Goal: Navigation & Orientation: Locate item on page

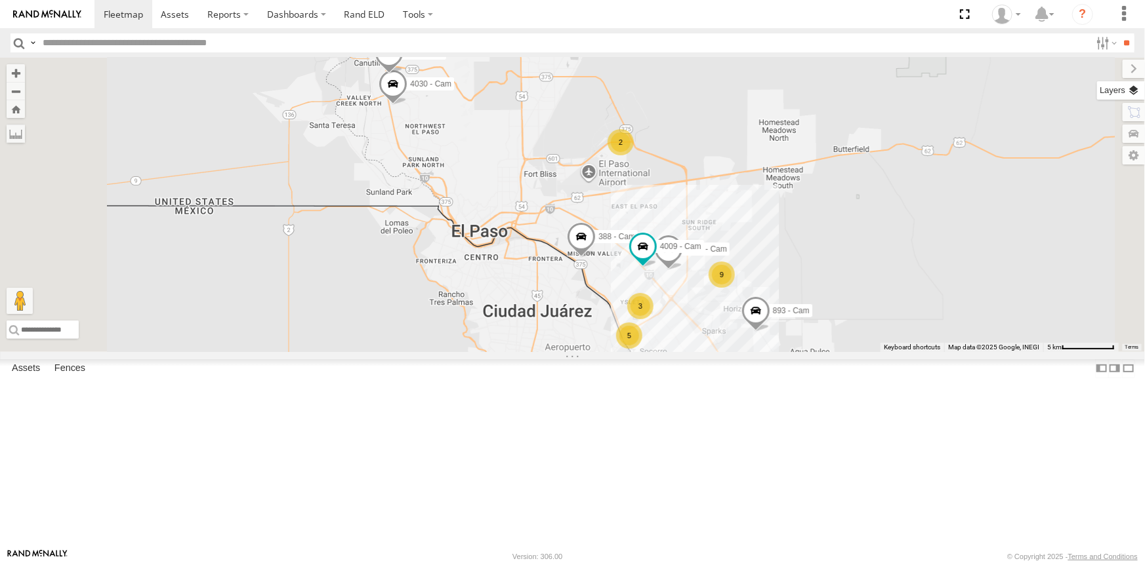
click at [1134, 95] on label at bounding box center [1121, 90] width 48 height 18
click at [0, 0] on span "Basemaps" at bounding box center [0, 0] width 0 height 0
click at [0, 0] on span "Satellite + Roadmap" at bounding box center [0, 0] width 0 height 0
click at [1101, 66] on label at bounding box center [1123, 69] width 44 height 18
click at [966, 10] on span at bounding box center [964, 14] width 27 height 28
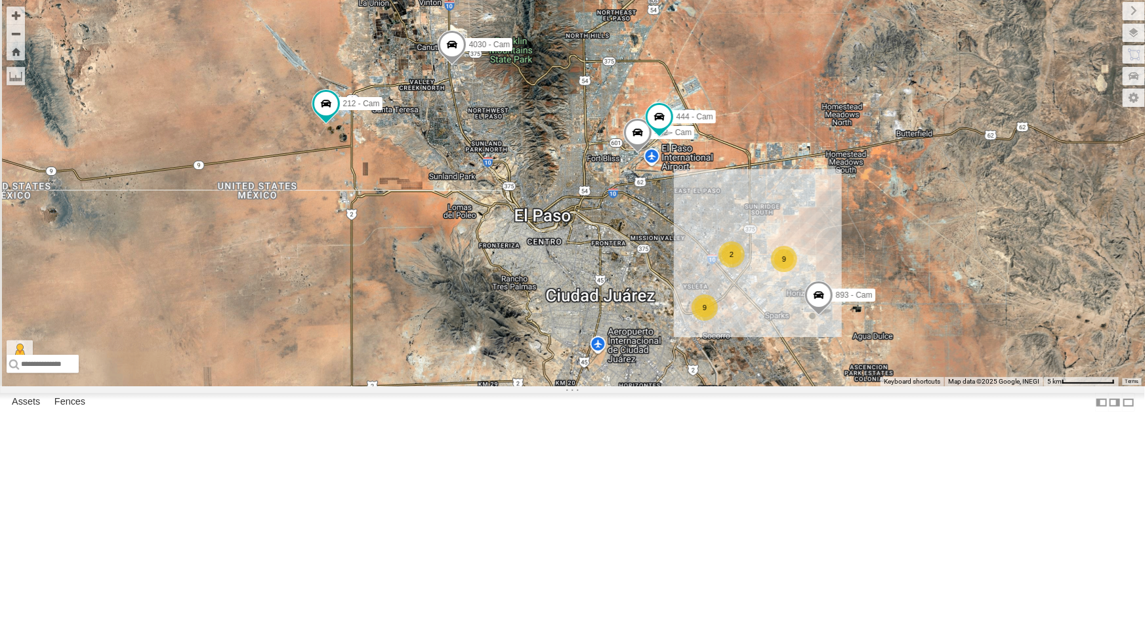
click at [569, 386] on div "9 893 - Cam 9 442 - Cam 4030 - Cam 2 444 - Cam 212 - Cam" at bounding box center [572, 193] width 1145 height 386
click at [0, 0] on div "All Assets" at bounding box center [0, 0] width 0 height 0
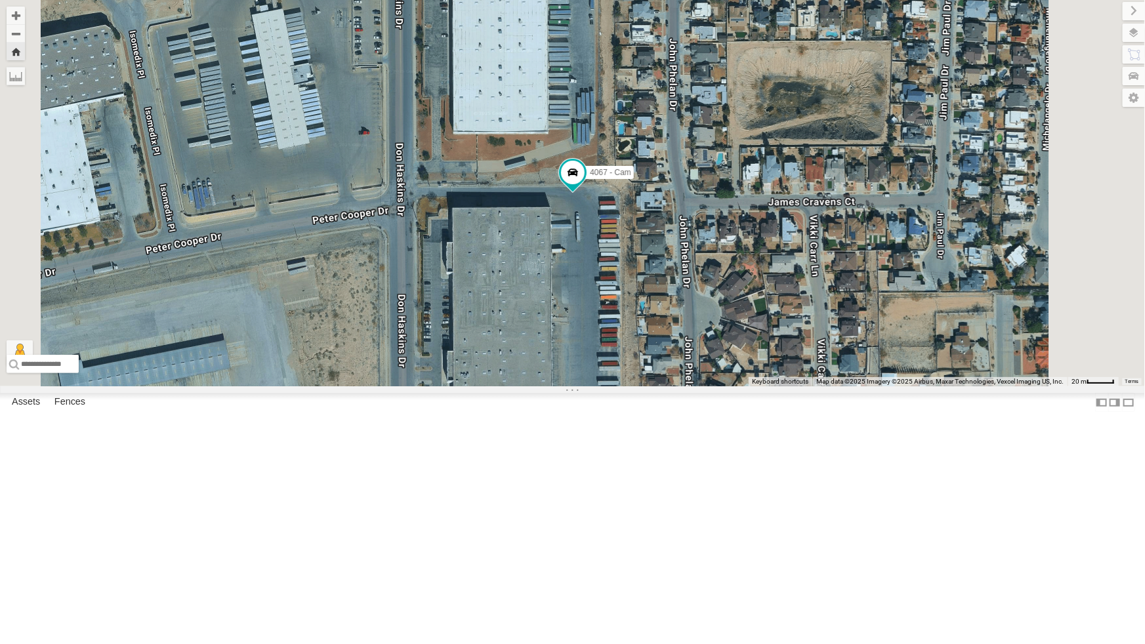
click at [0, 0] on div "442 - Cam" at bounding box center [0, 0] width 0 height 0
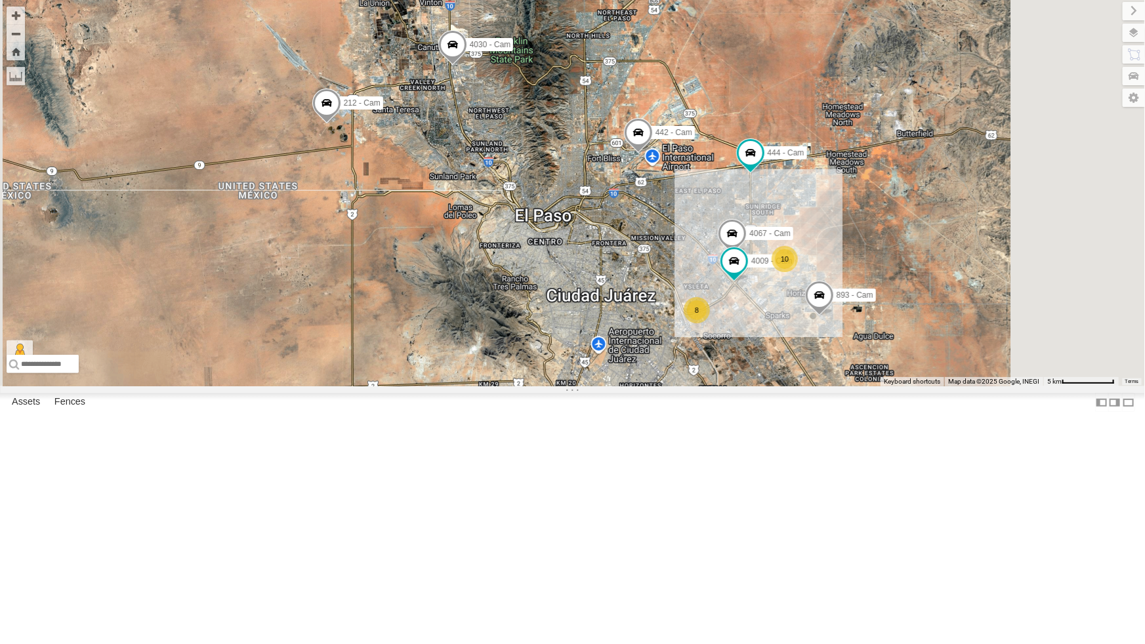
click at [0, 0] on div "442 - Cam" at bounding box center [0, 0] width 0 height 0
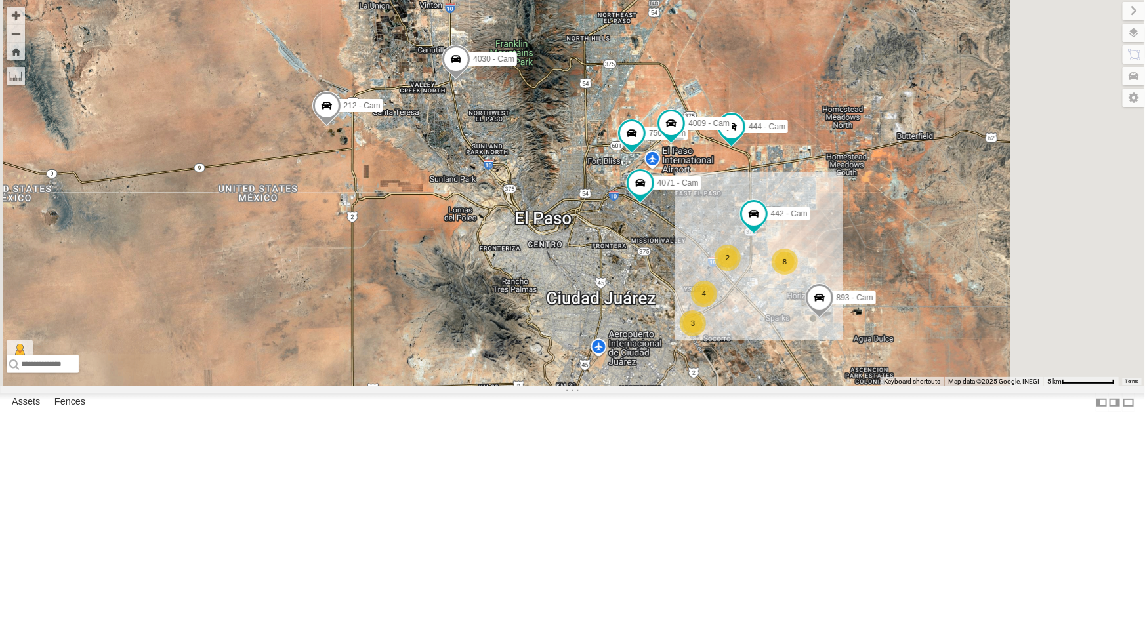
click at [0, 0] on div "4061 - Cam" at bounding box center [0, 0] width 0 height 0
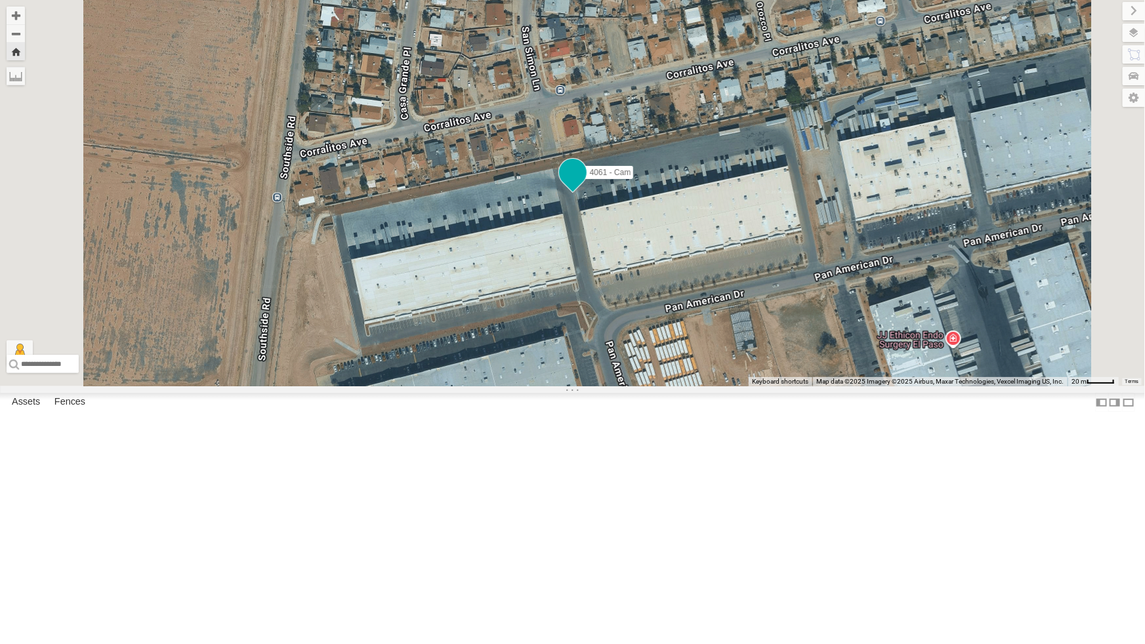
click at [584, 184] on span at bounding box center [572, 172] width 24 height 24
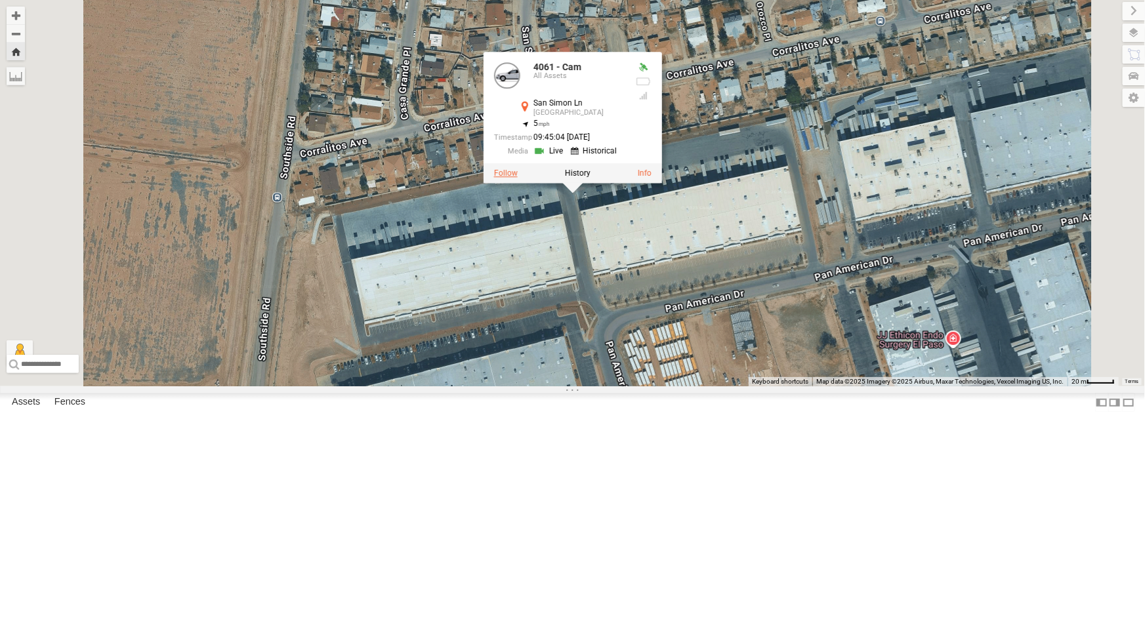
click at [517, 178] on label at bounding box center [505, 173] width 24 height 9
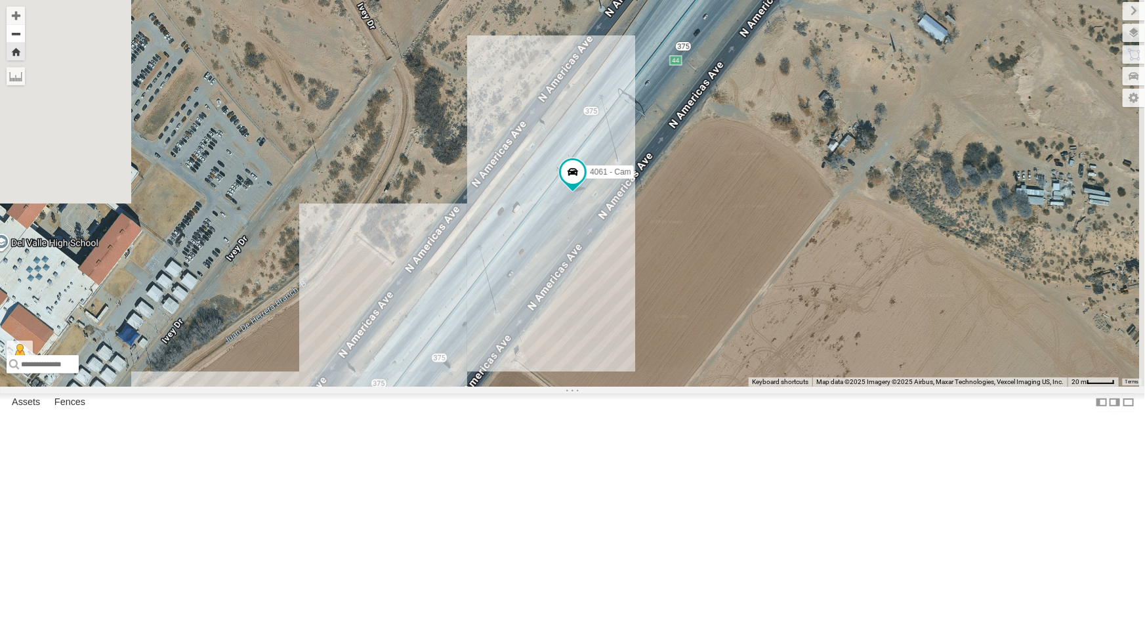
click at [25, 31] on button "Zoom out" at bounding box center [16, 33] width 18 height 18
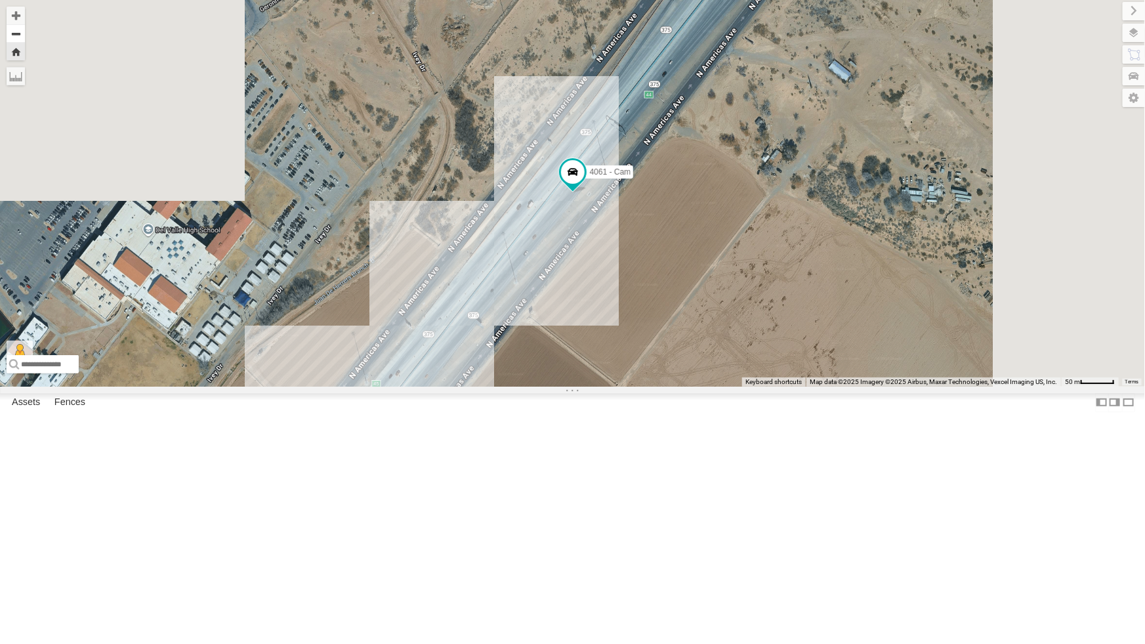
click at [25, 31] on button "Zoom out" at bounding box center [16, 33] width 18 height 18
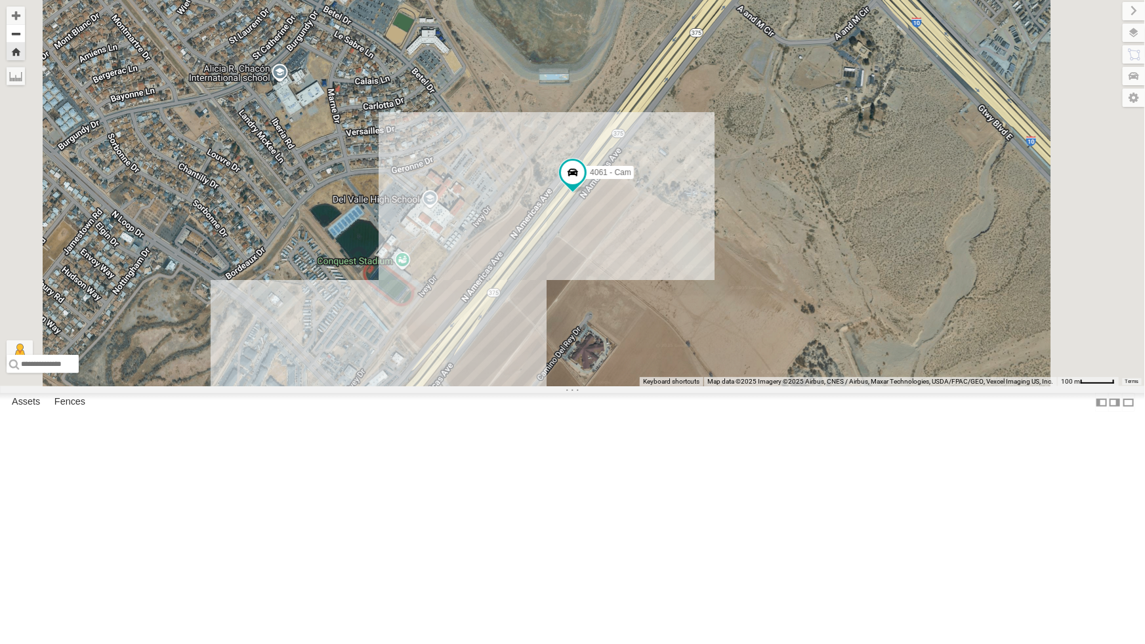
click at [25, 31] on button "Zoom out" at bounding box center [16, 33] width 18 height 18
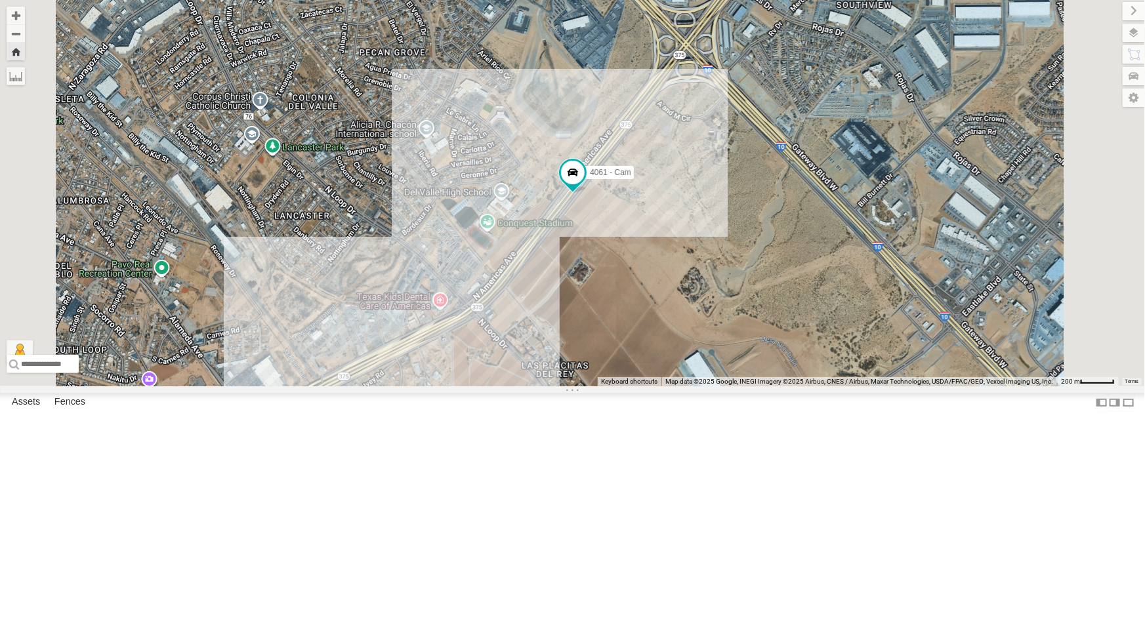
click at [0, 0] on div "4054 - Cam" at bounding box center [0, 0] width 0 height 0
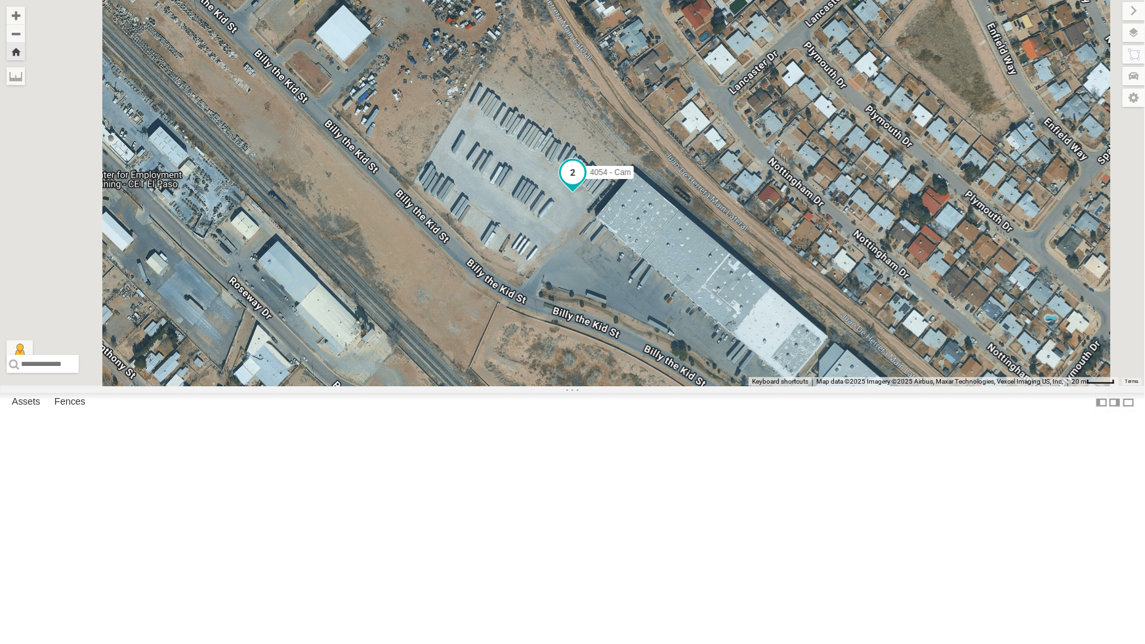
click at [584, 184] on span at bounding box center [573, 173] width 24 height 24
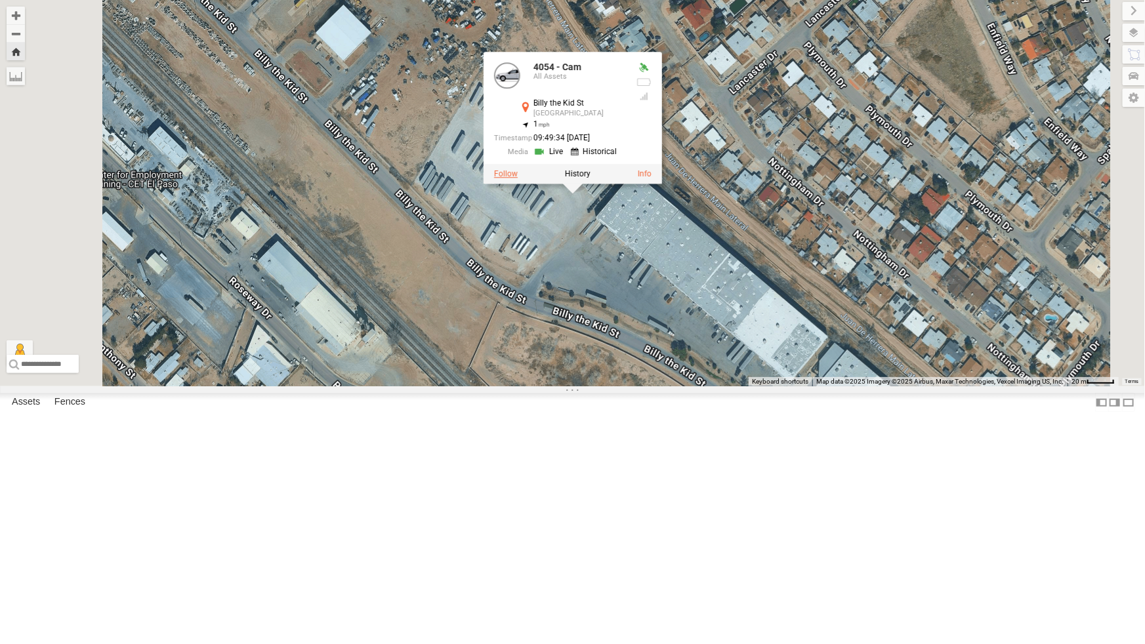
click at [518, 178] on label at bounding box center [506, 173] width 24 height 9
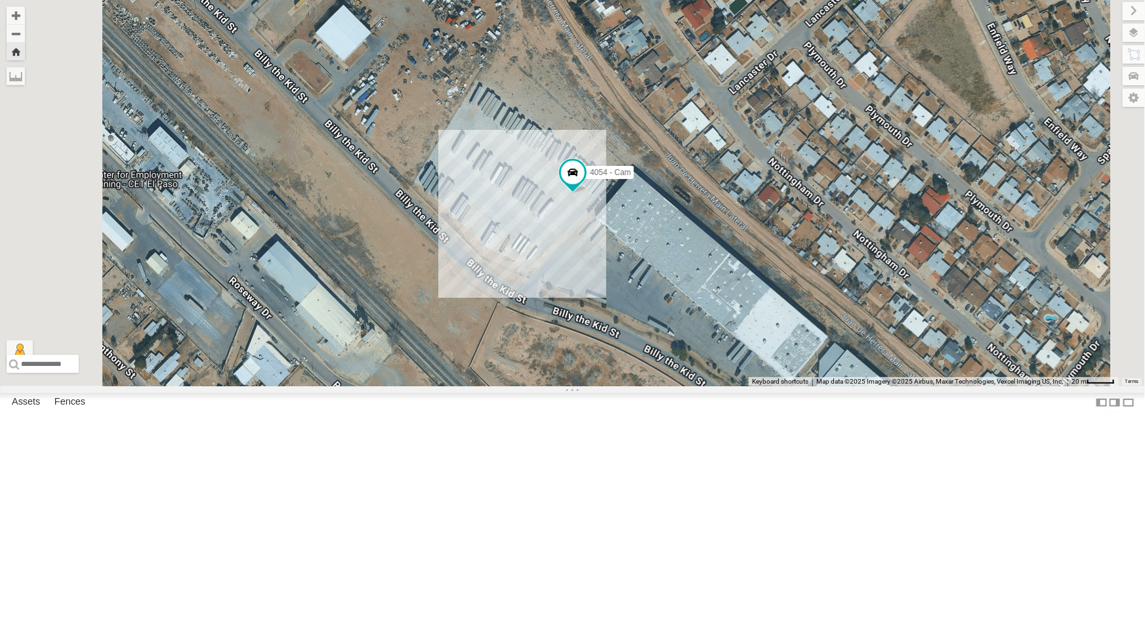
click at [0, 0] on div "442 - Cam" at bounding box center [0, 0] width 0 height 0
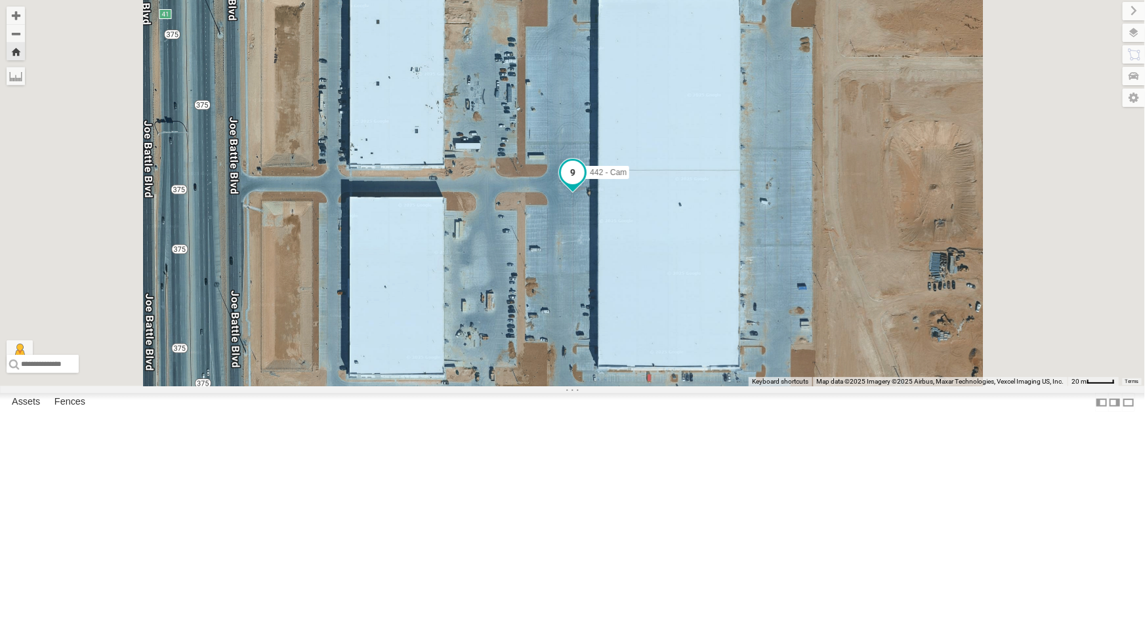
click at [584, 184] on span at bounding box center [573, 173] width 24 height 24
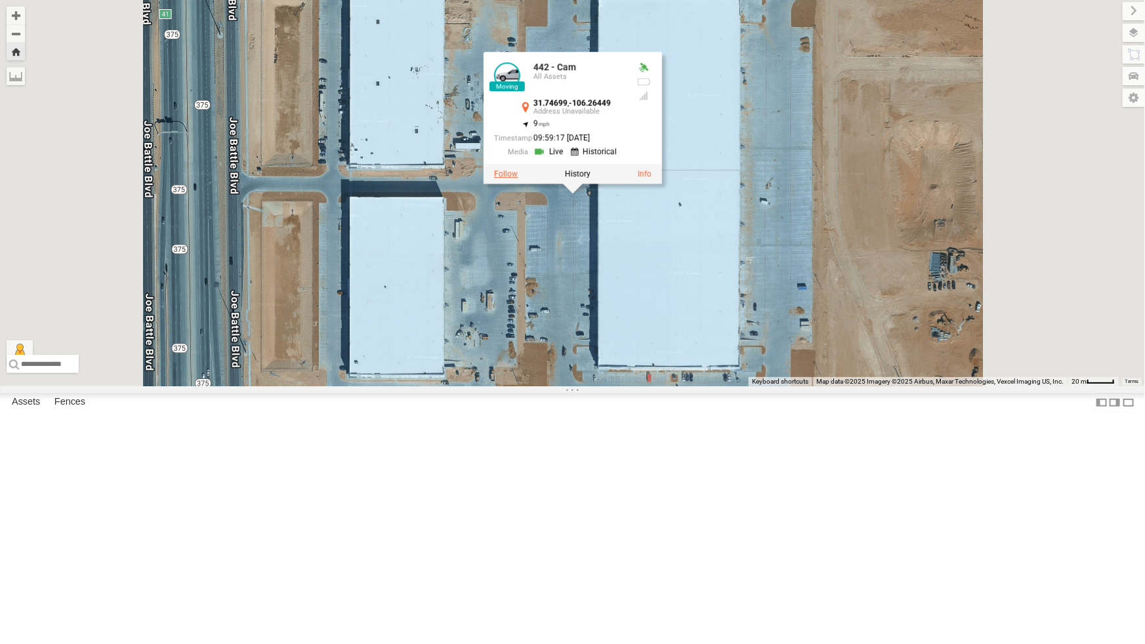
click at [518, 178] on label at bounding box center [506, 173] width 24 height 9
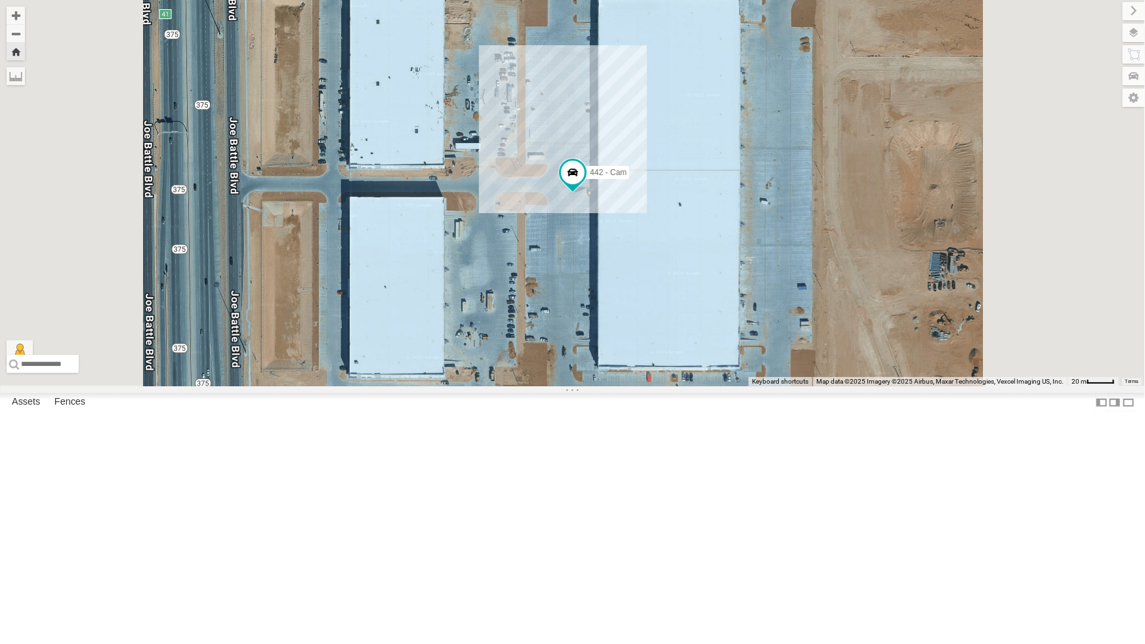
click at [0, 0] on div "4061 - Cam" at bounding box center [0, 0] width 0 height 0
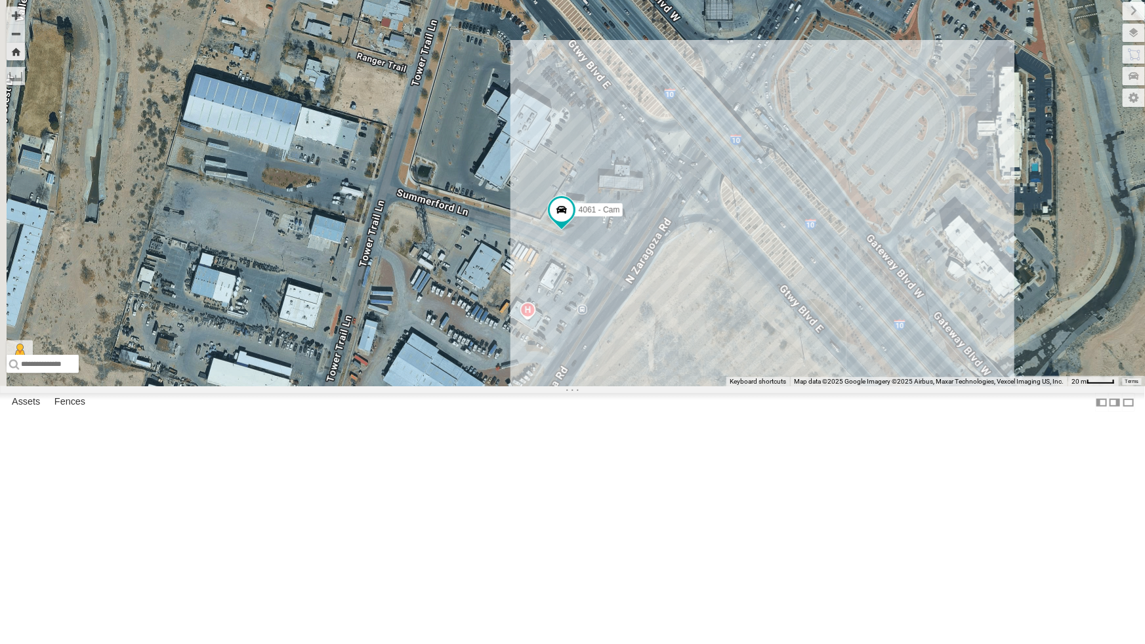
click at [0, 0] on div "442 - Cam" at bounding box center [0, 0] width 0 height 0
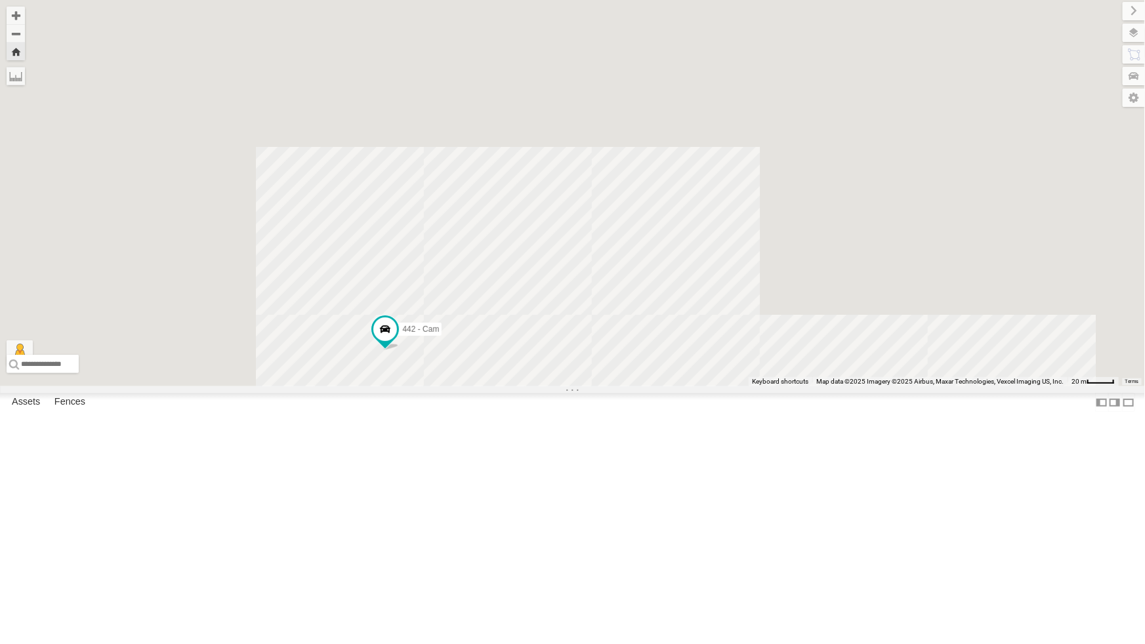
click at [0, 0] on div "All Assets" at bounding box center [0, 0] width 0 height 0
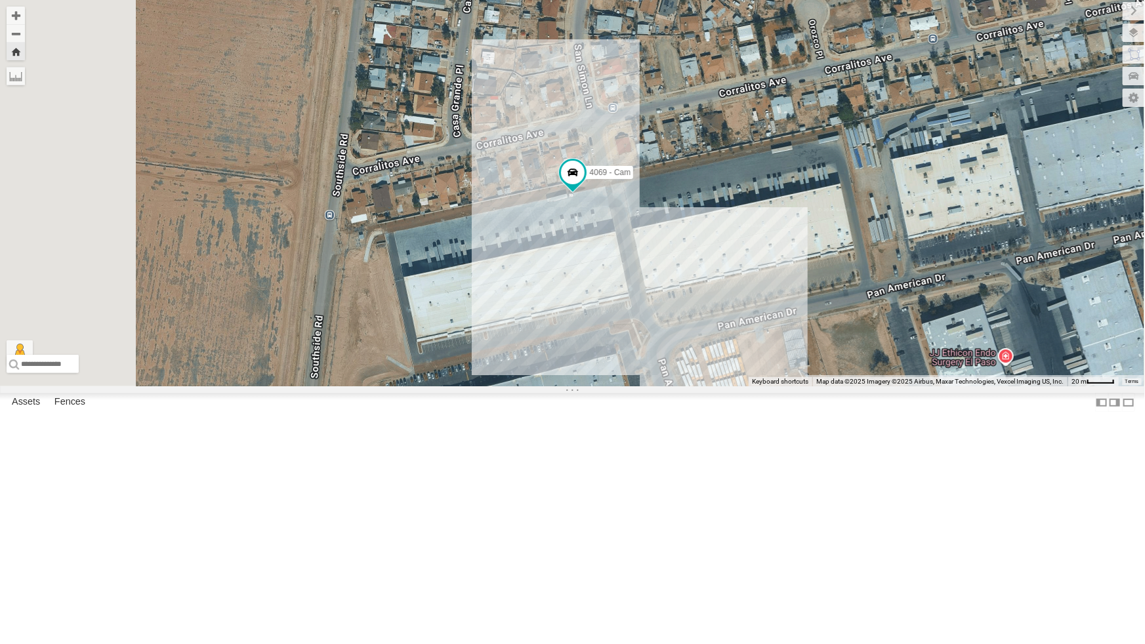
click at [0, 0] on div "All Assets" at bounding box center [0, 0] width 0 height 0
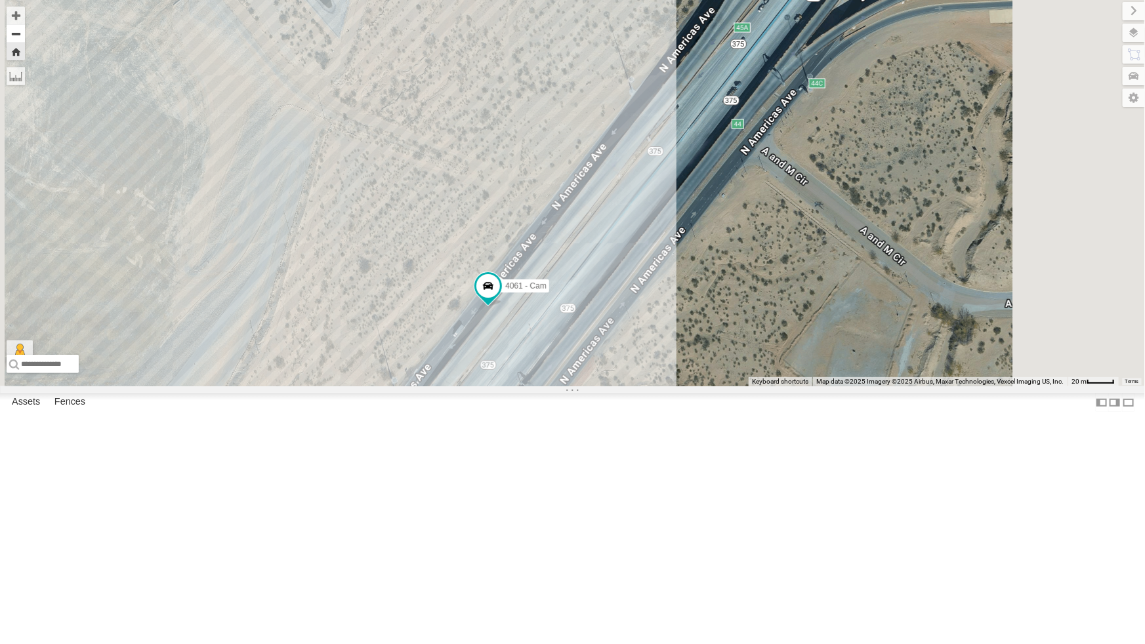
click at [25, 33] on button "Zoom out" at bounding box center [16, 33] width 18 height 18
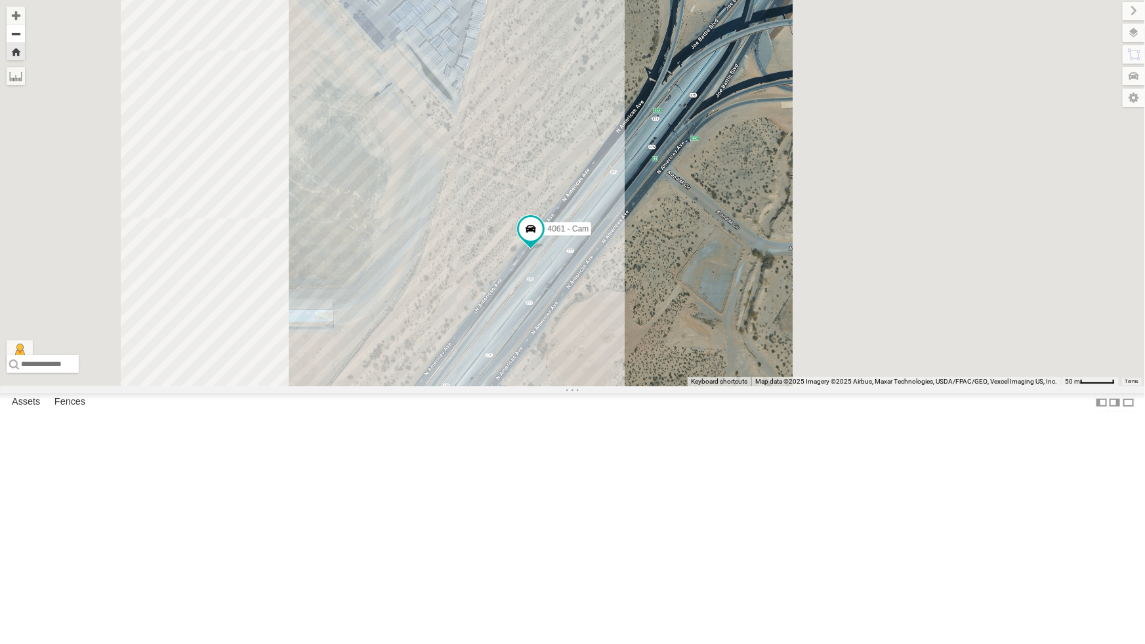
click at [25, 33] on button "Zoom out" at bounding box center [16, 33] width 18 height 18
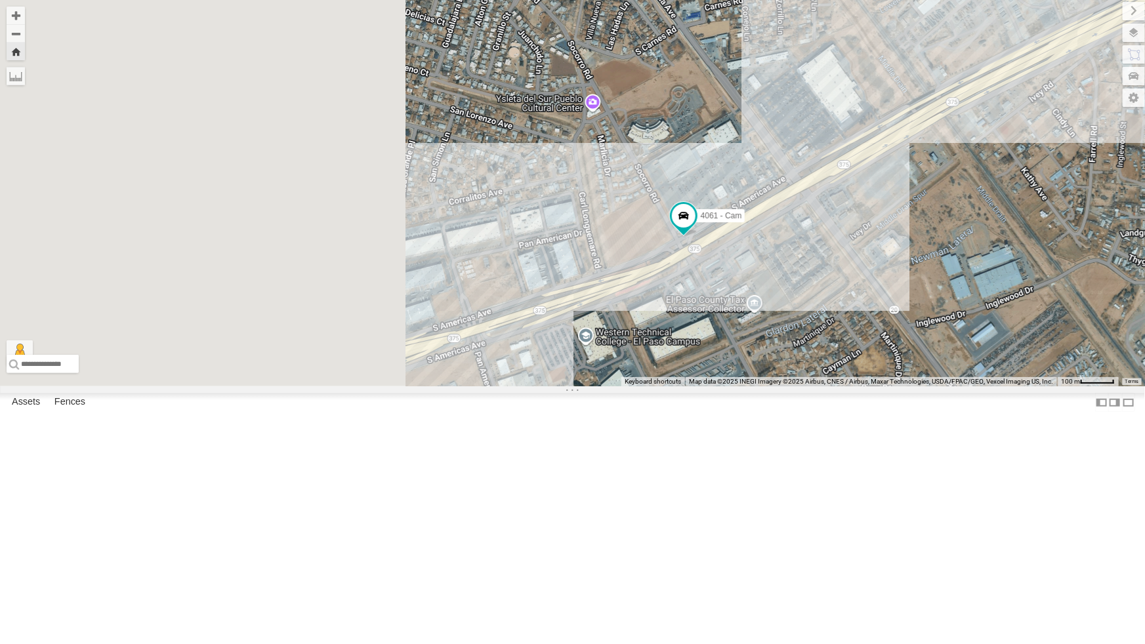
drag, startPoint x: 485, startPoint y: 418, endPoint x: 752, endPoint y: 372, distance: 270.9
click at [752, 372] on div "4061 - Cam" at bounding box center [572, 193] width 1145 height 386
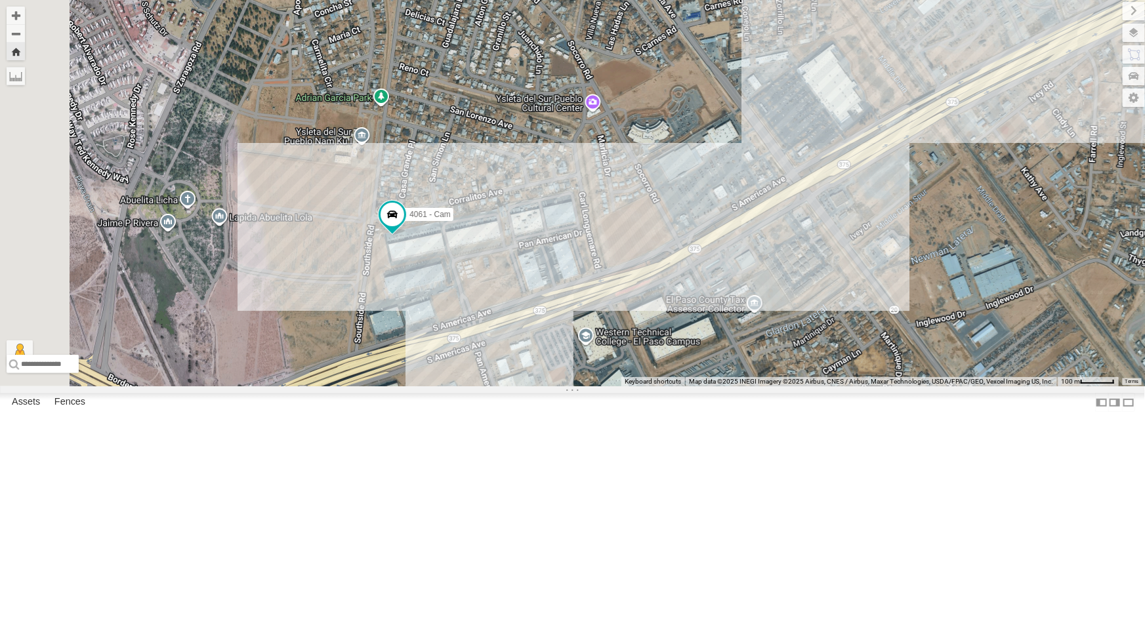
click at [0, 0] on div "442 - Cam" at bounding box center [0, 0] width 0 height 0
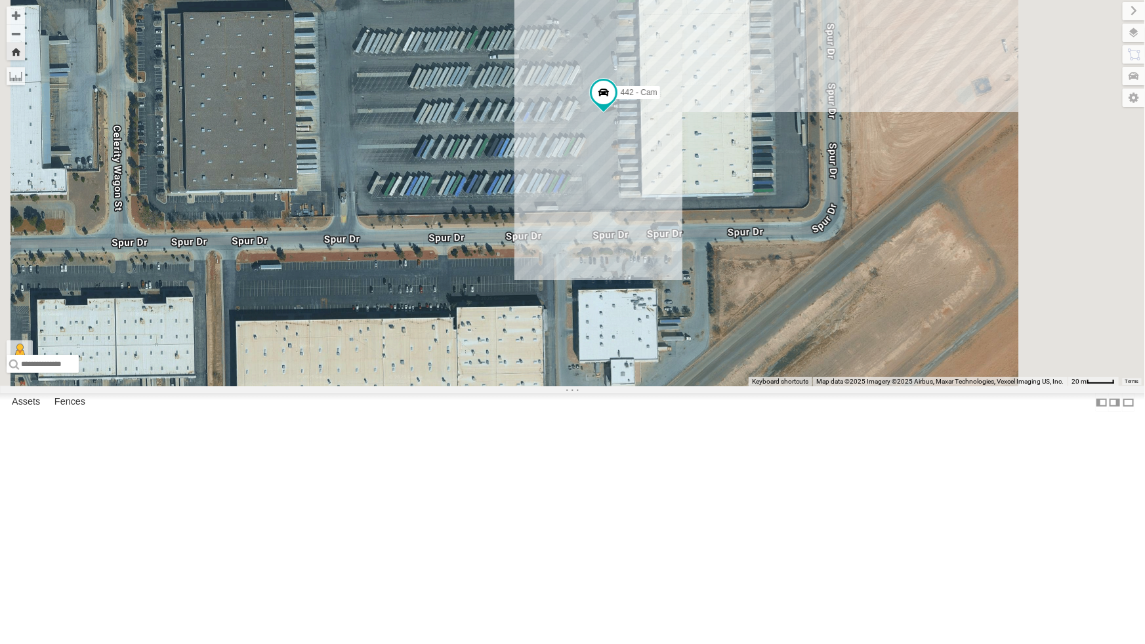
click at [0, 0] on div "All Assets" at bounding box center [0, 0] width 0 height 0
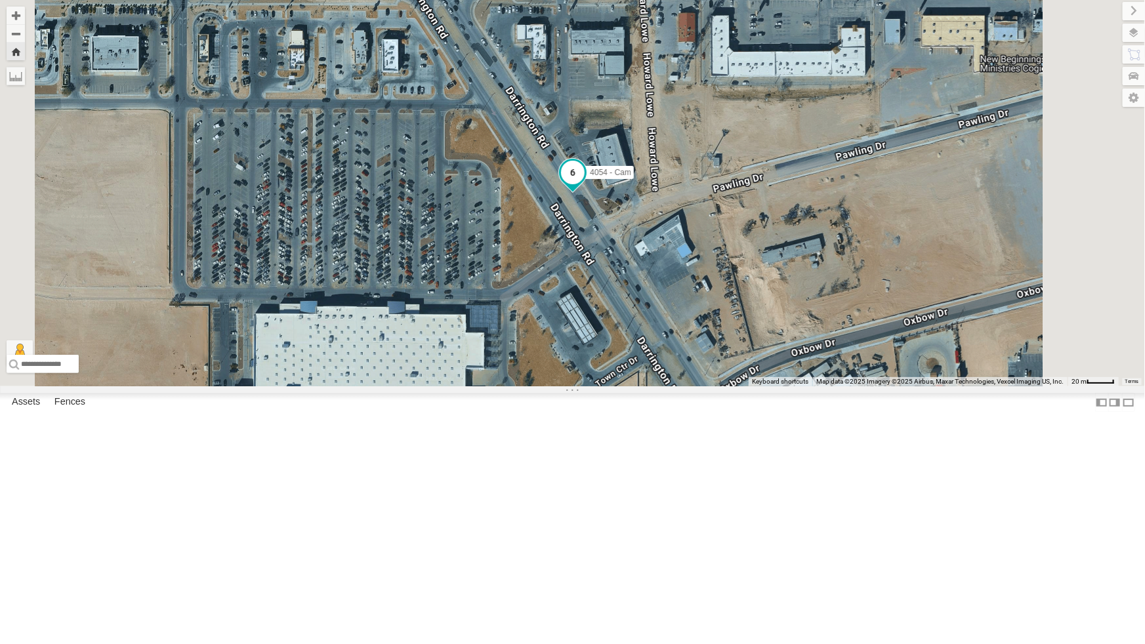
click at [584, 184] on span at bounding box center [573, 172] width 24 height 24
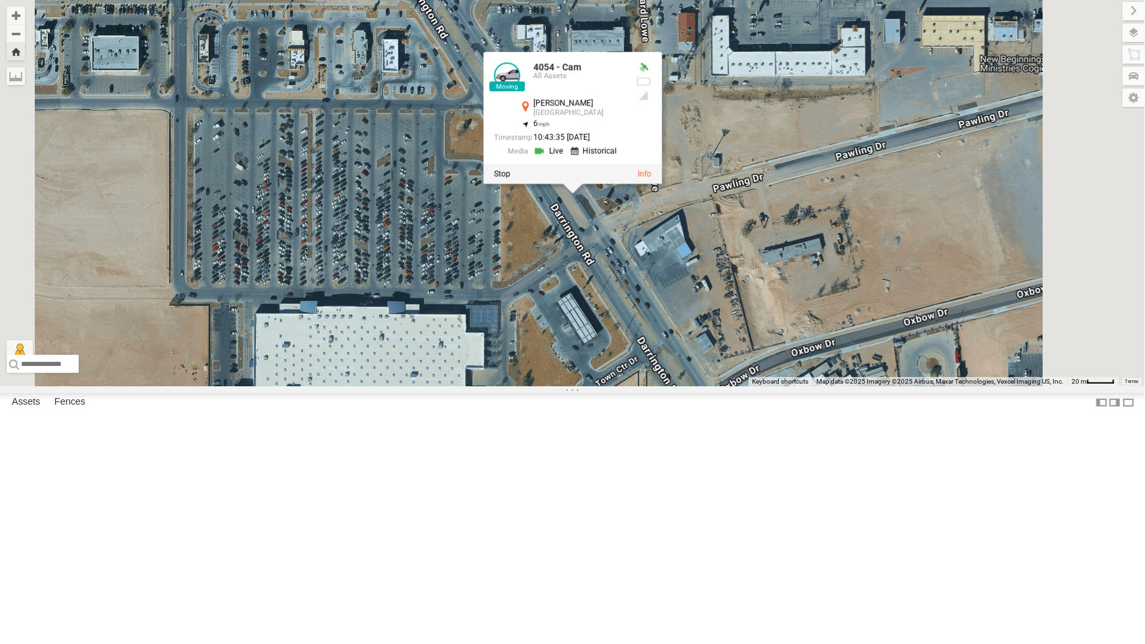
click at [646, 386] on div "4054 - Cam 4054 - Cam All Assets Darrington Rd El Paso 31.68121 , -106.19906 6 …" at bounding box center [572, 193] width 1145 height 386
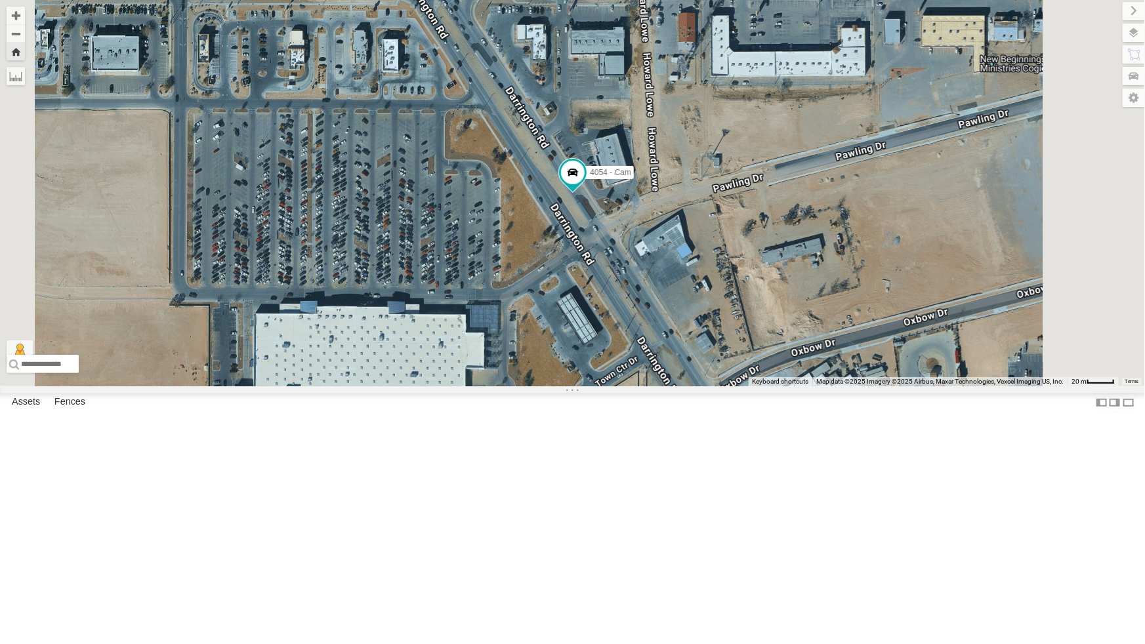
click at [0, 0] on div "4069 - Cam" at bounding box center [0, 0] width 0 height 0
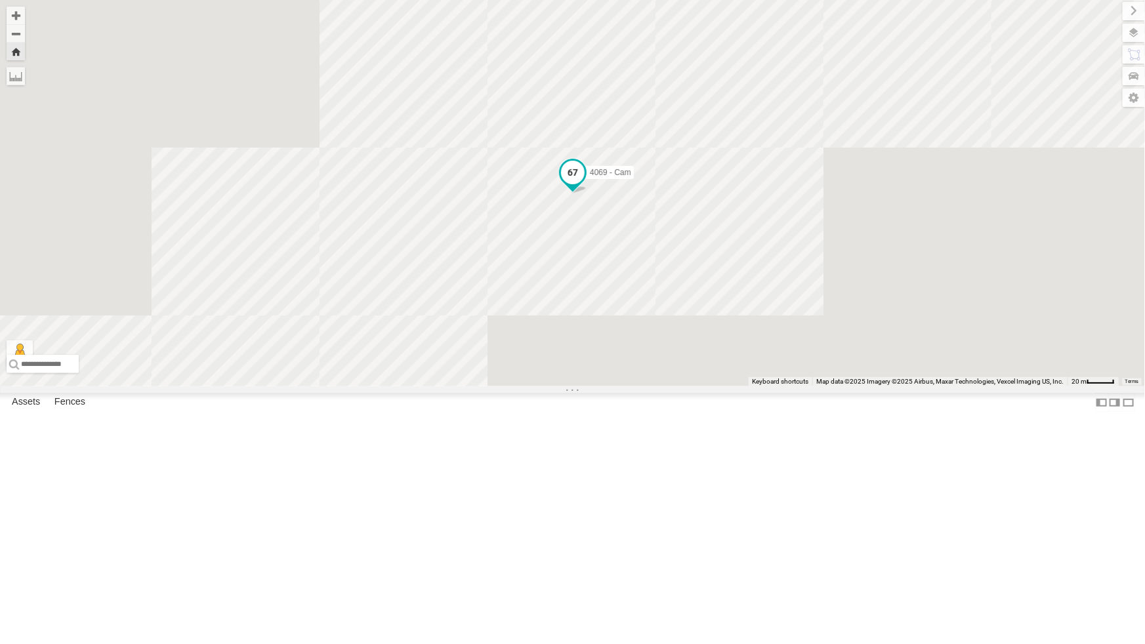
click at [584, 184] on span at bounding box center [573, 173] width 24 height 24
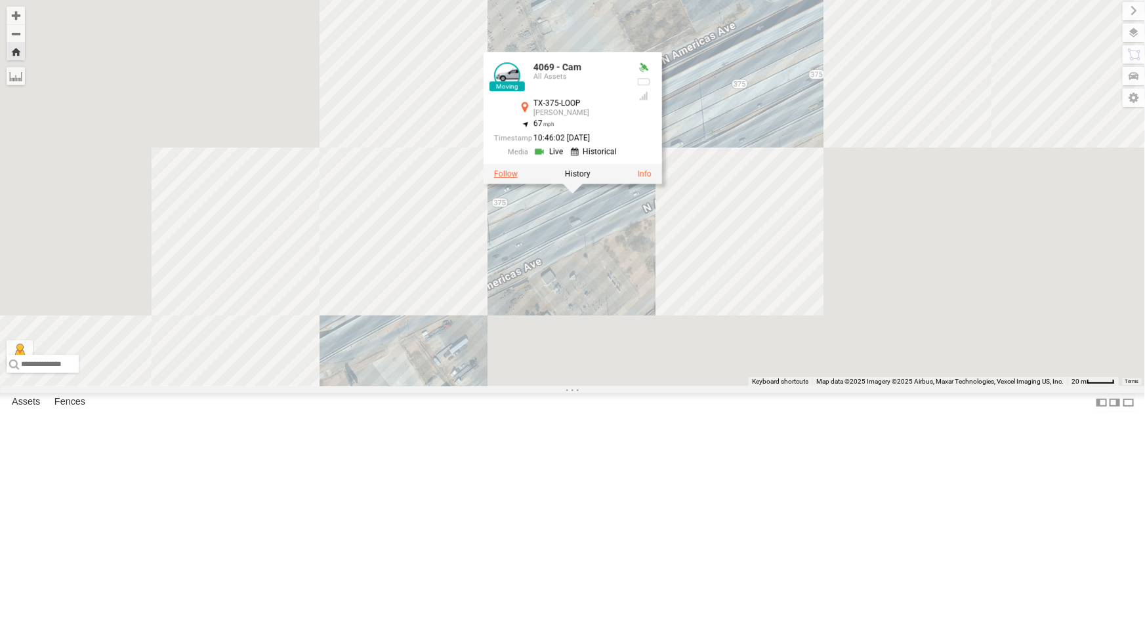
click at [518, 178] on label at bounding box center [506, 173] width 24 height 9
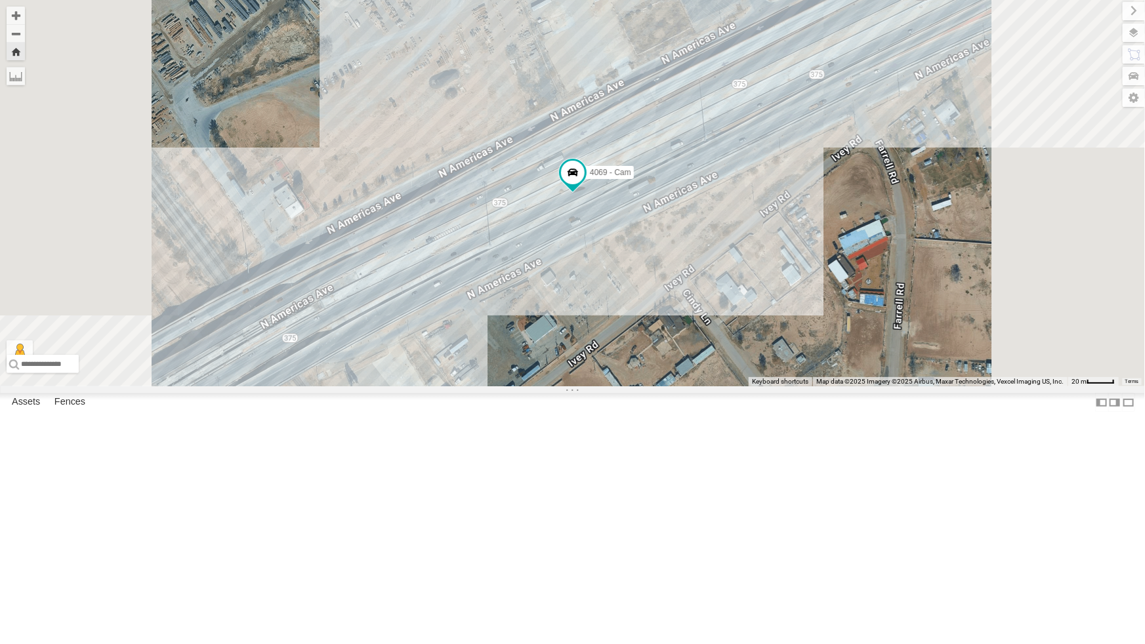
click at [0, 0] on div "442 - Cam" at bounding box center [0, 0] width 0 height 0
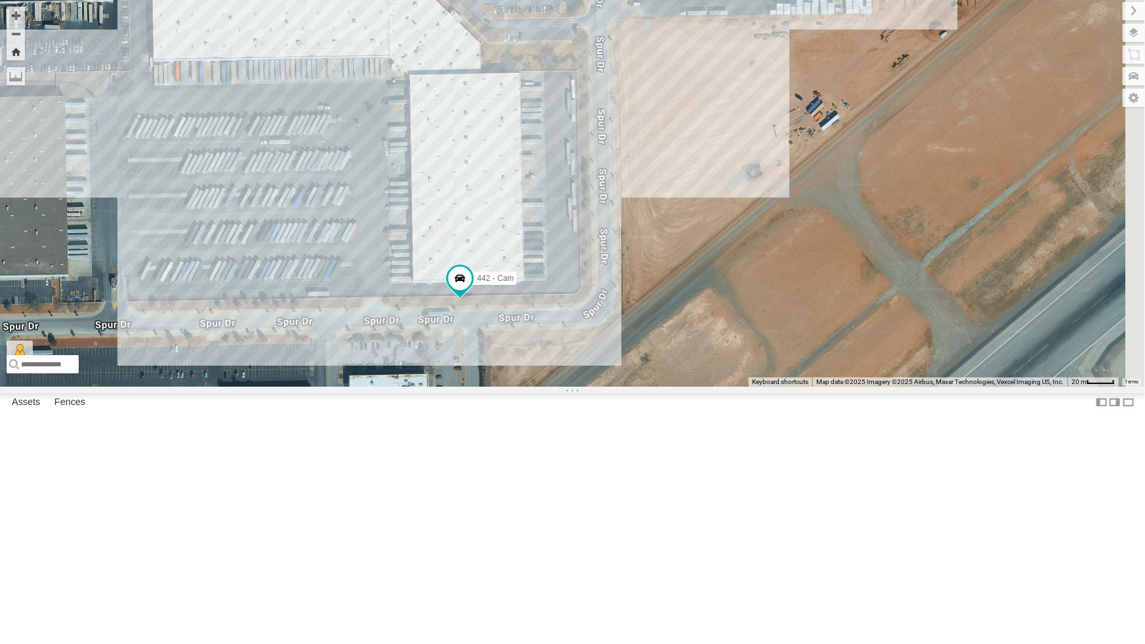
click at [0, 0] on div "4061 - Cam" at bounding box center [0, 0] width 0 height 0
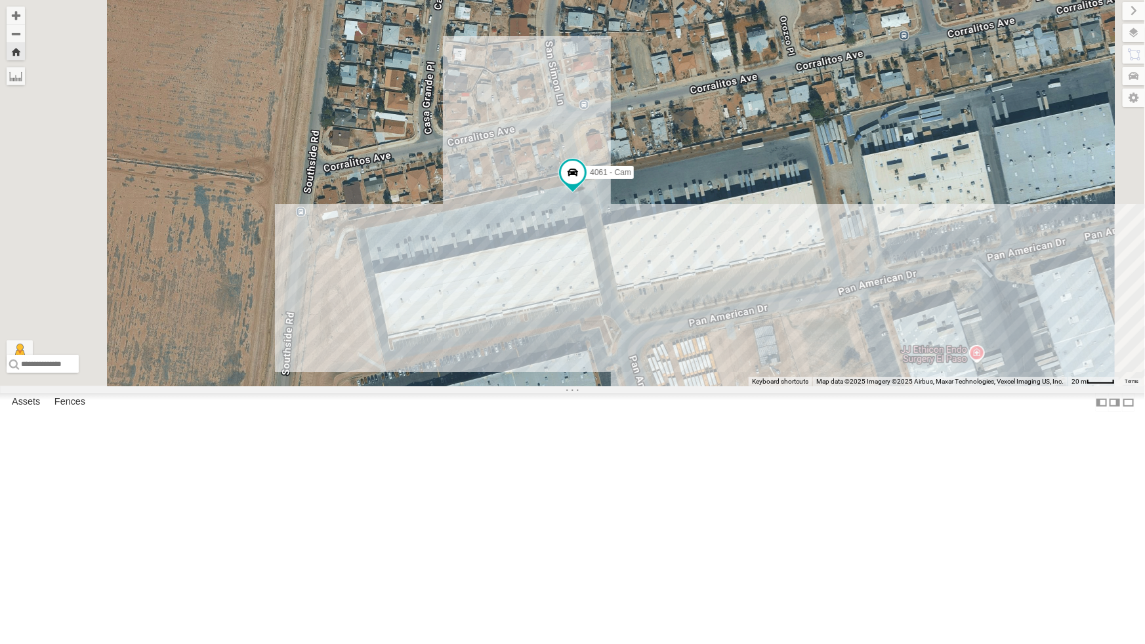
click at [0, 0] on div "All Assets" at bounding box center [0, 0] width 0 height 0
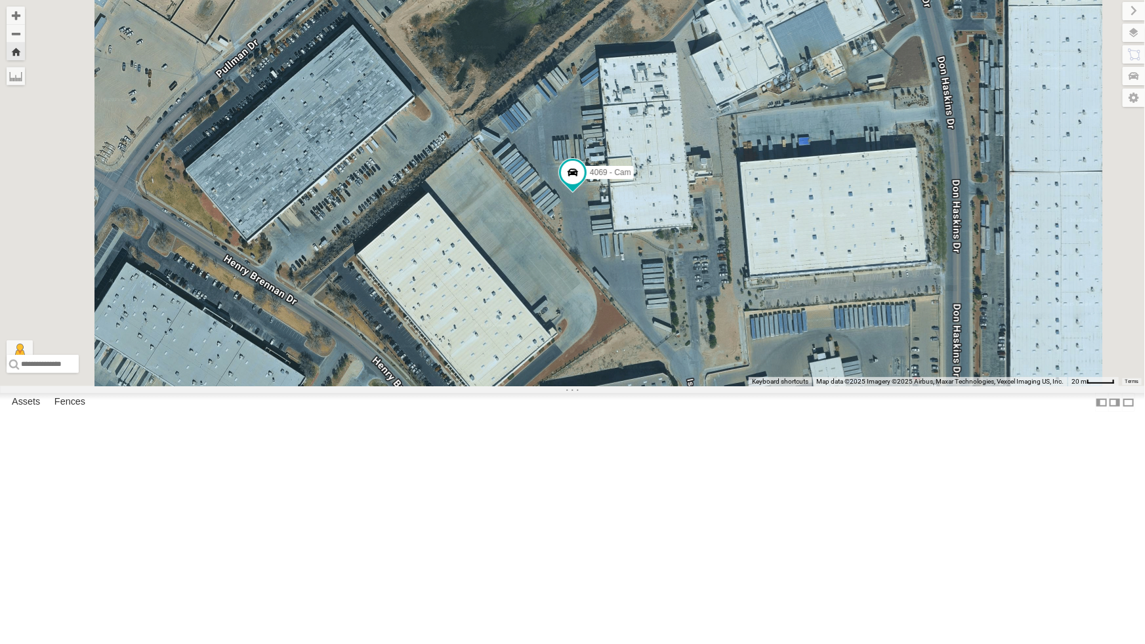
click at [0, 0] on div "442 - Cam" at bounding box center [0, 0] width 0 height 0
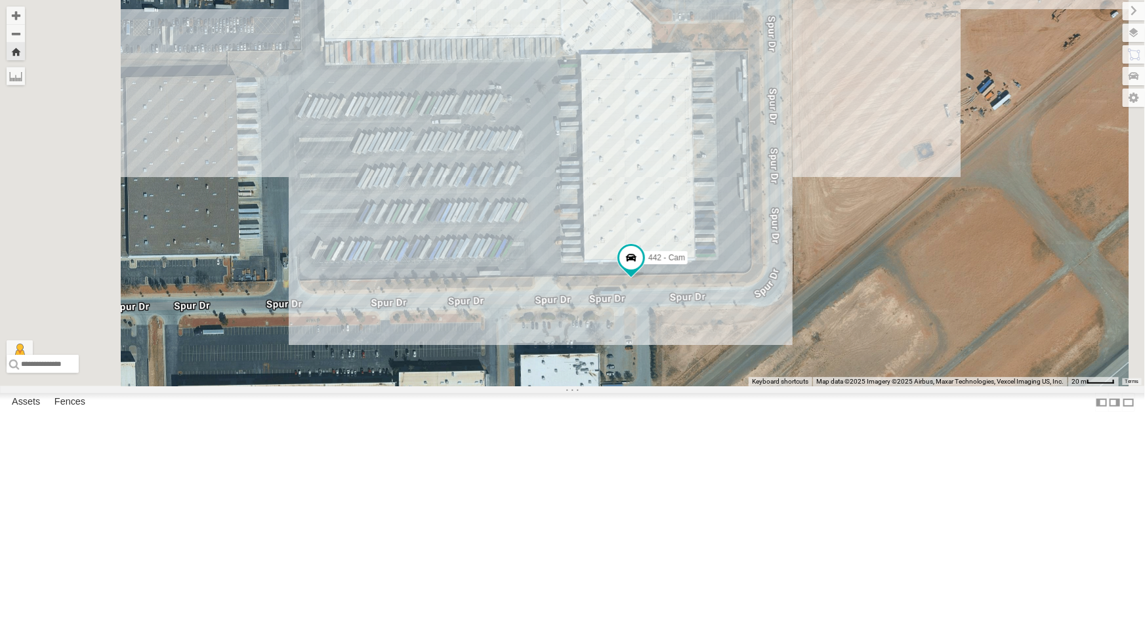
drag, startPoint x: 727, startPoint y: 363, endPoint x: 787, endPoint y: 453, distance: 107.5
click at [787, 386] on div "442 - Cam" at bounding box center [572, 193] width 1145 height 386
click at [0, 0] on div "All Assets" at bounding box center [0, 0] width 0 height 0
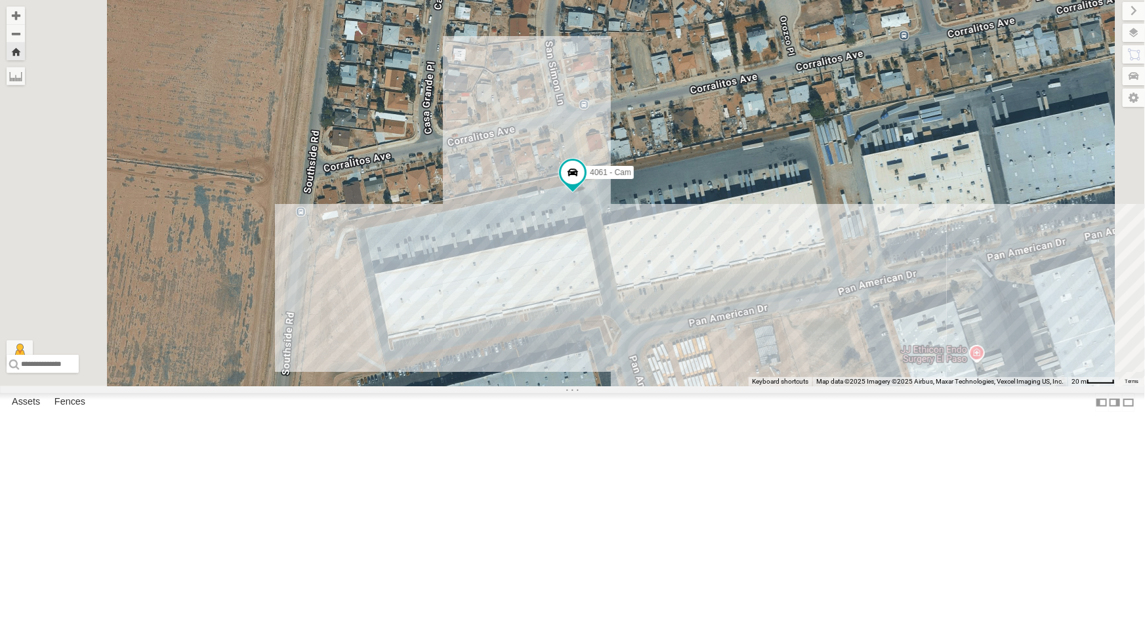
click at [0, 0] on div "442 - Cam" at bounding box center [0, 0] width 0 height 0
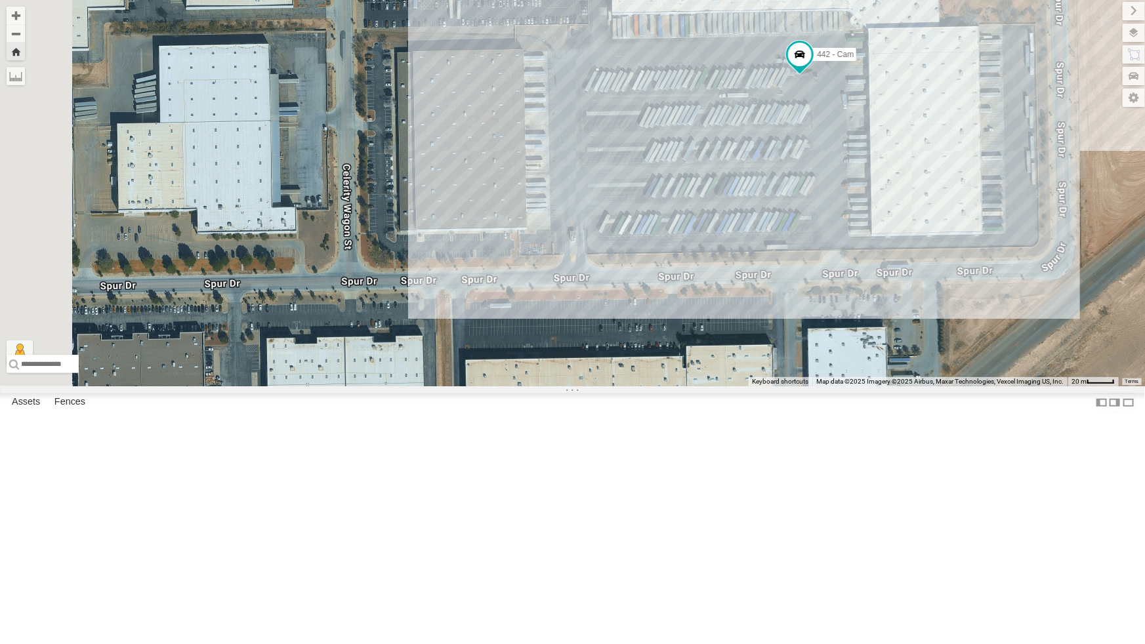
click at [785, 386] on div "442 - Cam" at bounding box center [572, 193] width 1145 height 386
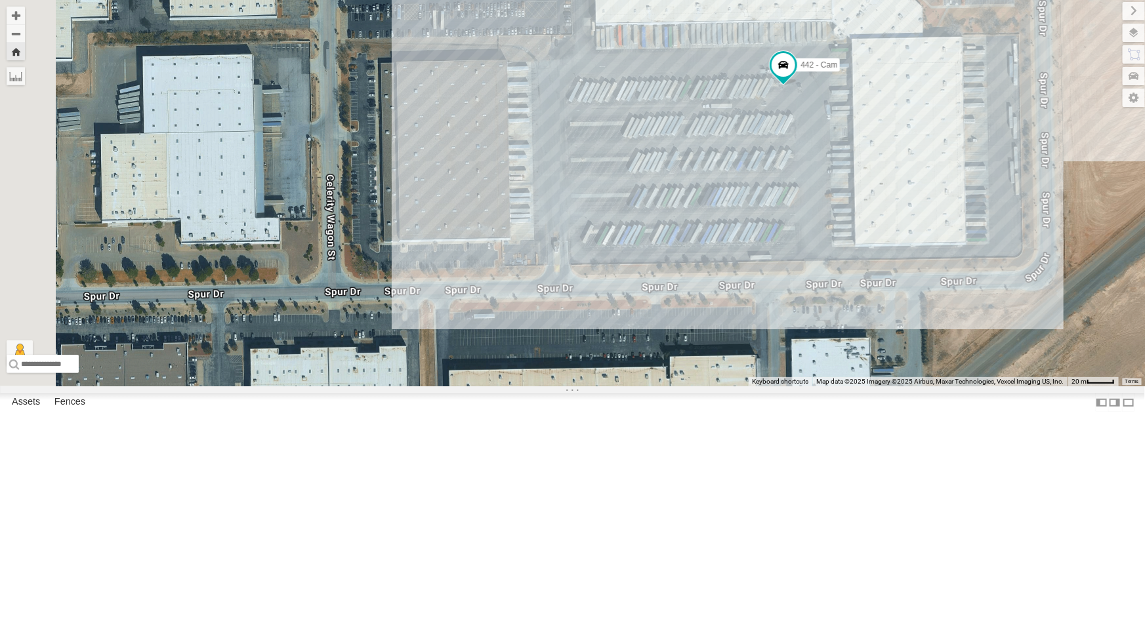
drag, startPoint x: 781, startPoint y: 316, endPoint x: 736, endPoint y: 382, distance: 80.4
click at [736, 382] on div "442 - Cam" at bounding box center [572, 193] width 1145 height 386
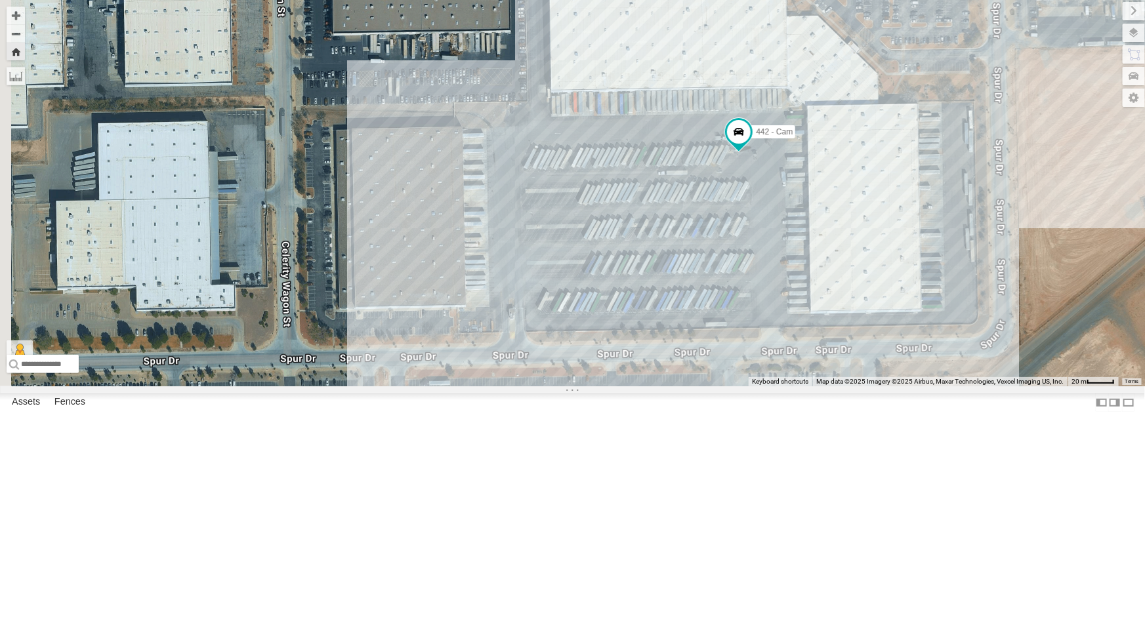
drag, startPoint x: 736, startPoint y: 382, endPoint x: 723, endPoint y: 393, distance: 16.8
click at [736, 382] on div "442 - Cam" at bounding box center [572, 193] width 1145 height 386
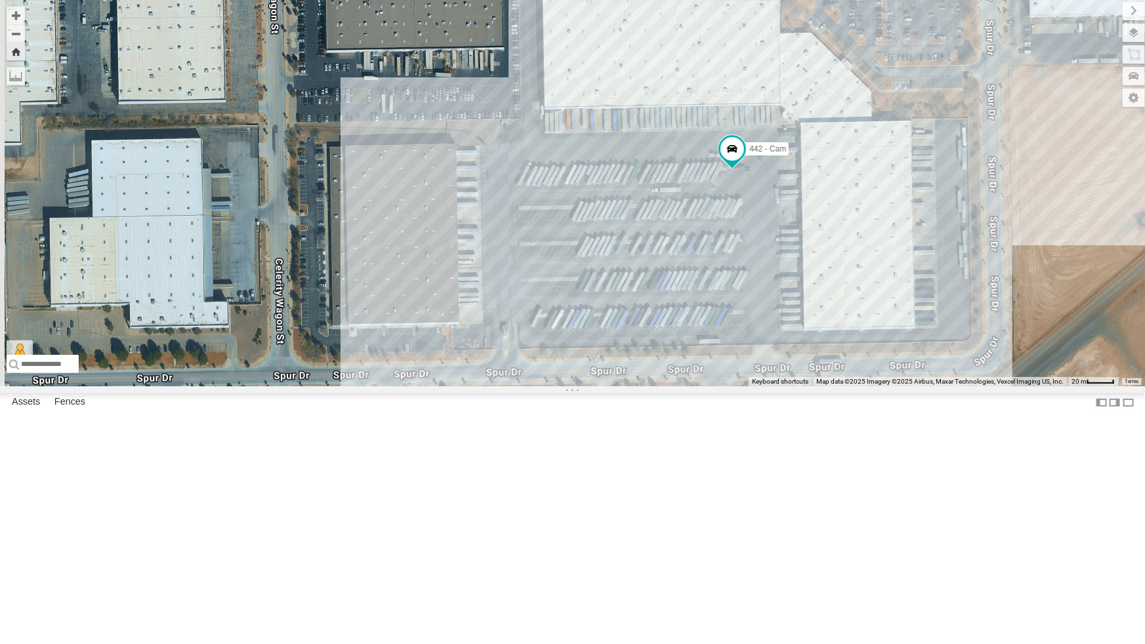
click at [0, 0] on div "4061 - Cam" at bounding box center [0, 0] width 0 height 0
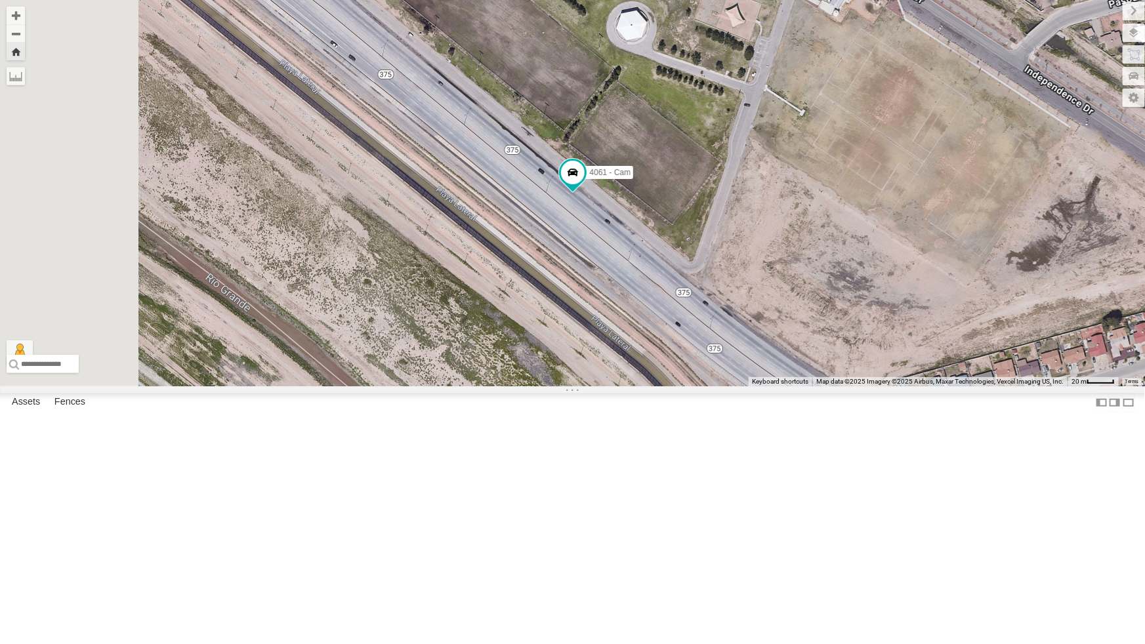
click at [0, 0] on div "4054 - Cam" at bounding box center [0, 0] width 0 height 0
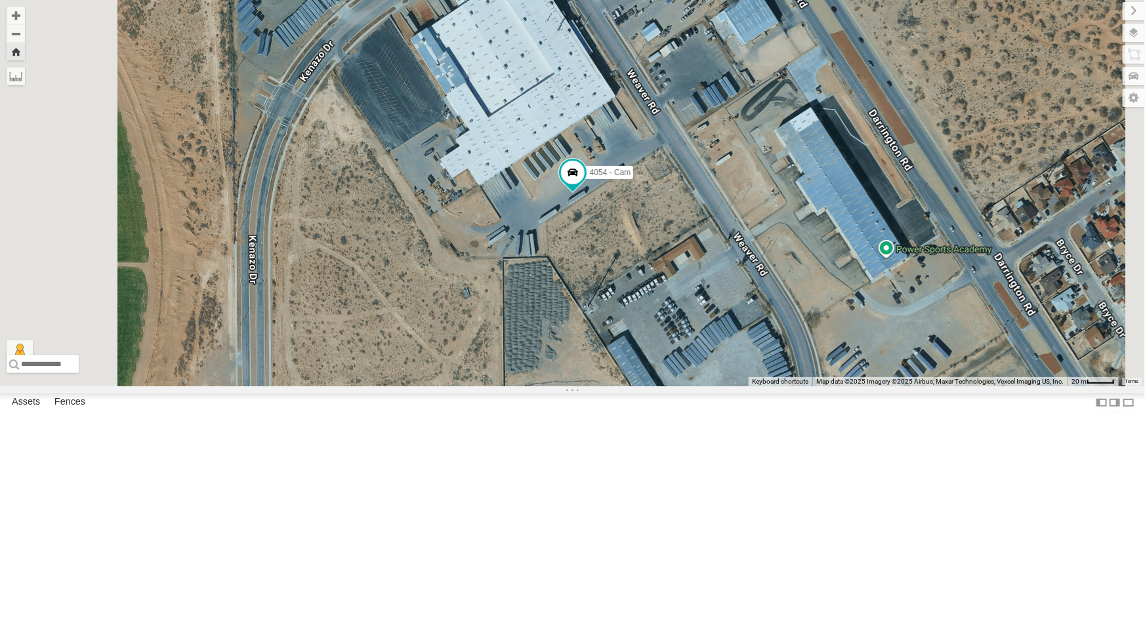
click at [0, 0] on div "442 - Cam" at bounding box center [0, 0] width 0 height 0
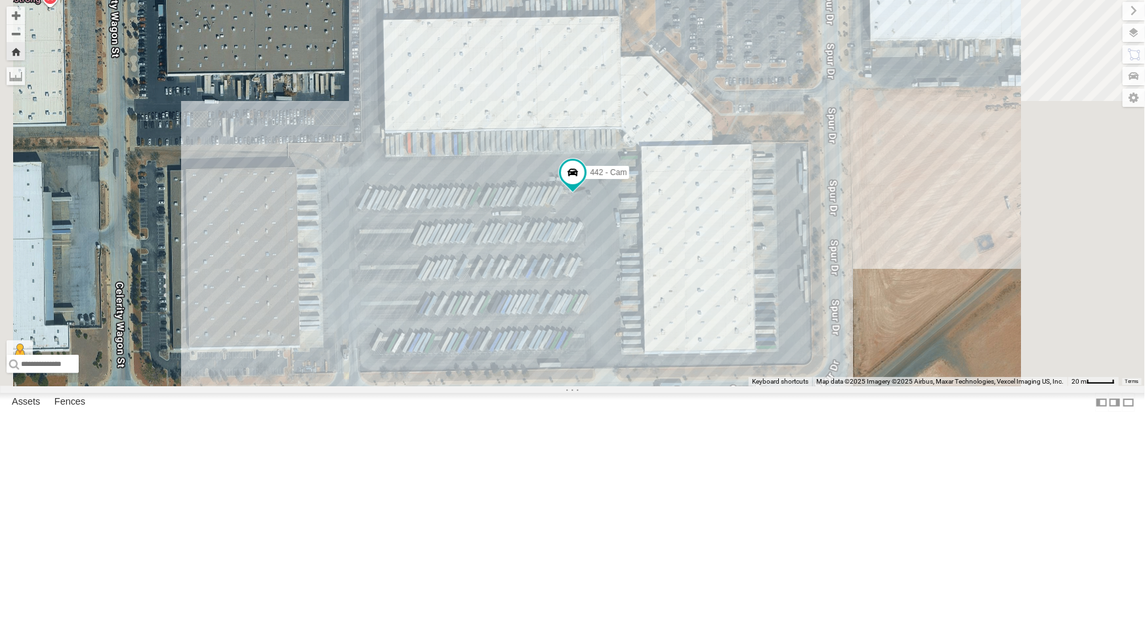
click at [0, 0] on div "4054 - Cam" at bounding box center [0, 0] width 0 height 0
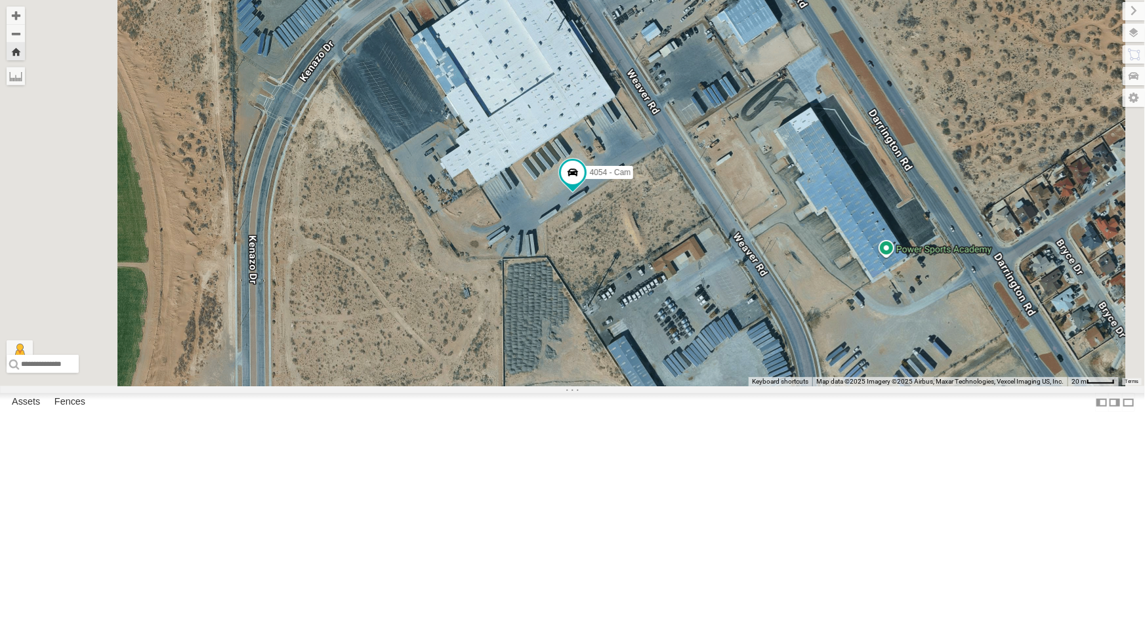
click at [0, 0] on div "442 - Cam" at bounding box center [0, 0] width 0 height 0
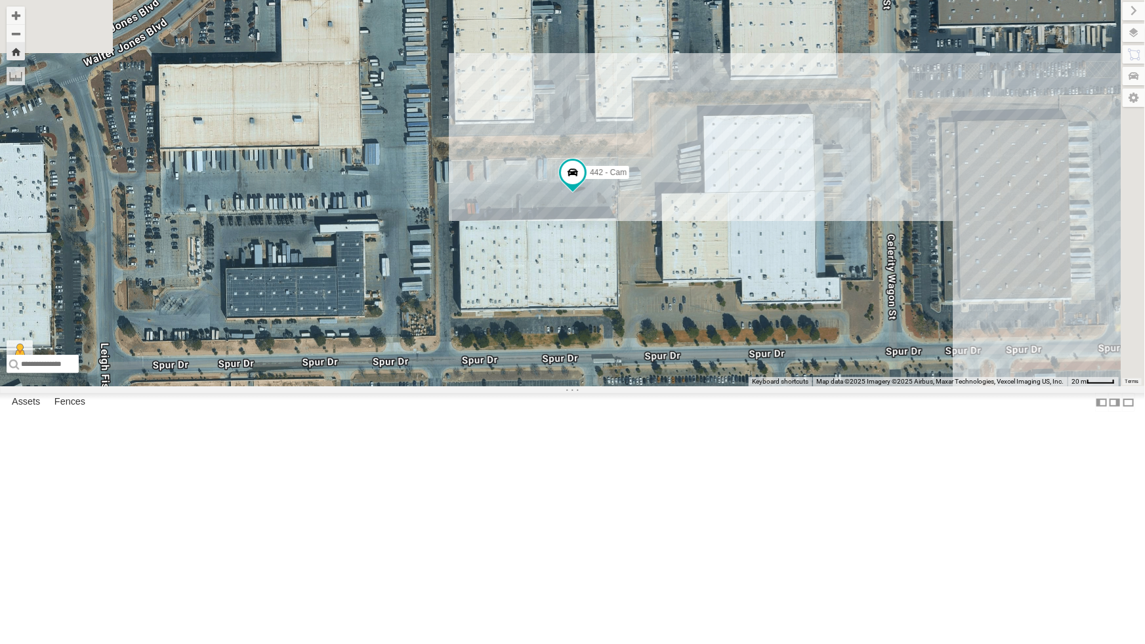
click at [0, 0] on div "4054 - Cam" at bounding box center [0, 0] width 0 height 0
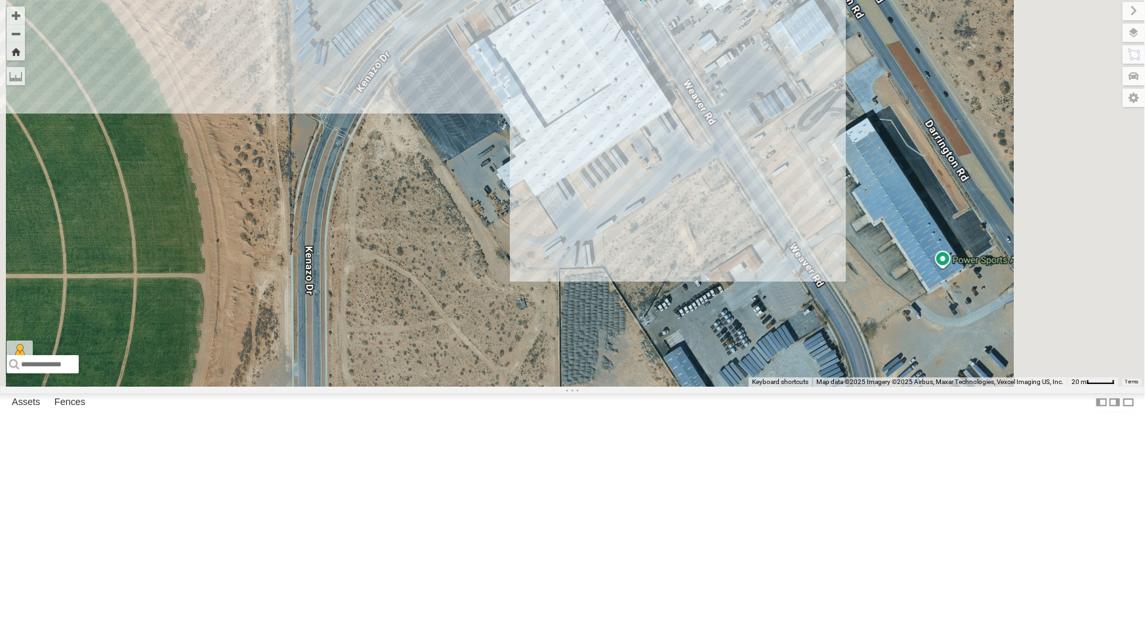
click at [0, 0] on div "All Assets" at bounding box center [0, 0] width 0 height 0
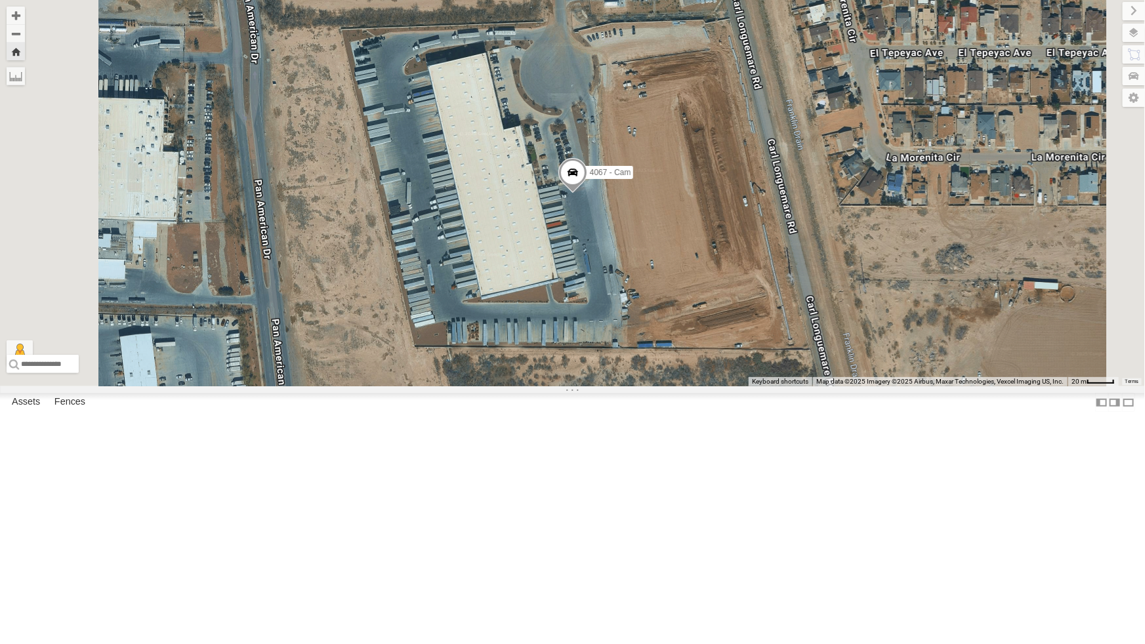
click at [0, 0] on div "4061 - Cam" at bounding box center [0, 0] width 0 height 0
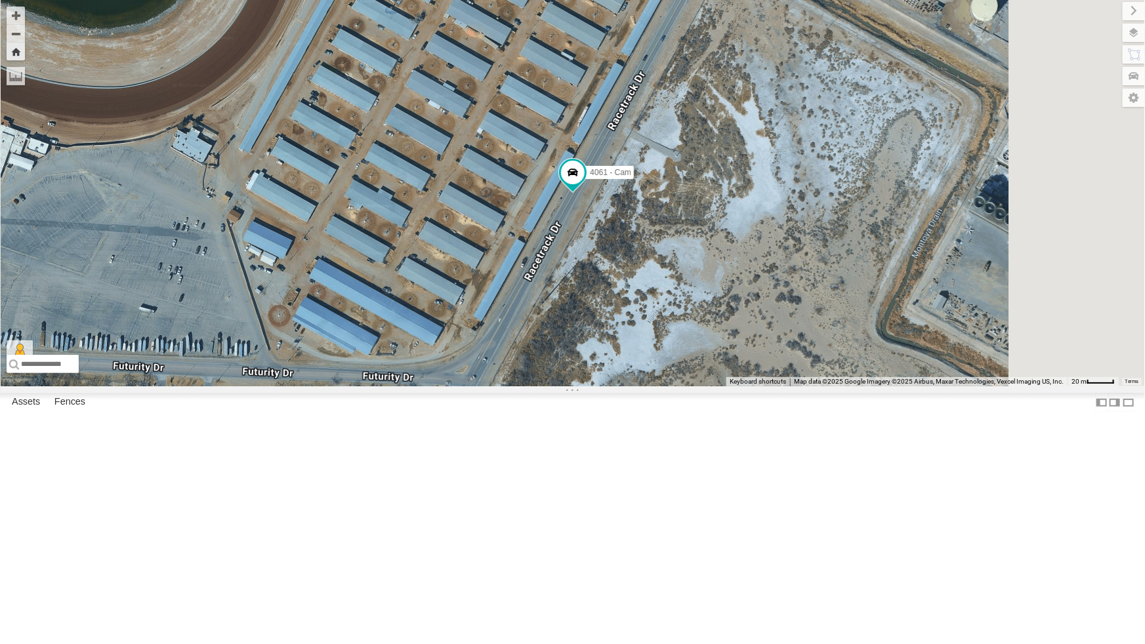
click at [0, 0] on div "442 - Cam" at bounding box center [0, 0] width 0 height 0
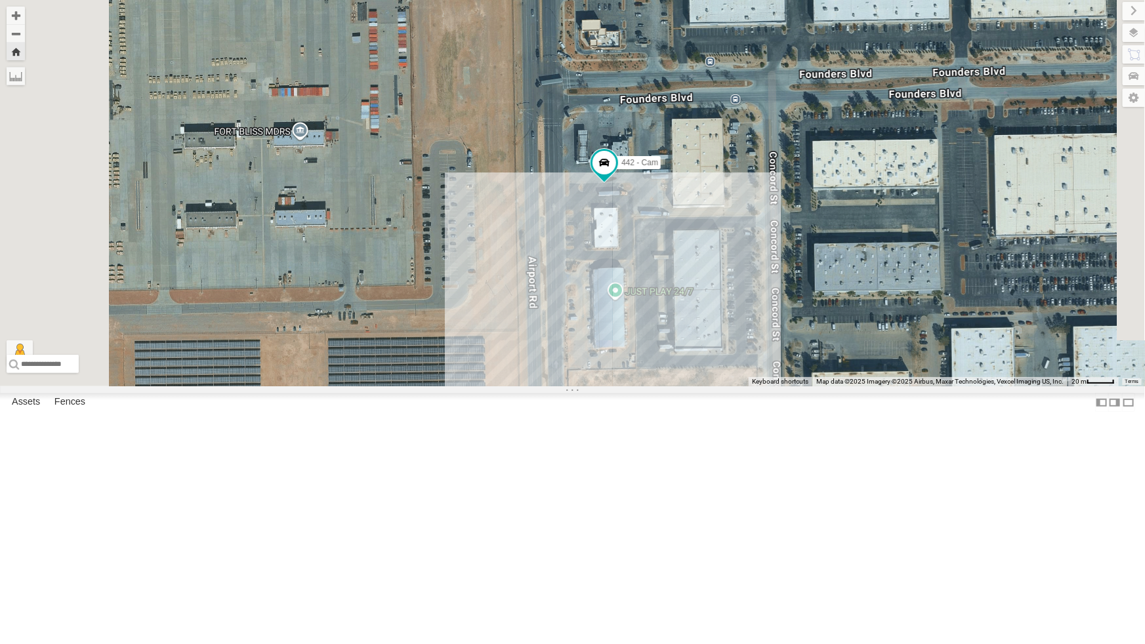
click at [0, 0] on div "4067 - Cam" at bounding box center [0, 0] width 0 height 0
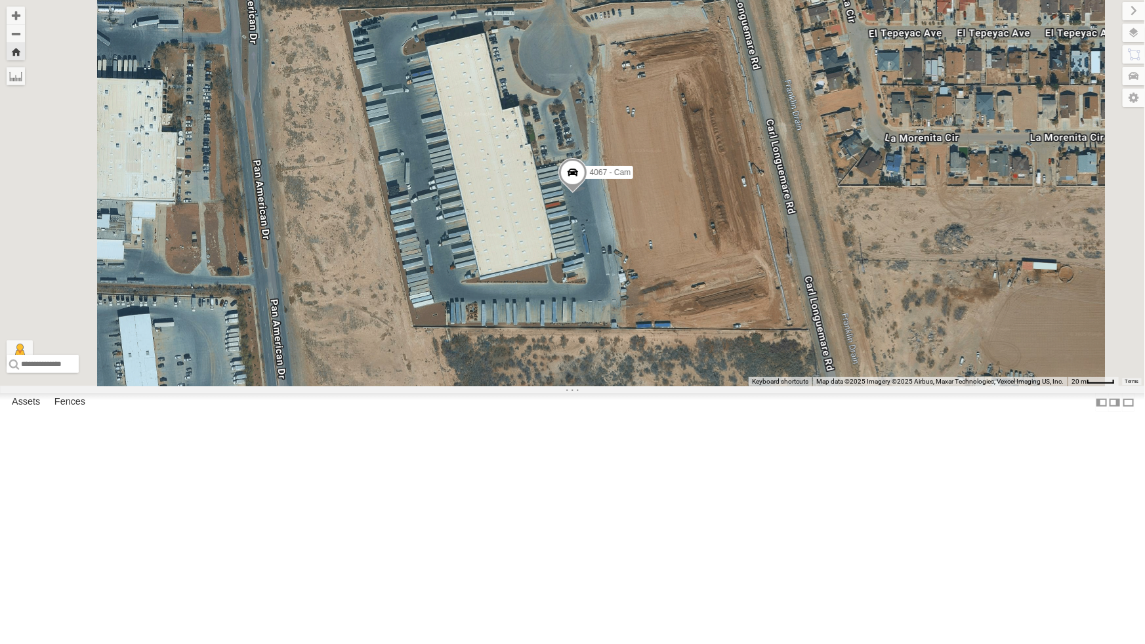
click at [0, 0] on div "4069 - Cam" at bounding box center [0, 0] width 0 height 0
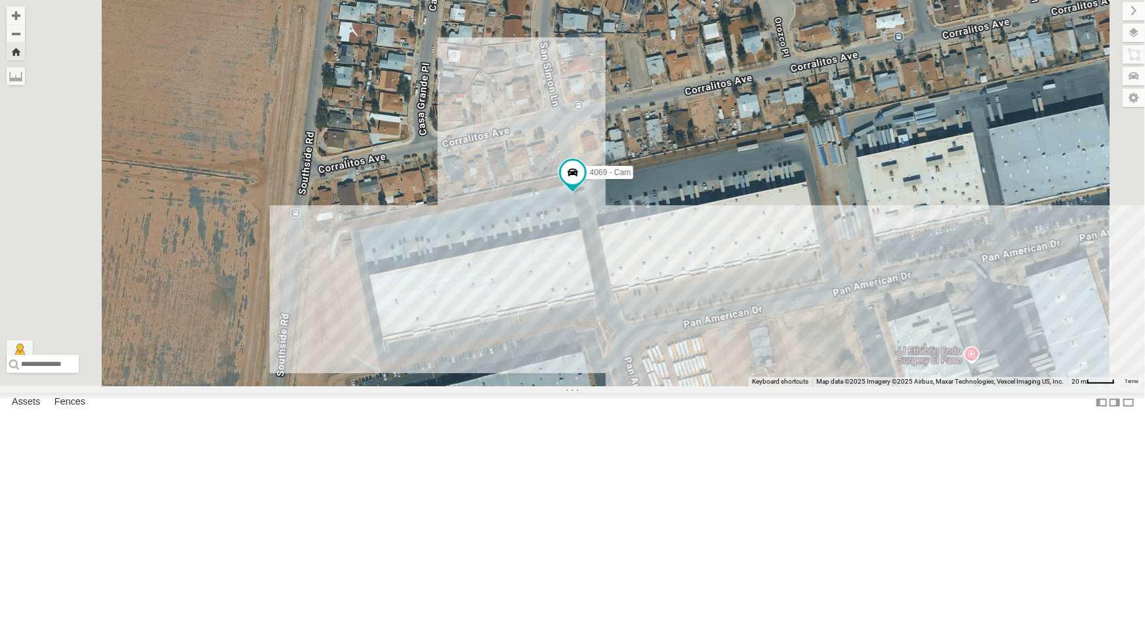
click at [0, 0] on div "4061 - Cam" at bounding box center [0, 0] width 0 height 0
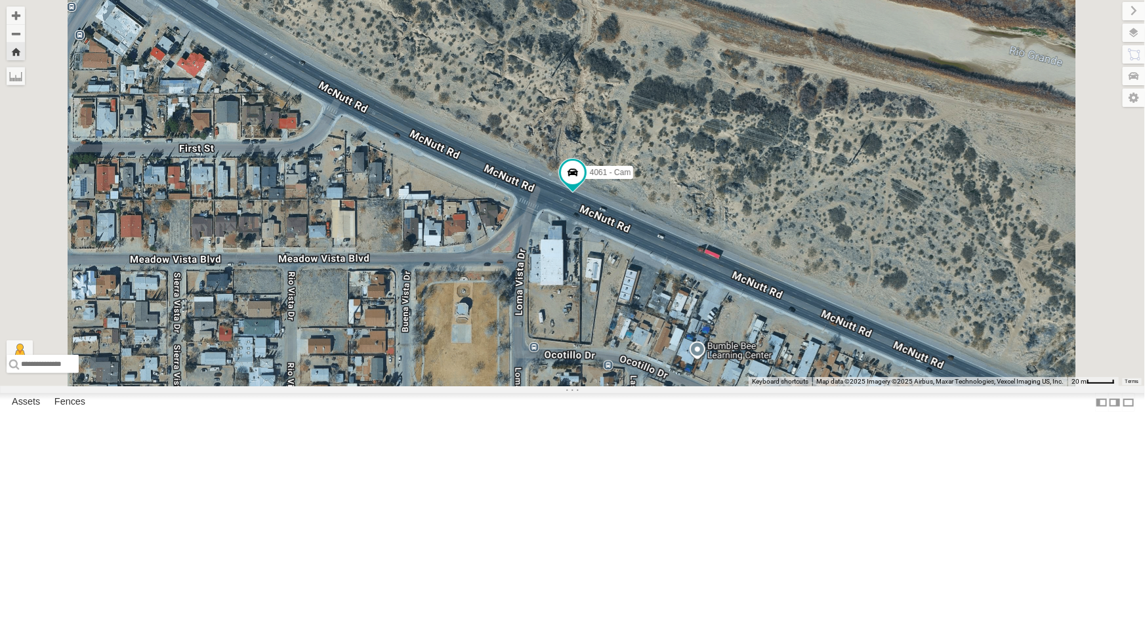
click at [0, 0] on div "All Assets" at bounding box center [0, 0] width 0 height 0
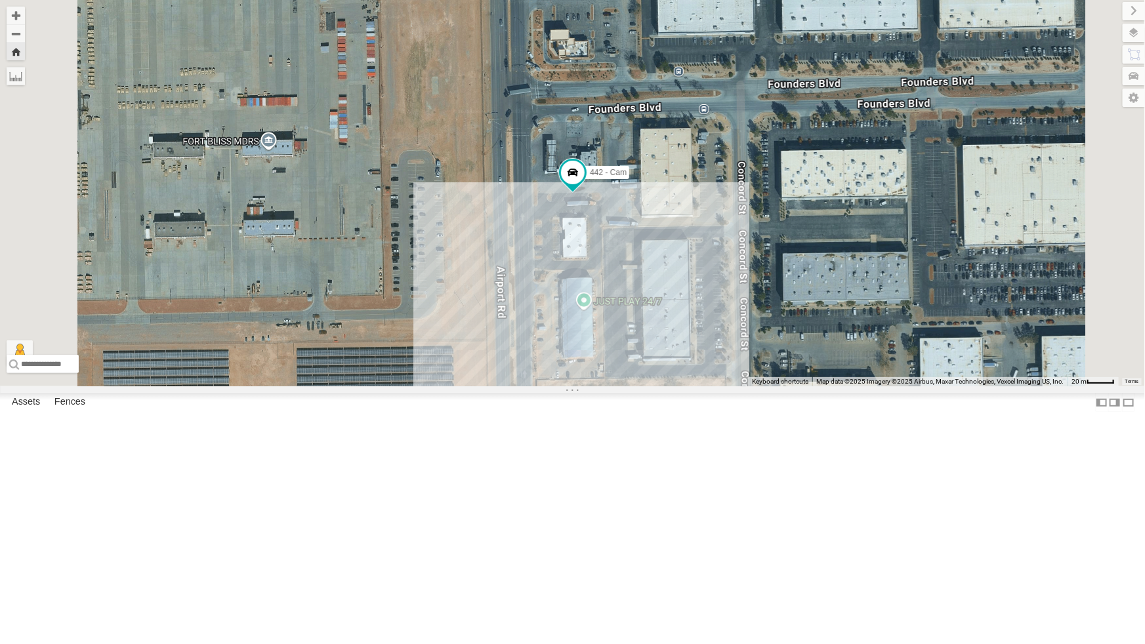
click at [0, 0] on div "4054 - Cam" at bounding box center [0, 0] width 0 height 0
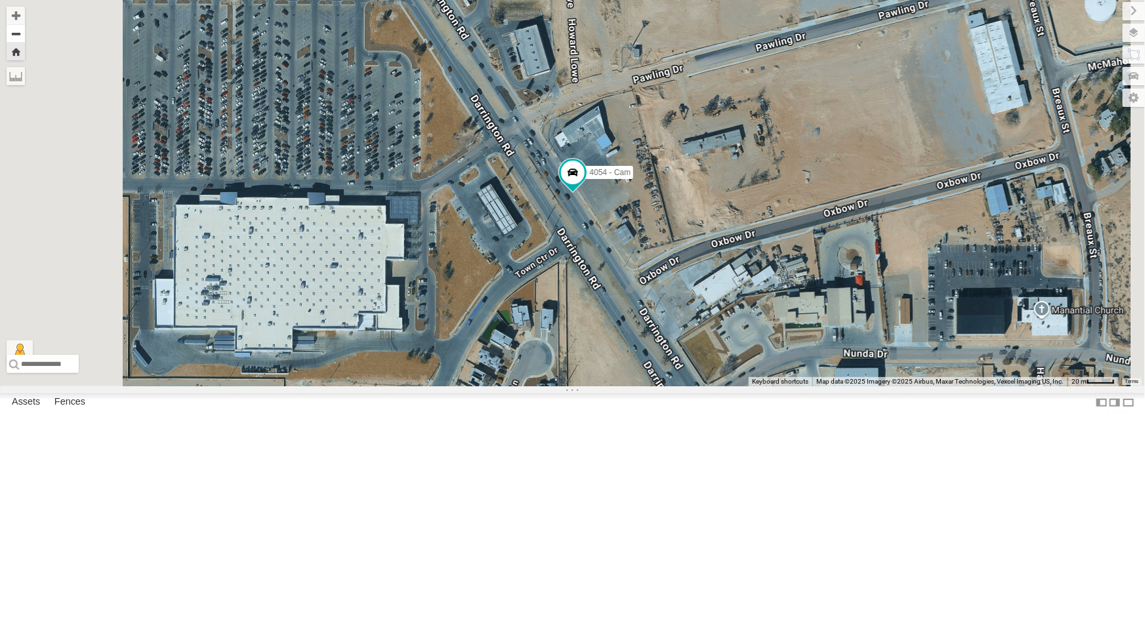
click at [25, 32] on button "Zoom out" at bounding box center [16, 33] width 18 height 18
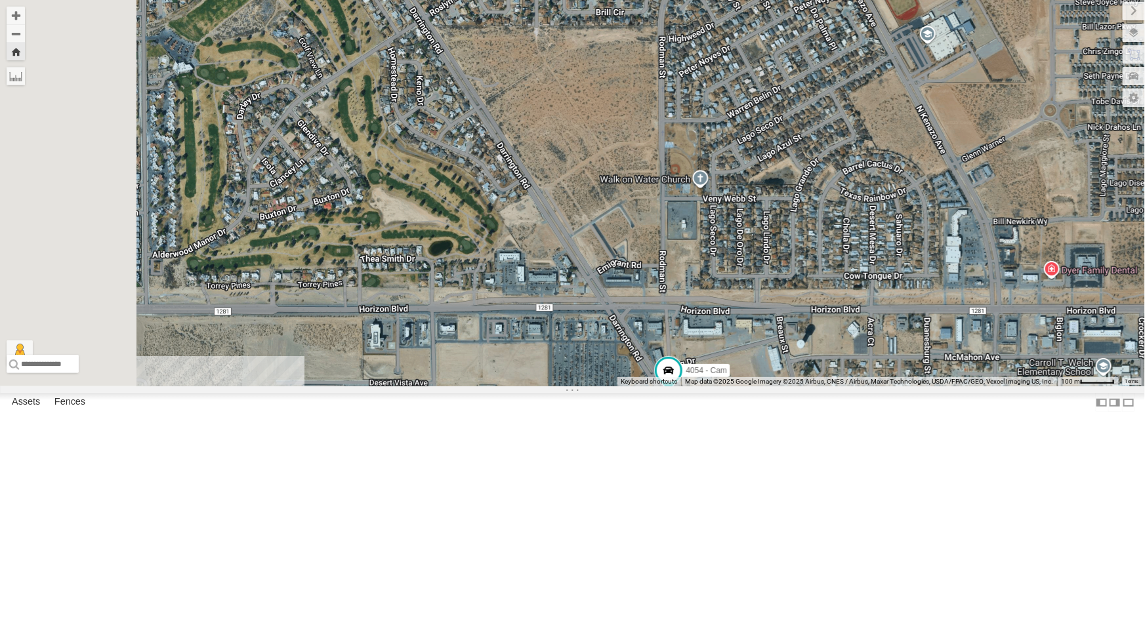
drag, startPoint x: 589, startPoint y: 204, endPoint x: 689, endPoint y: 407, distance: 226.5
click at [689, 386] on div "4054 - Cam" at bounding box center [572, 193] width 1145 height 386
drag, startPoint x: 594, startPoint y: 396, endPoint x: 846, endPoint y: 396, distance: 252.6
click at [713, 386] on div "4054 - Cam" at bounding box center [572, 193] width 1145 height 386
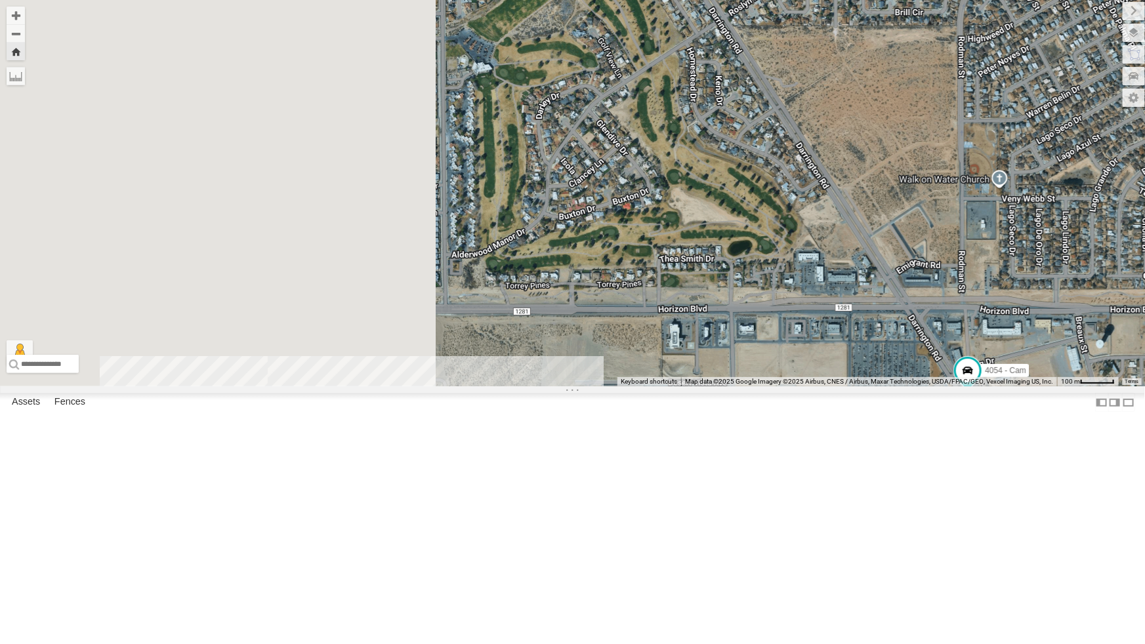
drag, startPoint x: 846, startPoint y: 396, endPoint x: 924, endPoint y: 398, distance: 77.4
click at [924, 386] on div "4054 - Cam" at bounding box center [572, 193] width 1145 height 386
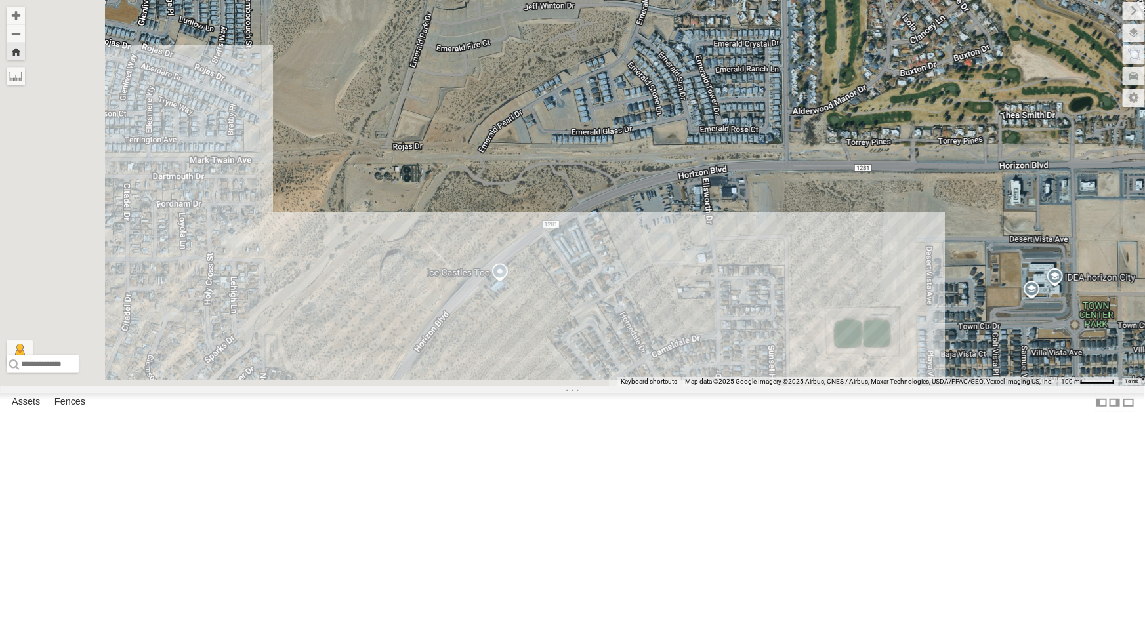
drag, startPoint x: 480, startPoint y: 457, endPoint x: 809, endPoint y: 310, distance: 360.9
click at [809, 310] on div "4054 - Cam" at bounding box center [572, 193] width 1145 height 386
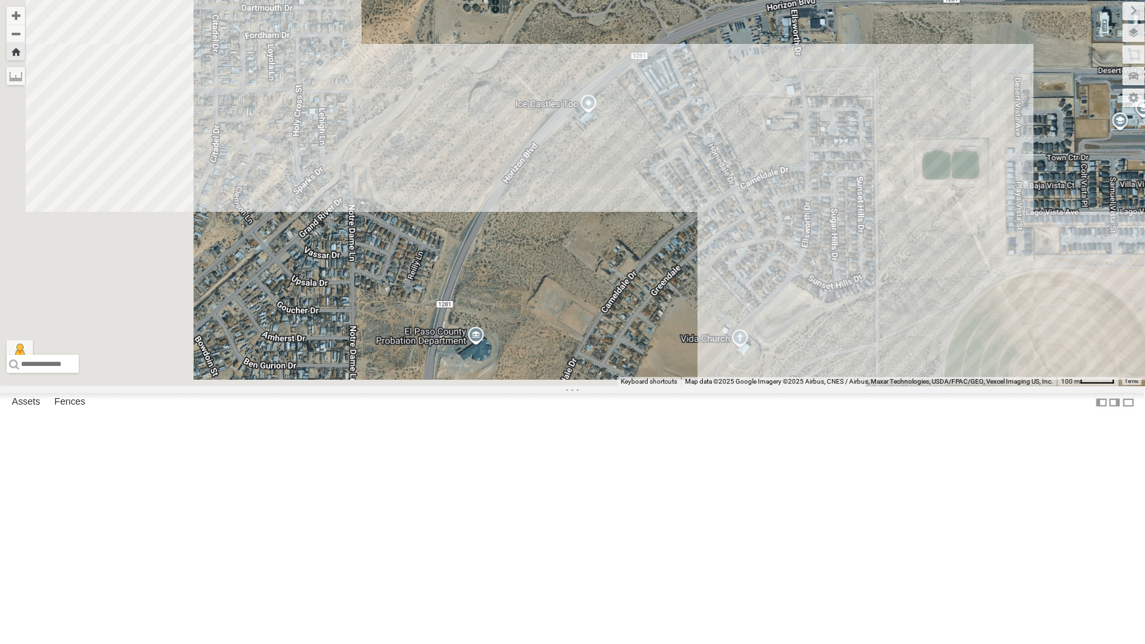
drag, startPoint x: 591, startPoint y: 420, endPoint x: 657, endPoint y: 251, distance: 181.1
click at [655, 256] on div "4054 - Cam" at bounding box center [572, 193] width 1145 height 386
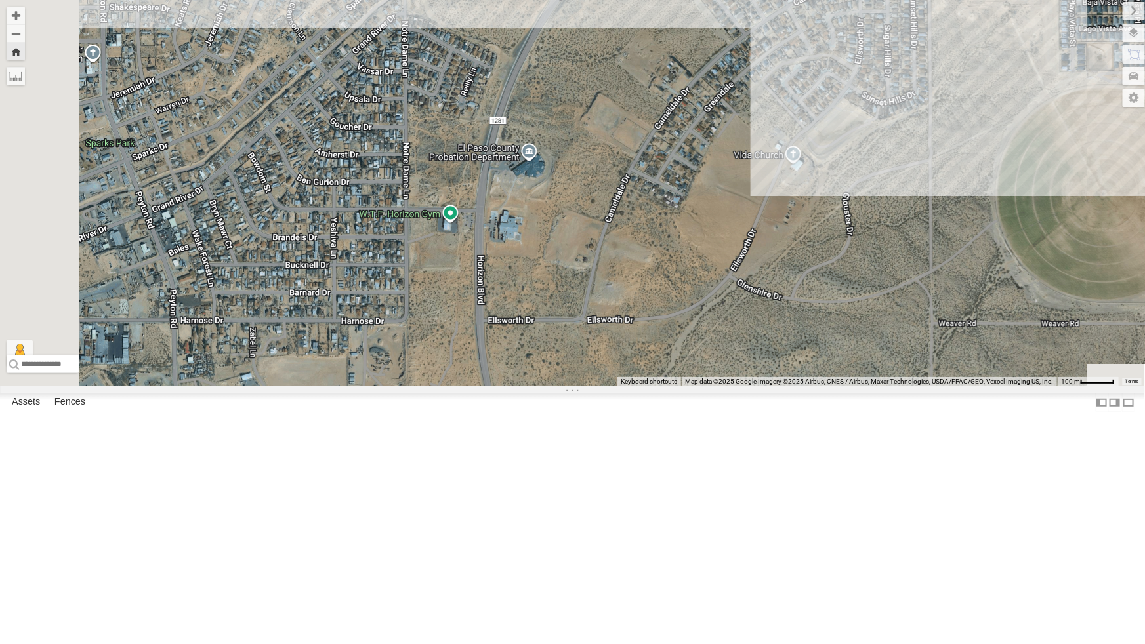
drag, startPoint x: 624, startPoint y: 379, endPoint x: 636, endPoint y: 242, distance: 137.7
click at [636, 242] on div "4054 - Cam" at bounding box center [572, 193] width 1145 height 386
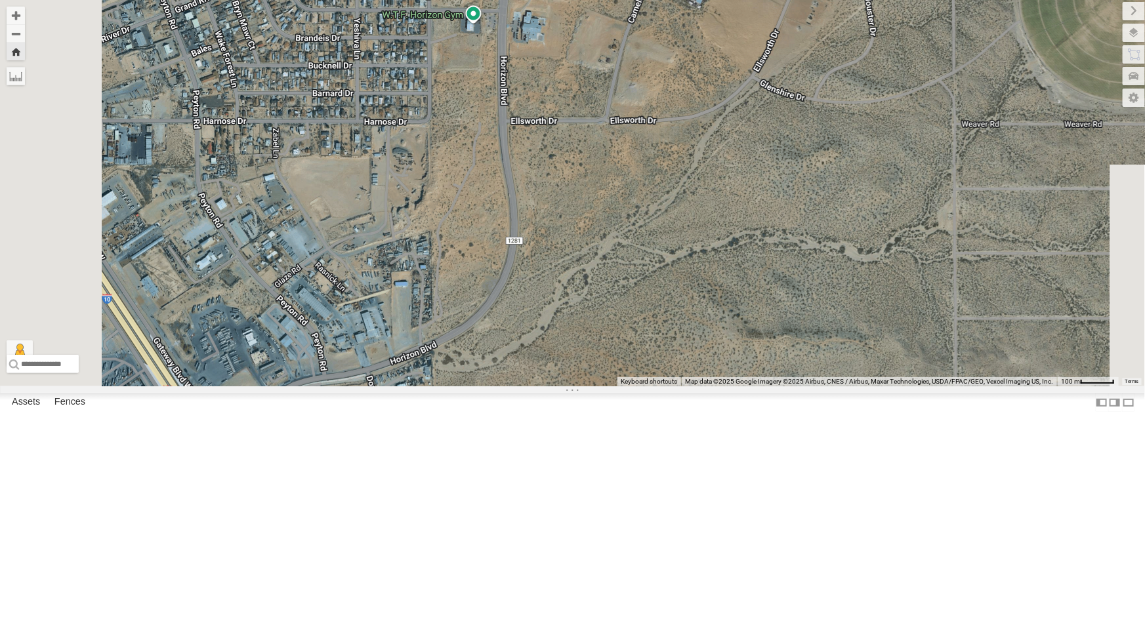
click at [658, 386] on div "4054 - Cam" at bounding box center [572, 193] width 1145 height 386
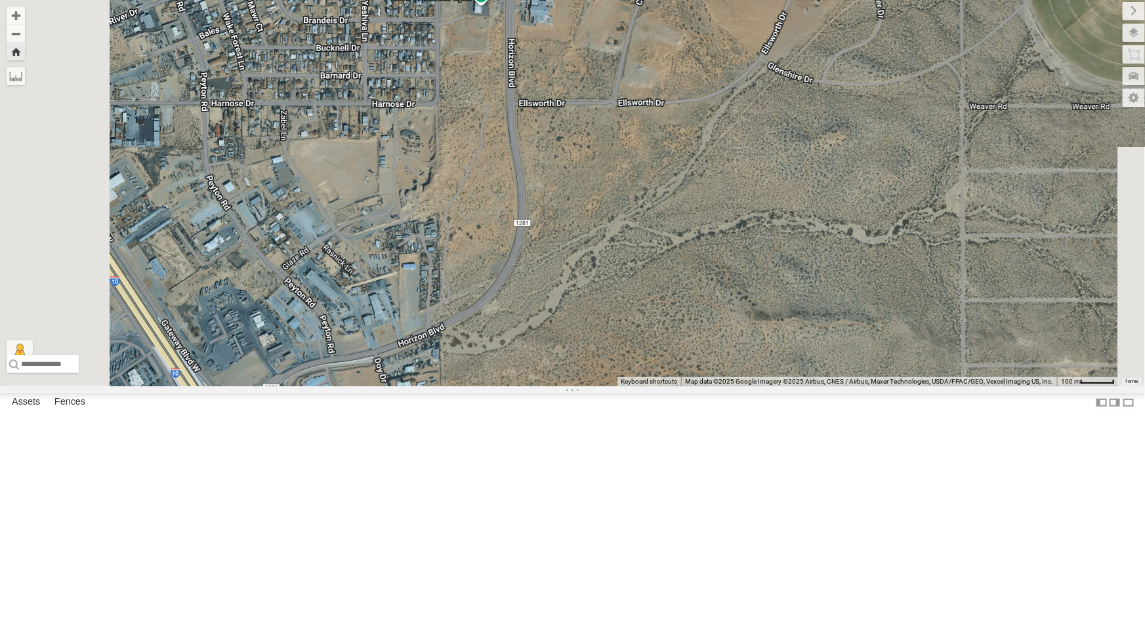
click at [806, 346] on div "4054 - Cam" at bounding box center [572, 193] width 1145 height 386
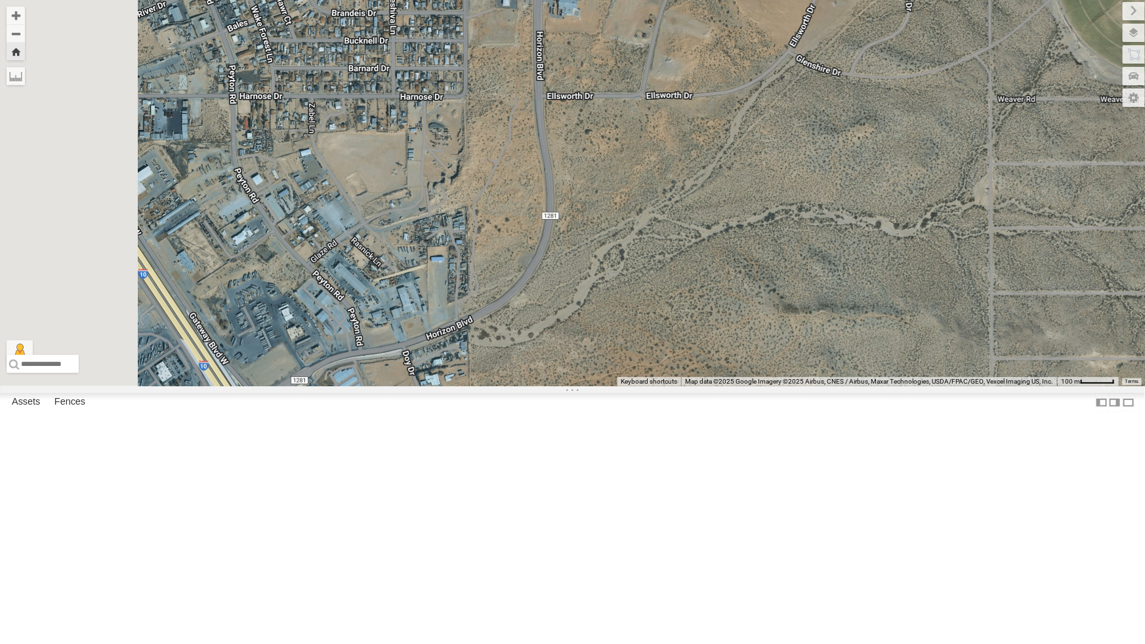
drag, startPoint x: 502, startPoint y: 462, endPoint x: 573, endPoint y: 413, distance: 86.8
click at [573, 386] on div "4054 - Cam" at bounding box center [572, 193] width 1145 height 386
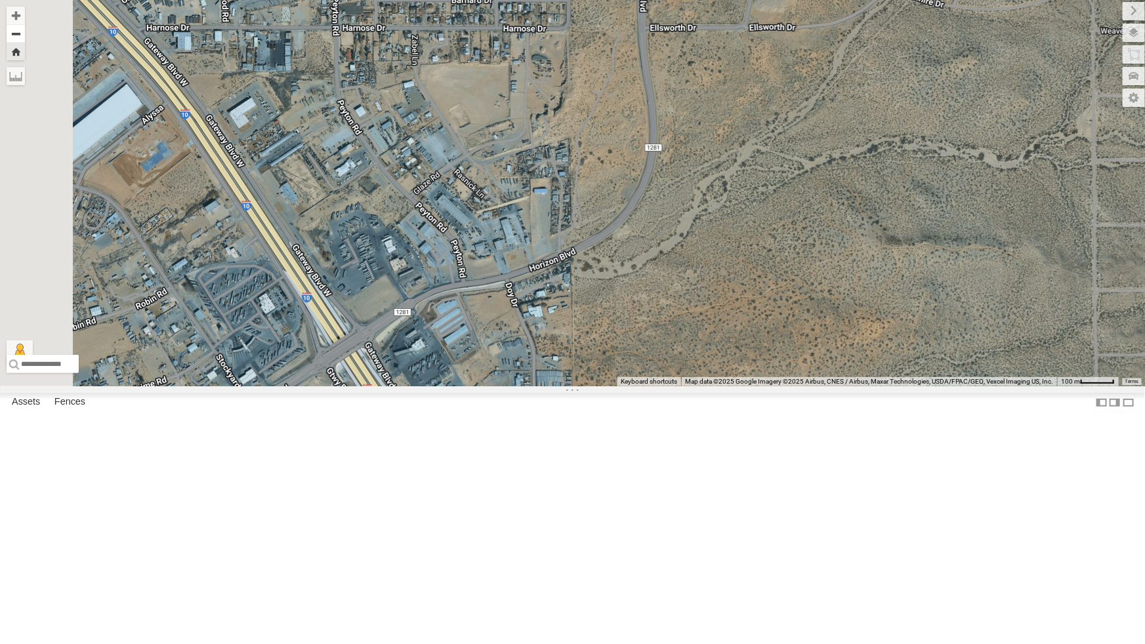
click at [25, 33] on button "Zoom out" at bounding box center [16, 33] width 18 height 18
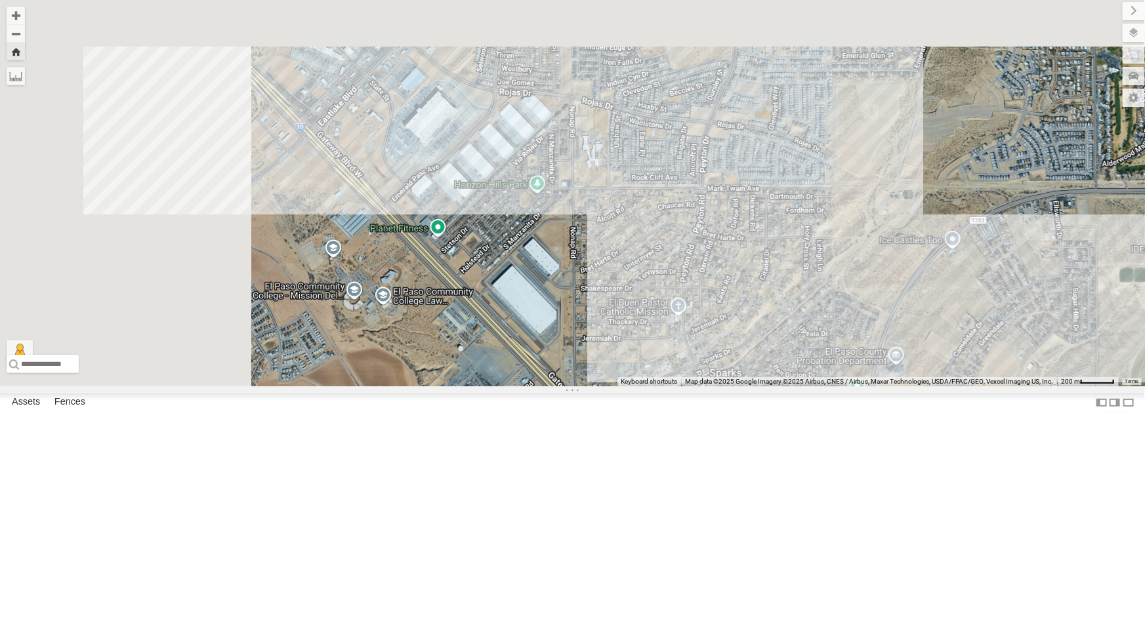
drag, startPoint x: 443, startPoint y: 159, endPoint x: 707, endPoint y: 494, distance: 426.9
click at [707, 386] on div "4054 - Cam" at bounding box center [572, 193] width 1145 height 386
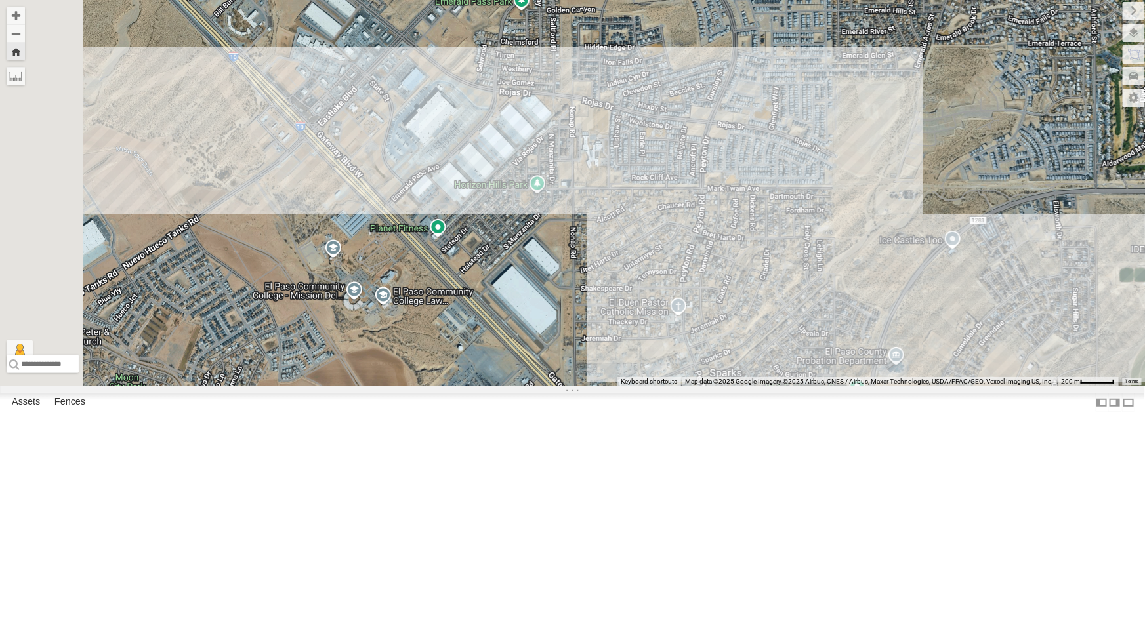
click at [583, 309] on div "4054 - Cam" at bounding box center [572, 193] width 1145 height 386
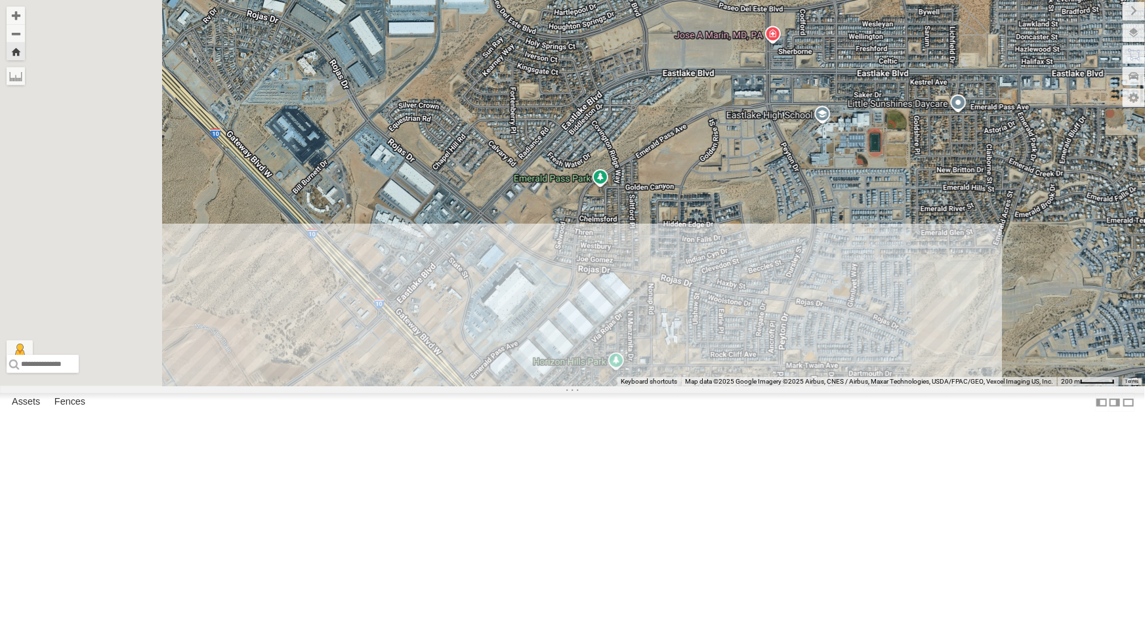
drag, startPoint x: 584, startPoint y: 339, endPoint x: 662, endPoint y: 497, distance: 176.3
click at [662, 386] on div "4054 - Cam" at bounding box center [572, 193] width 1145 height 386
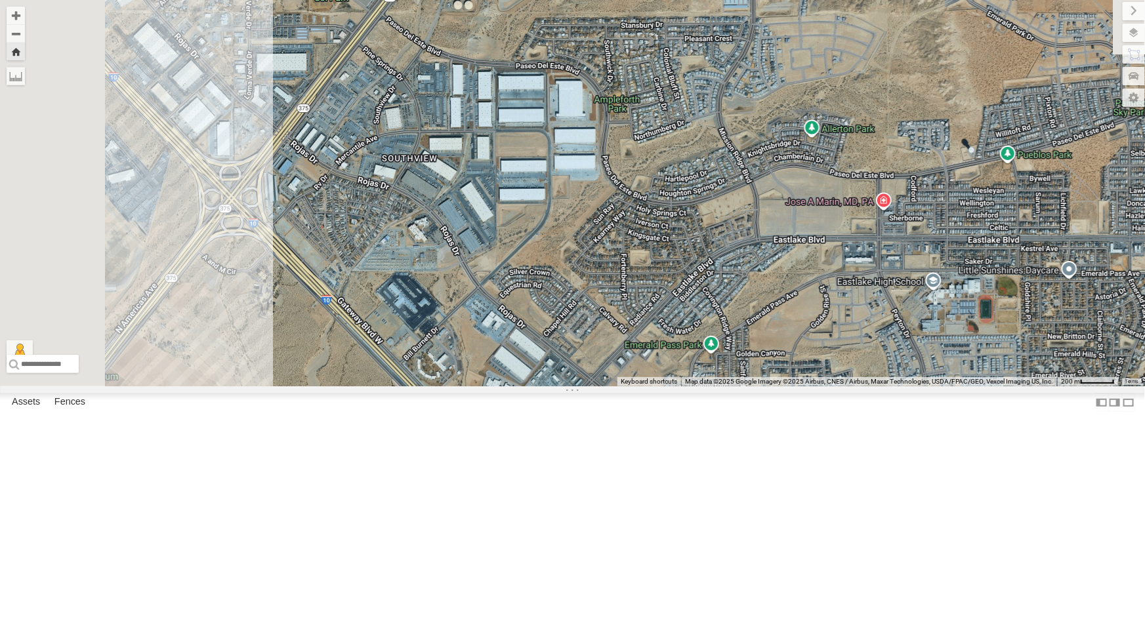
drag, startPoint x: 540, startPoint y: 209, endPoint x: 655, endPoint y: 383, distance: 208.9
click at [655, 383] on div "4054 - Cam" at bounding box center [572, 193] width 1145 height 386
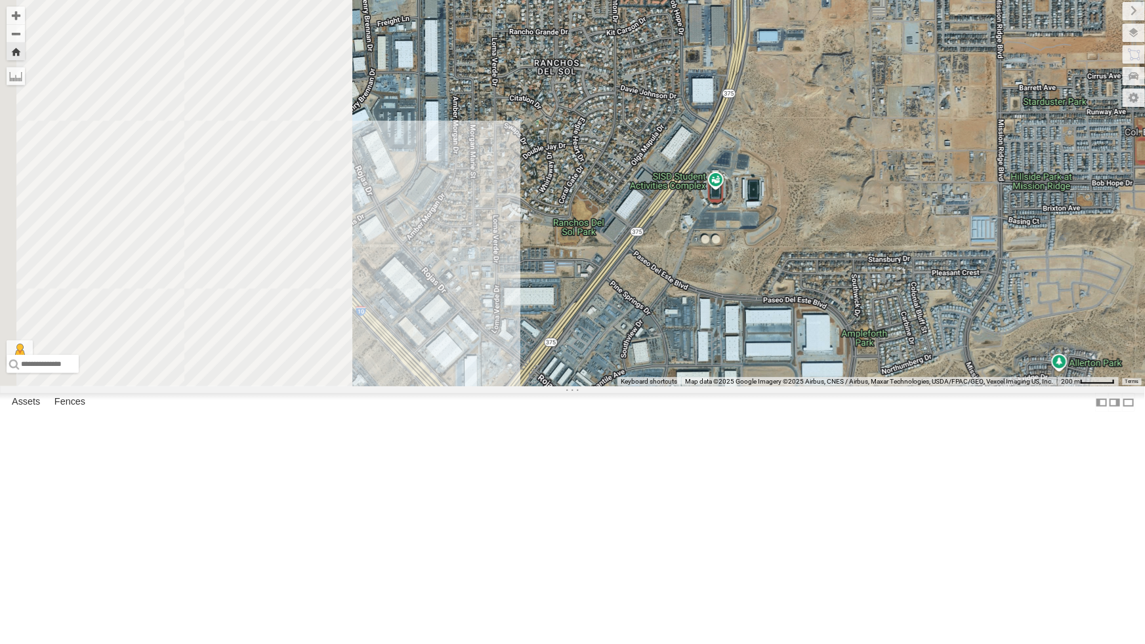
drag, startPoint x: 556, startPoint y: 292, endPoint x: 803, endPoint y: 530, distance: 343.3
click at [803, 386] on div "4054 - Cam" at bounding box center [572, 193] width 1145 height 386
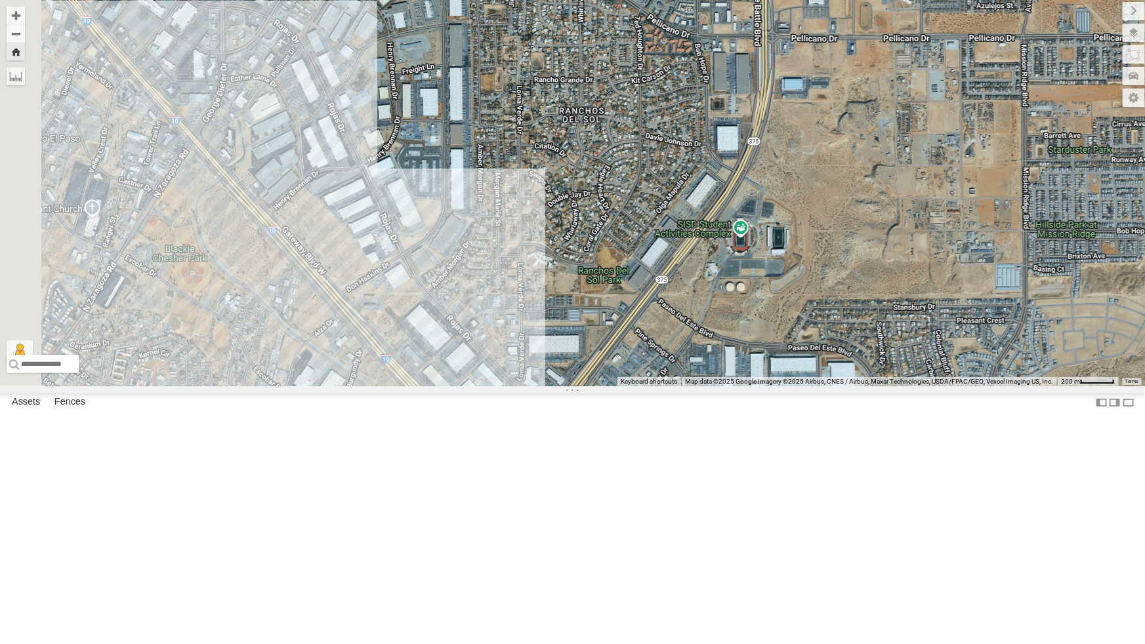
drag, startPoint x: 578, startPoint y: 312, endPoint x: 609, endPoint y: 350, distance: 49.0
click at [609, 350] on div "4054 - Cam" at bounding box center [572, 193] width 1145 height 386
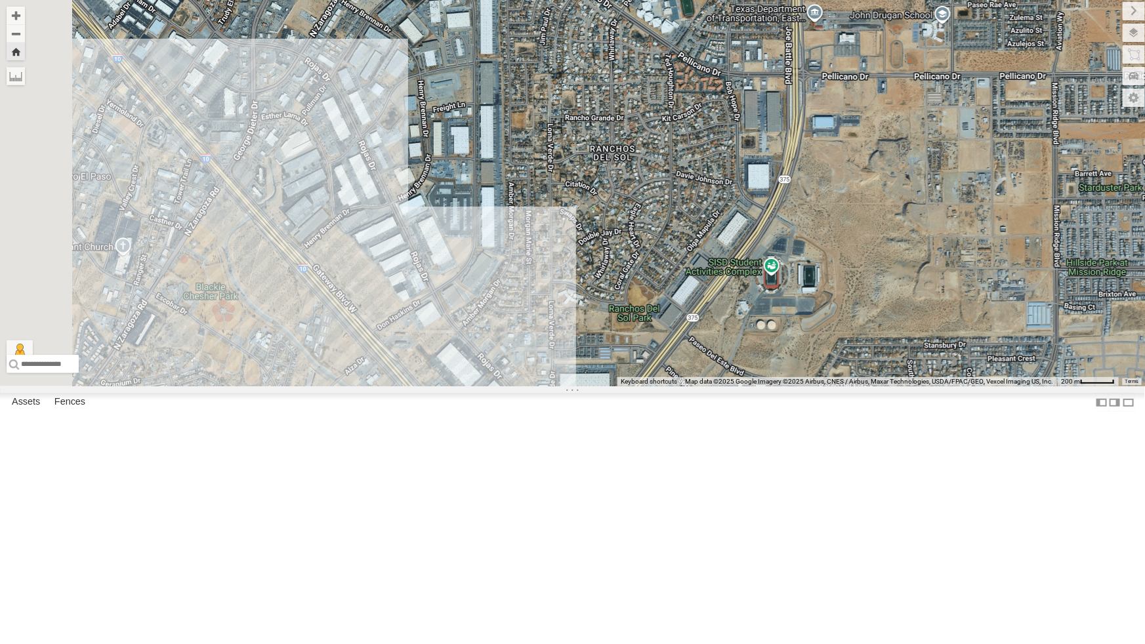
click at [0, 0] on div "442 - Cam" at bounding box center [0, 0] width 0 height 0
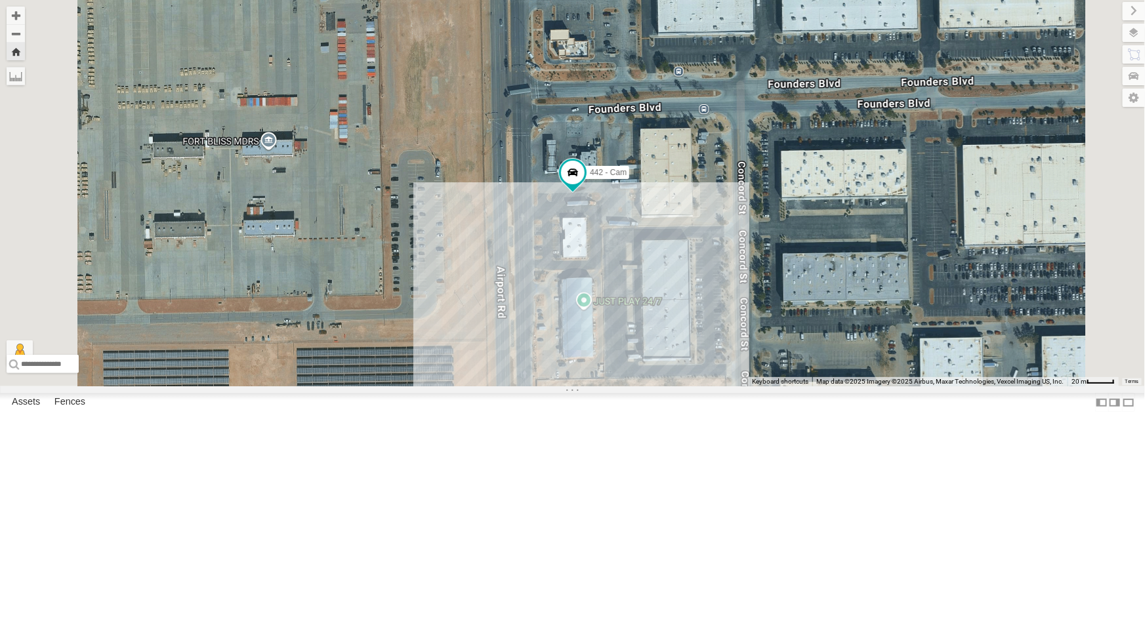
click at [0, 0] on div "4054 - Cam" at bounding box center [0, 0] width 0 height 0
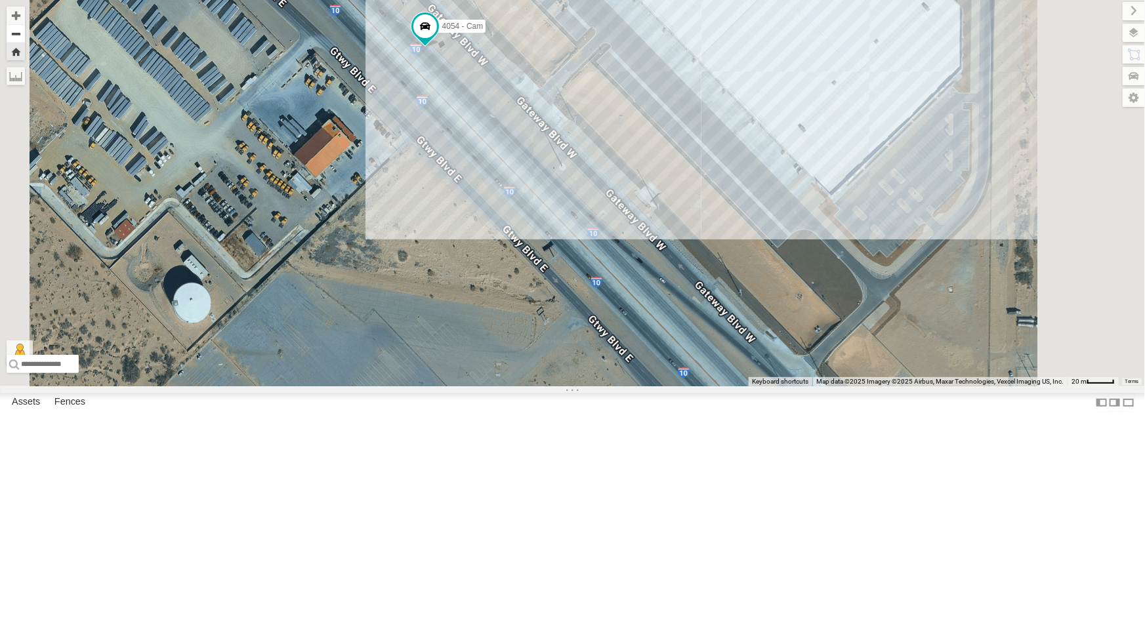
click at [25, 33] on button "Zoom out" at bounding box center [16, 33] width 18 height 18
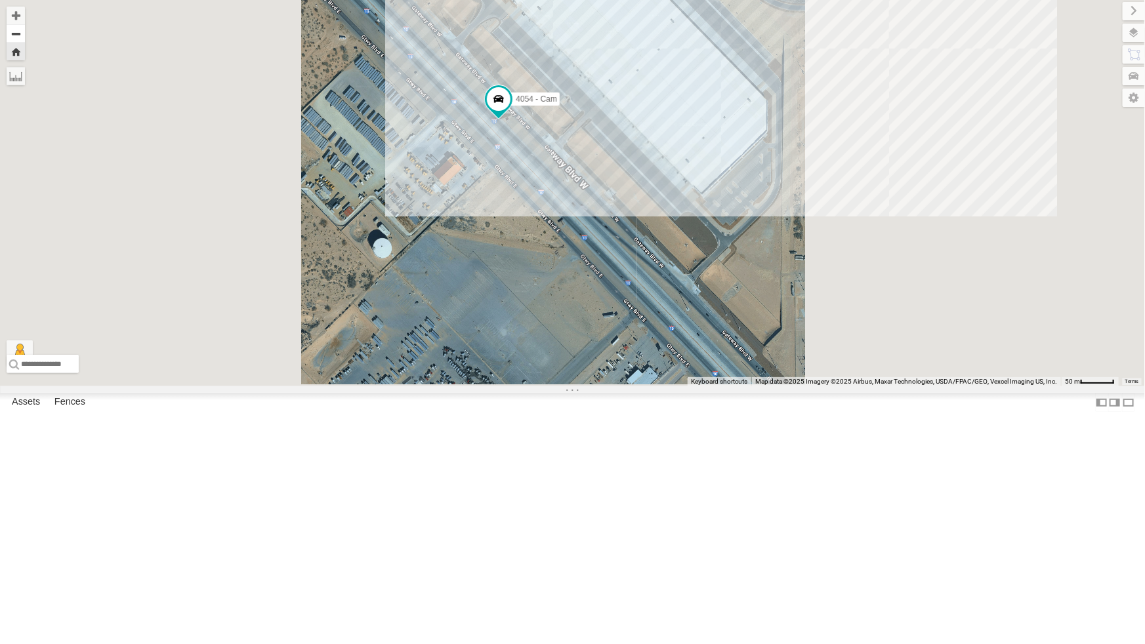
click at [25, 33] on button "Zoom out" at bounding box center [16, 33] width 18 height 18
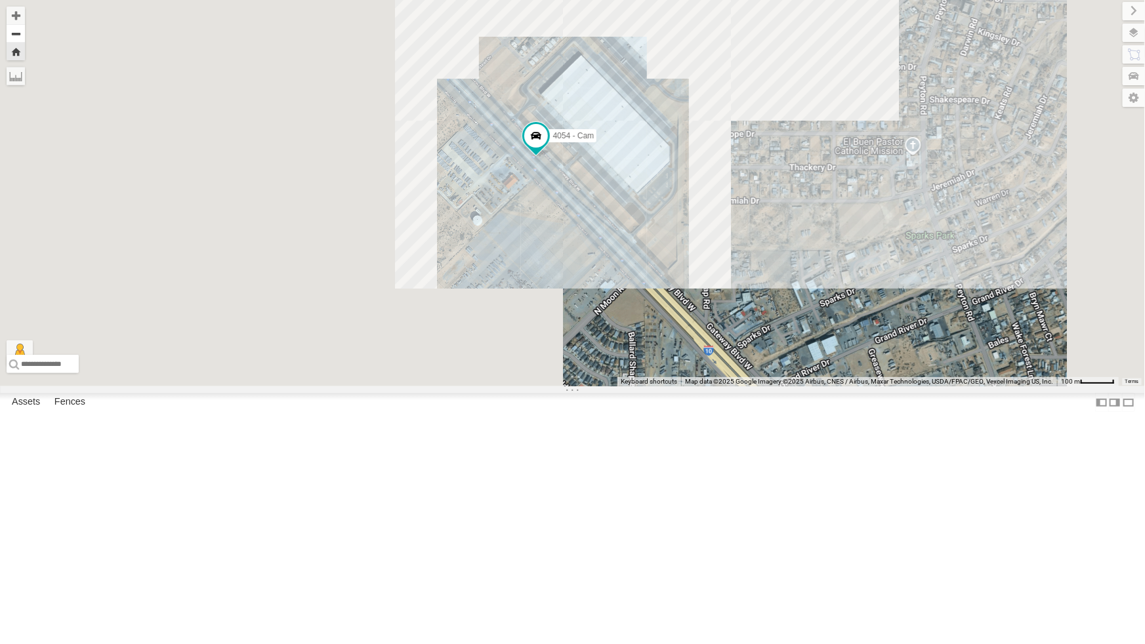
click at [25, 33] on button "Zoom out" at bounding box center [16, 33] width 18 height 18
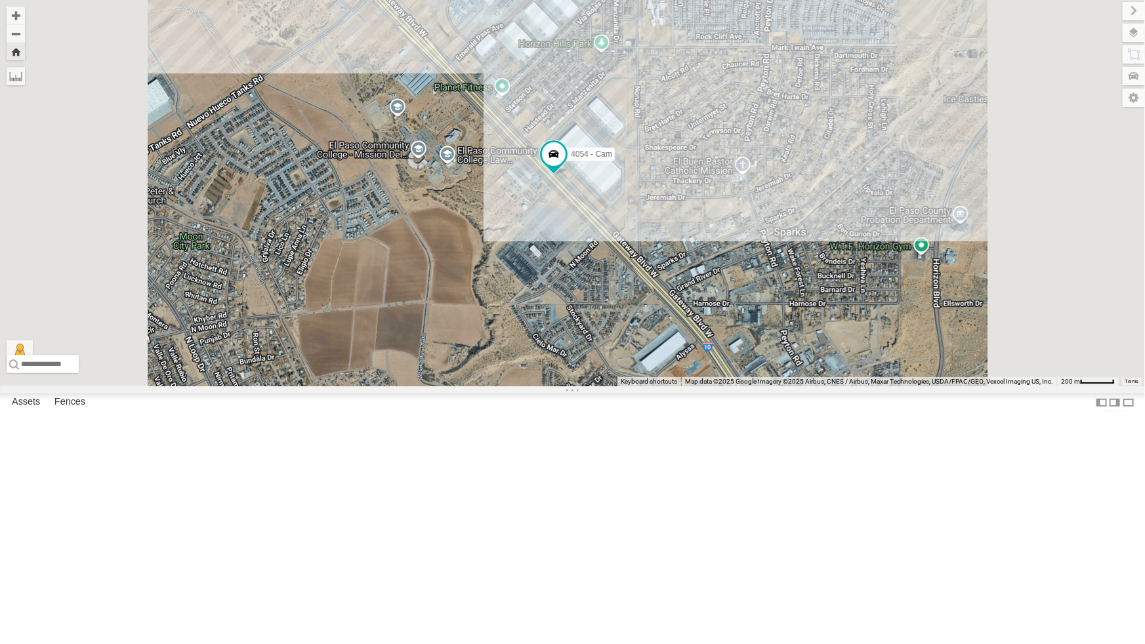
click at [0, 0] on div "442 - Cam" at bounding box center [0, 0] width 0 height 0
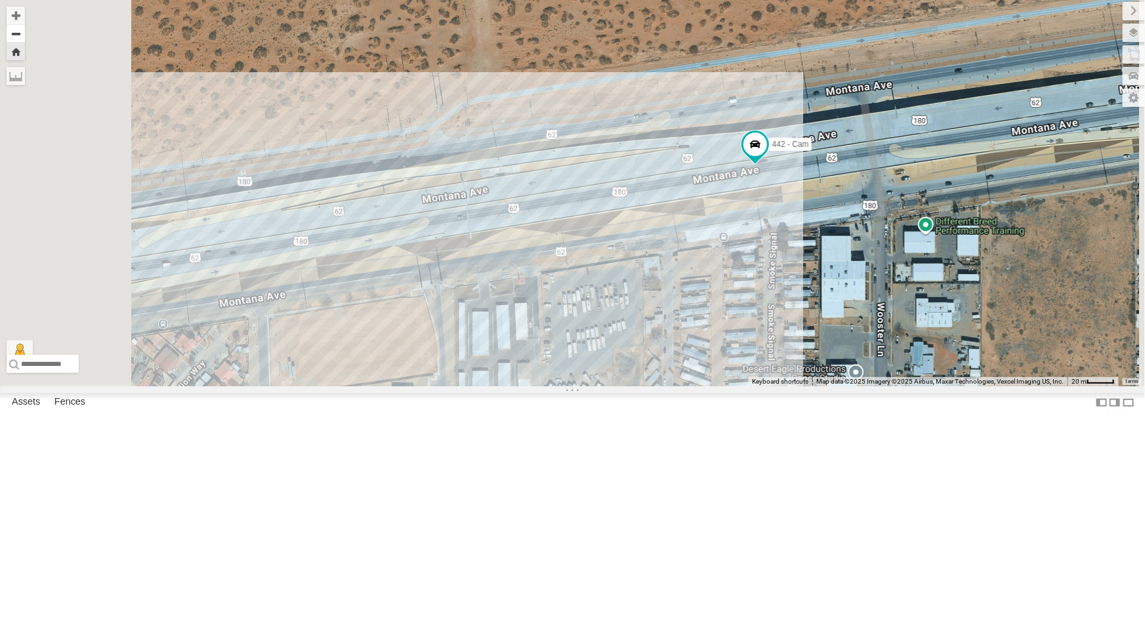
click at [25, 33] on button "Zoom out" at bounding box center [16, 33] width 18 height 18
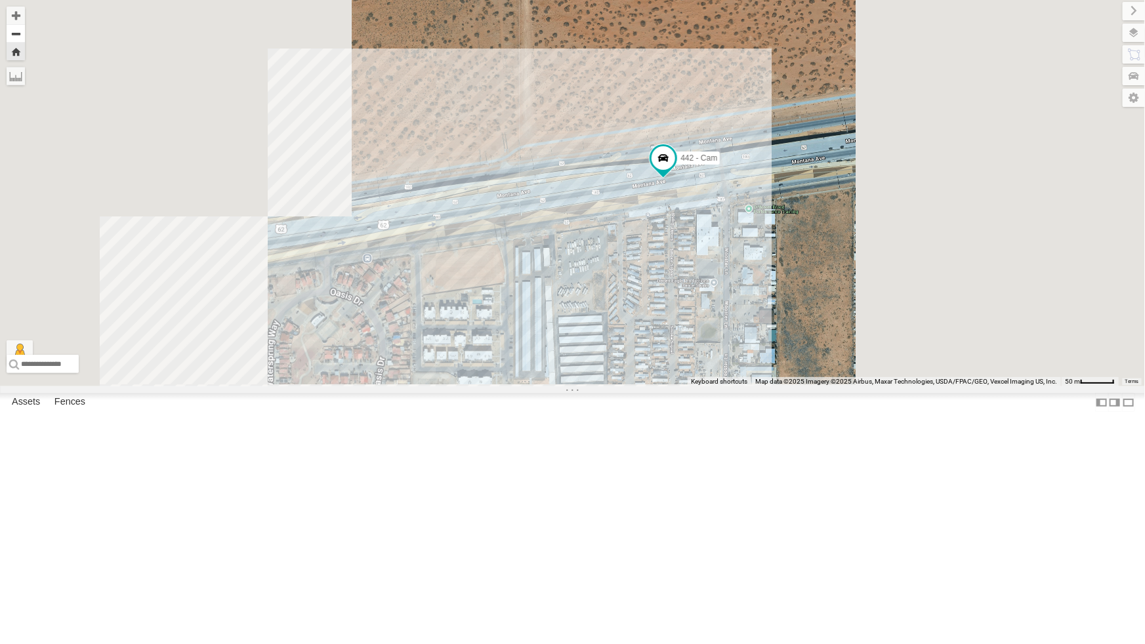
click at [25, 33] on button "Zoom out" at bounding box center [16, 33] width 18 height 18
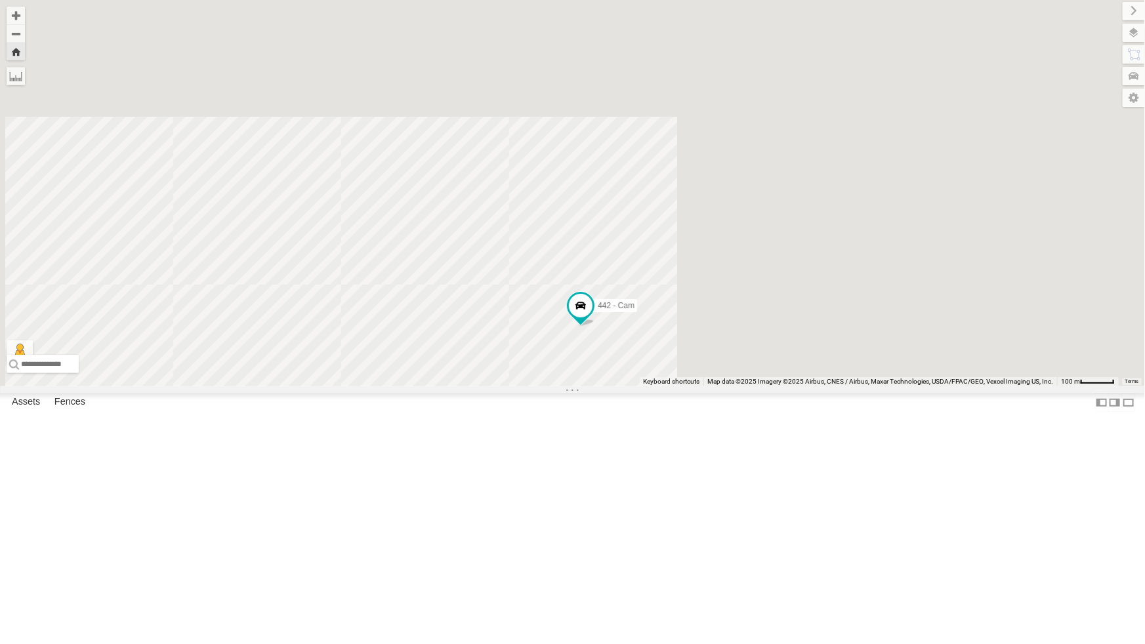
click at [0, 0] on div "4061 - Cam" at bounding box center [0, 0] width 0 height 0
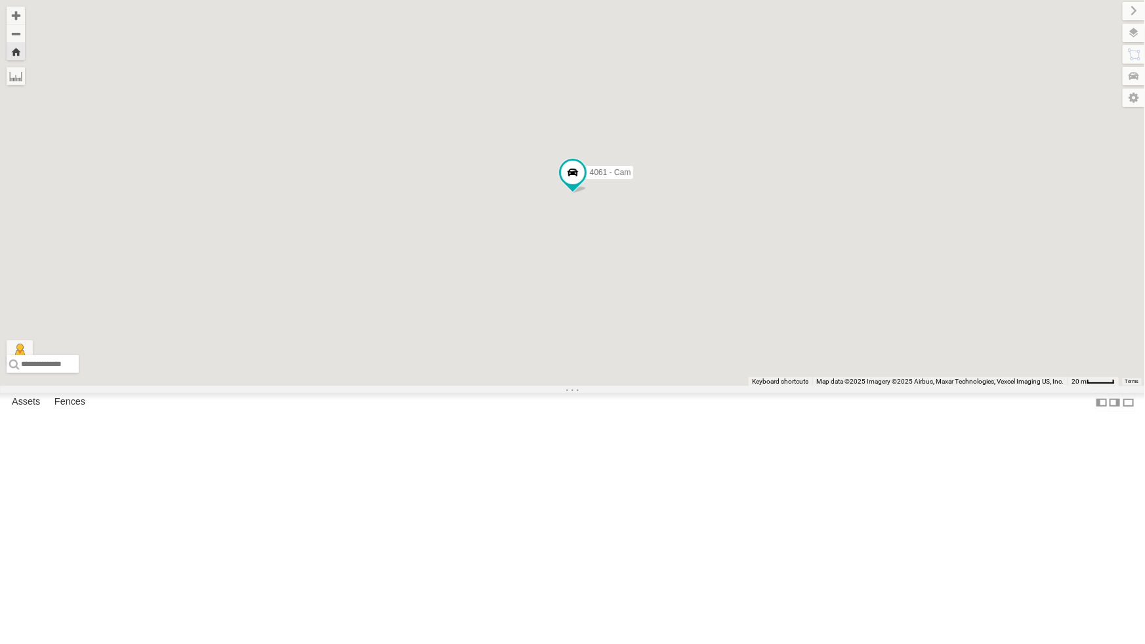
click at [0, 0] on div "4061 - Cam" at bounding box center [0, 0] width 0 height 0
click at [0, 0] on div "4067 - Cam All Assets Carl Longuemare Rd Vista del Prado 31.66616 -106.31351 Vi…" at bounding box center [0, 0] width 0 height 0
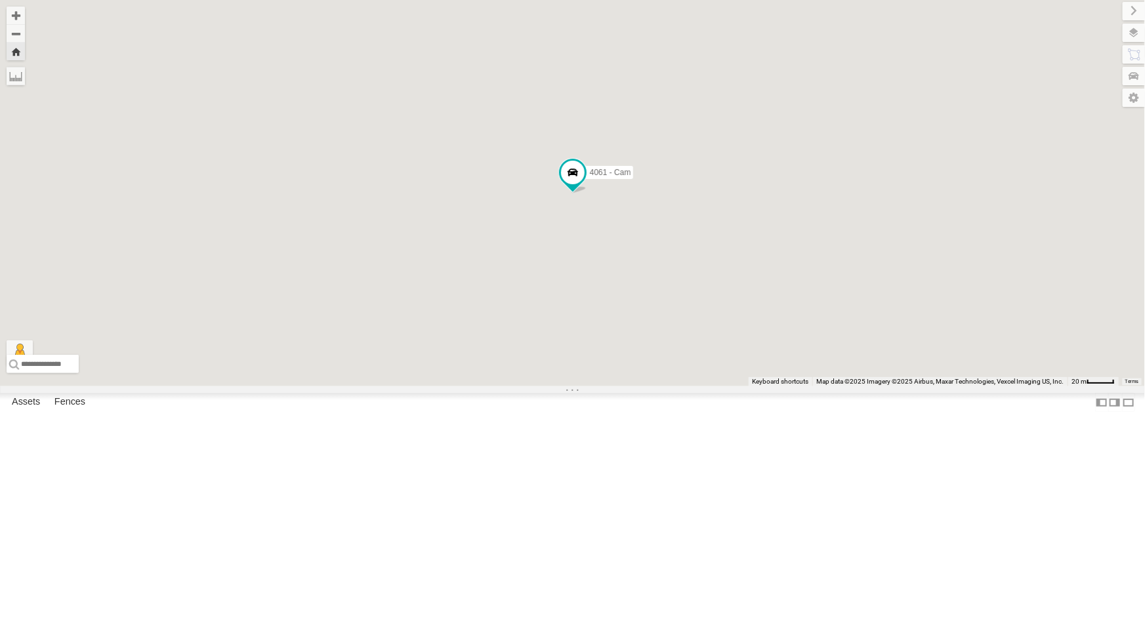
click at [0, 0] on div "4061 - Cam" at bounding box center [0, 0] width 0 height 0
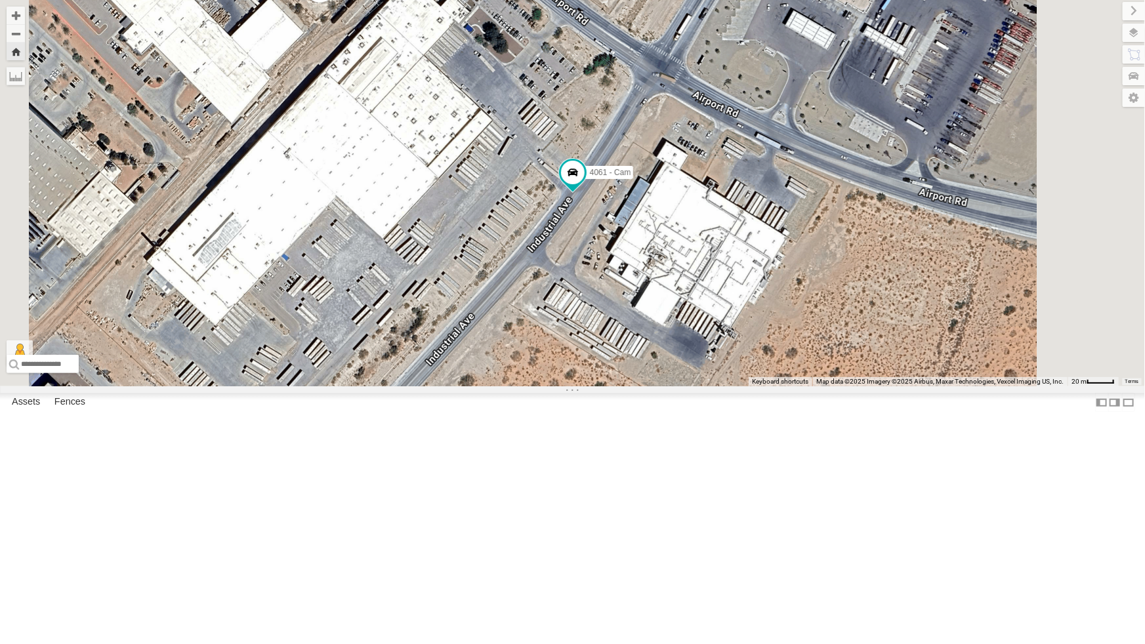
click at [0, 0] on div "442 - Cam" at bounding box center [0, 0] width 0 height 0
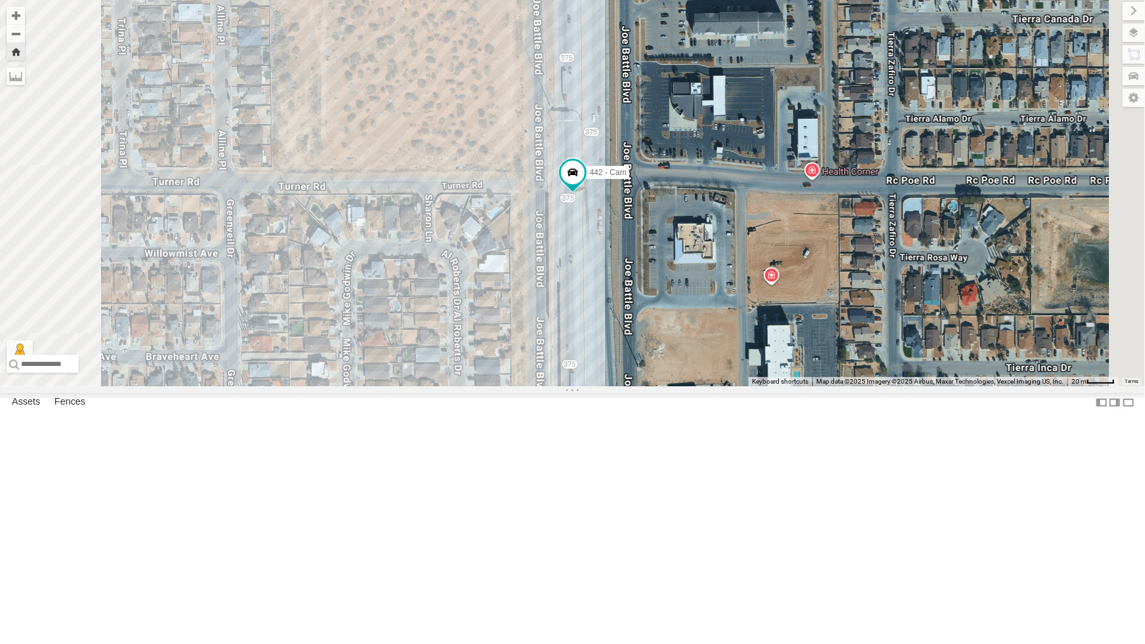
scroll to position [119, 0]
click at [0, 0] on div "All Assets" at bounding box center [0, 0] width 0 height 0
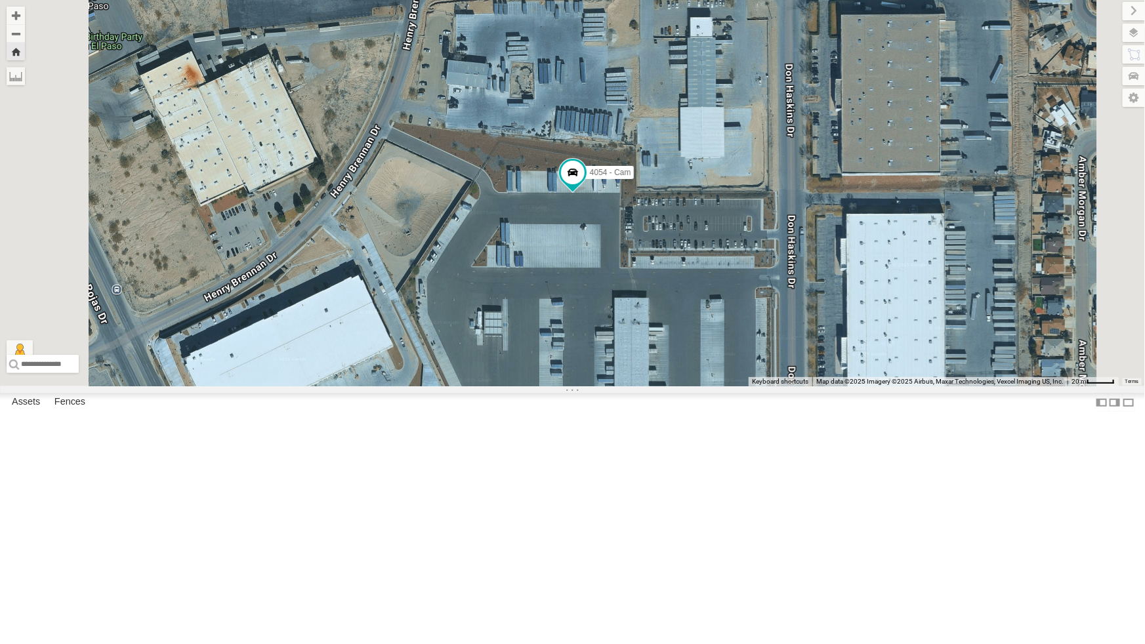
scroll to position [0, 0]
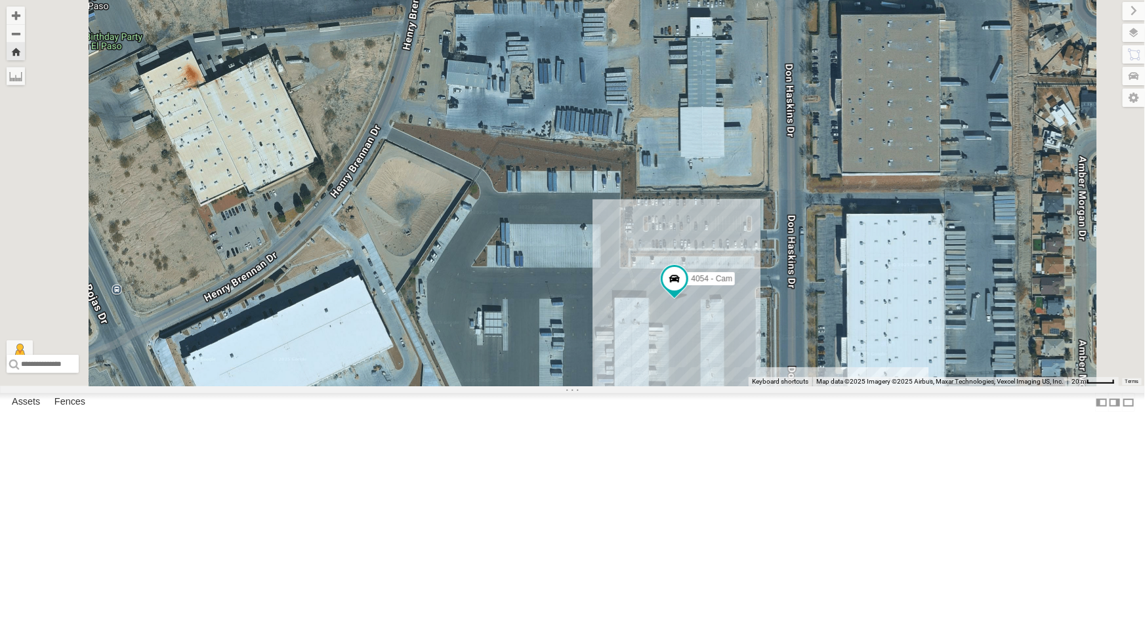
click at [0, 0] on div "442 - Cam" at bounding box center [0, 0] width 0 height 0
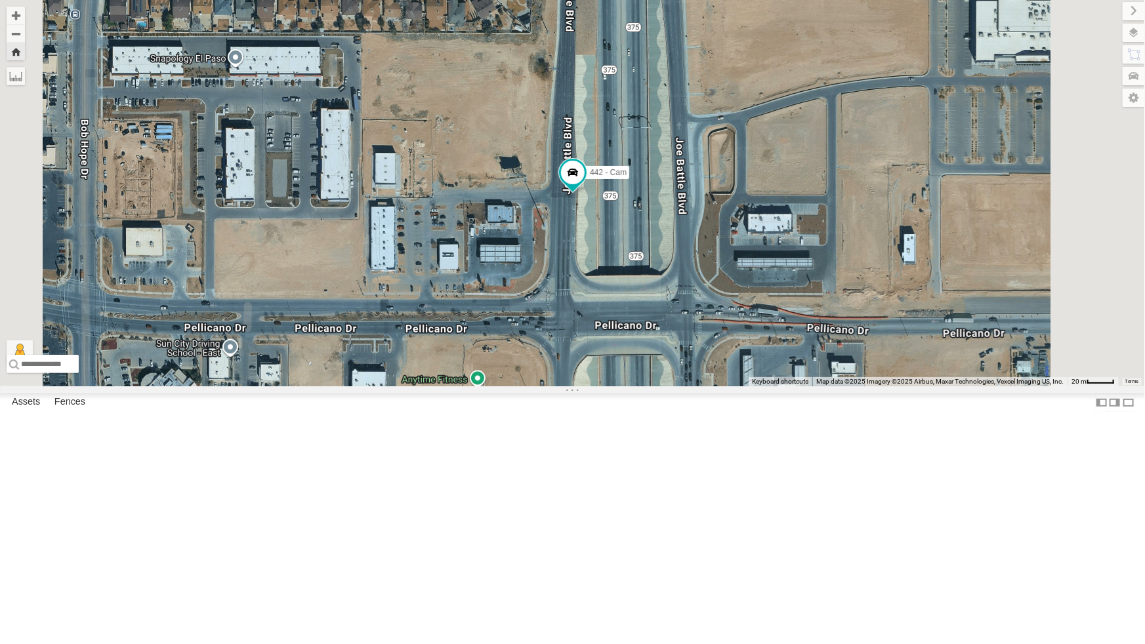
click at [0, 0] on div "893 - Cam" at bounding box center [0, 0] width 0 height 0
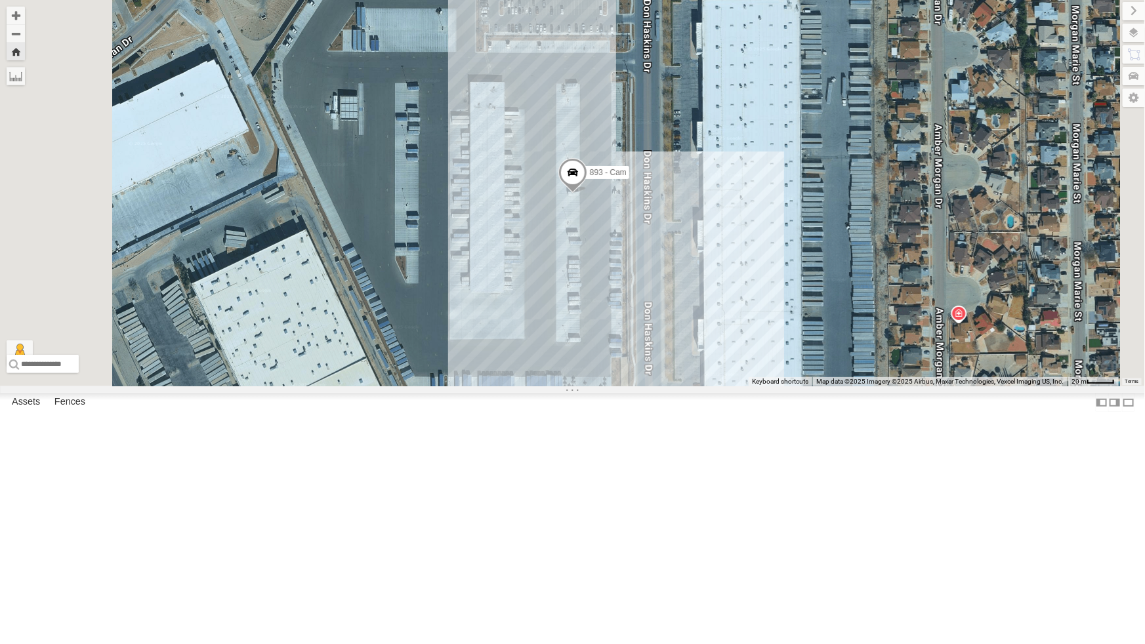
click at [0, 0] on div "442 - Cam" at bounding box center [0, 0] width 0 height 0
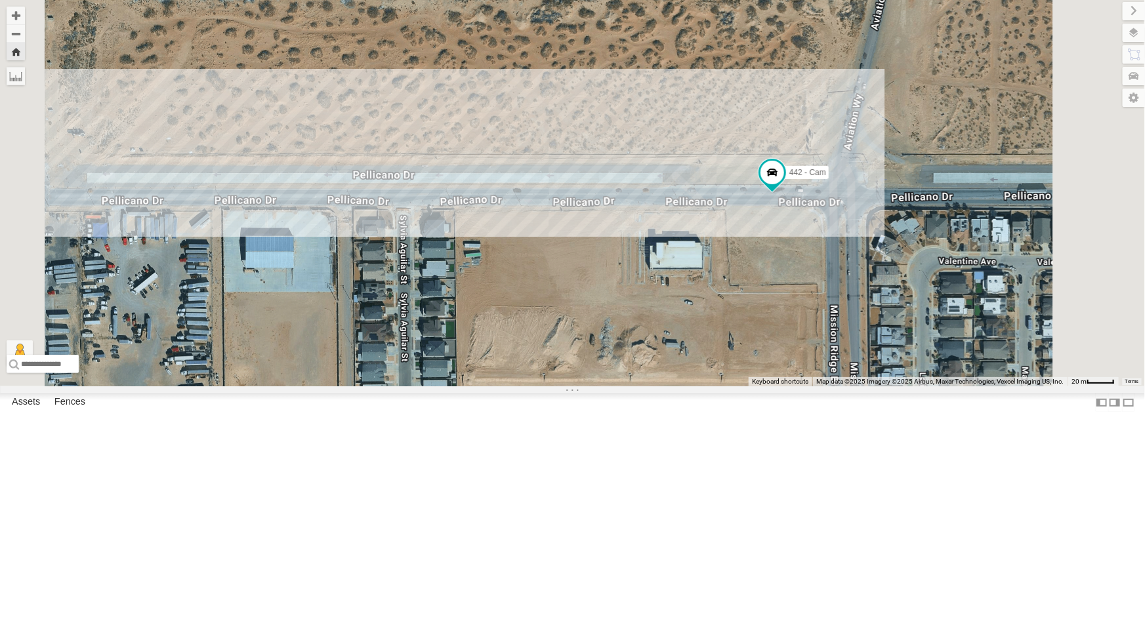
click at [0, 0] on div "4054 - Cam" at bounding box center [0, 0] width 0 height 0
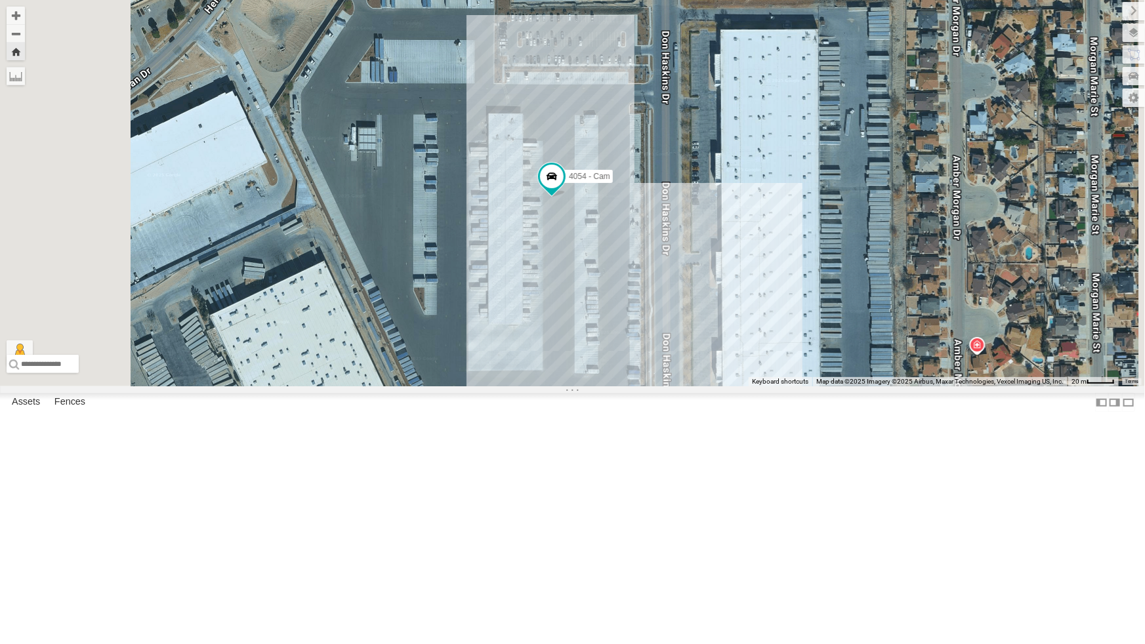
click at [0, 0] on div "4067 - Cam" at bounding box center [0, 0] width 0 height 0
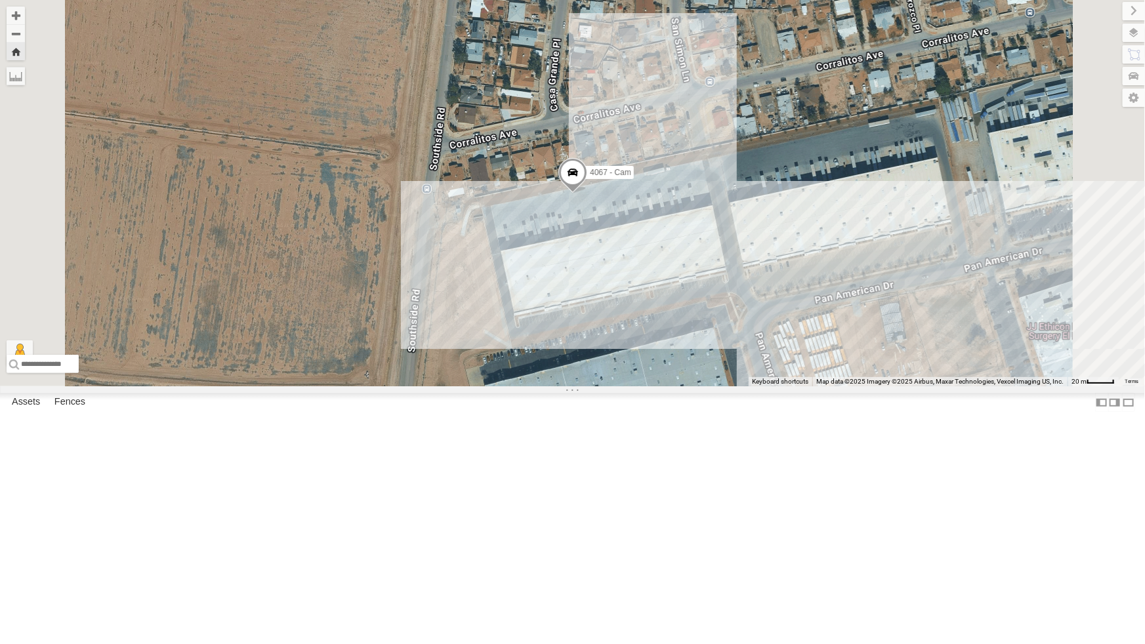
click at [0, 0] on div "4061 - Cam" at bounding box center [0, 0] width 0 height 0
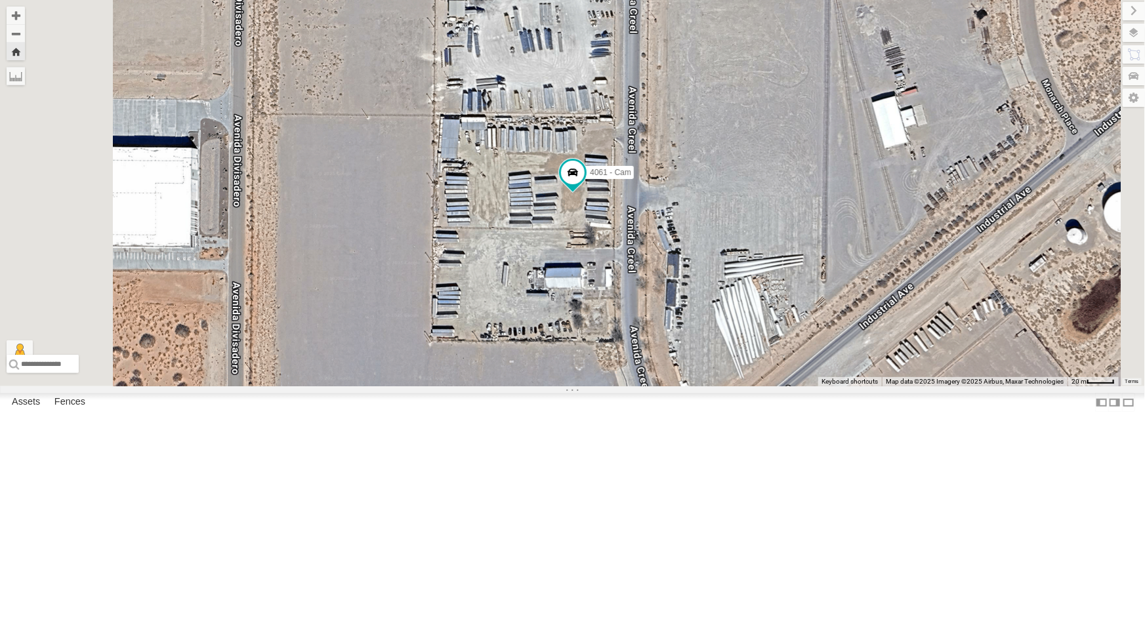
click at [0, 0] on div "4067 - Cam" at bounding box center [0, 0] width 0 height 0
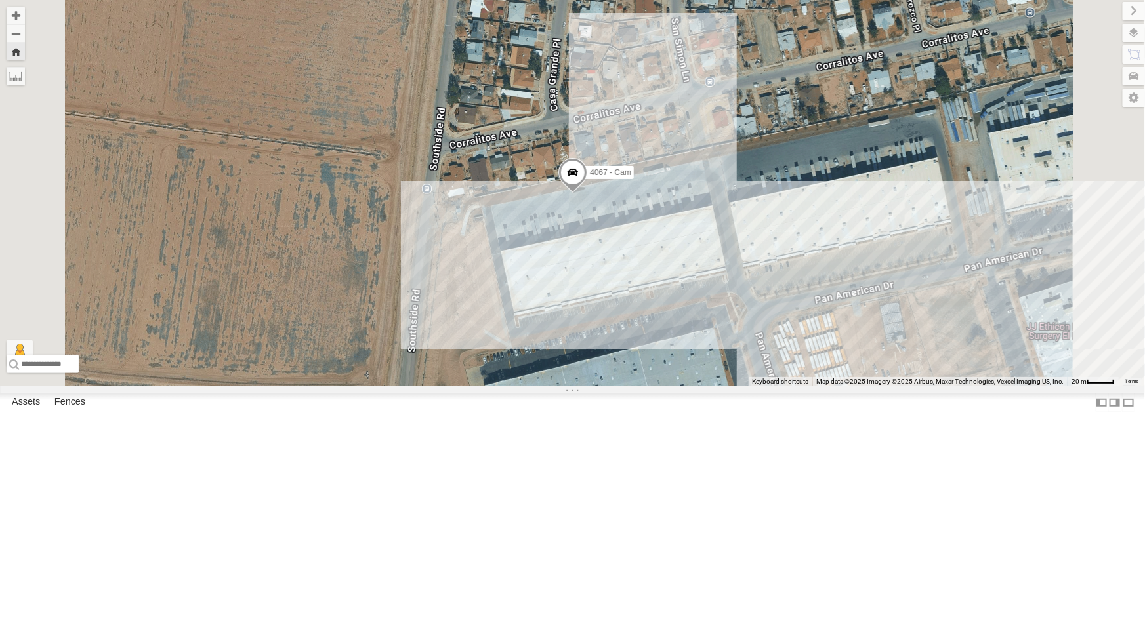
click at [0, 0] on div "4061 - Cam" at bounding box center [0, 0] width 0 height 0
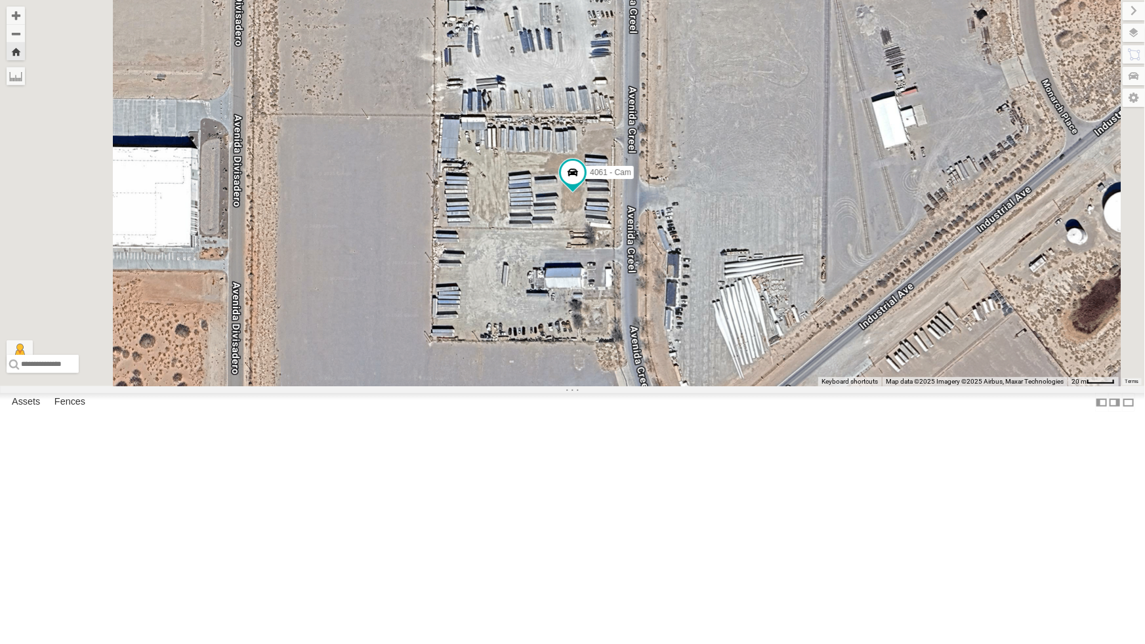
click at [0, 0] on div "4067 - Cam" at bounding box center [0, 0] width 0 height 0
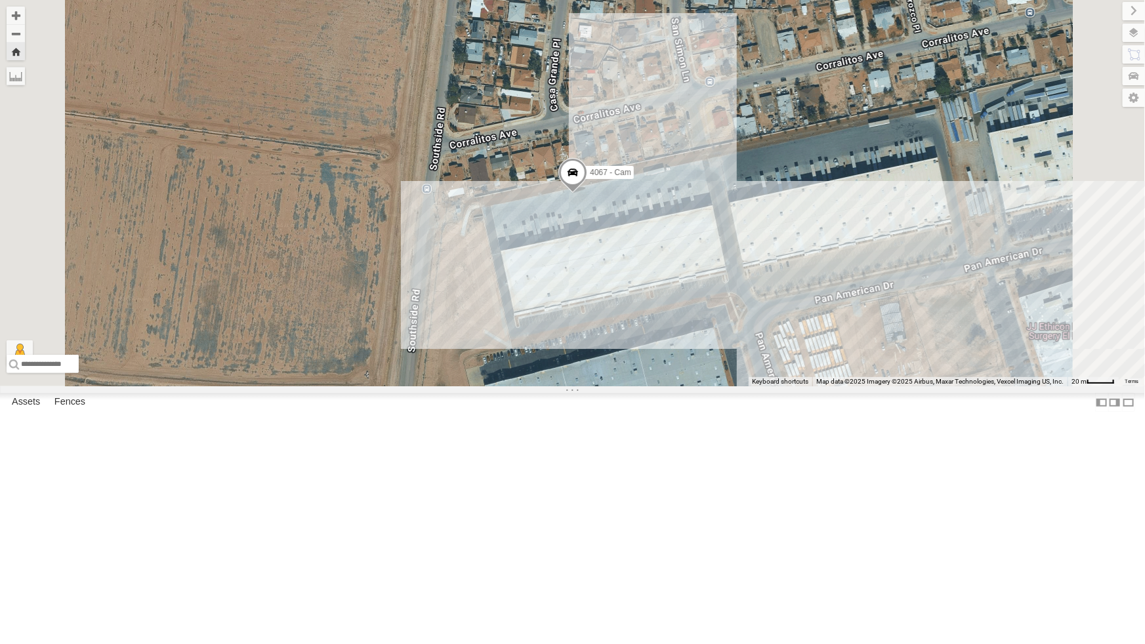
click at [0, 0] on div "All Assets" at bounding box center [0, 0] width 0 height 0
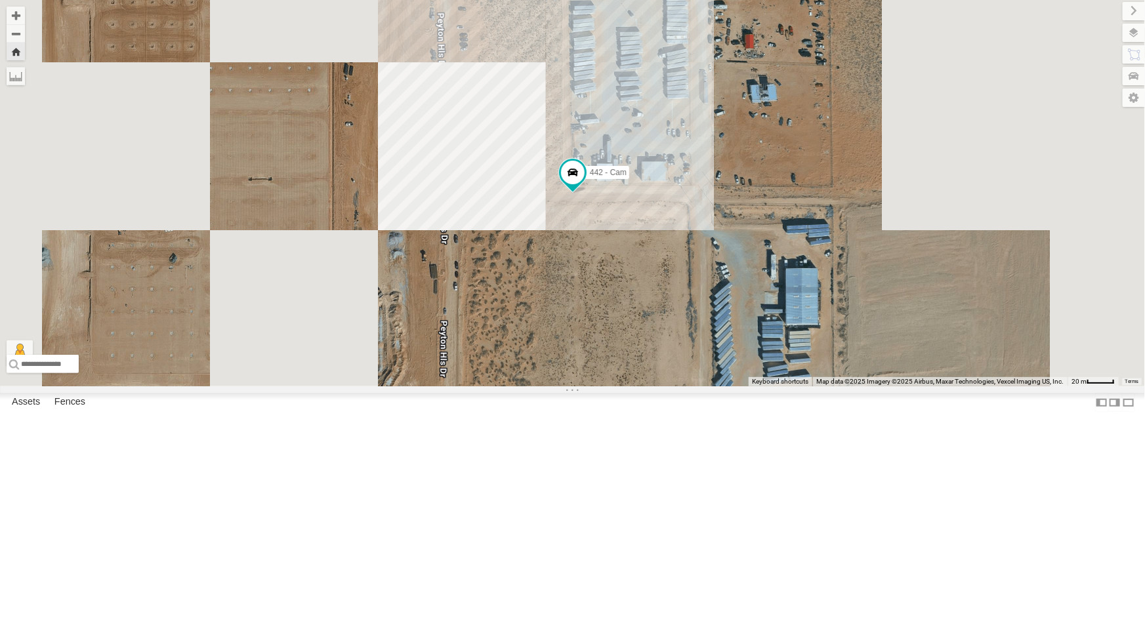
click at [0, 0] on div "4061 - Cam" at bounding box center [0, 0] width 0 height 0
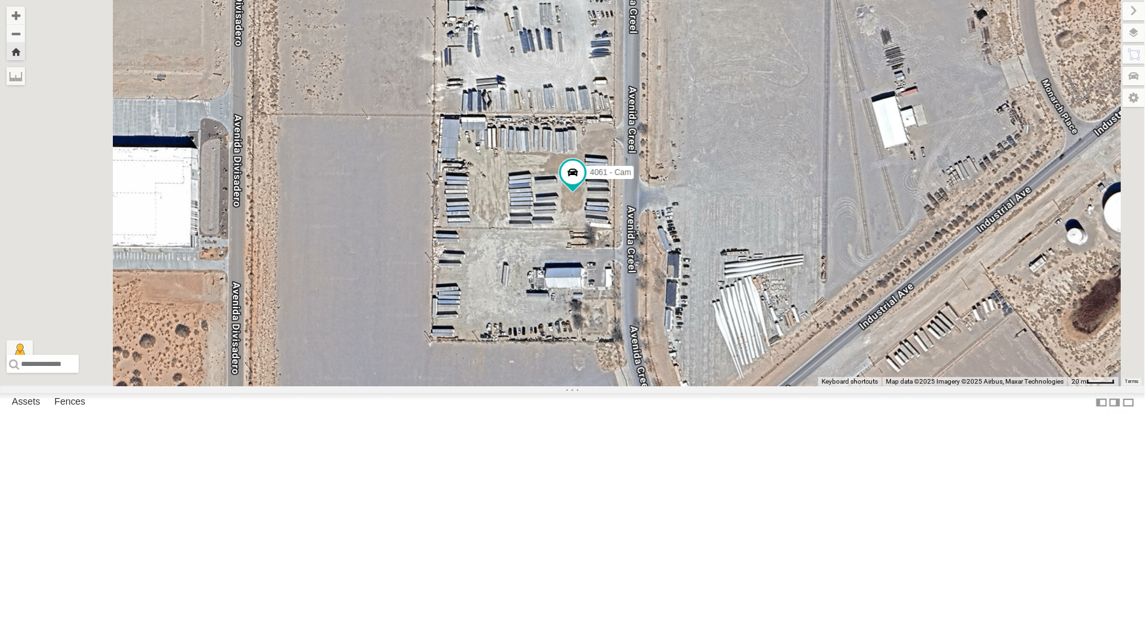
click at [0, 0] on div "All Assets" at bounding box center [0, 0] width 0 height 0
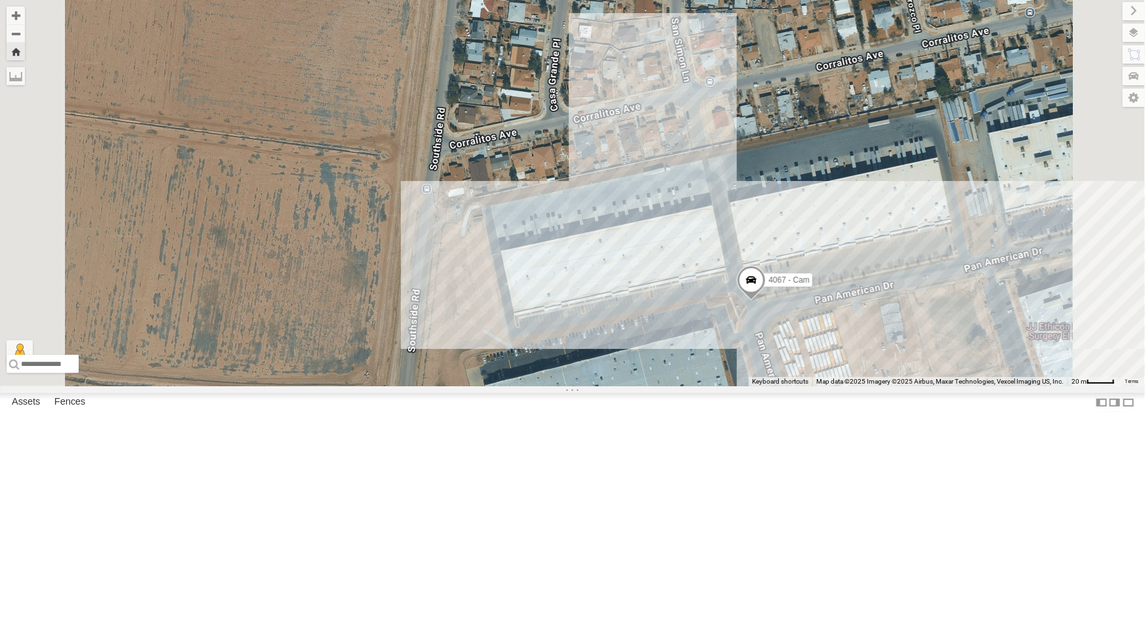
click at [0, 0] on div "4054 - Cam" at bounding box center [0, 0] width 0 height 0
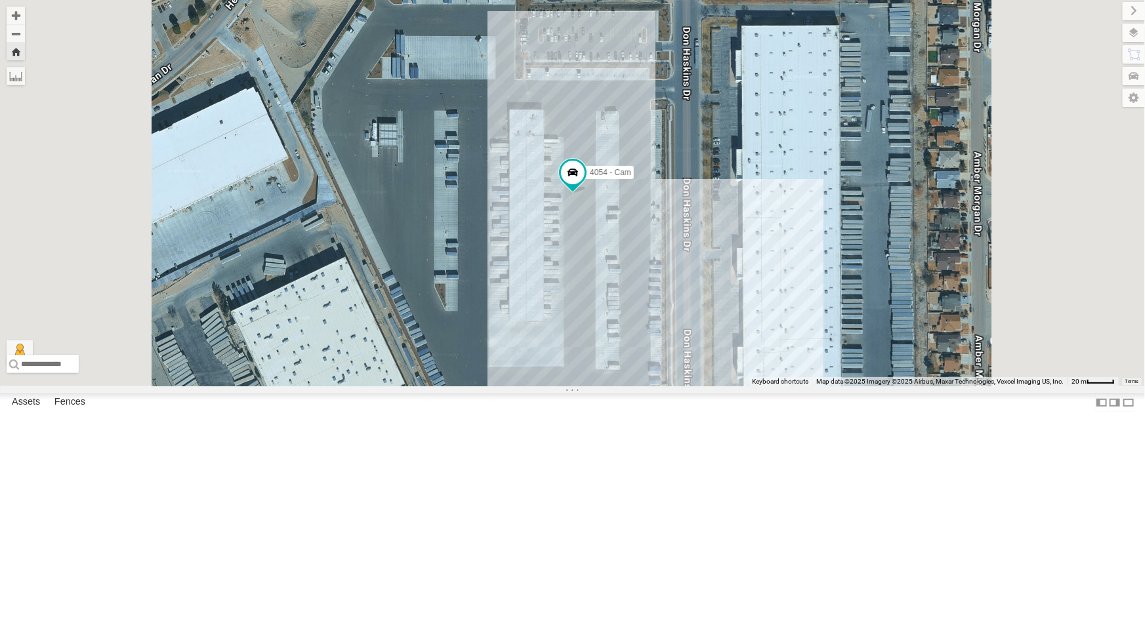
click at [0, 0] on div "4061 - Cam" at bounding box center [0, 0] width 0 height 0
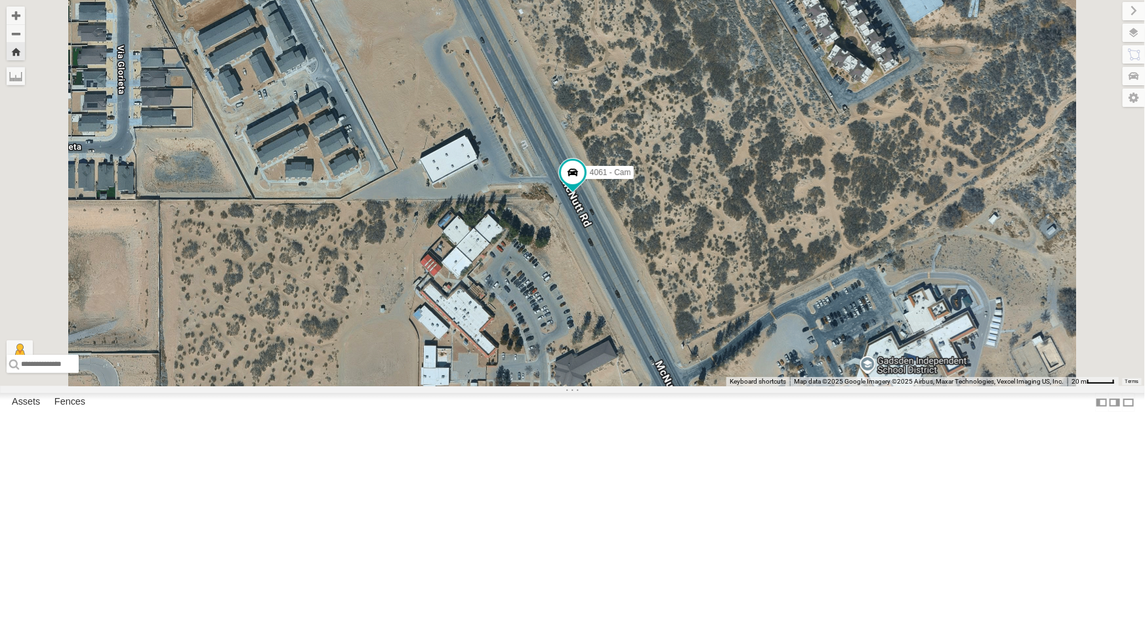
click at [0, 0] on div "All Assets" at bounding box center [0, 0] width 0 height 0
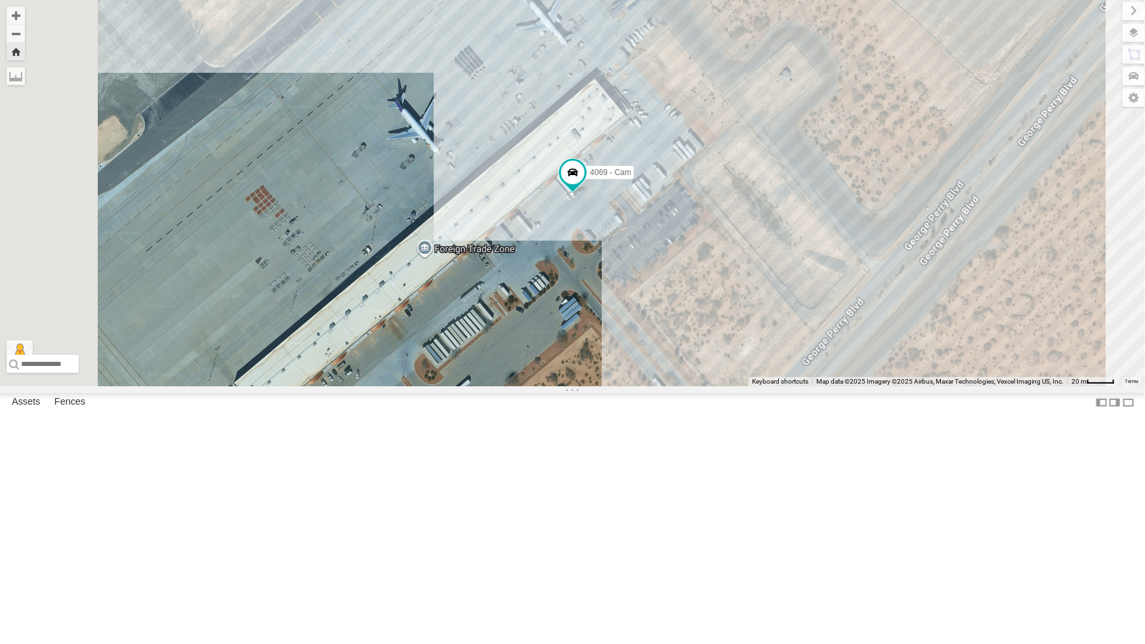
scroll to position [59, 0]
click at [0, 0] on div "4054 - Cam" at bounding box center [0, 0] width 0 height 0
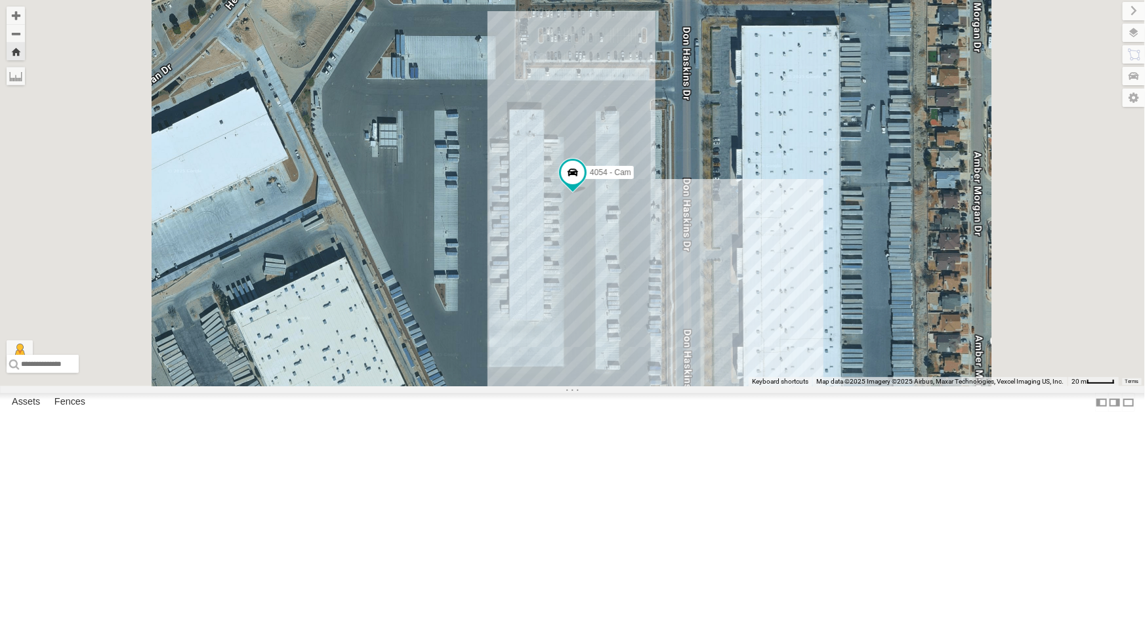
click at [0, 0] on div "4067 - Cam" at bounding box center [0, 0] width 0 height 0
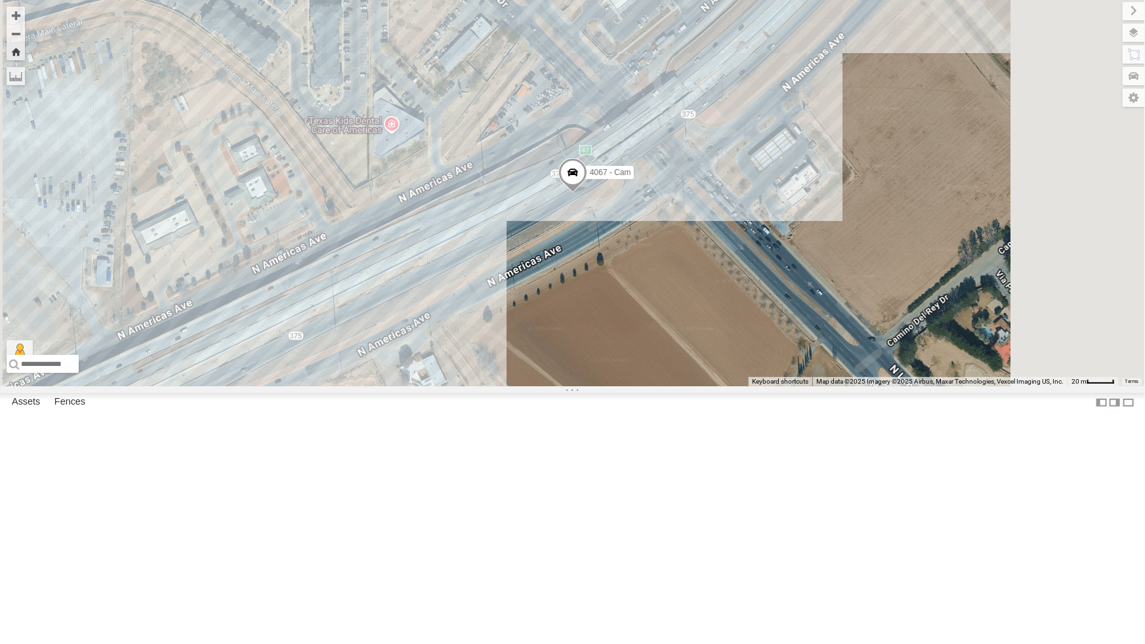
click at [586, 193] on span at bounding box center [572, 174] width 29 height 35
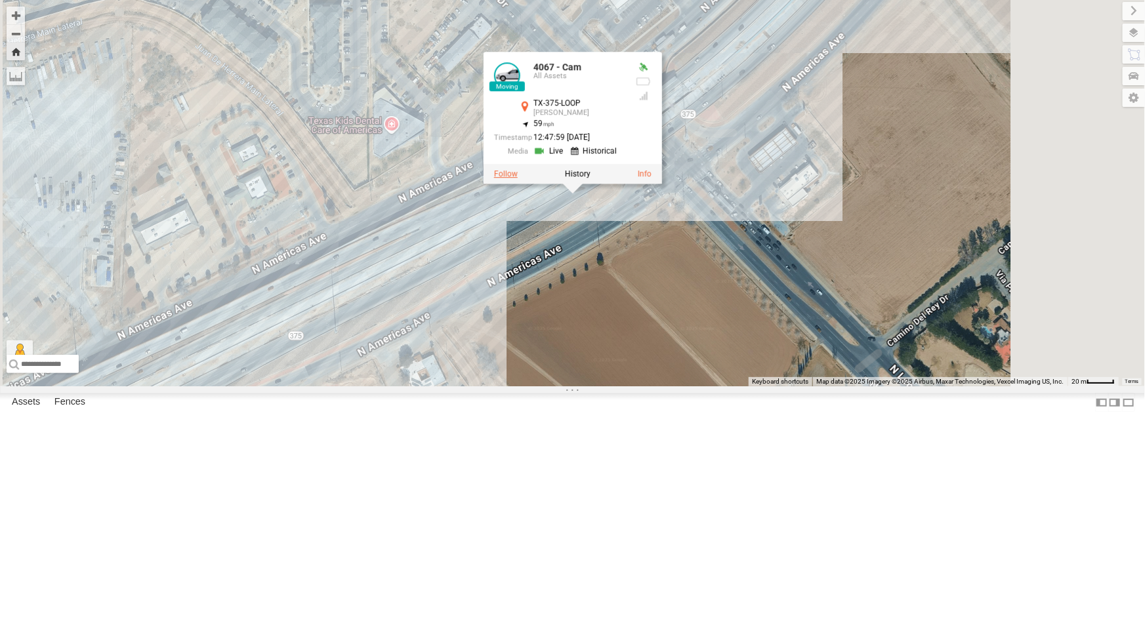
click at [517, 178] on label at bounding box center [505, 173] width 24 height 9
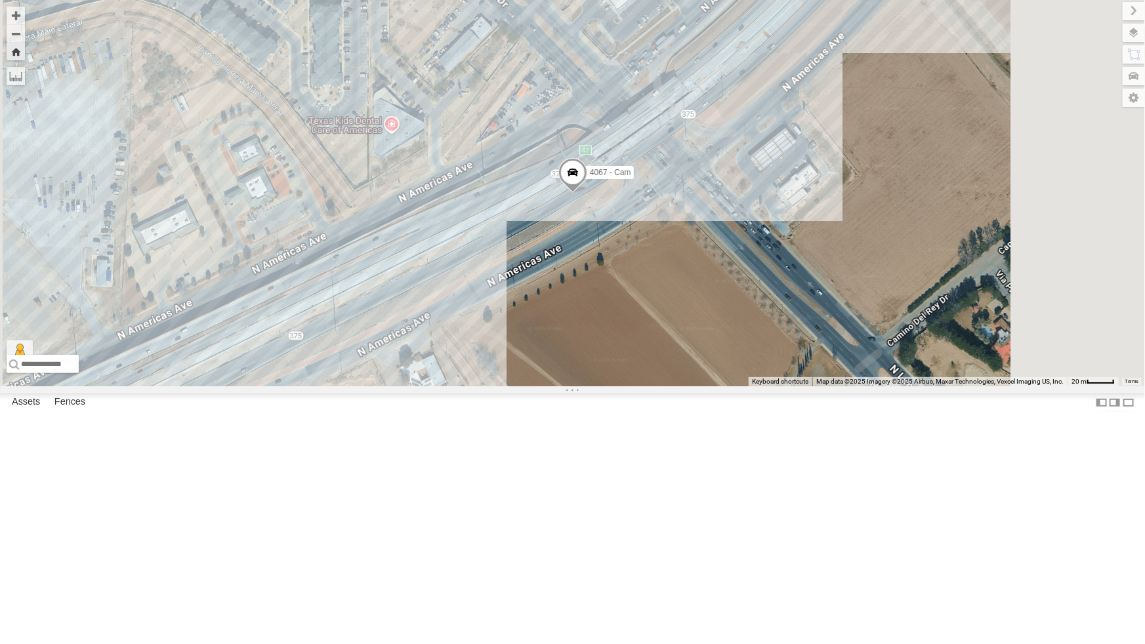
scroll to position [0, 0]
click at [0, 0] on div "4061 - Cam All Assets" at bounding box center [0, 0] width 0 height 0
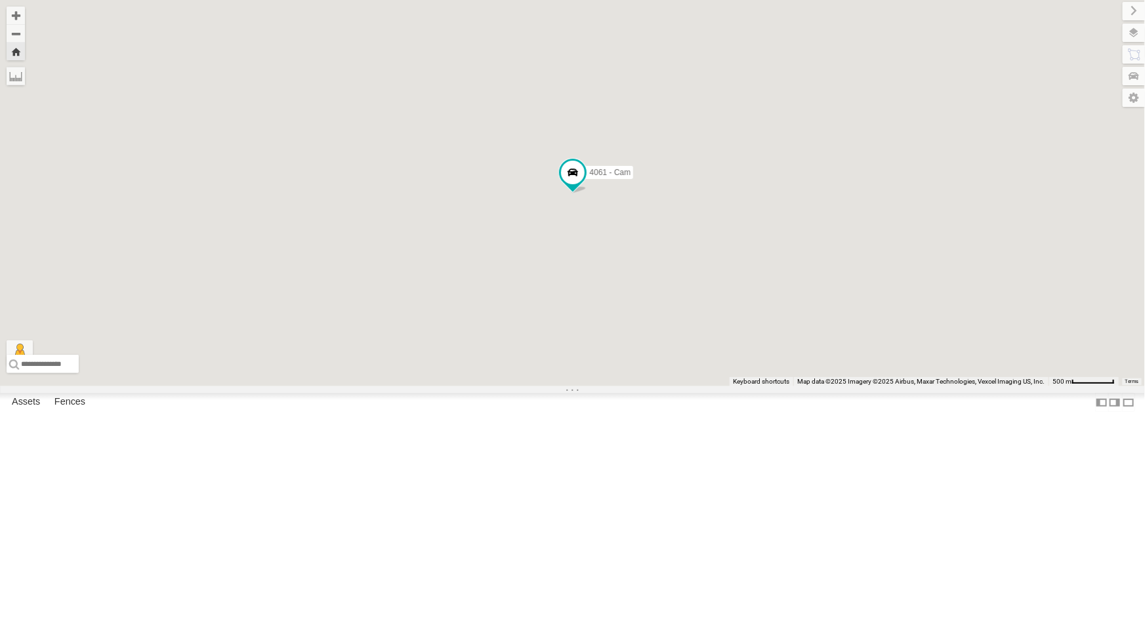
click at [0, 0] on div "4061 - Cam All Assets" at bounding box center [0, 0] width 0 height 0
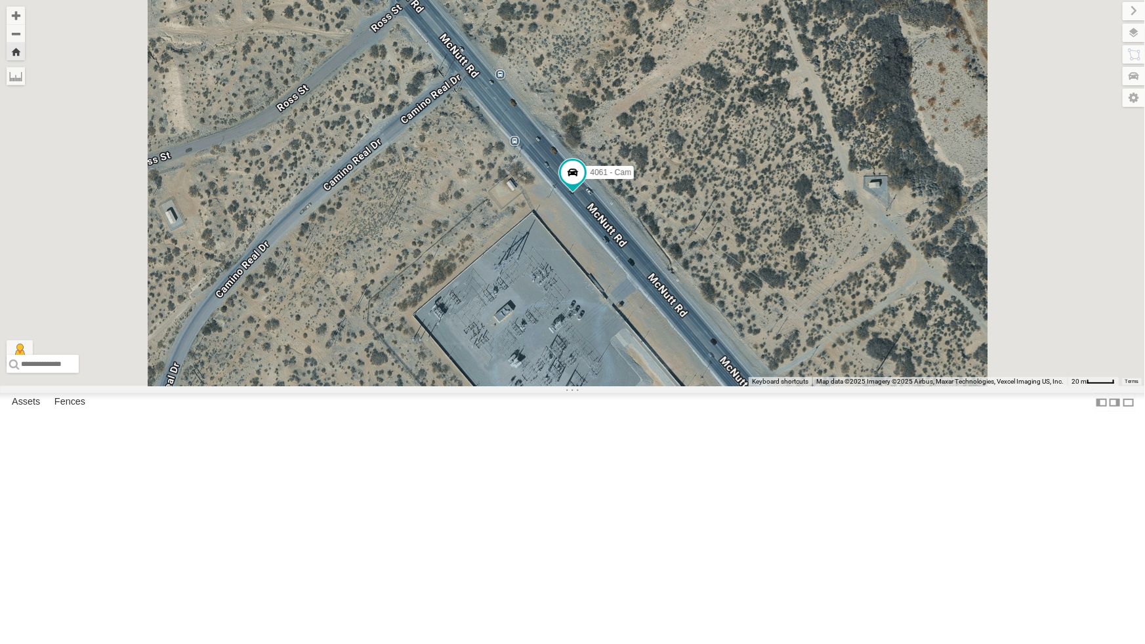
click at [0, 0] on div "444 - Cam All Assets" at bounding box center [0, 0] width 0 height 0
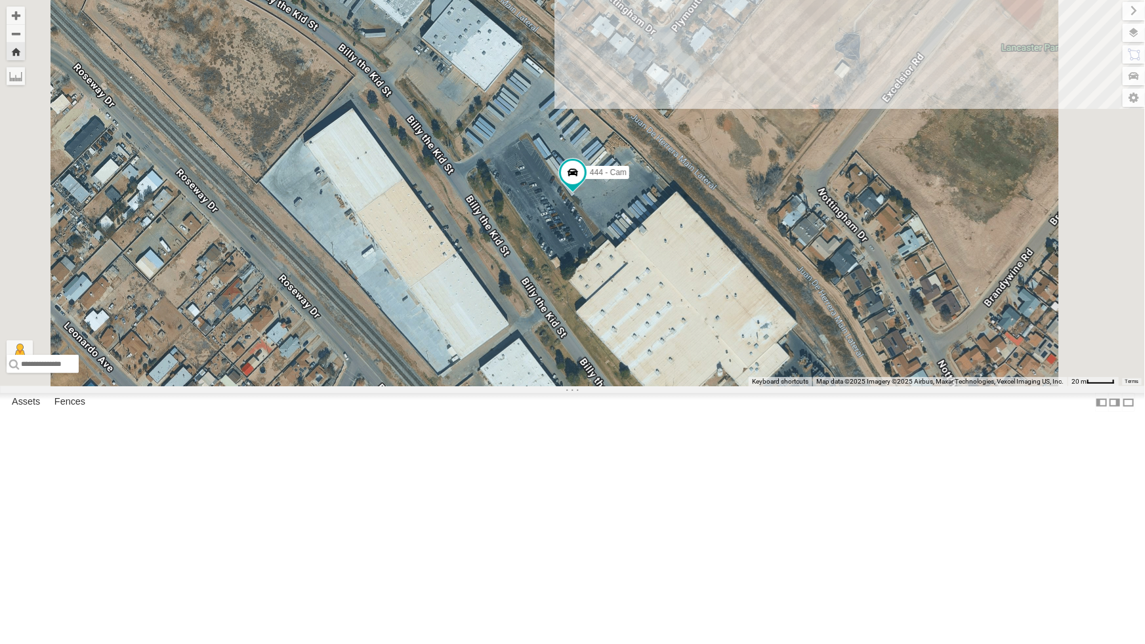
click at [0, 0] on div "4067 - Cam" at bounding box center [0, 0] width 0 height 0
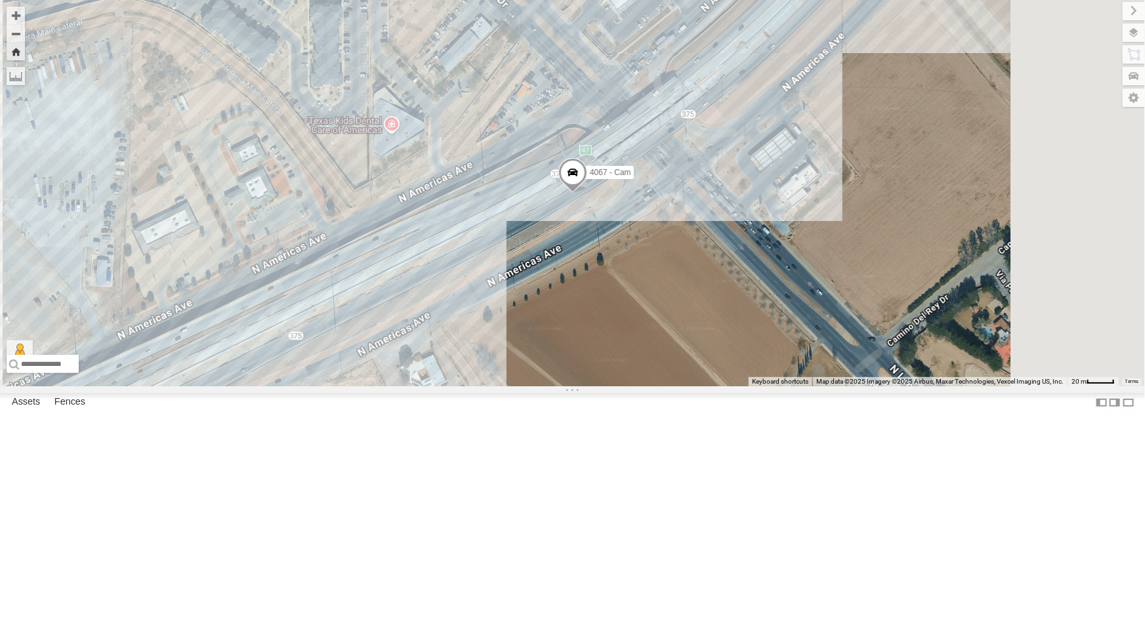
click at [0, 0] on div "893 - Cam" at bounding box center [0, 0] width 0 height 0
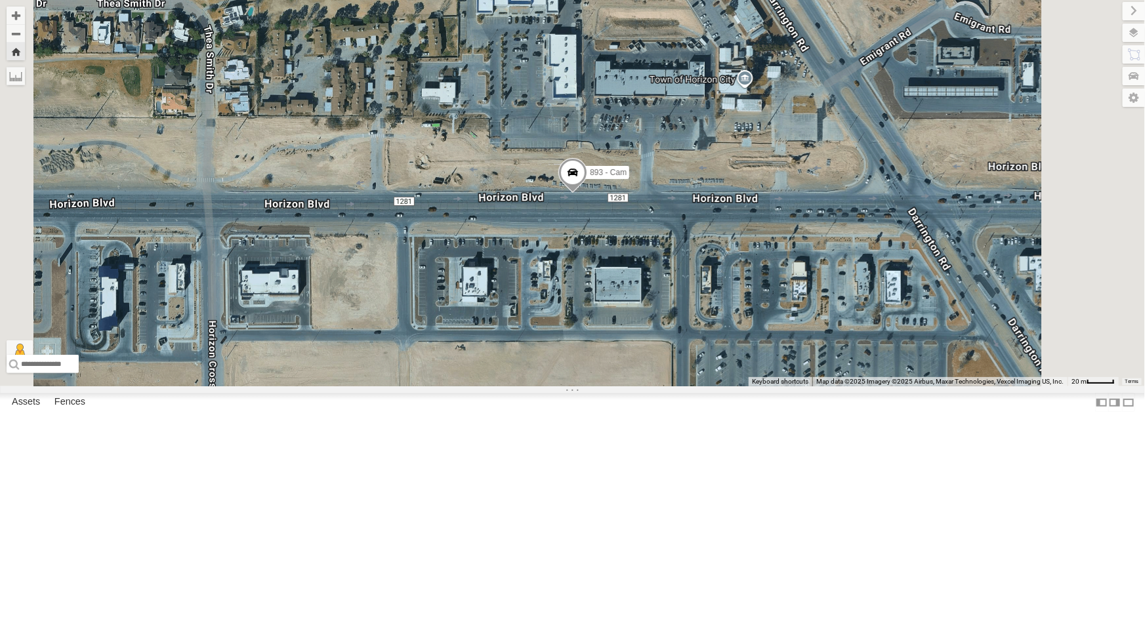
click at [0, 0] on div "All Assets" at bounding box center [0, 0] width 0 height 0
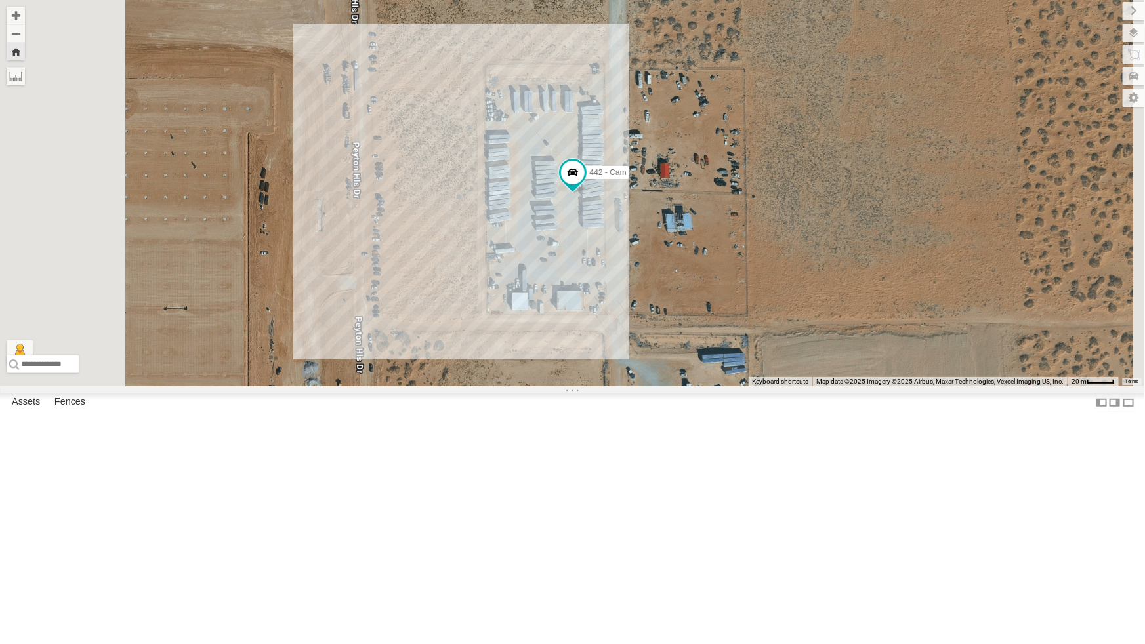
click at [0, 0] on div "All Assets" at bounding box center [0, 0] width 0 height 0
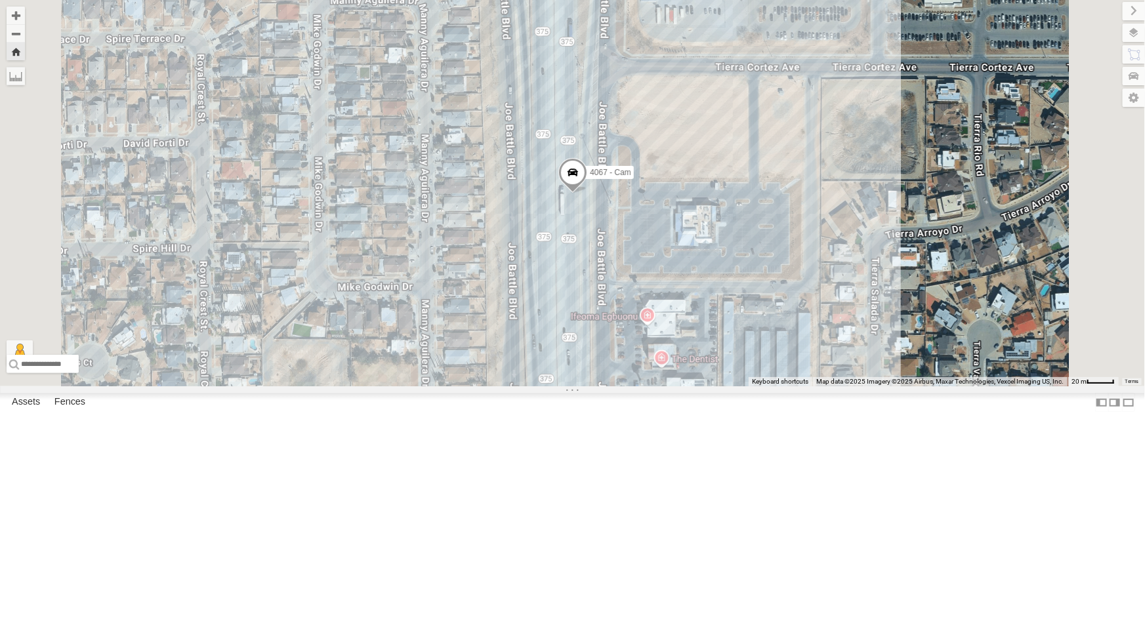
click at [0, 0] on div "442 - Cam" at bounding box center [0, 0] width 0 height 0
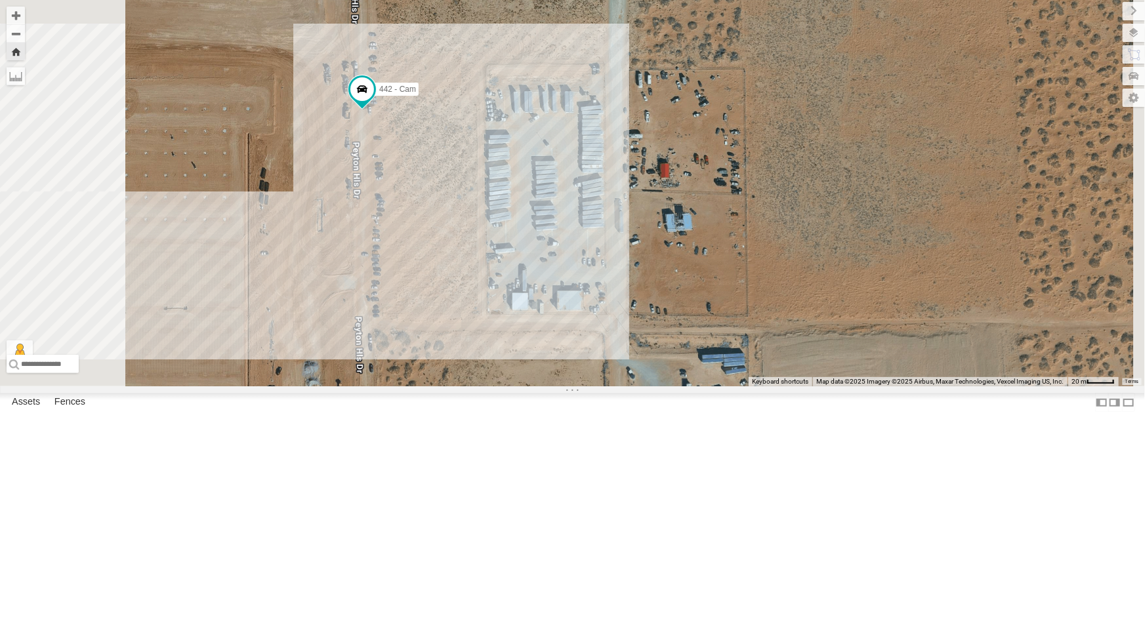
click at [0, 0] on div "4061 - Cam" at bounding box center [0, 0] width 0 height 0
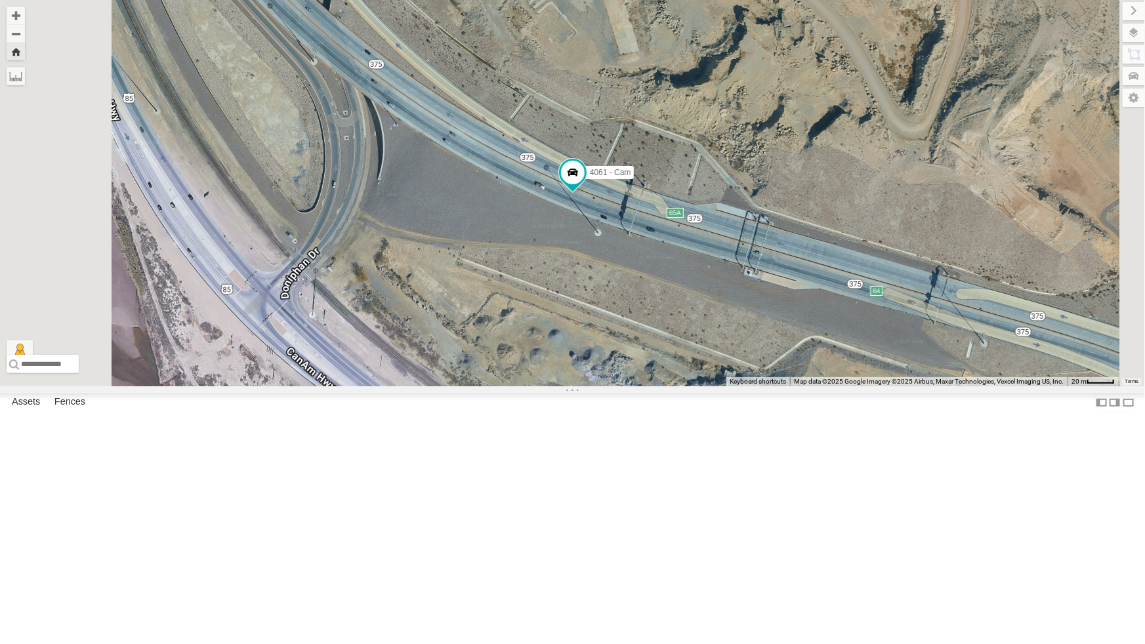
click at [0, 0] on div "4067 - Cam" at bounding box center [0, 0] width 0 height 0
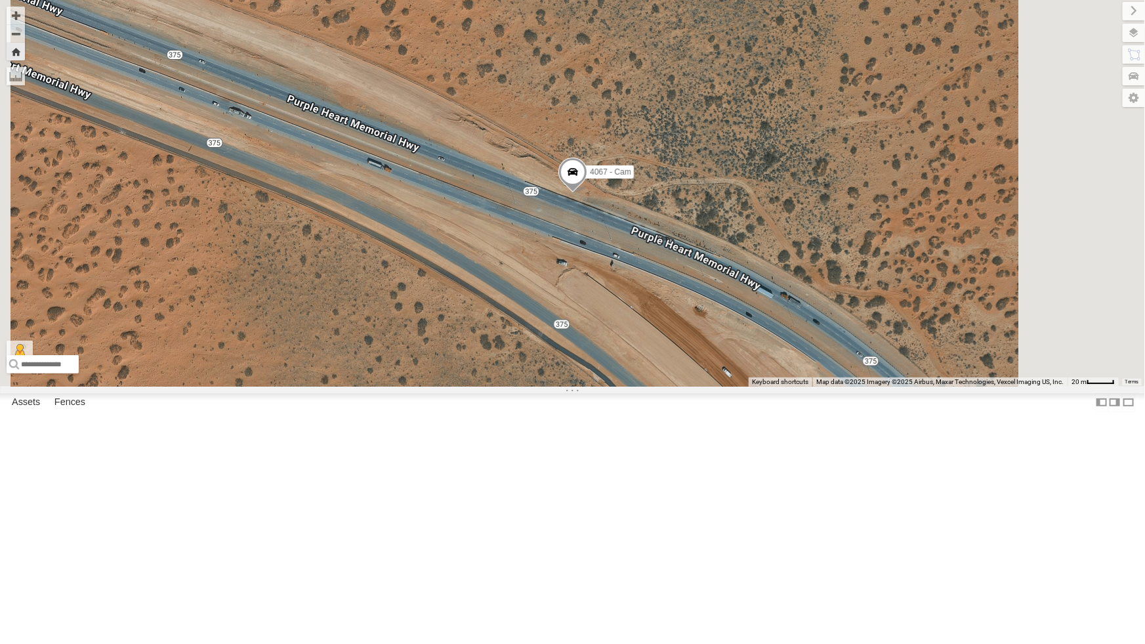
click at [0, 0] on div "All Assets" at bounding box center [0, 0] width 0 height 0
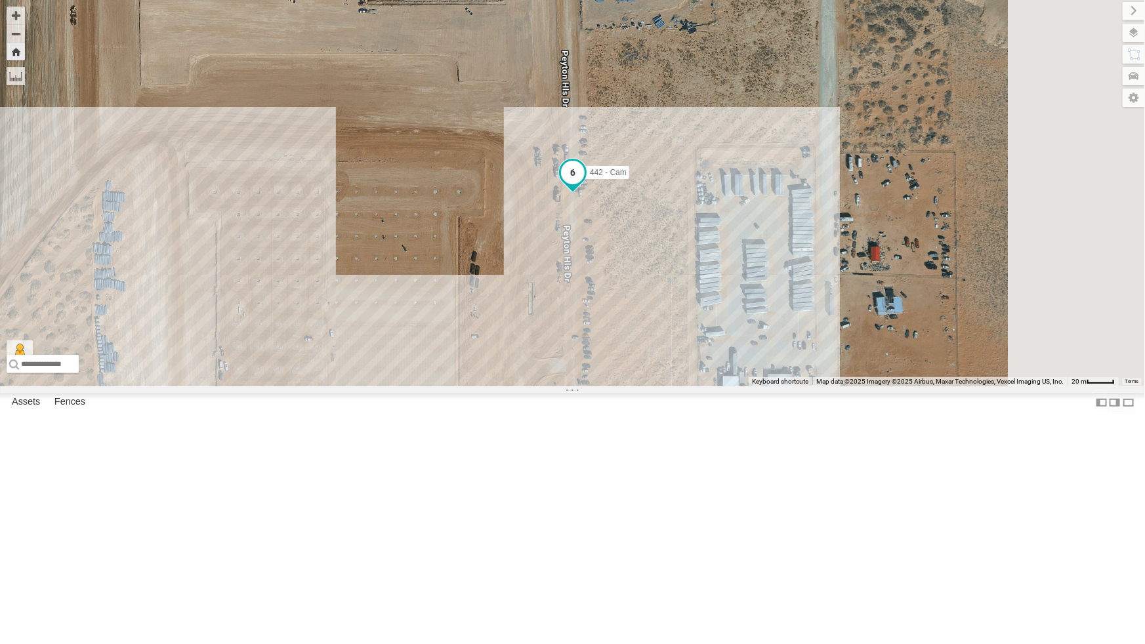
click at [584, 184] on span at bounding box center [572, 173] width 24 height 24
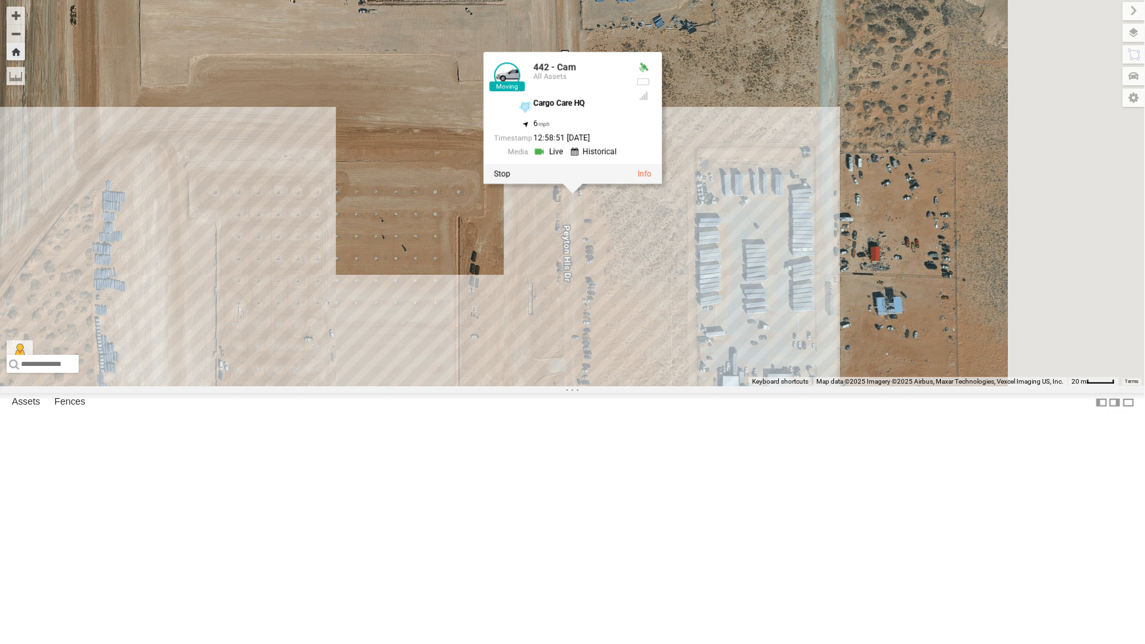
click at [686, 358] on div "442 - Cam 442 - Cam All Assets Cargo Care HQ 31.72406 , -106.23311 6 12:58:51 0…" at bounding box center [572, 193] width 1145 height 386
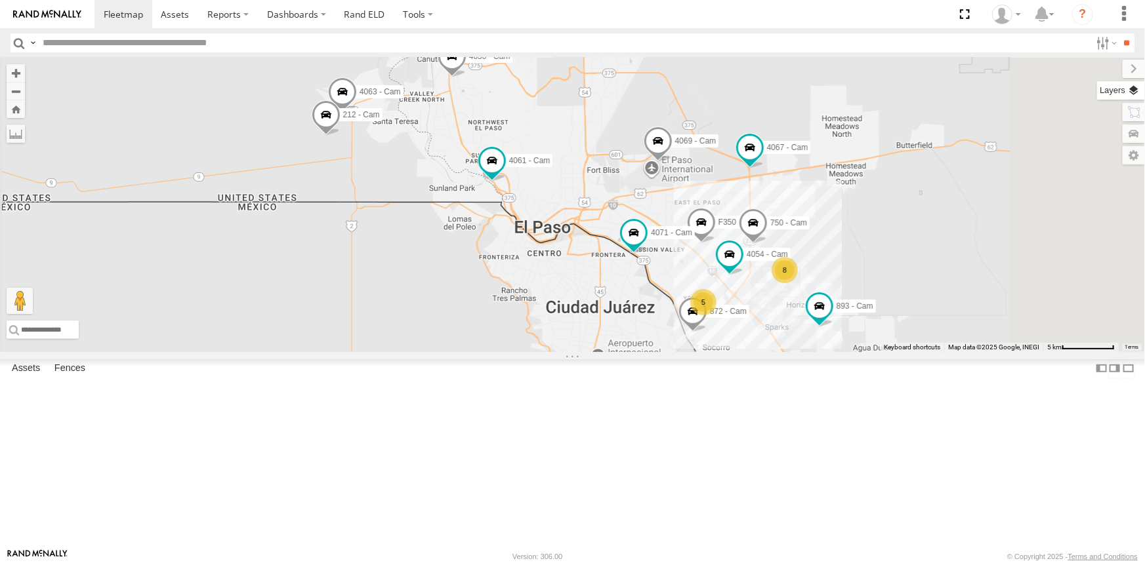
click at [1133, 87] on label at bounding box center [1121, 90] width 48 height 18
click at [0, 0] on span "Basemaps" at bounding box center [0, 0] width 0 height 0
click at [0, 0] on span "Satellite + Roadmap" at bounding box center [0, 0] width 0 height 0
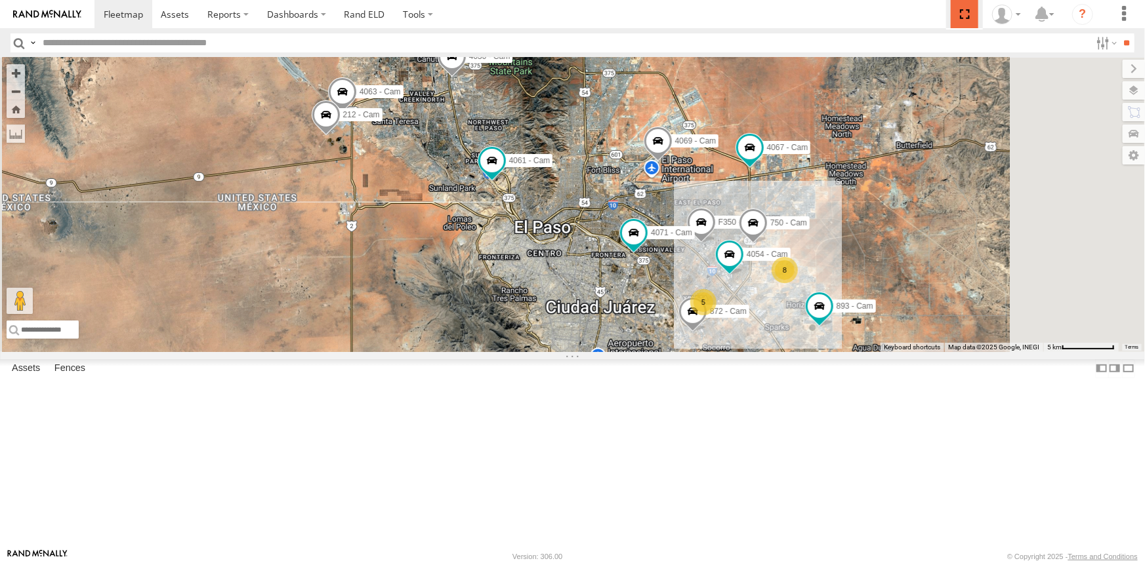
click at [965, 18] on span at bounding box center [964, 14] width 27 height 28
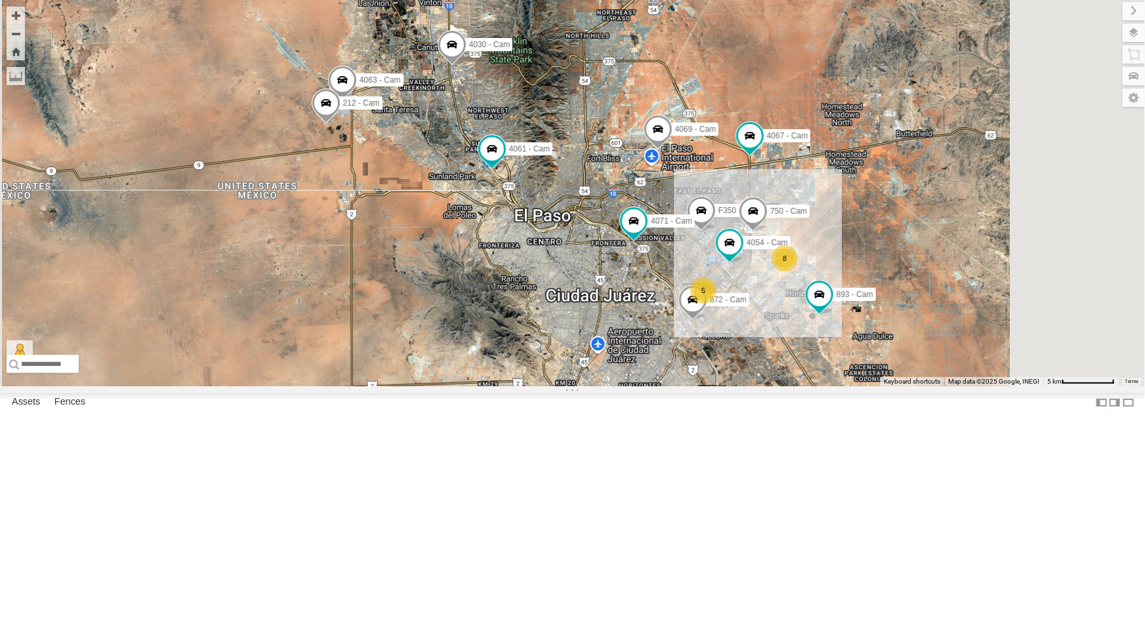
click at [436, 386] on div "4069 - Cam 893 - Cam F350 - Cam 8 5 4054 - Cam 872 - Cam 4030 - Cam 750 - Cam 4…" at bounding box center [572, 193] width 1145 height 386
click at [1101, 8] on label at bounding box center [1123, 11] width 44 height 18
click at [798, 272] on div "8" at bounding box center [784, 258] width 26 height 26
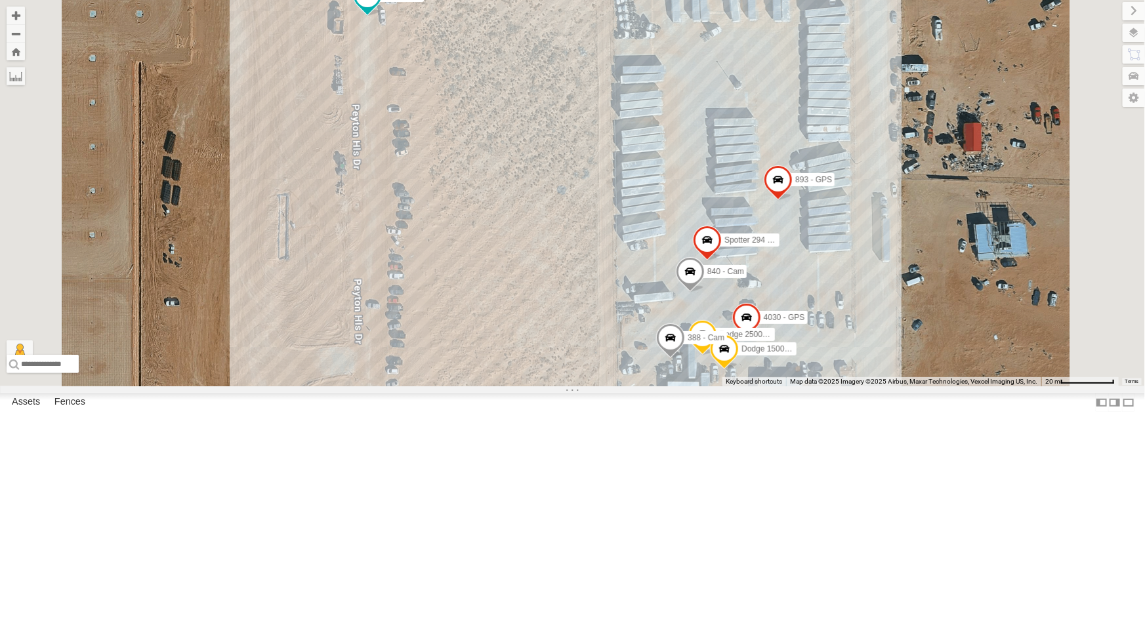
click at [0, 0] on div "4054 - Cam" at bounding box center [0, 0] width 0 height 0
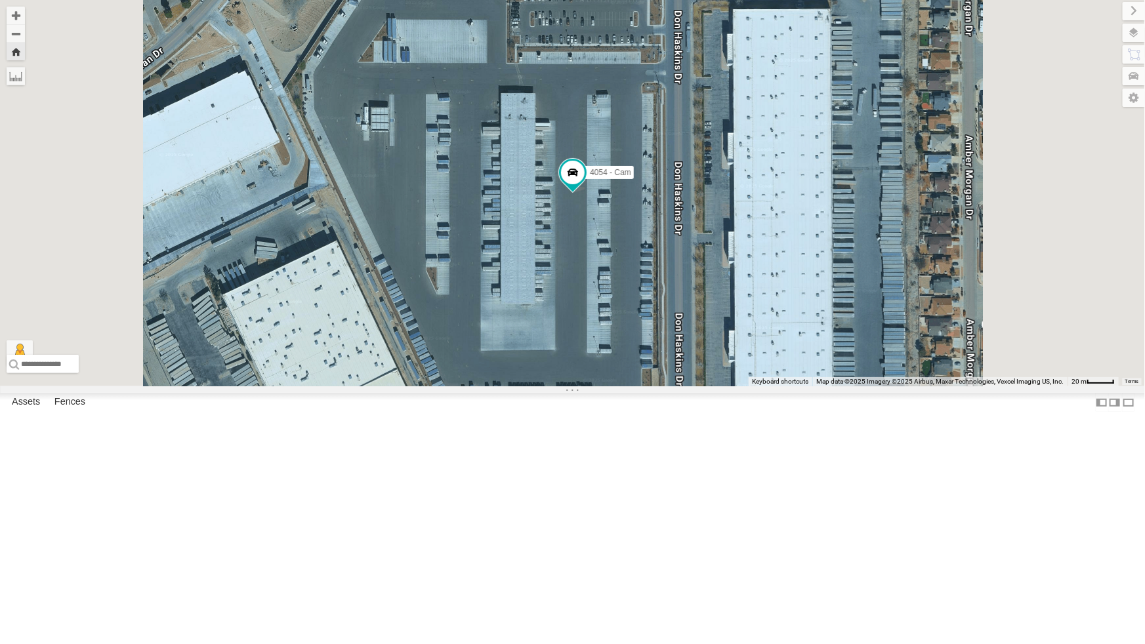
click at [0, 0] on div "All Assets" at bounding box center [0, 0] width 0 height 0
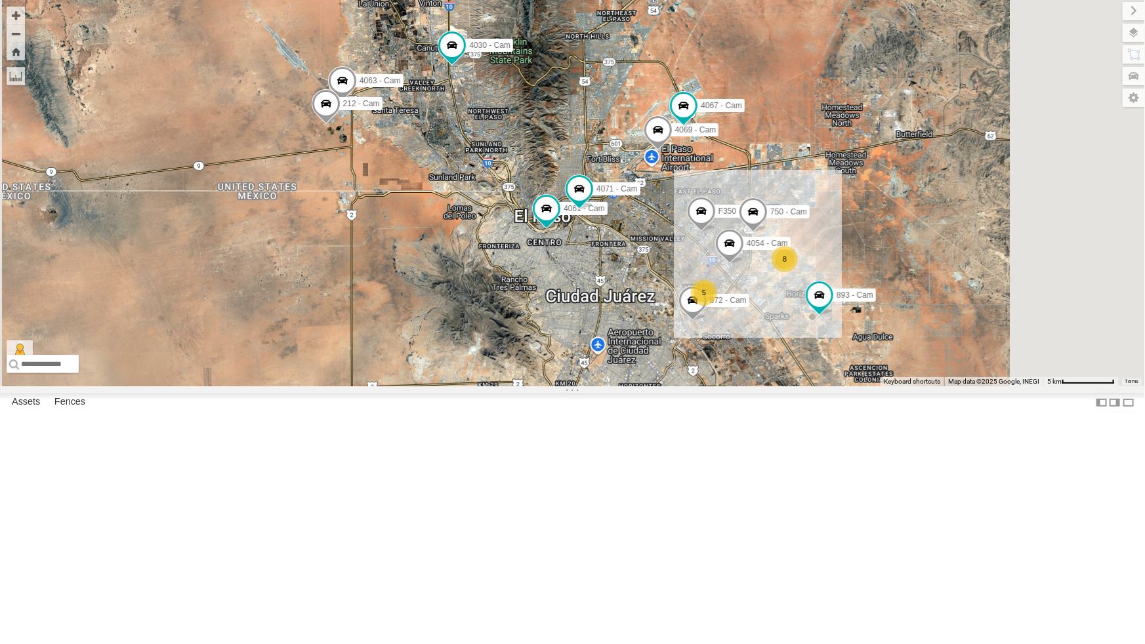
click at [0, 0] on div "All Assets" at bounding box center [0, 0] width 0 height 0
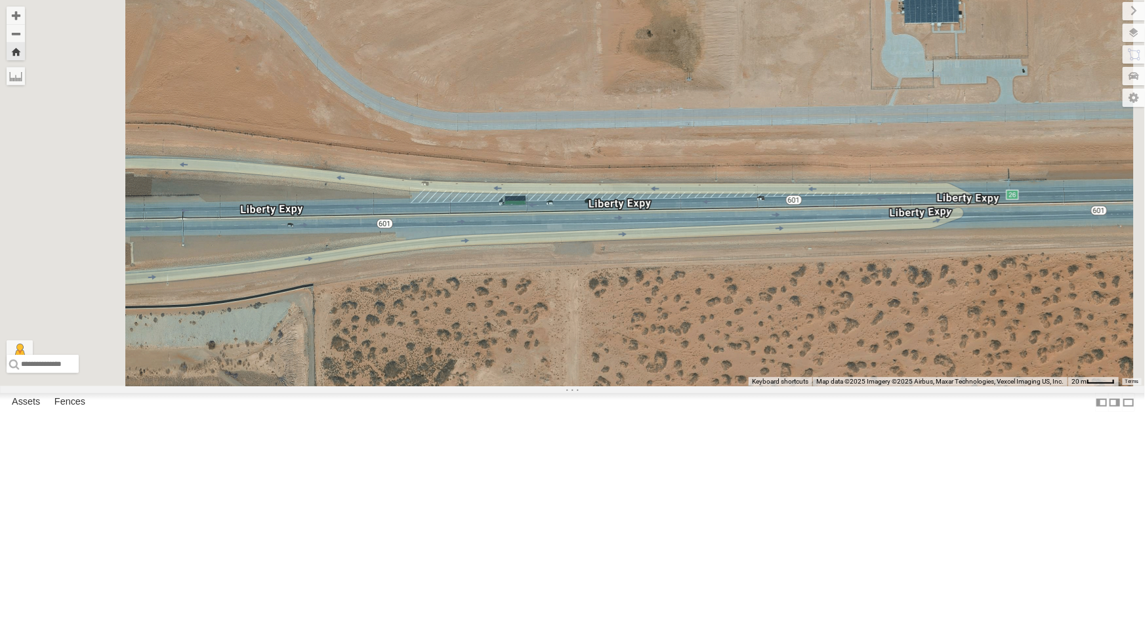
click at [0, 0] on div "4067 - Cam" at bounding box center [0, 0] width 0 height 0
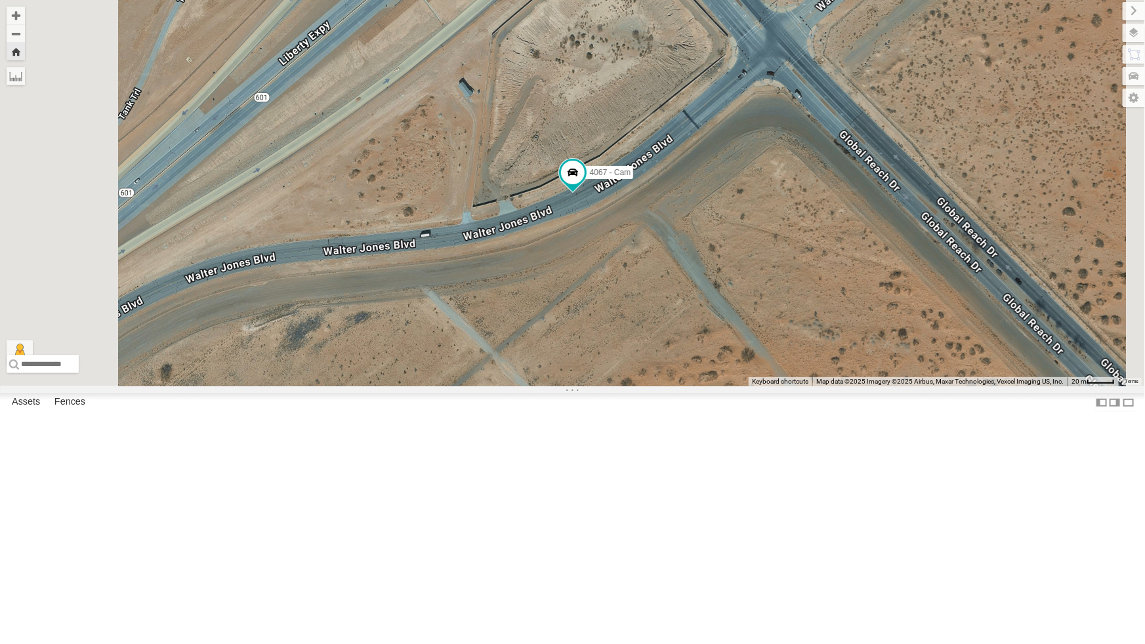
click at [0, 0] on div "442 - Cam" at bounding box center [0, 0] width 0 height 0
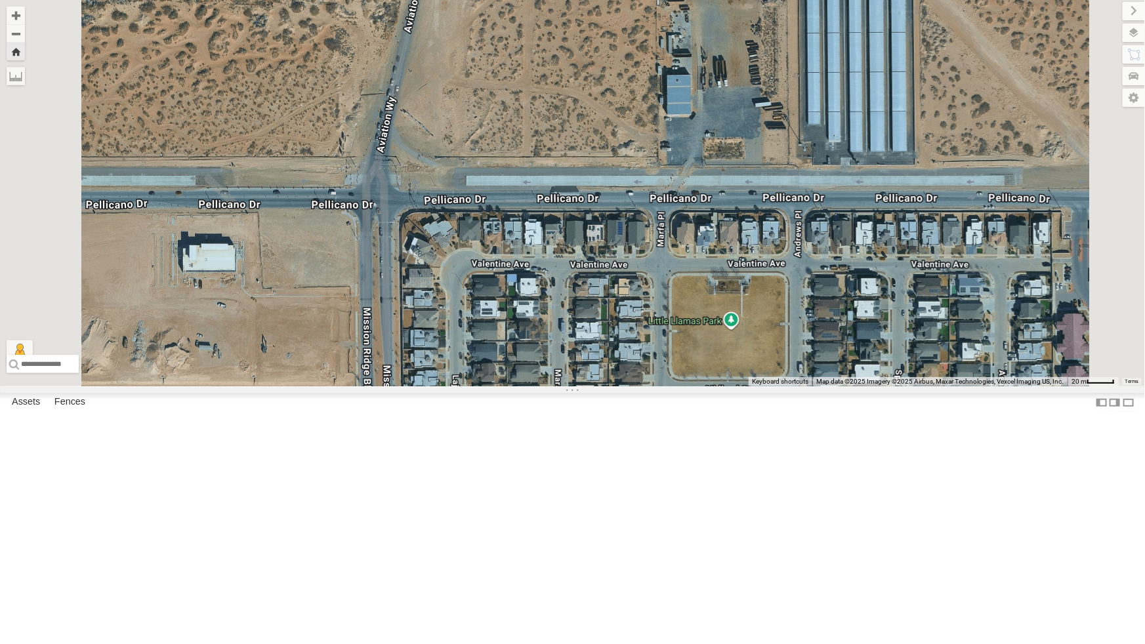
click at [0, 0] on div "All Assets" at bounding box center [0, 0] width 0 height 0
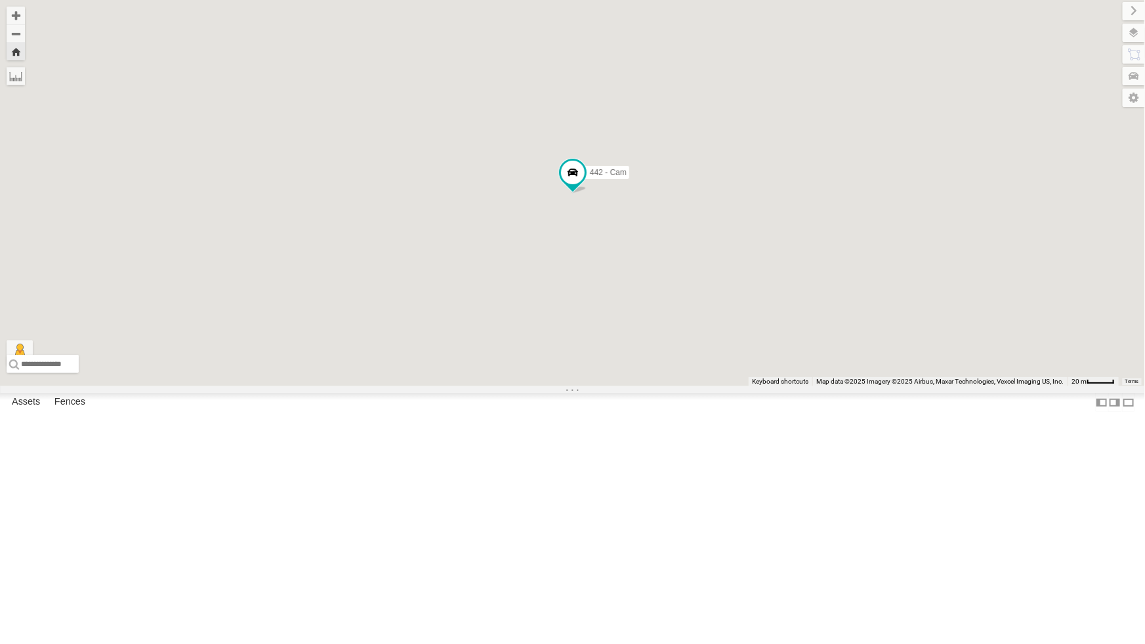
click at [0, 0] on div "All Assets" at bounding box center [0, 0] width 0 height 0
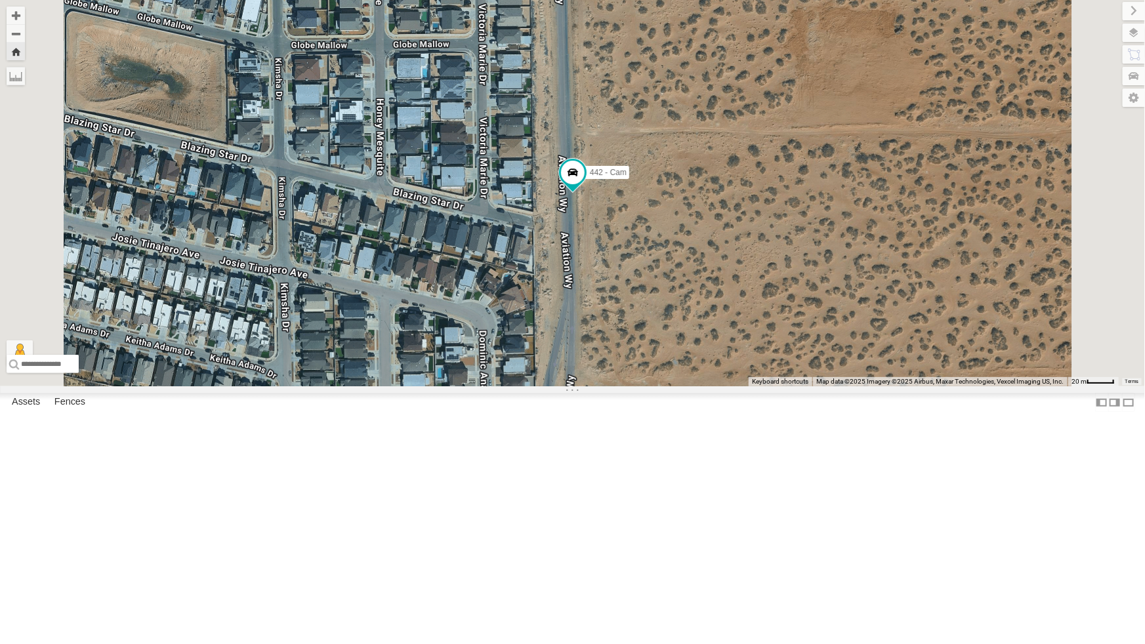
click at [0, 0] on div "All Assets" at bounding box center [0, 0] width 0 height 0
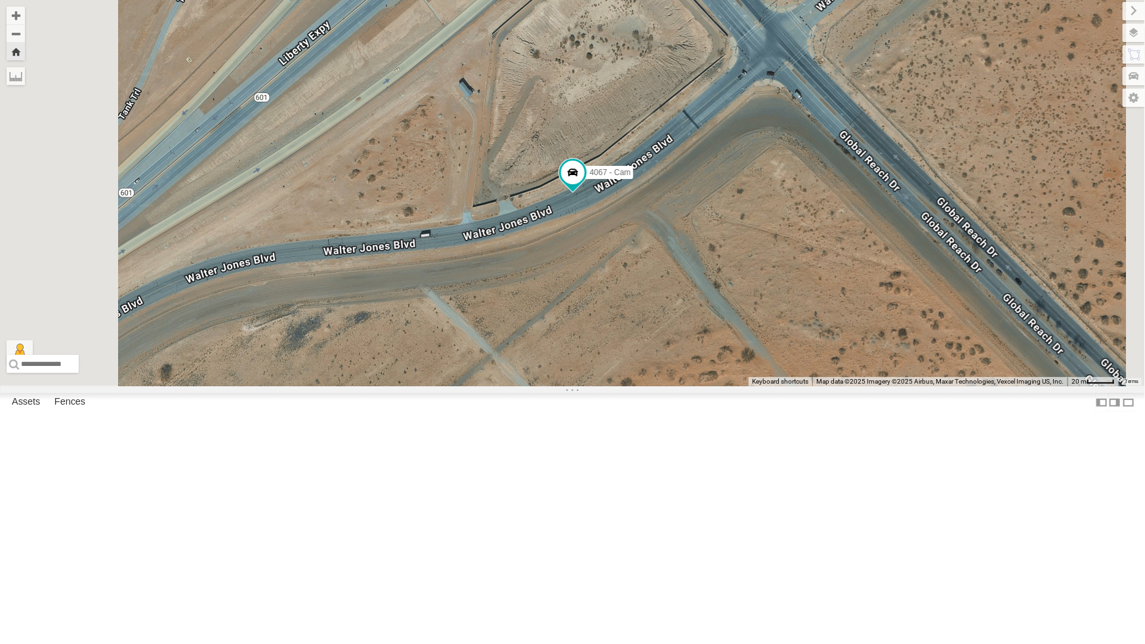
click at [0, 0] on div "All Assets" at bounding box center [0, 0] width 0 height 0
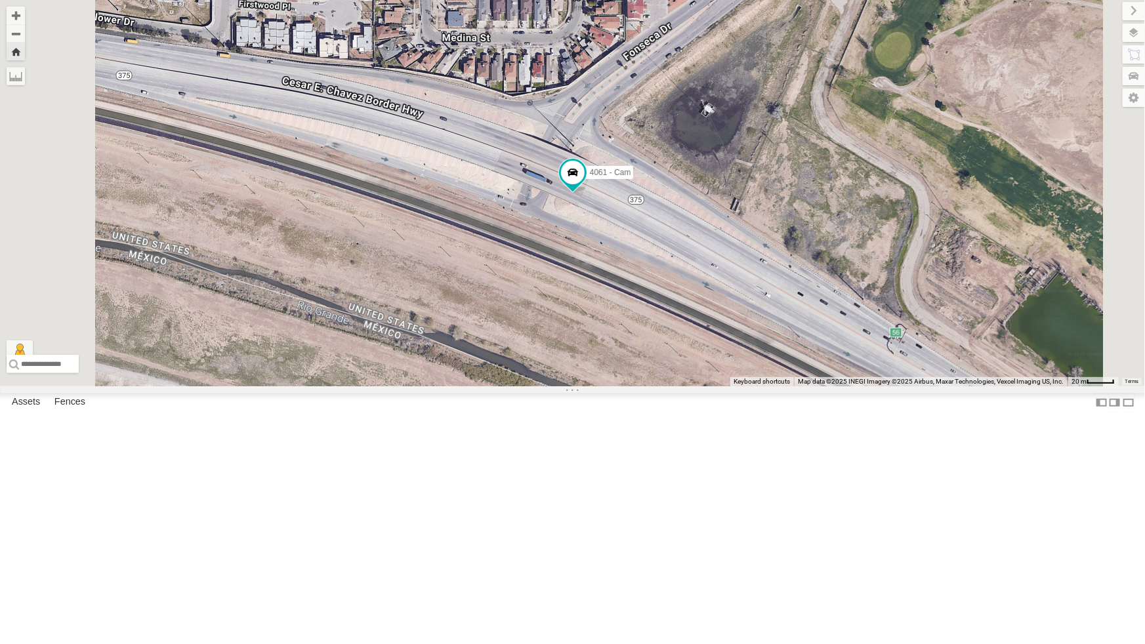
click at [0, 0] on div "4067 - Cam" at bounding box center [0, 0] width 0 height 0
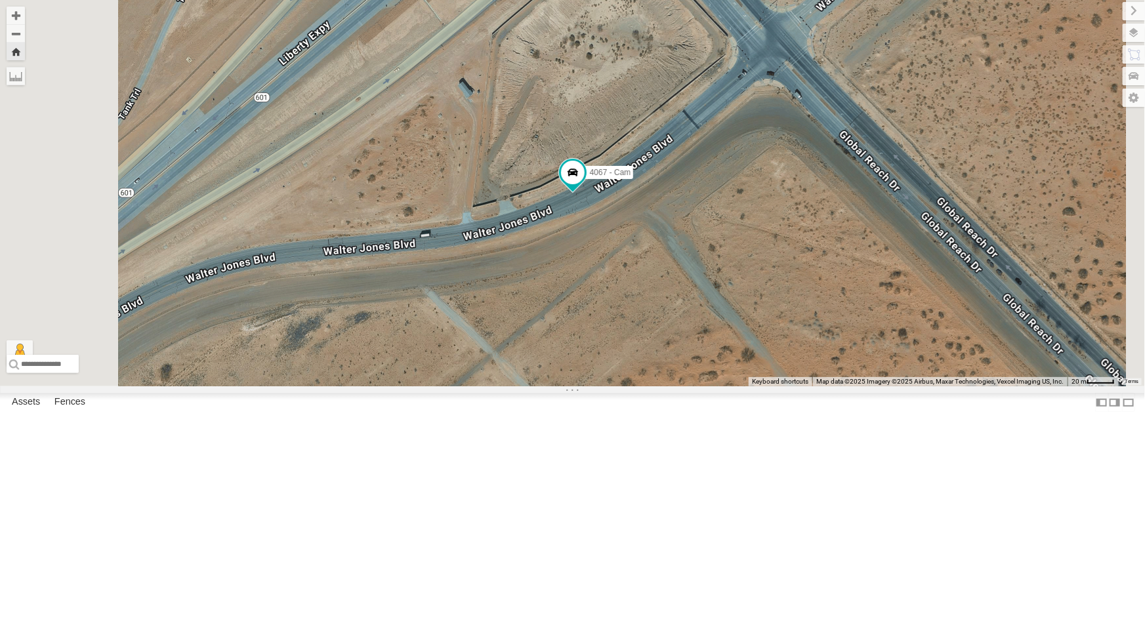
click at [0, 0] on div "442 - Cam" at bounding box center [0, 0] width 0 height 0
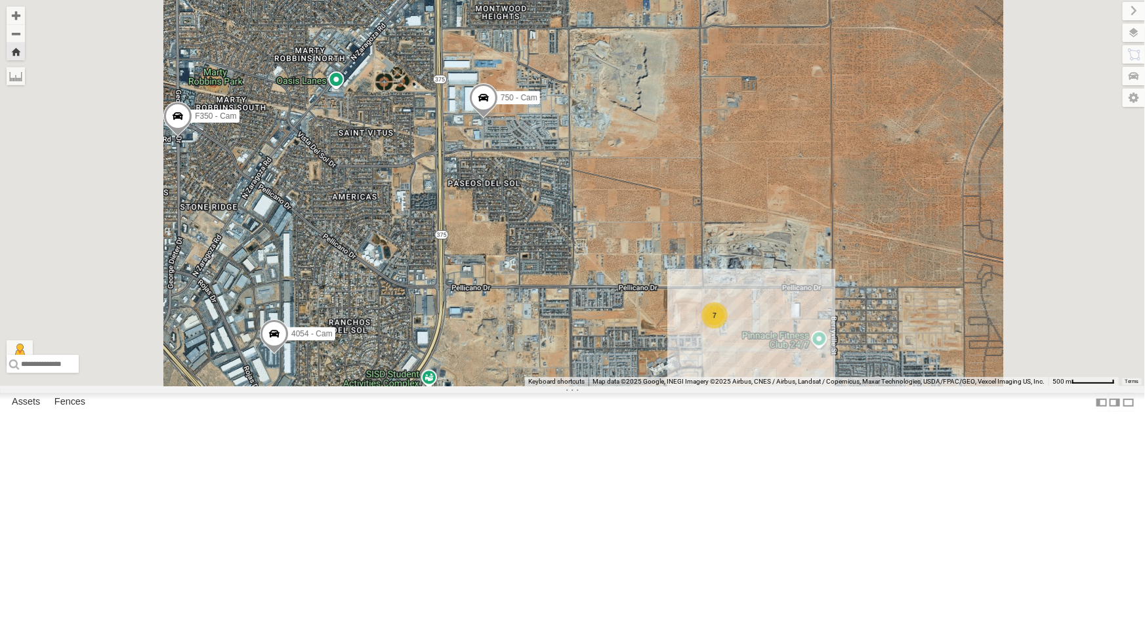
click at [0, 0] on div "All Assets" at bounding box center [0, 0] width 0 height 0
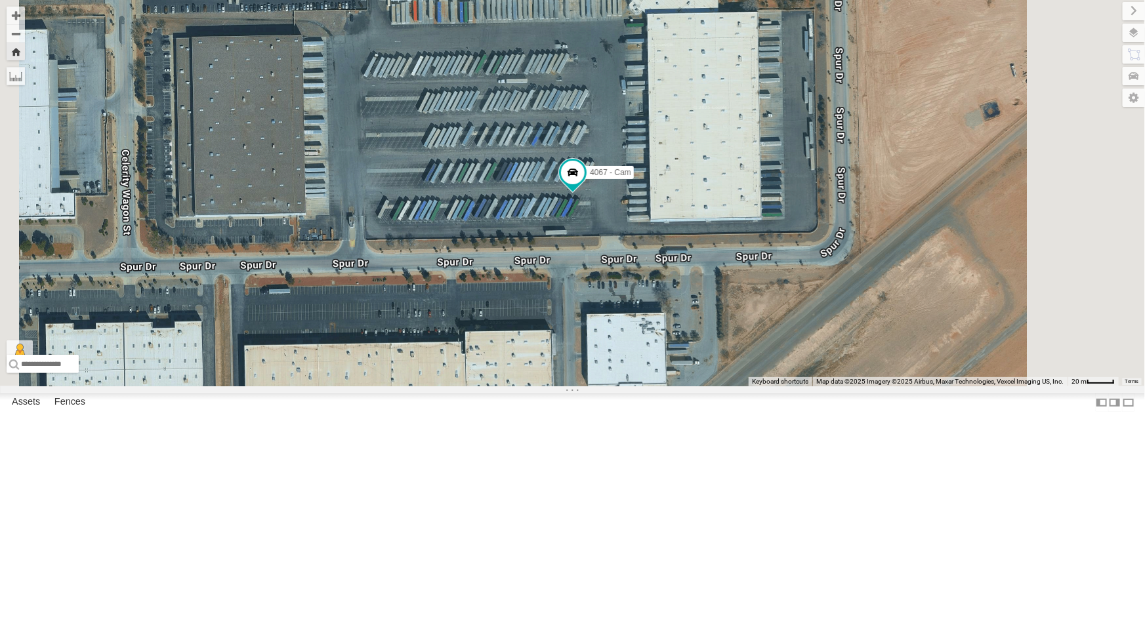
click at [0, 0] on div "4061 - Cam" at bounding box center [0, 0] width 0 height 0
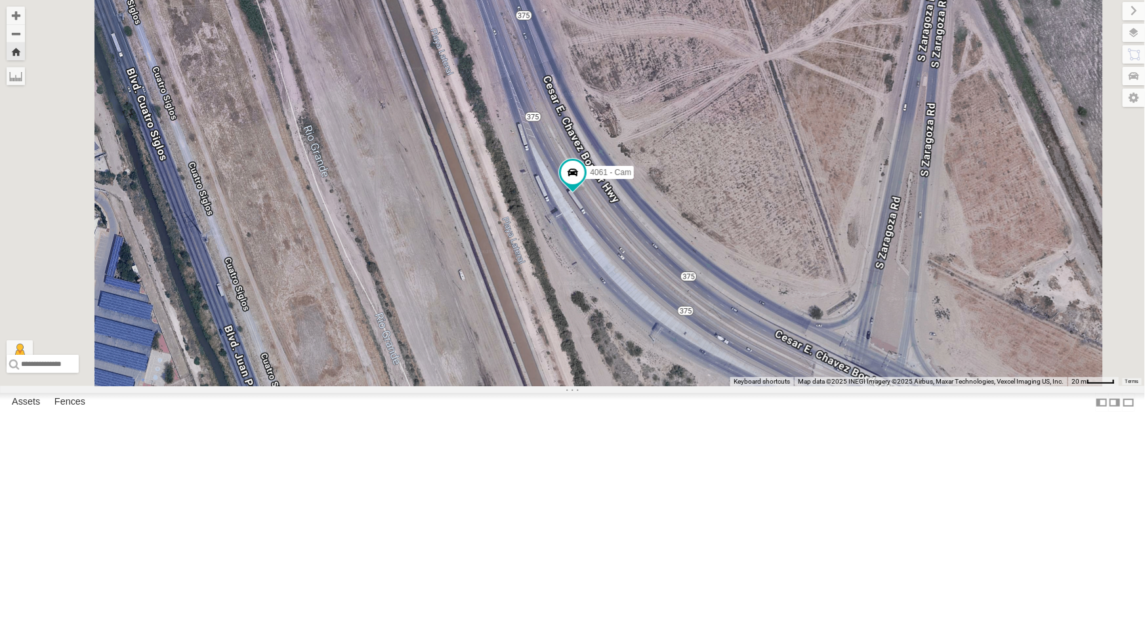
click at [0, 0] on div "4069 - Cam" at bounding box center [0, 0] width 0 height 0
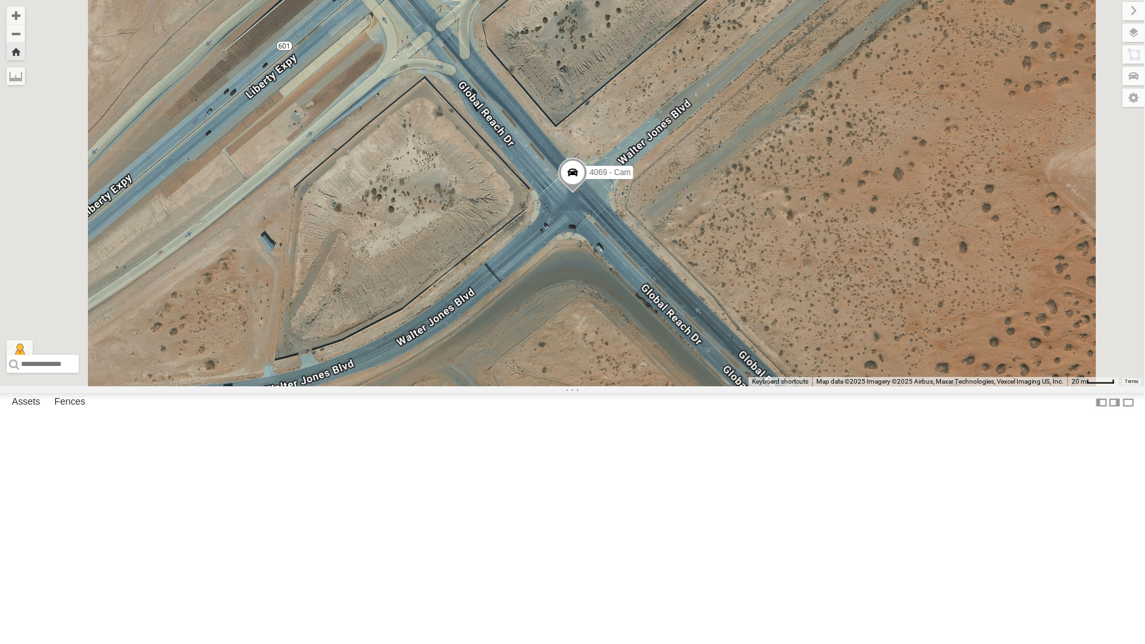
click at [0, 0] on div "All Assets" at bounding box center [0, 0] width 0 height 0
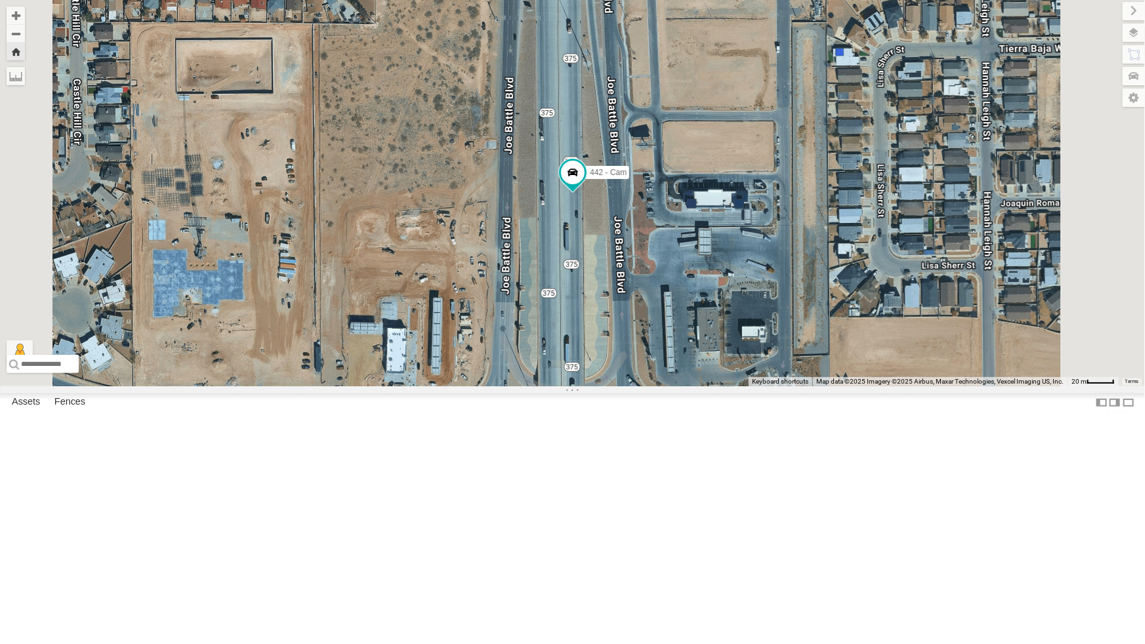
click at [0, 0] on div "4069 - Cam" at bounding box center [0, 0] width 0 height 0
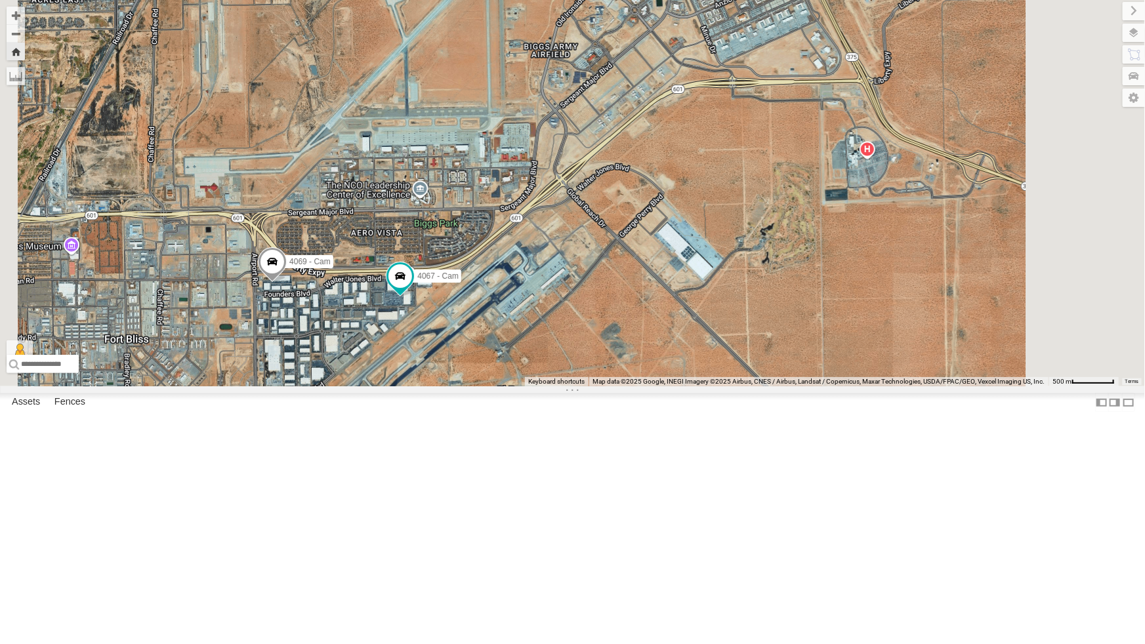
click at [836, 210] on div "4069 - Cam 4067 - Cam" at bounding box center [572, 193] width 1145 height 386
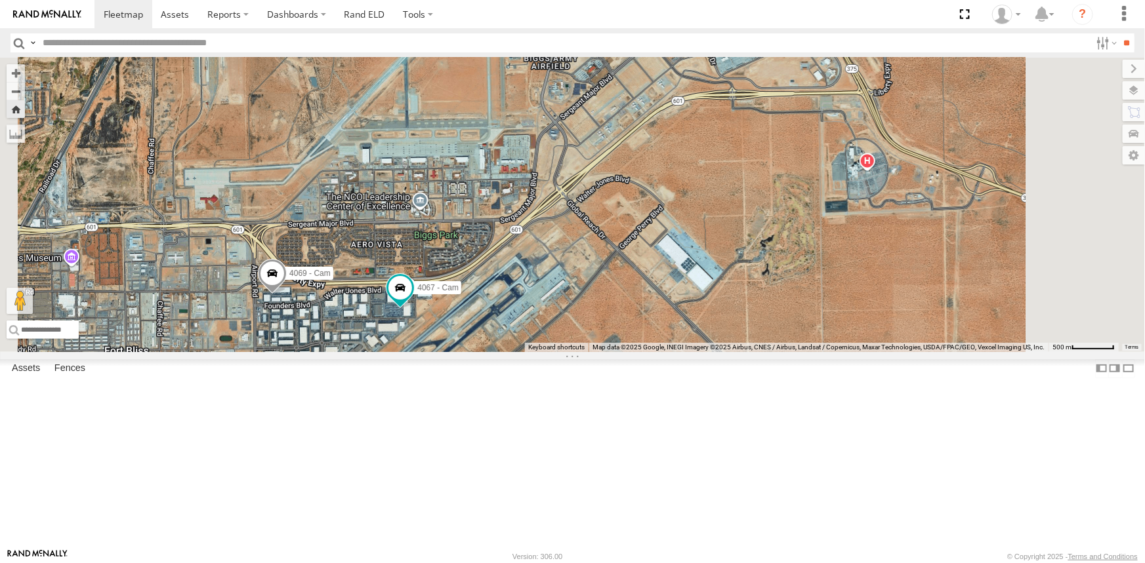
click at [175, 49] on input "text" at bounding box center [563, 42] width 1053 height 19
click at [1119, 33] on input "**" at bounding box center [1126, 42] width 15 height 19
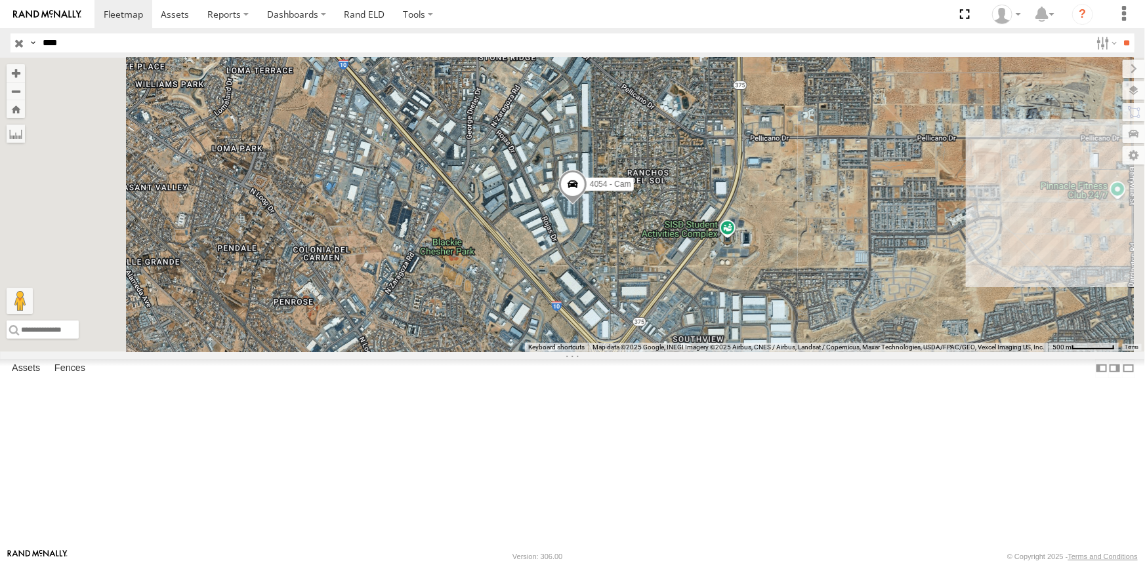
click at [0, 0] on div "4054 - Cam" at bounding box center [0, 0] width 0 height 0
click at [82, 41] on input "****" at bounding box center [563, 42] width 1053 height 19
type input "***"
click at [1119, 33] on input "**" at bounding box center [1126, 42] width 15 height 19
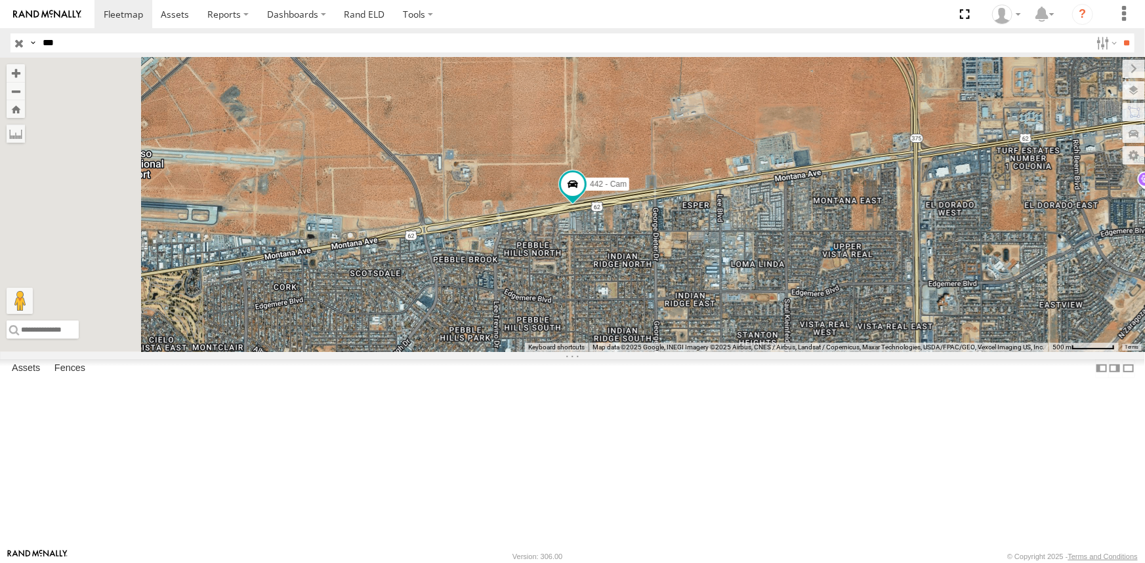
click at [0, 0] on div "442 - Cam" at bounding box center [0, 0] width 0 height 0
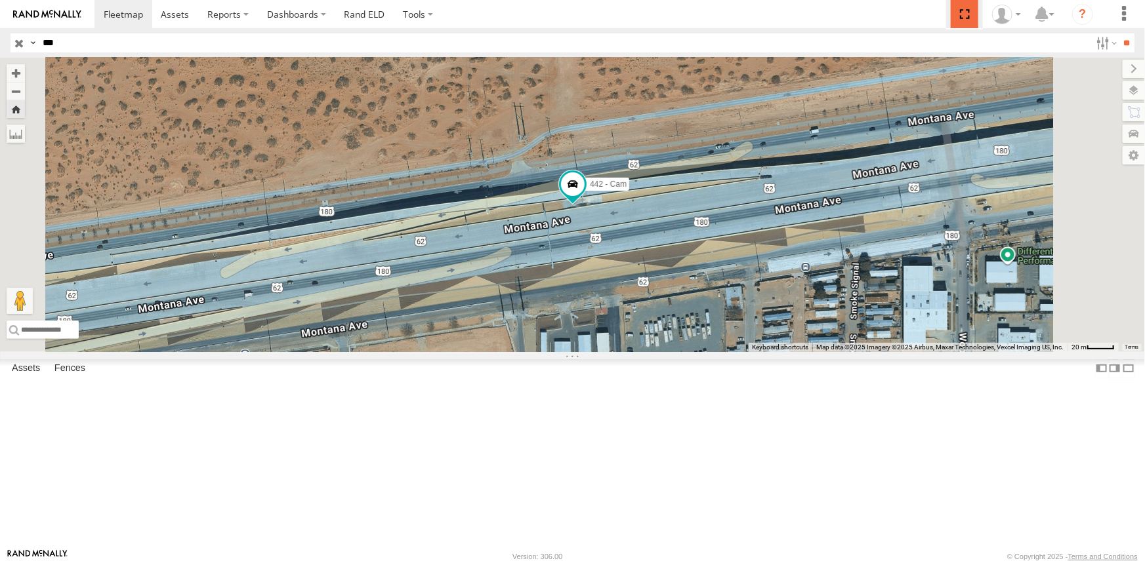
click at [970, 10] on span at bounding box center [964, 14] width 27 height 28
click at [17, 39] on input "button" at bounding box center [18, 42] width 17 height 19
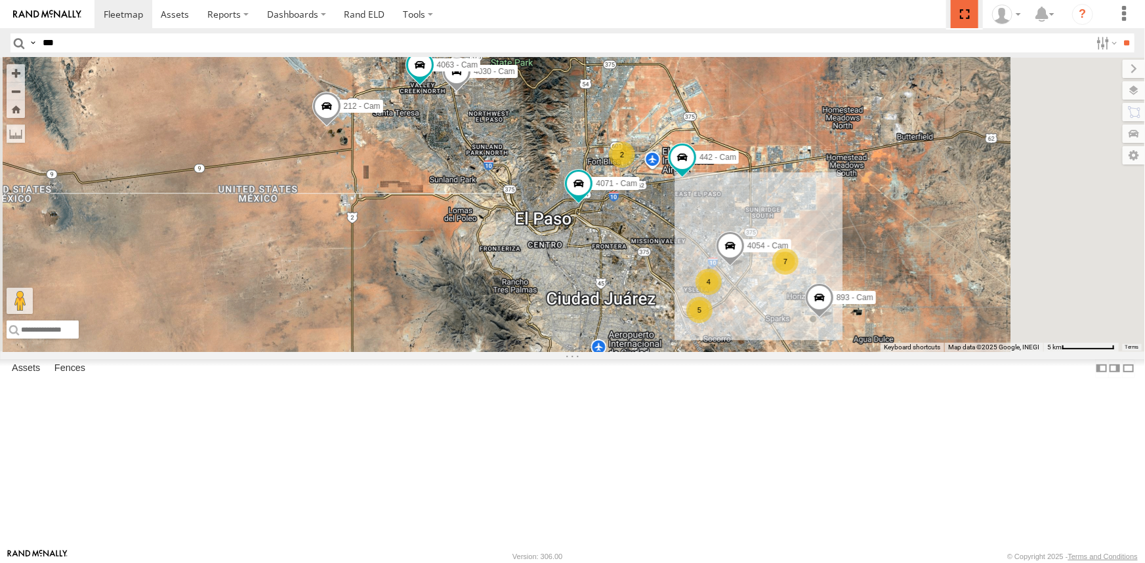
click at [967, 10] on span at bounding box center [964, 14] width 27 height 28
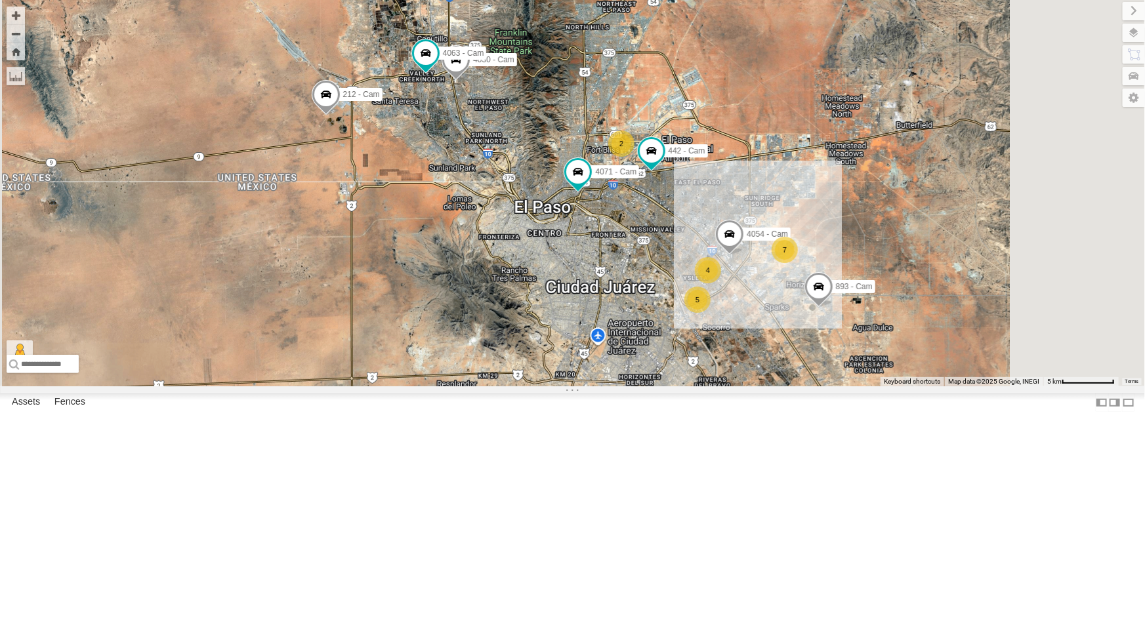
click at [0, 0] on div "All Assets" at bounding box center [0, 0] width 0 height 0
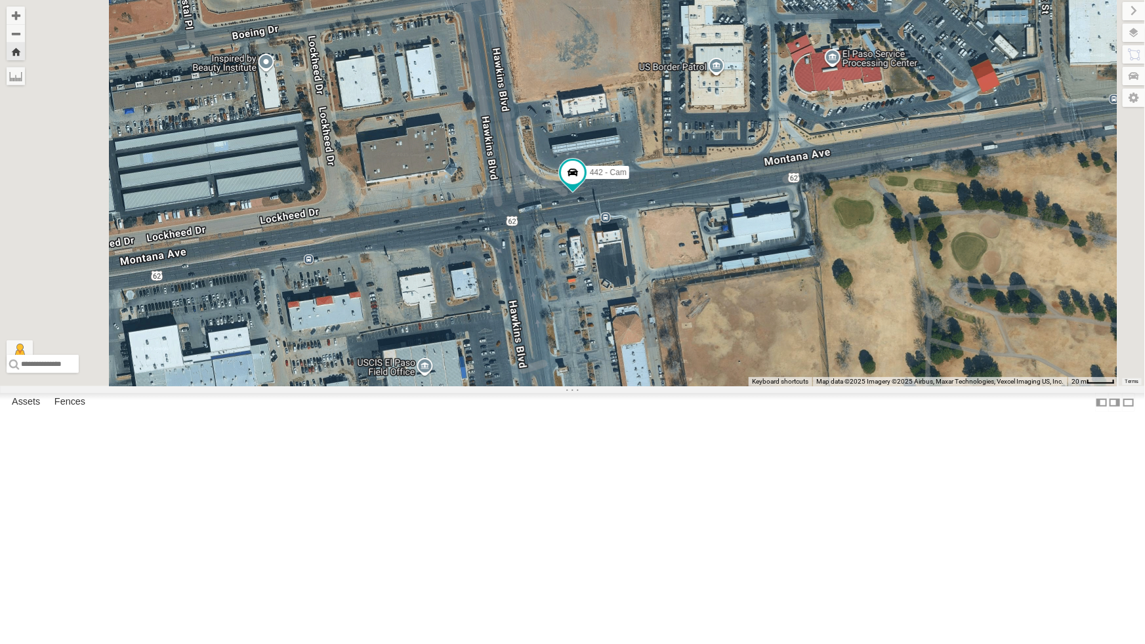
click at [0, 0] on div "4054 - Cam" at bounding box center [0, 0] width 0 height 0
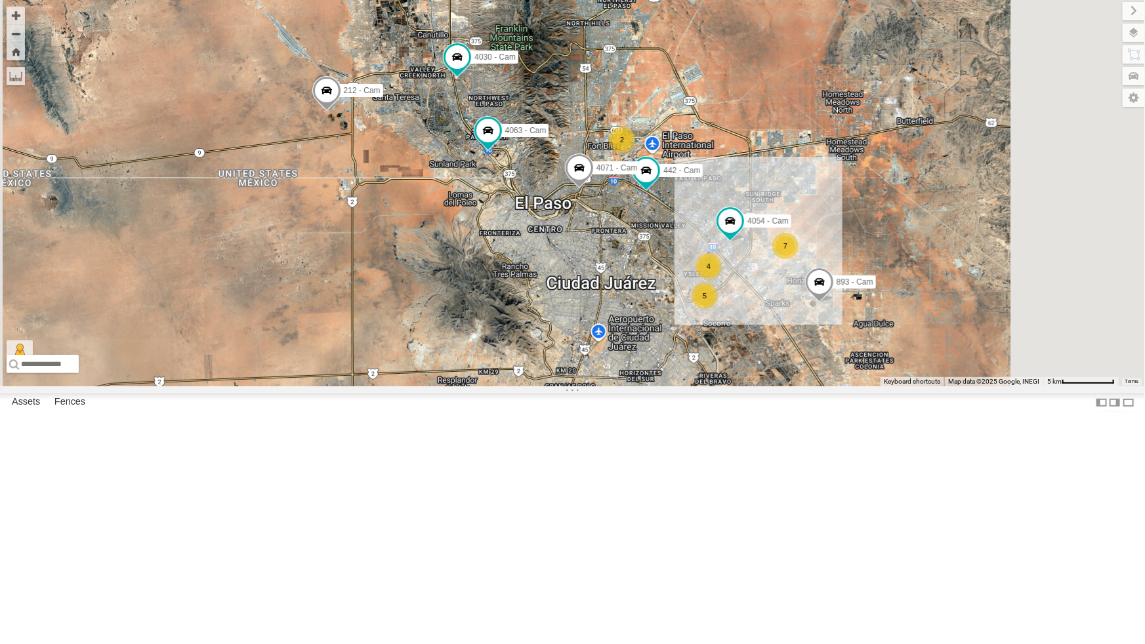
click at [0, 0] on div "4044 - Cam" at bounding box center [0, 0] width 0 height 0
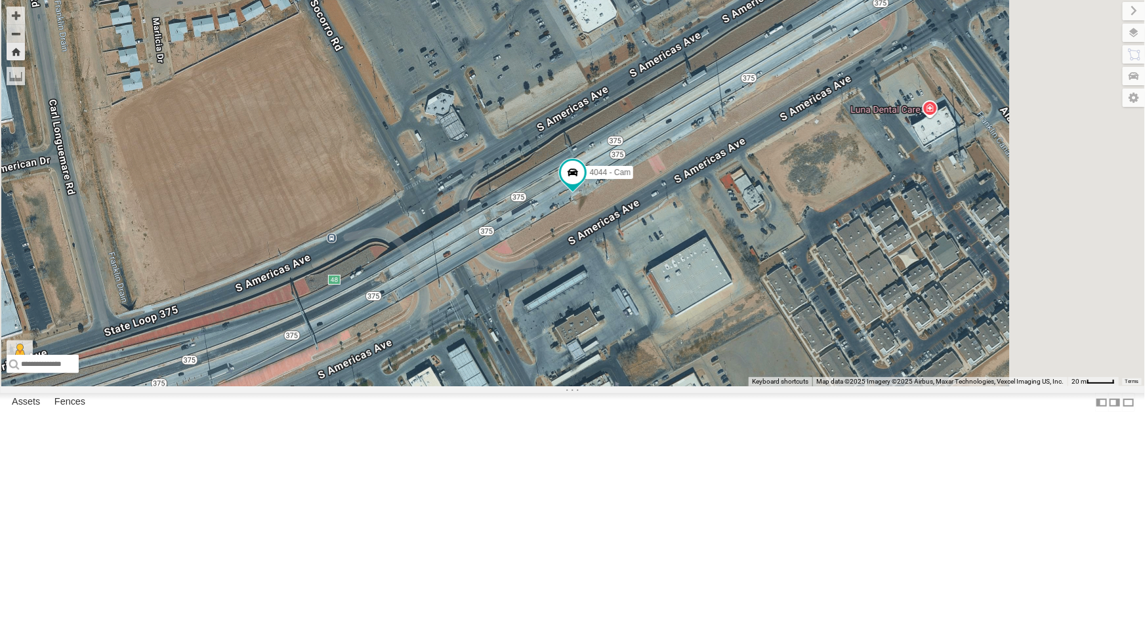
click at [0, 0] on div "442 - Cam" at bounding box center [0, 0] width 0 height 0
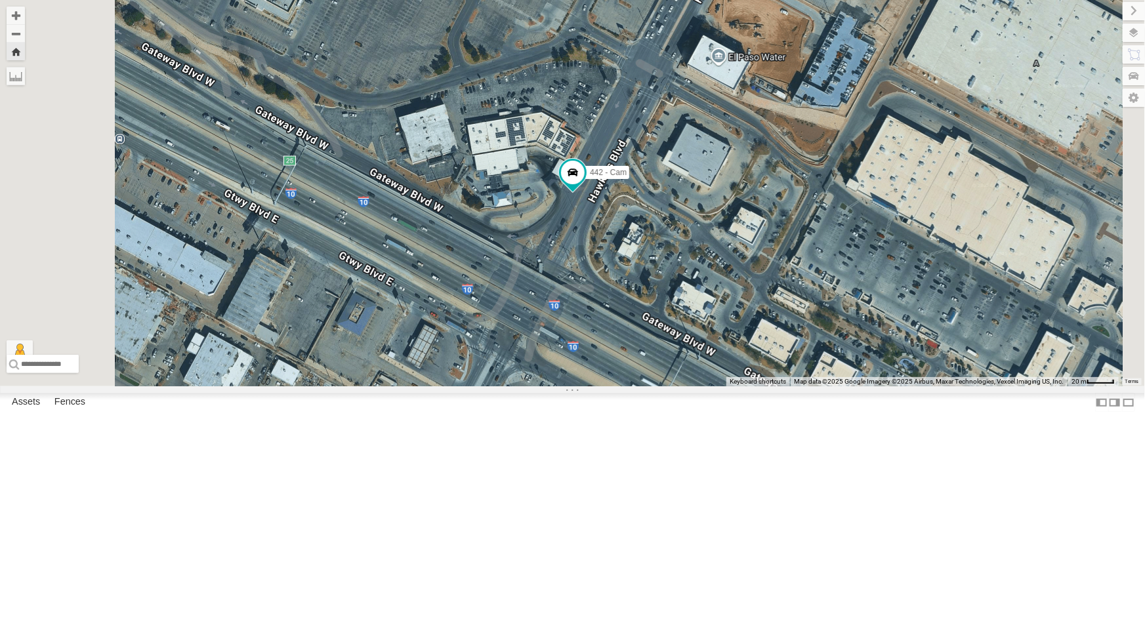
click at [0, 0] on div "All Assets" at bounding box center [0, 0] width 0 height 0
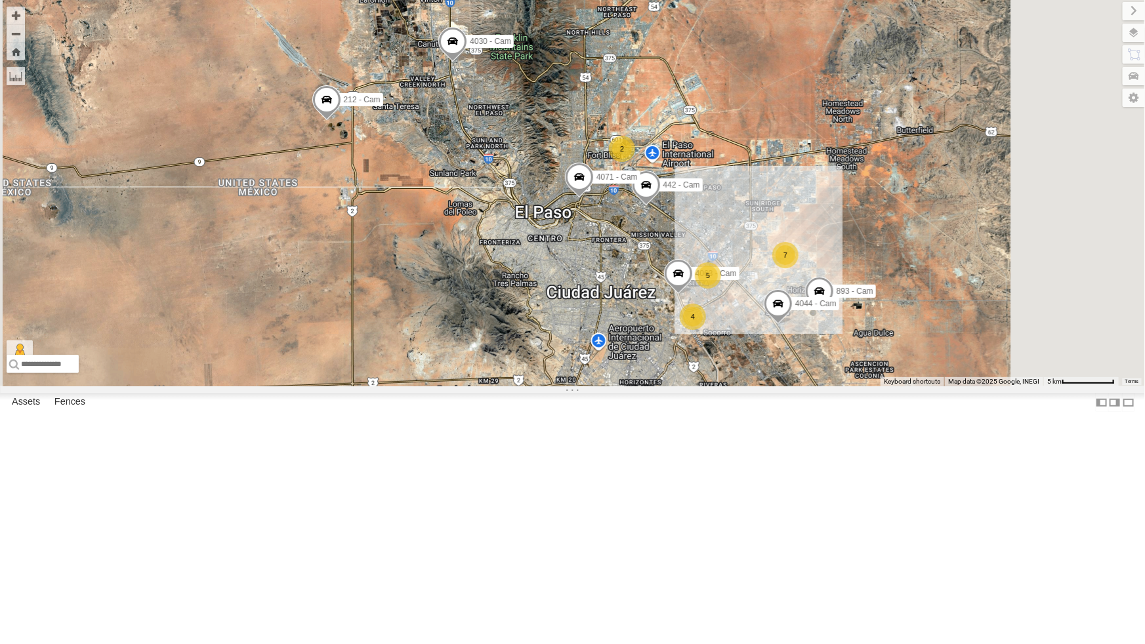
click at [0, 0] on div "4044 - Cam" at bounding box center [0, 0] width 0 height 0
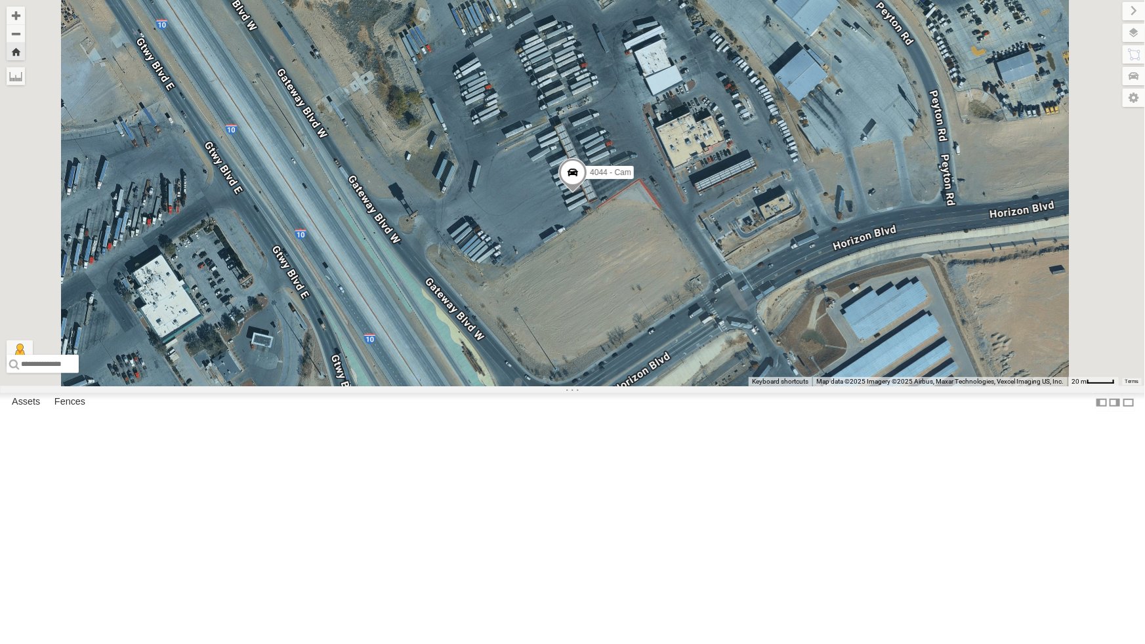
click at [0, 0] on div "442 - Cam" at bounding box center [0, 0] width 0 height 0
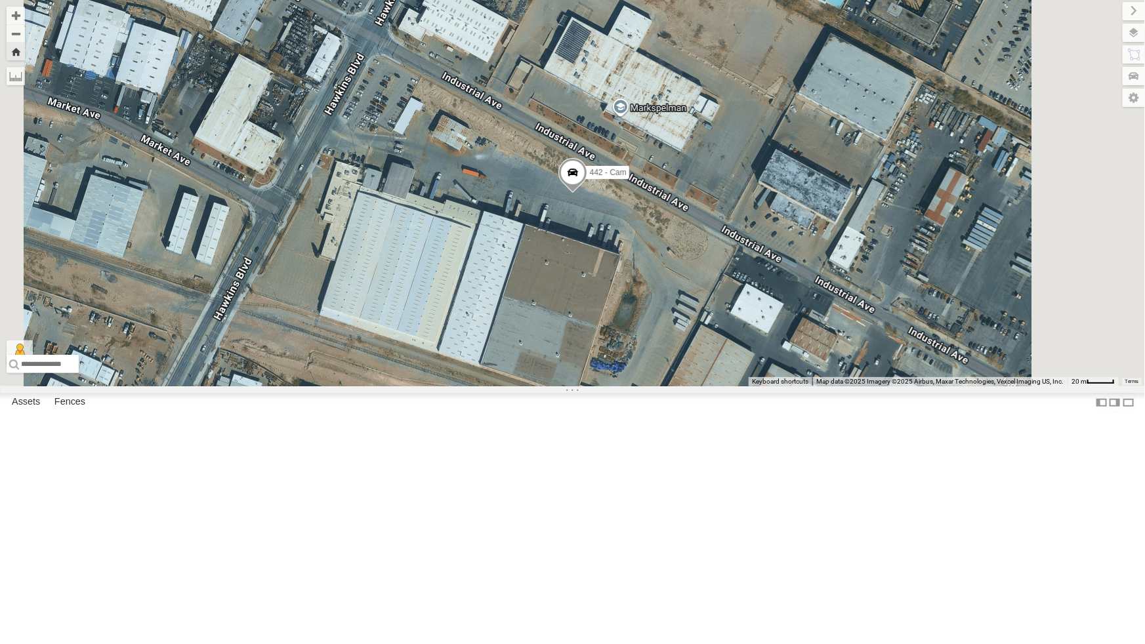
click at [0, 0] on div "442 - Cam" at bounding box center [0, 0] width 0 height 0
click at [0, 0] on div "All Assets" at bounding box center [0, 0] width 0 height 0
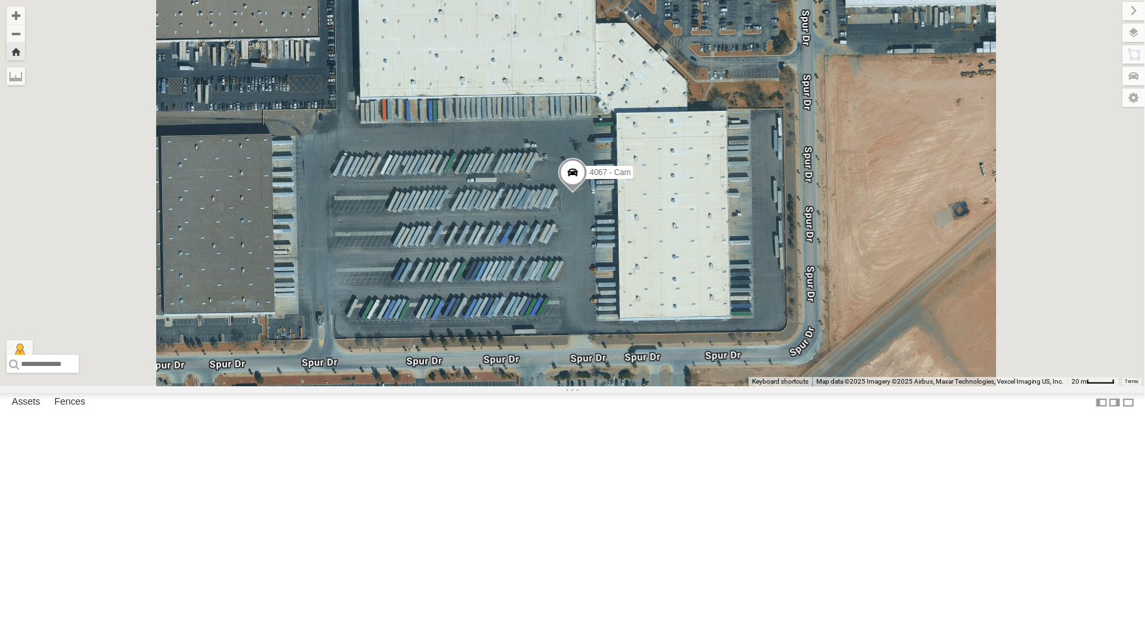
scroll to position [119, 0]
click at [0, 0] on div "4069 - Cam" at bounding box center [0, 0] width 0 height 0
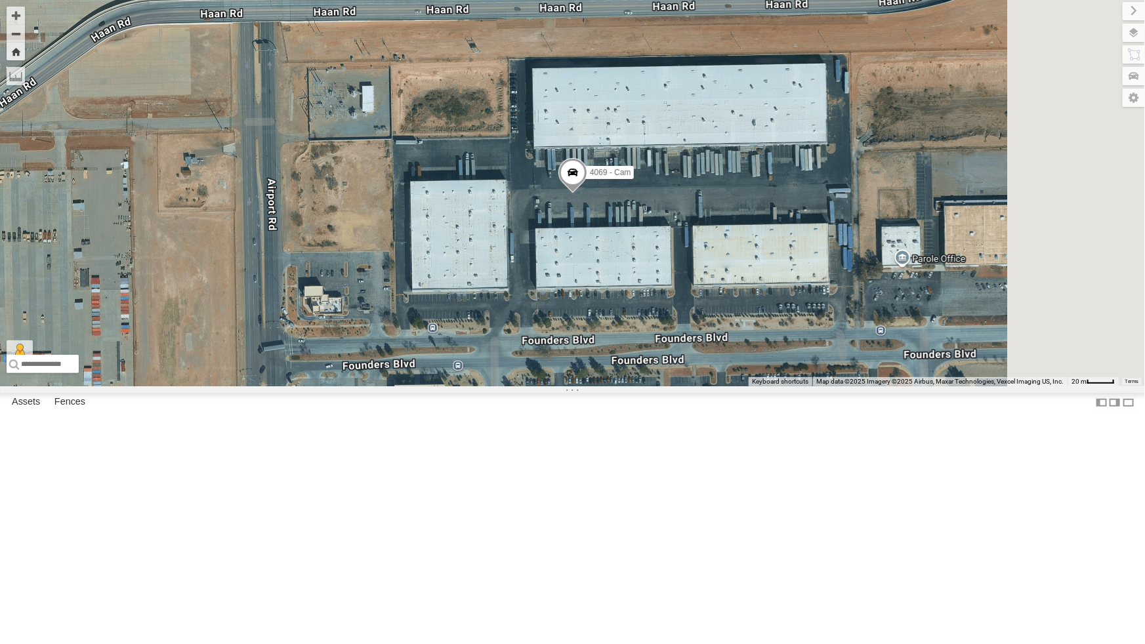
scroll to position [0, 0]
click at [0, 0] on div "All Assets" at bounding box center [0, 0] width 0 height 0
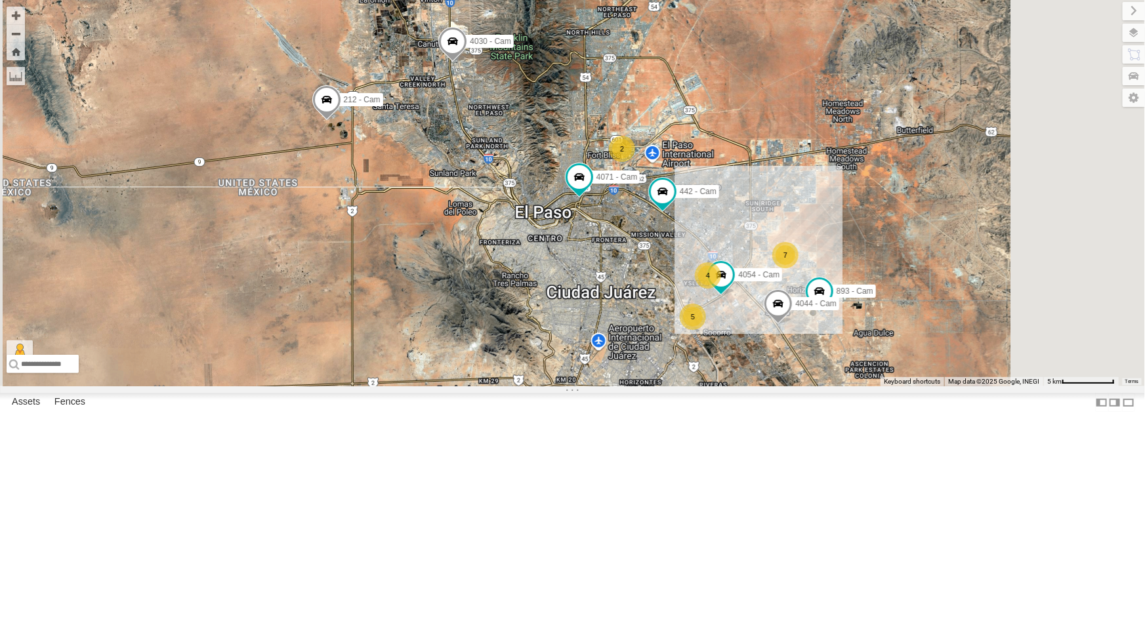
click at [0, 0] on div "442 - Cam" at bounding box center [0, 0] width 0 height 0
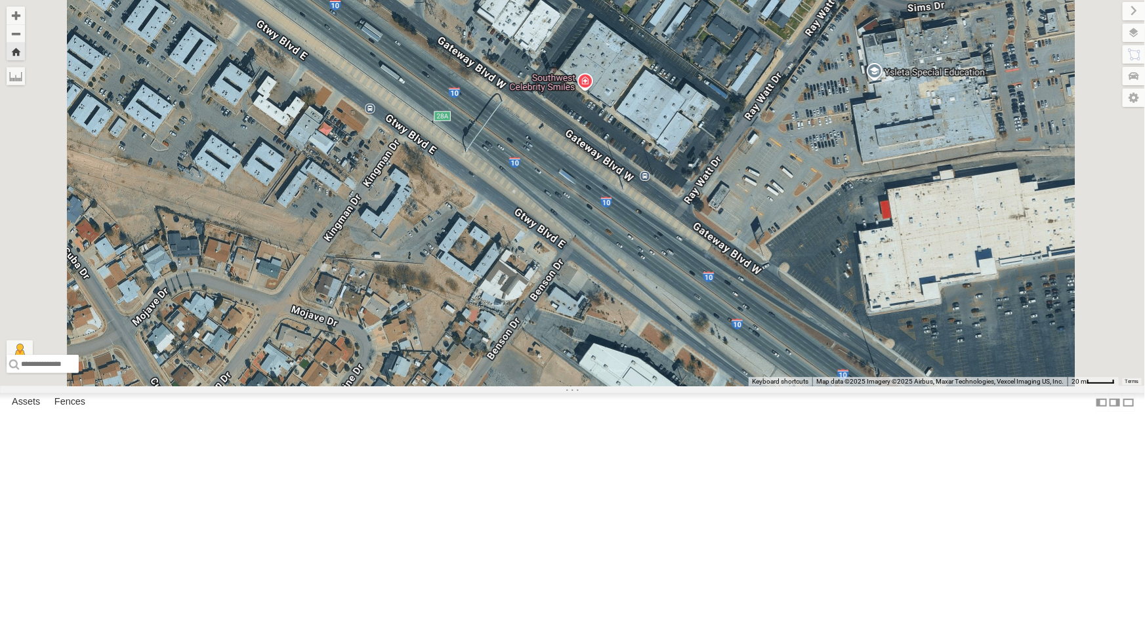
click at [0, 0] on div "442 - Cam" at bounding box center [0, 0] width 0 height 0
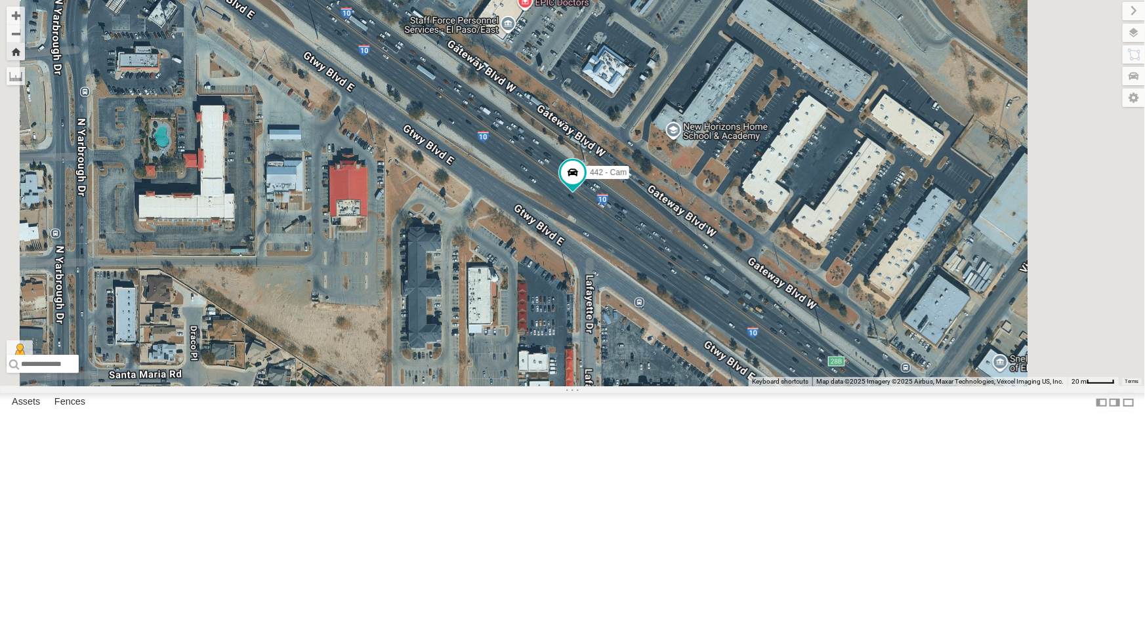
click at [0, 0] on div "442 - Cam" at bounding box center [0, 0] width 0 height 0
click at [25, 37] on button "Zoom out" at bounding box center [16, 33] width 18 height 18
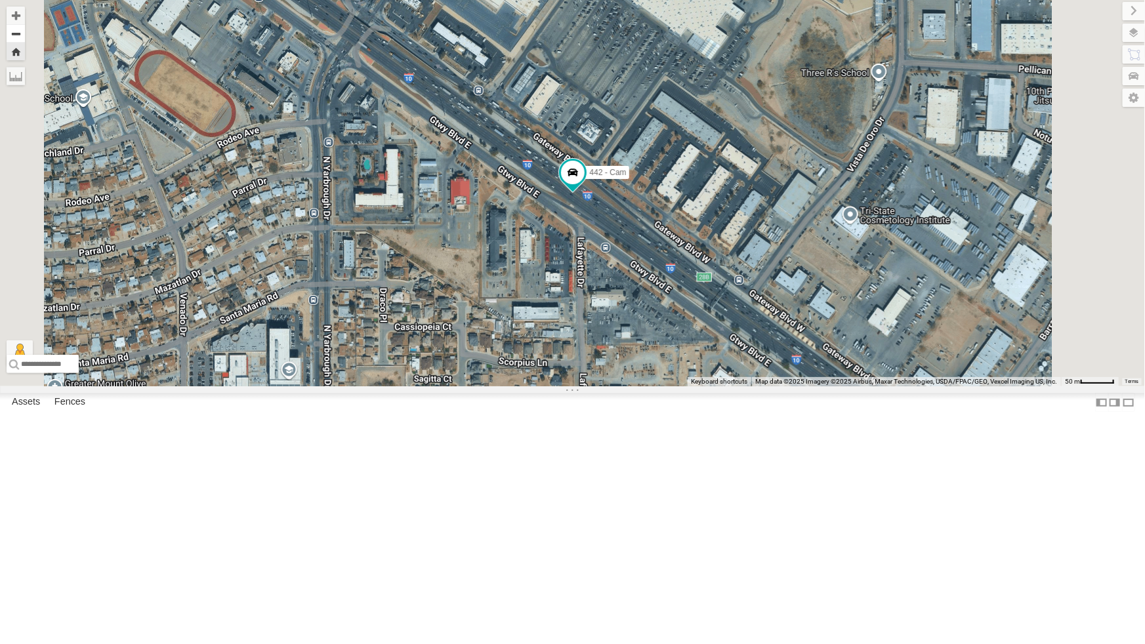
click at [25, 37] on button "Zoom out" at bounding box center [16, 33] width 18 height 18
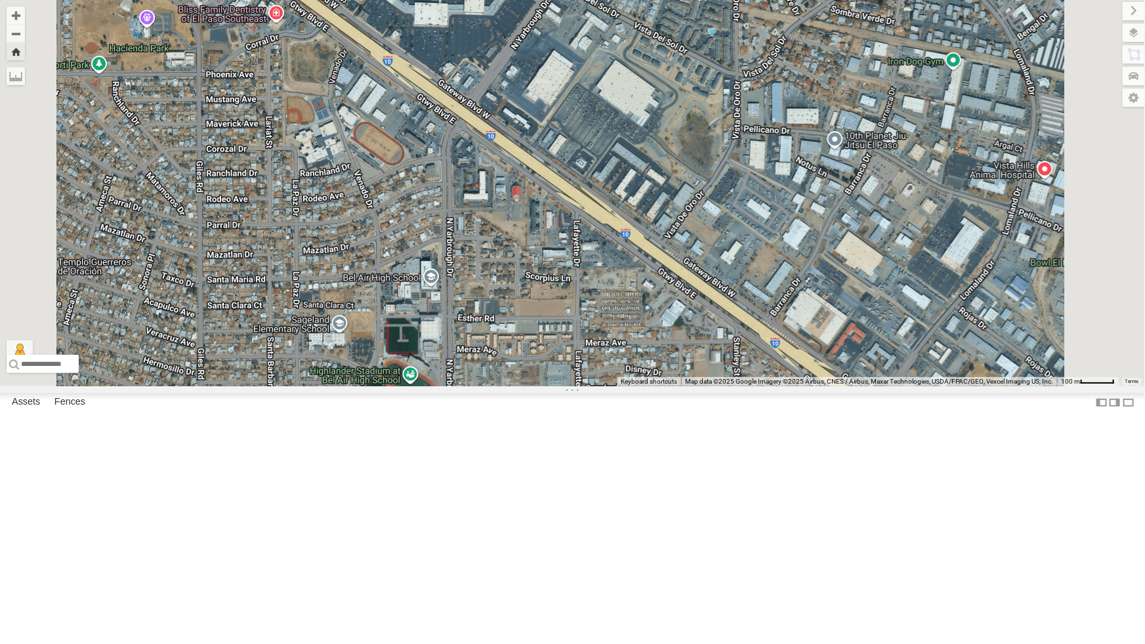
click at [0, 0] on div "442 - Cam" at bounding box center [0, 0] width 0 height 0
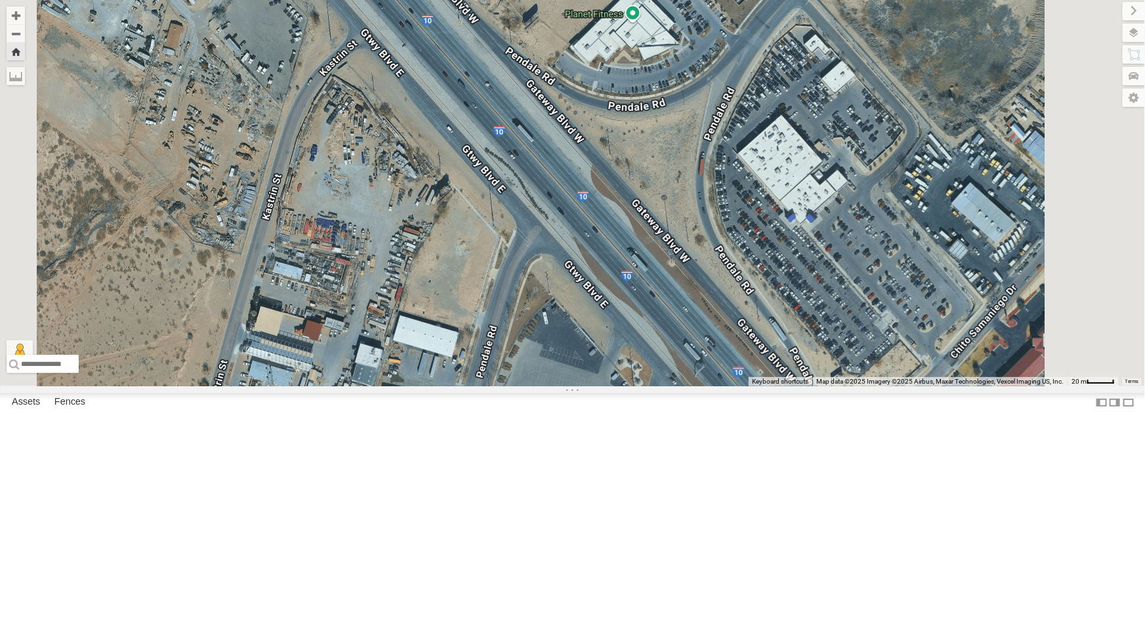
click at [0, 0] on div "4054 - Cam" at bounding box center [0, 0] width 0 height 0
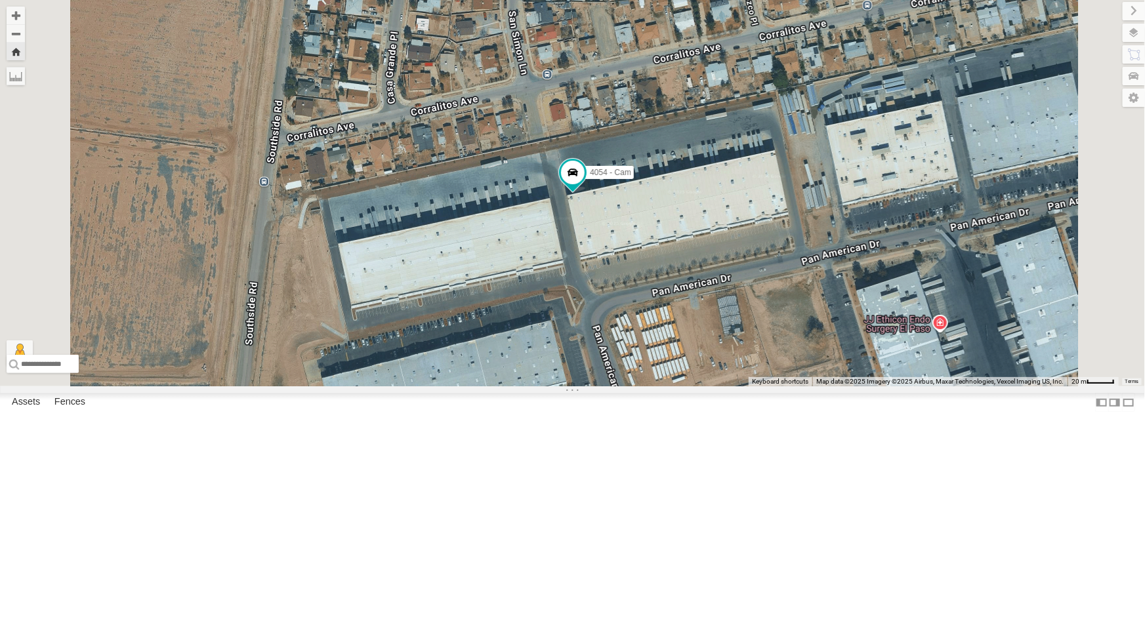
click at [0, 0] on div "4044 - Cam" at bounding box center [0, 0] width 0 height 0
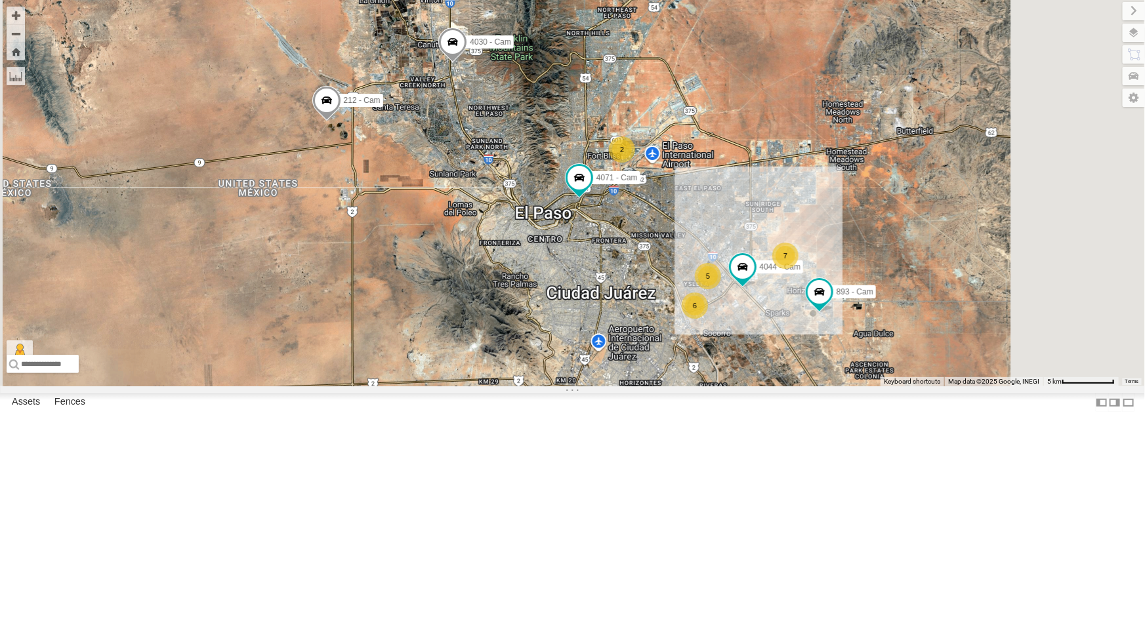
click at [0, 0] on div "442 - Cam" at bounding box center [0, 0] width 0 height 0
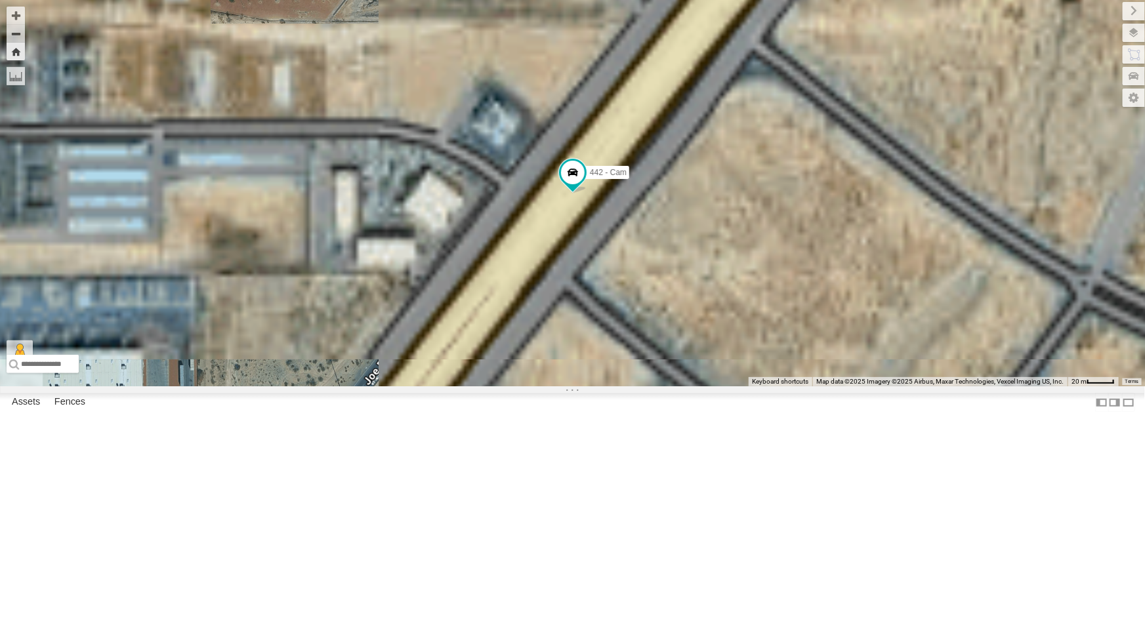
click at [0, 0] on div "All Assets" at bounding box center [0, 0] width 0 height 0
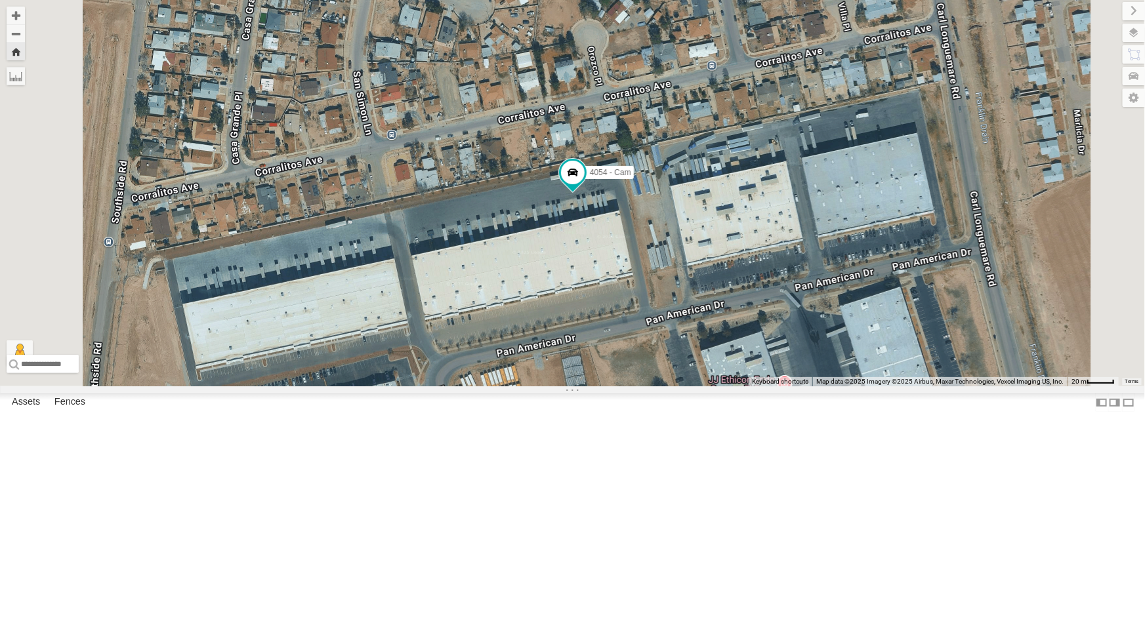
click at [0, 0] on div "4044 - Cam" at bounding box center [0, 0] width 0 height 0
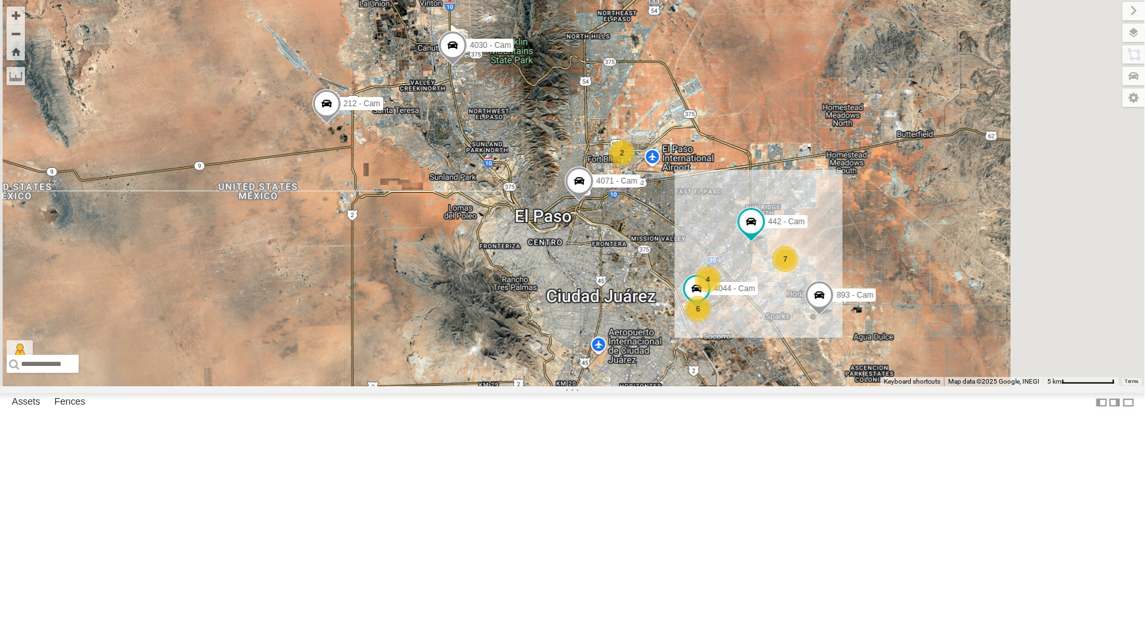
click at [0, 0] on div "4067 - Cam" at bounding box center [0, 0] width 0 height 0
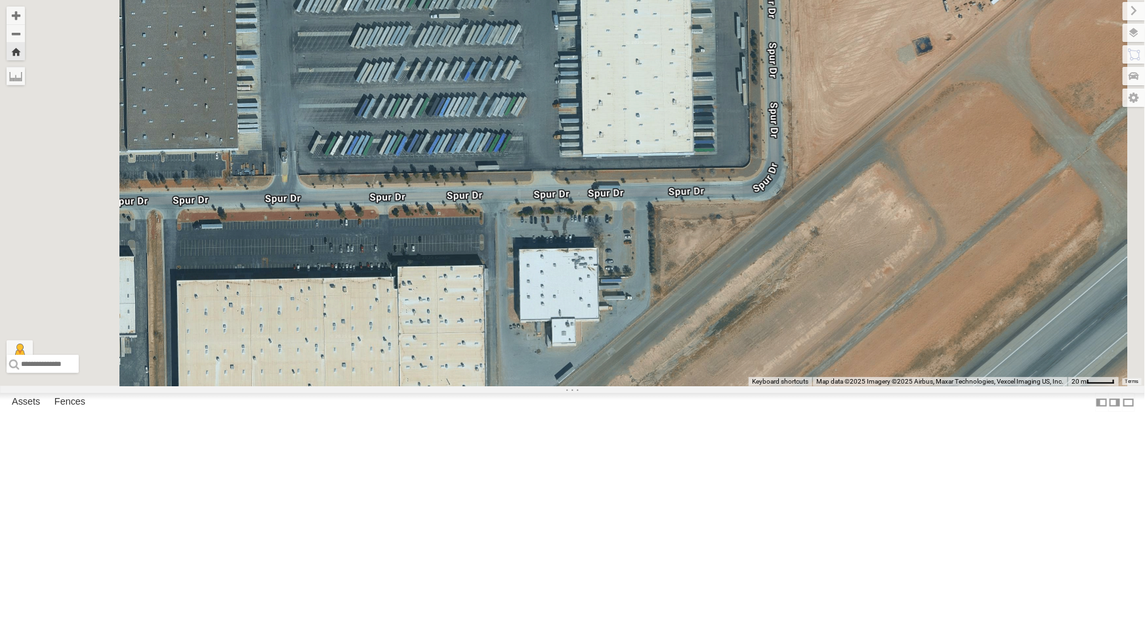
click at [0, 0] on div "4044 - Cam" at bounding box center [0, 0] width 0 height 0
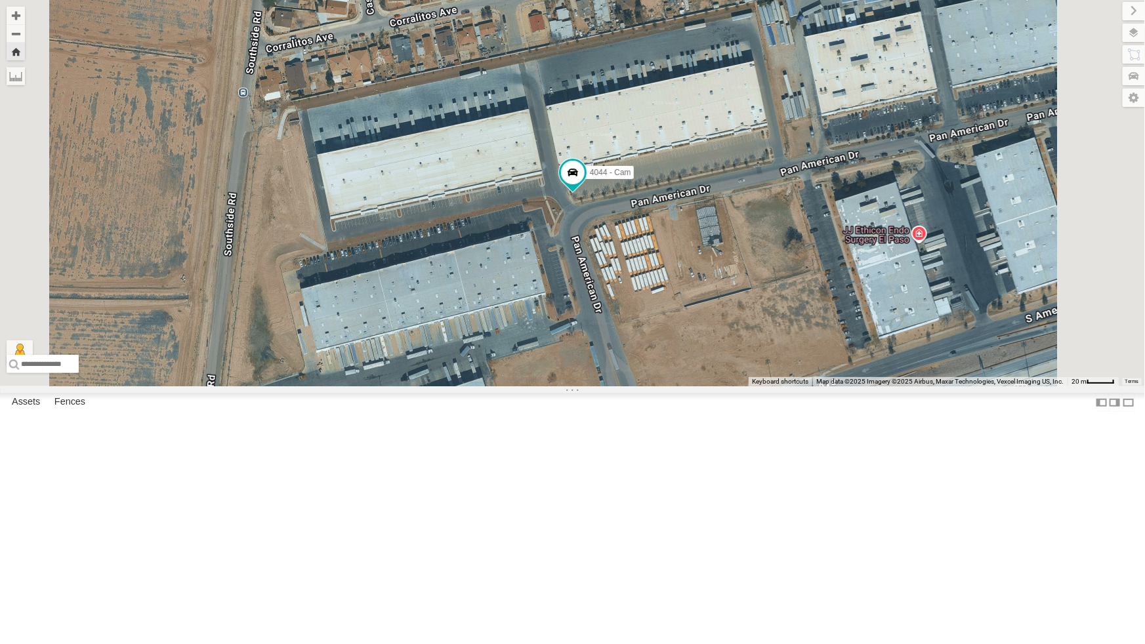
click at [0, 0] on div "4061 - Cam" at bounding box center [0, 0] width 0 height 0
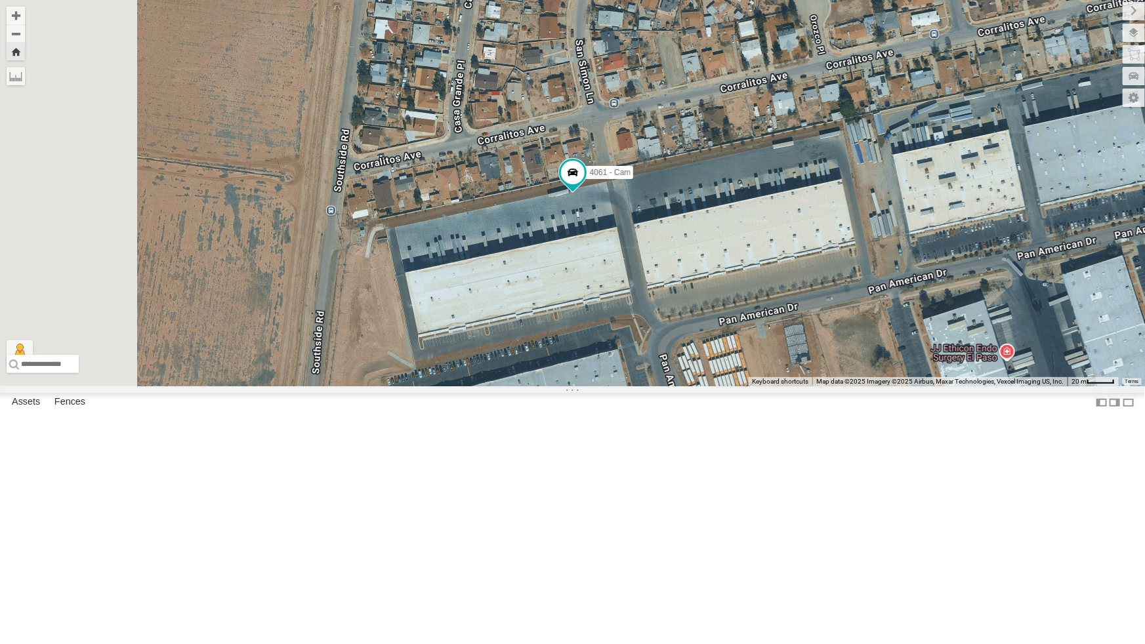
click at [0, 0] on div "442 - Cam" at bounding box center [0, 0] width 0 height 0
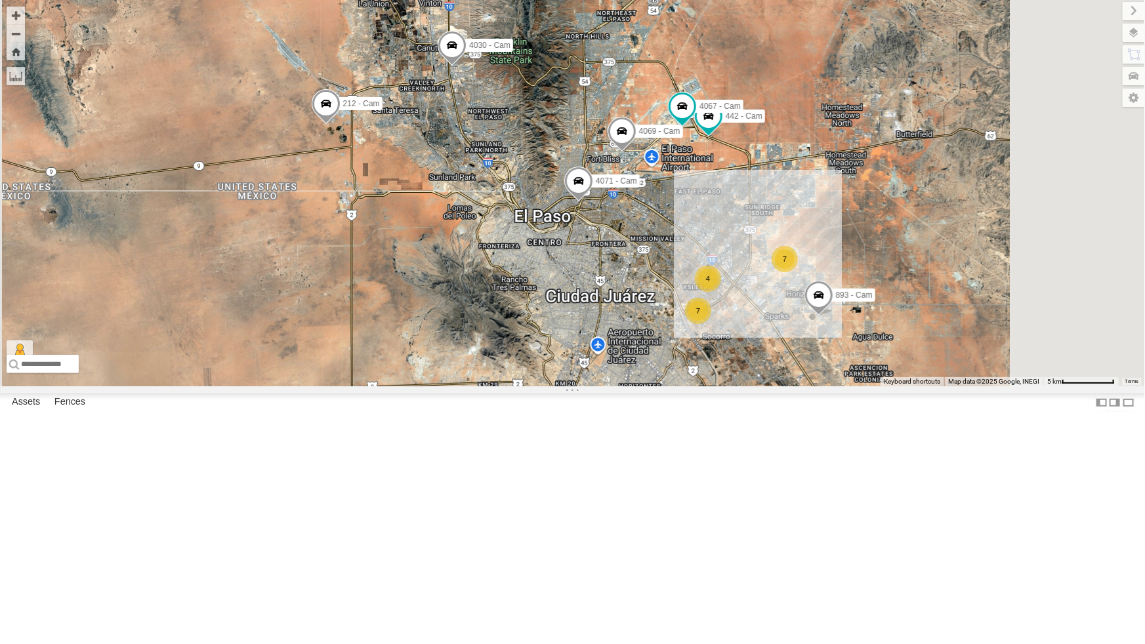
click at [0, 0] on div "4067 - Cam" at bounding box center [0, 0] width 0 height 0
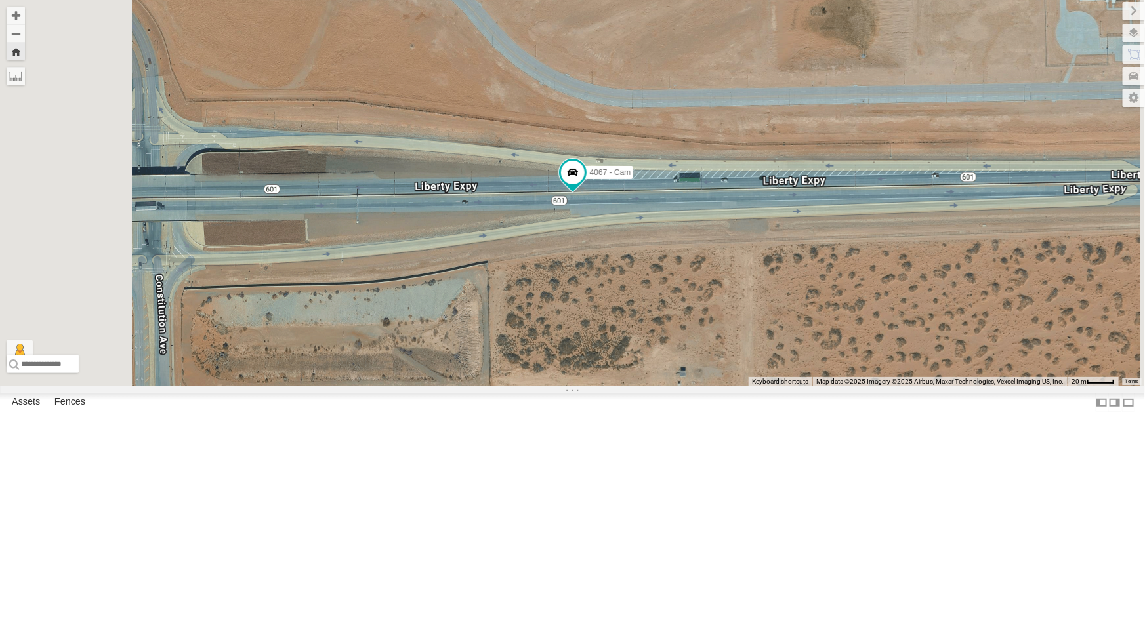
click at [0, 0] on div "4067 - Cam" at bounding box center [0, 0] width 0 height 0
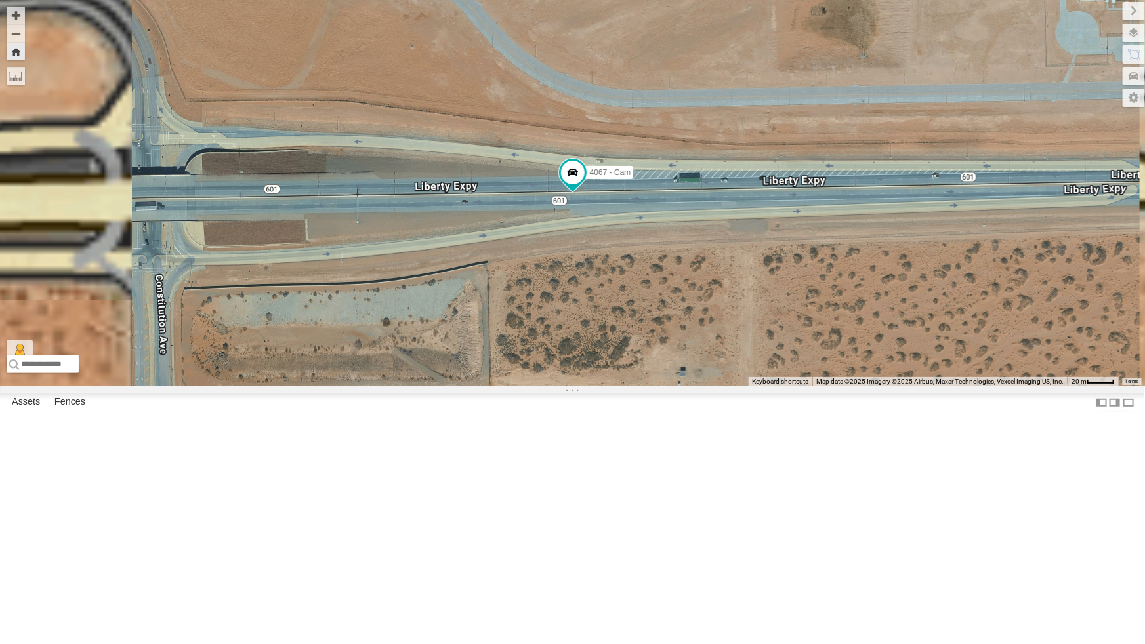
click at [0, 0] on div "4067 - Cam" at bounding box center [0, 0] width 0 height 0
click at [0, 0] on div "All Assets" at bounding box center [0, 0] width 0 height 0
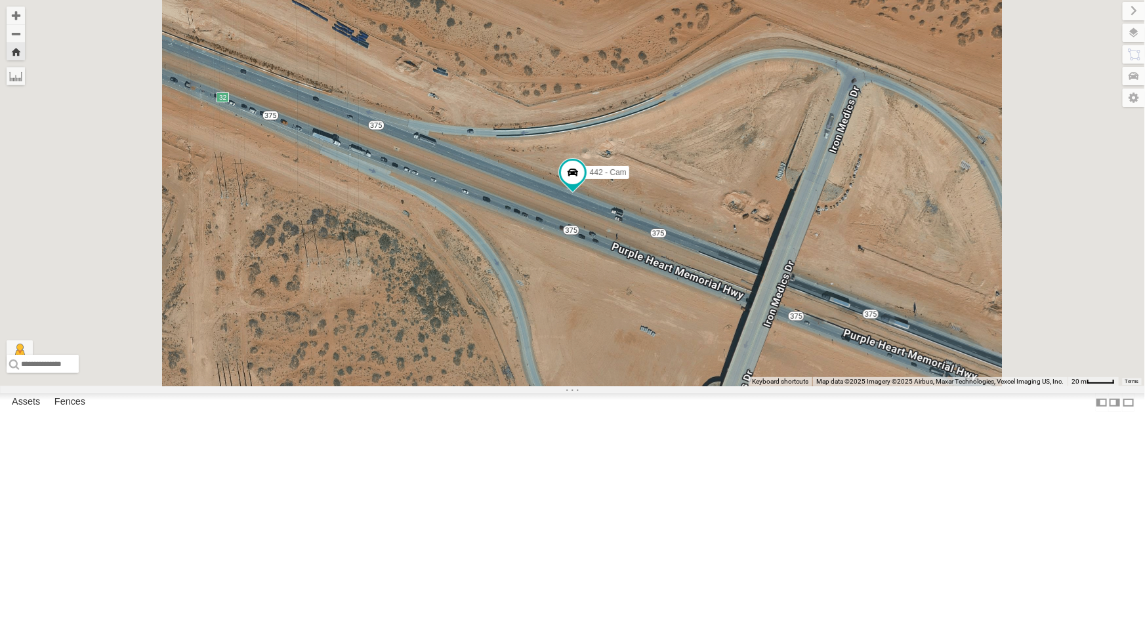
click at [0, 0] on div "4067 - Cam" at bounding box center [0, 0] width 0 height 0
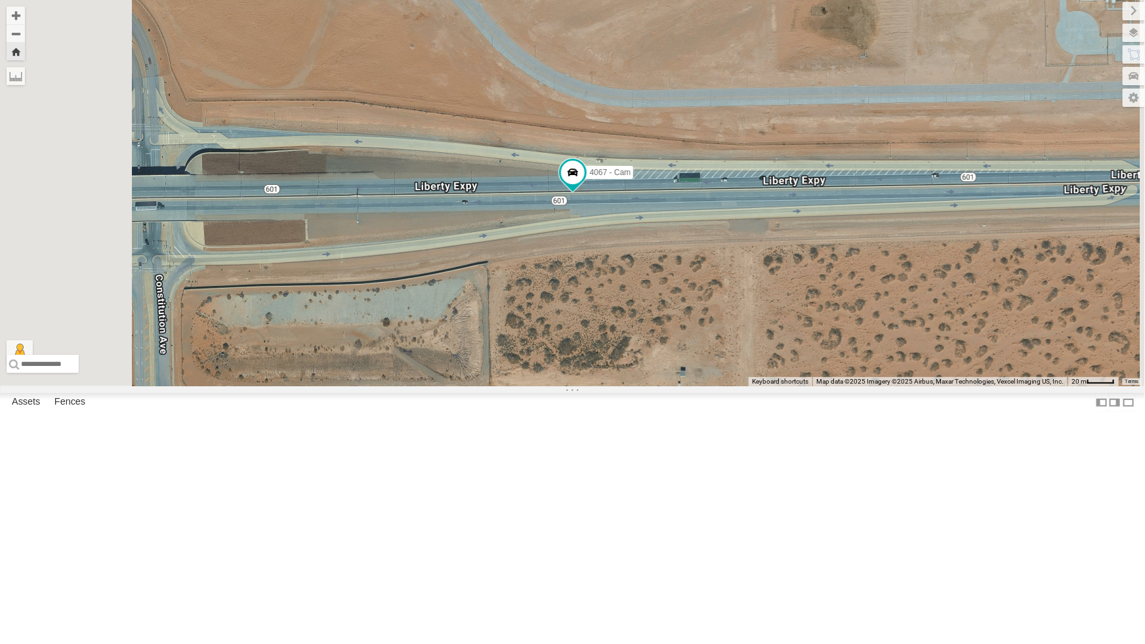
click at [0, 0] on div "4044 - Cam" at bounding box center [0, 0] width 0 height 0
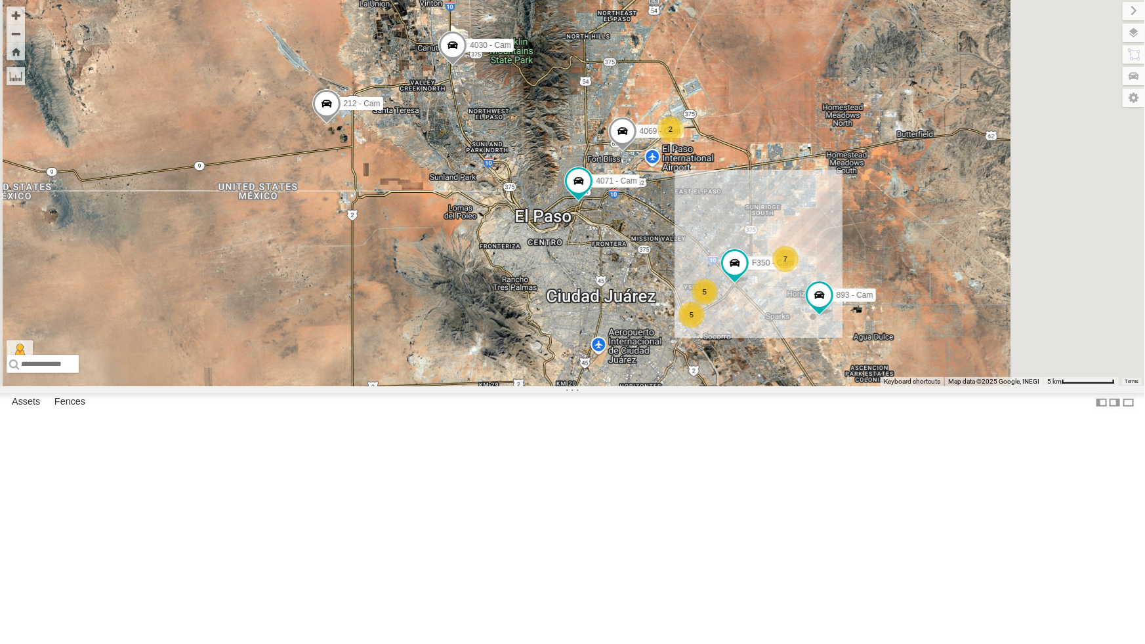
click at [0, 0] on div "4067 - Cam" at bounding box center [0, 0] width 0 height 0
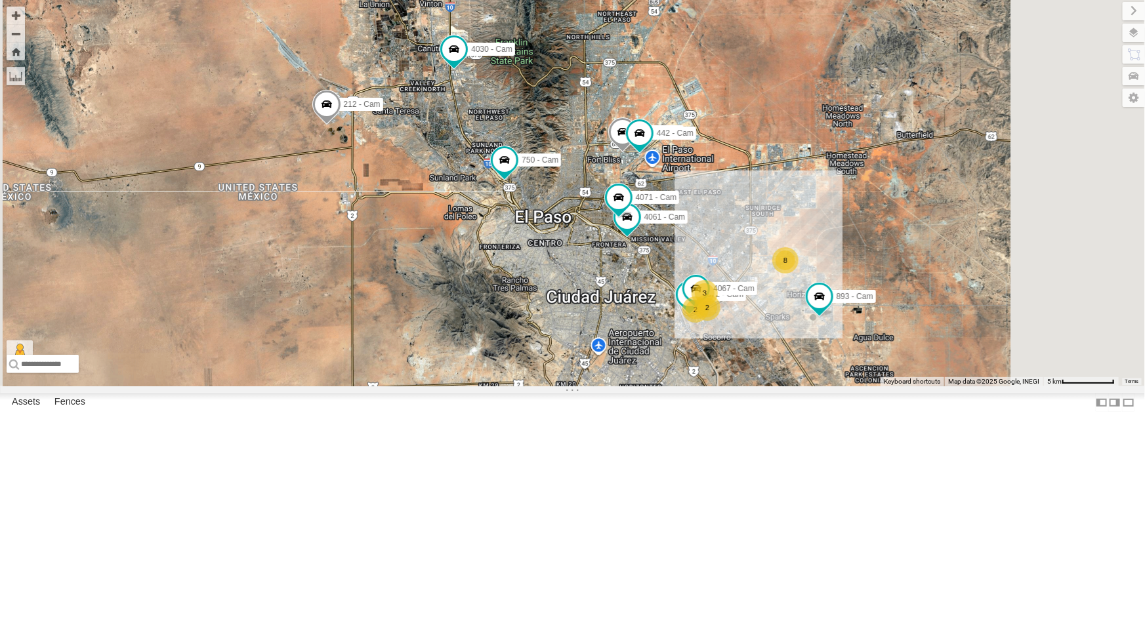
click at [0, 0] on div "4067 - Cam" at bounding box center [0, 0] width 0 height 0
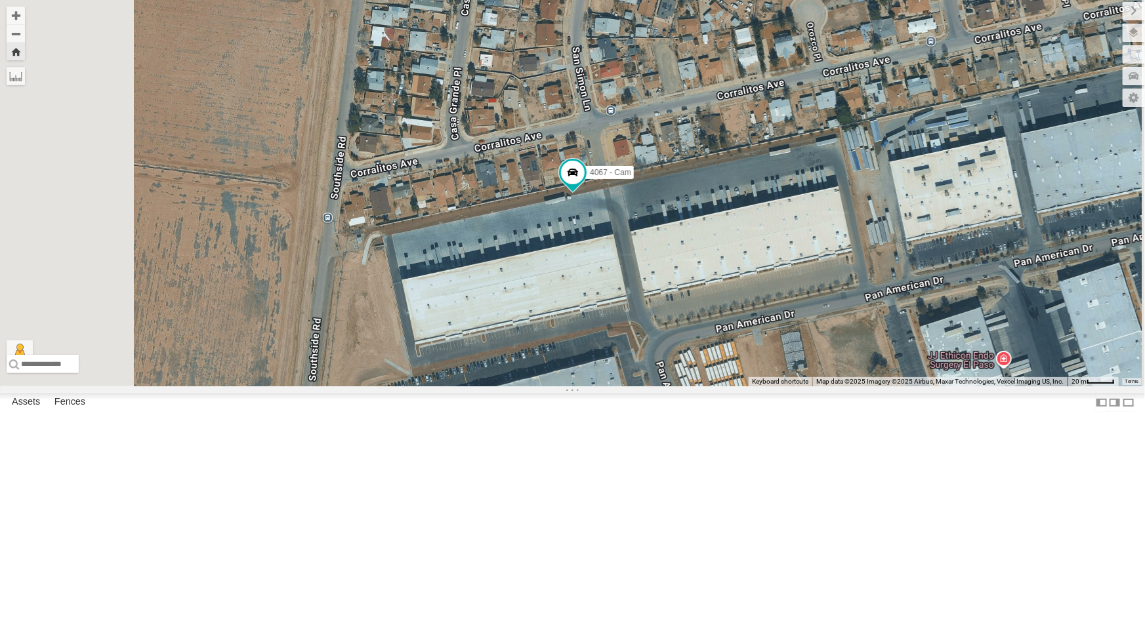
click at [0, 0] on div "4061 - Cam" at bounding box center [0, 0] width 0 height 0
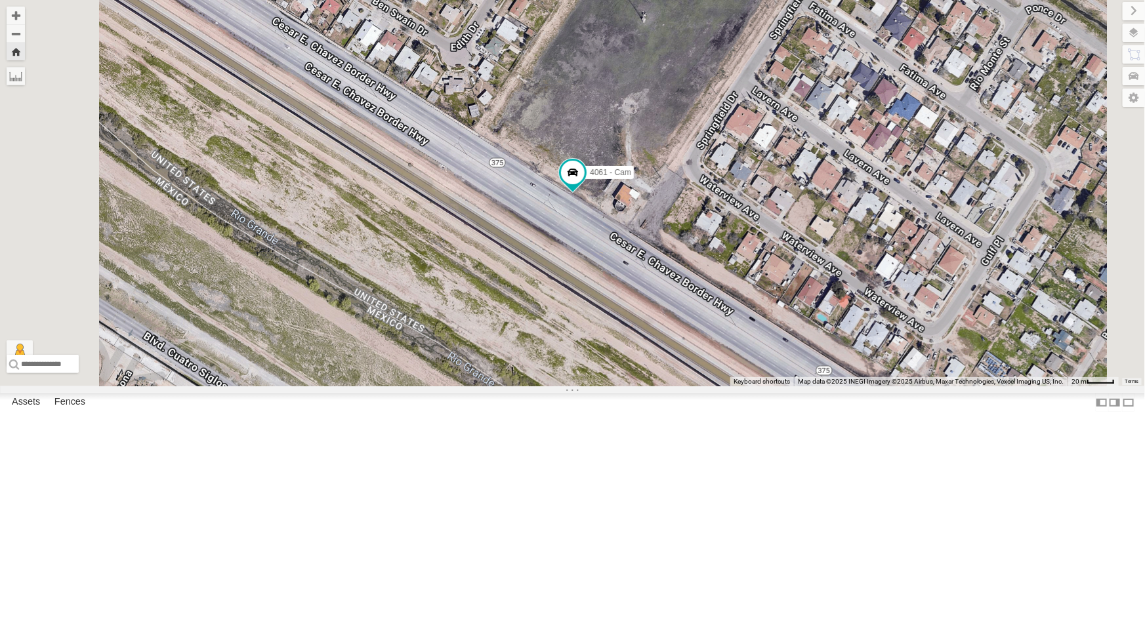
click at [0, 0] on div "4067 - Cam" at bounding box center [0, 0] width 0 height 0
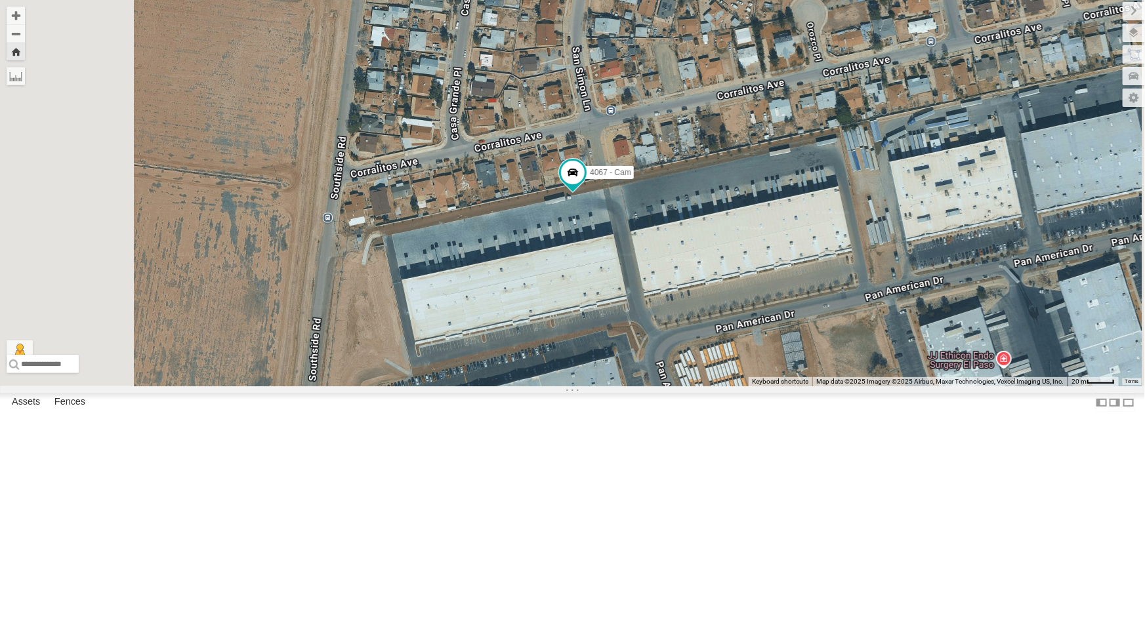
click at [0, 0] on div "4054 - Cam" at bounding box center [0, 0] width 0 height 0
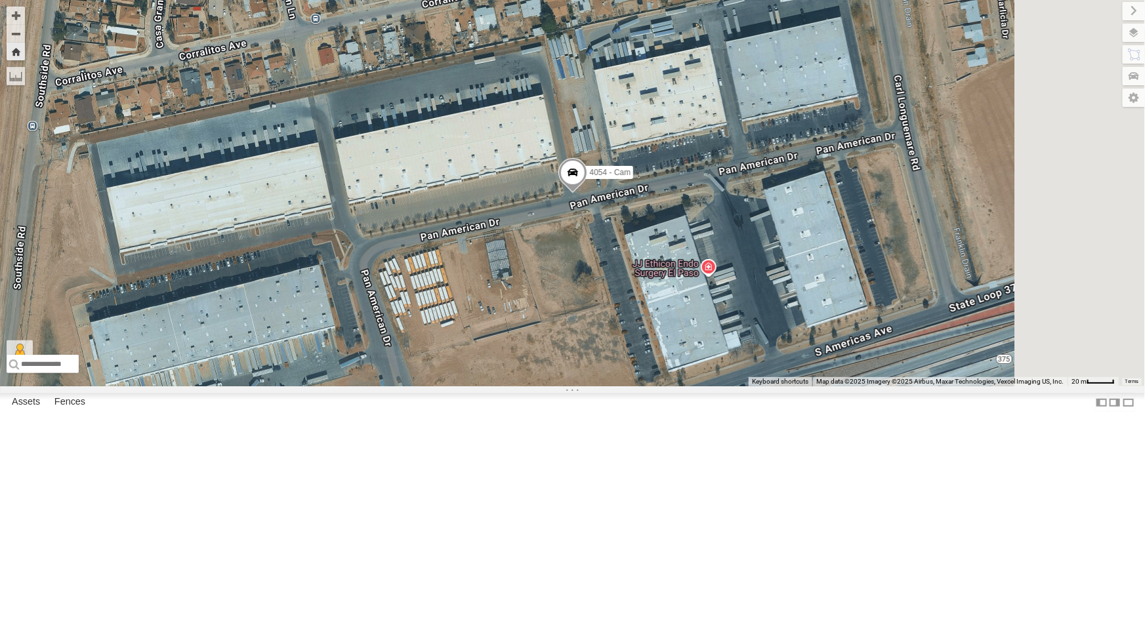
click at [0, 0] on div "4030 - Cam" at bounding box center [0, 0] width 0 height 0
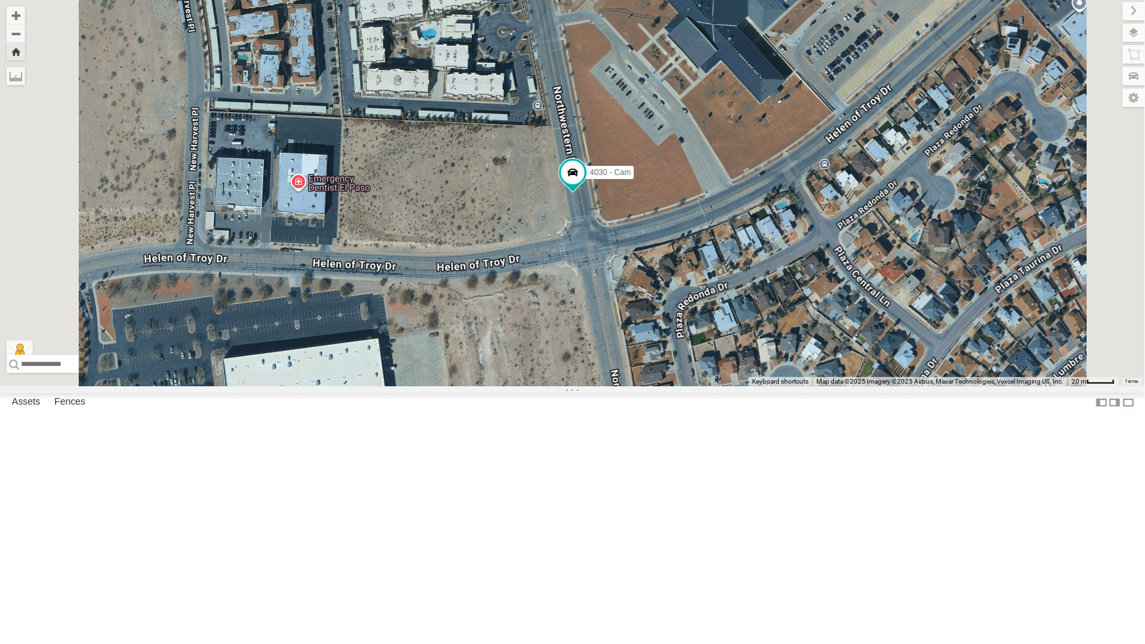
click at [0, 0] on div "All Assets" at bounding box center [0, 0] width 0 height 0
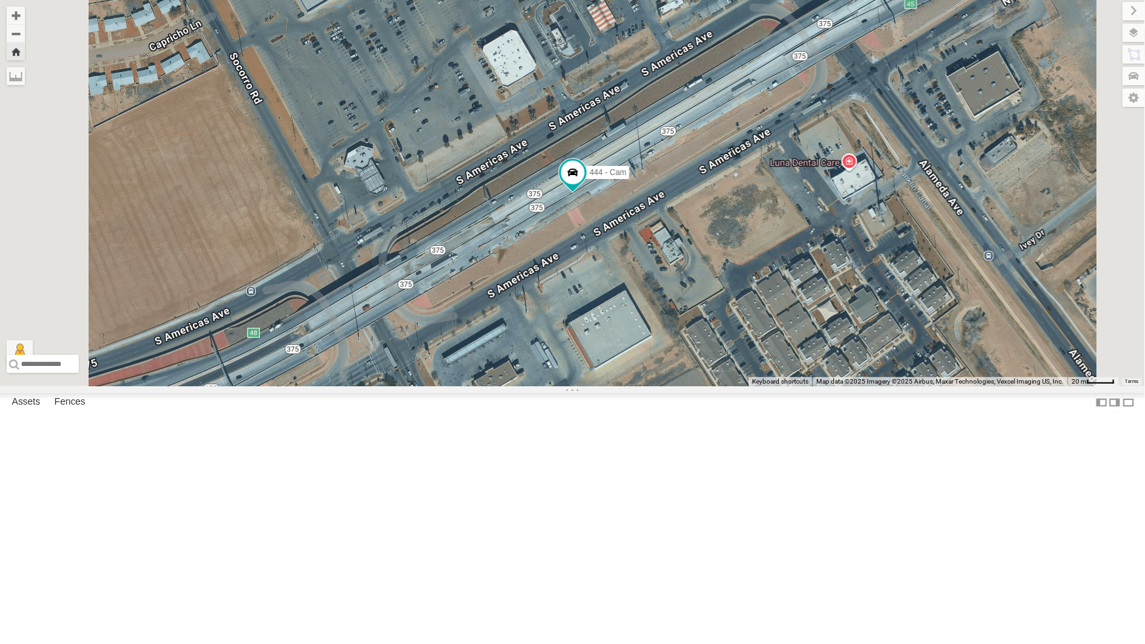
click at [0, 0] on div "All Assets" at bounding box center [0, 0] width 0 height 0
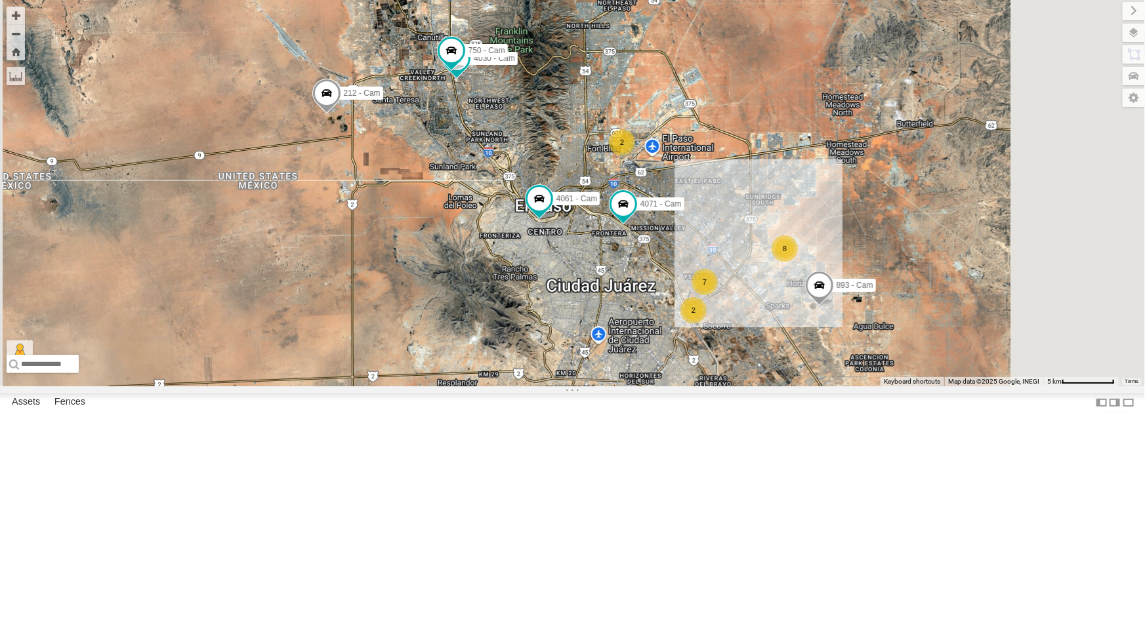
click at [0, 0] on div "4054 - Cam" at bounding box center [0, 0] width 0 height 0
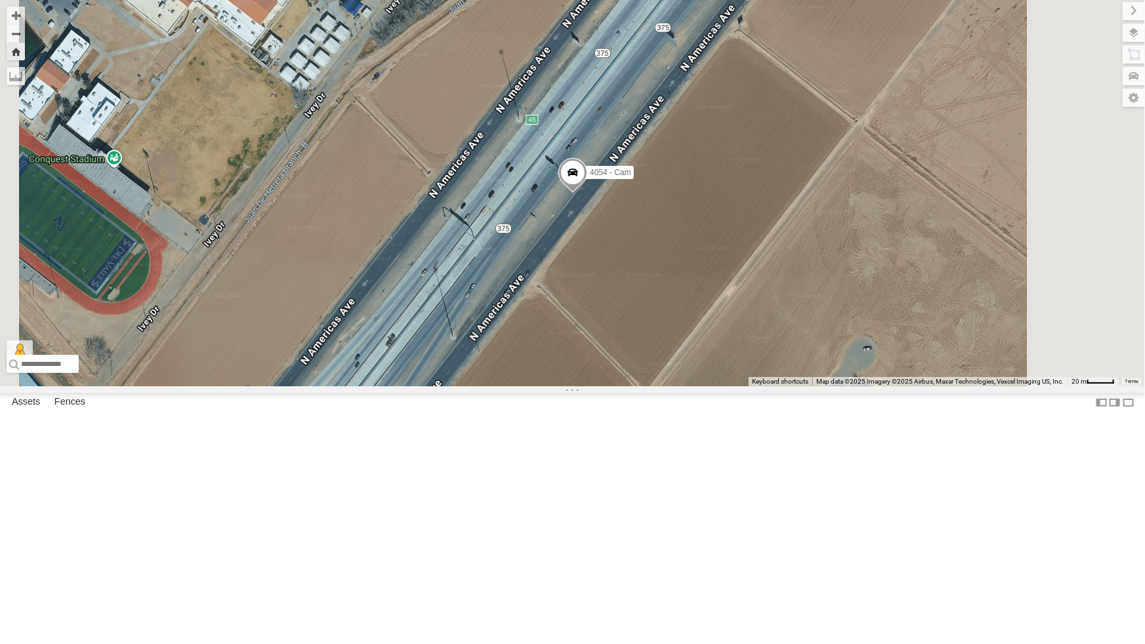
click at [0, 0] on div "4054 - Cam" at bounding box center [0, 0] width 0 height 0
click at [0, 0] on div "4054 - Cam All Assets" at bounding box center [0, 0] width 0 height 0
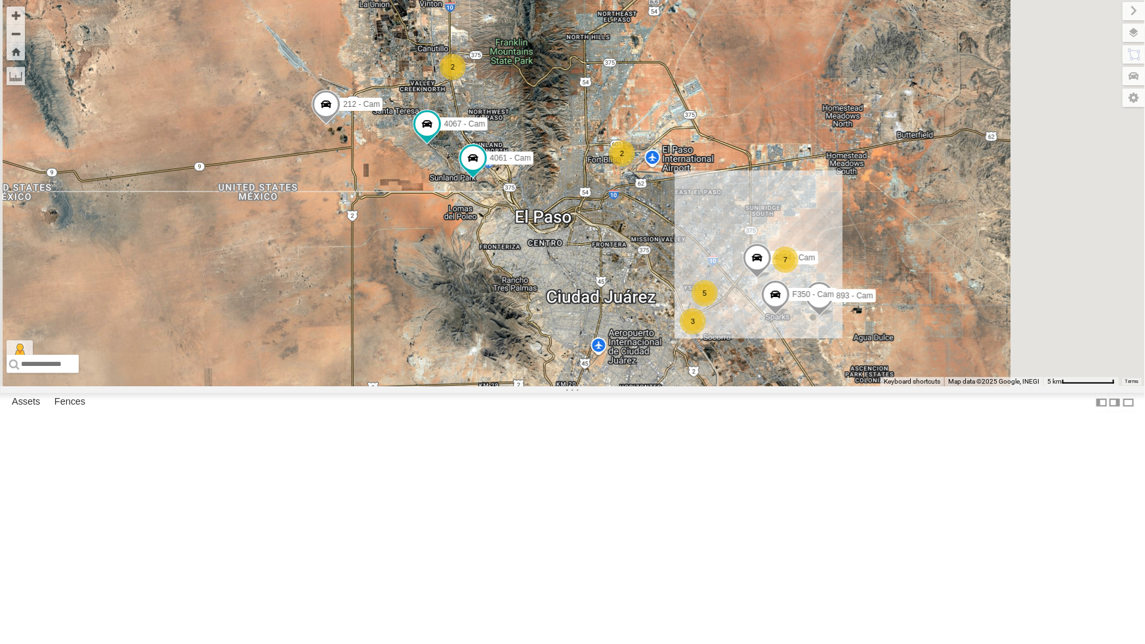
click at [0, 0] on div "All Assets" at bounding box center [0, 0] width 0 height 0
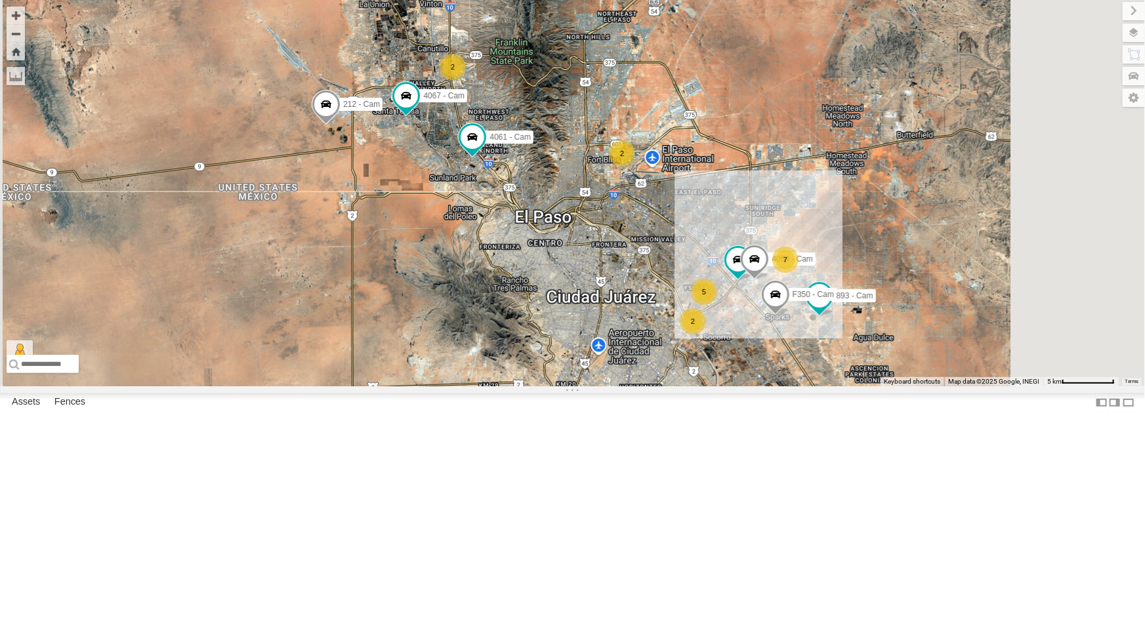
click at [565, 276] on div "444 - Cam 2 893 - Cam F350 - Cam 7 5 4054 - Cam 2 2 4067 - Cam 4061 - Cam 212 -…" at bounding box center [572, 193] width 1145 height 386
click at [604, 269] on div "444 - Cam 2 893 - Cam F350 - Cam 7 5 4054 - Cam 2 2 4067 - Cam 4061 - Cam 212 -…" at bounding box center [572, 193] width 1145 height 386
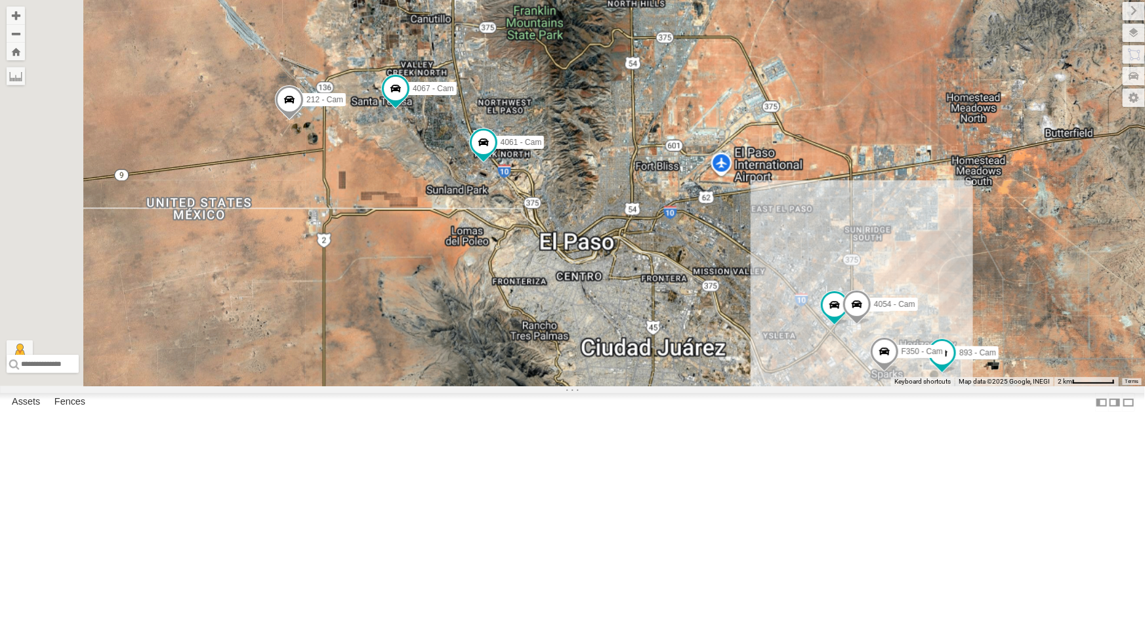
click at [604, 269] on div "444 - Cam 893 - Cam F350 - Cam 4054 - Cam 4067 - Cam 4061 - Cam 212 - Cam" at bounding box center [572, 193] width 1145 height 386
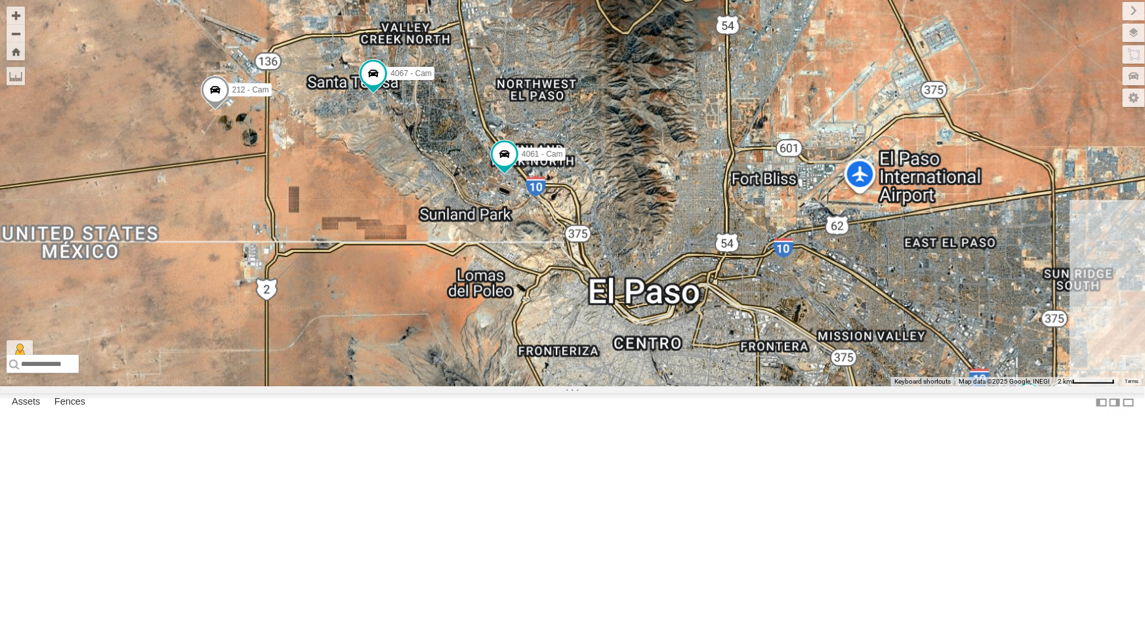
click at [604, 269] on div "444 - Cam 893 - Cam F350 - Cam 4054 - Cam 4067 - Cam 4061 - Cam 212 - Cam" at bounding box center [572, 193] width 1145 height 386
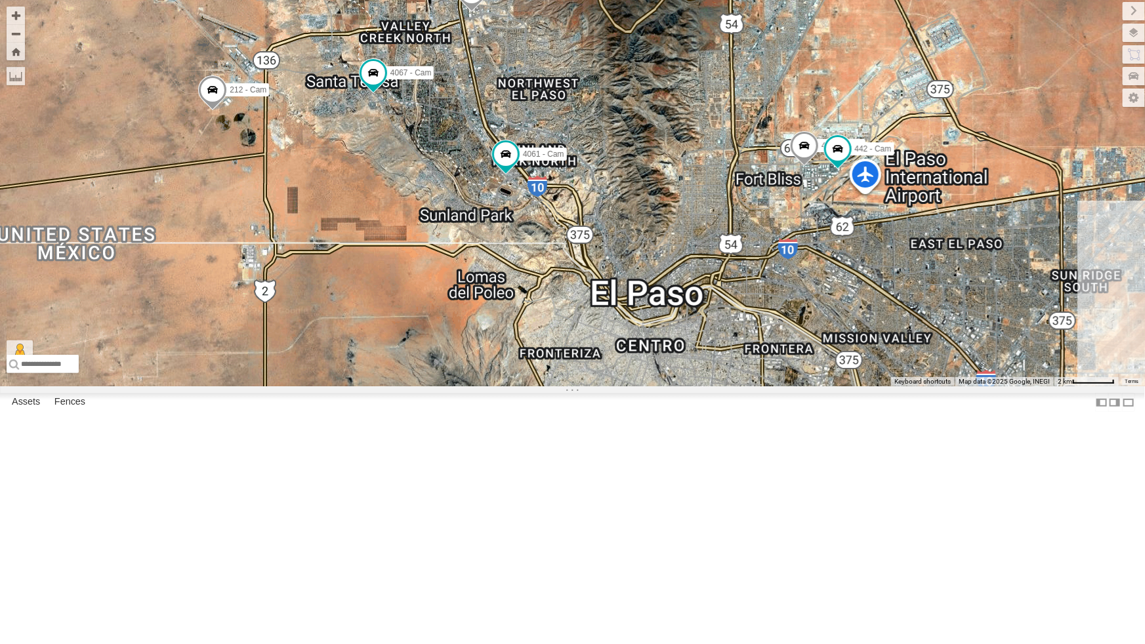
click at [607, 285] on div "444 - Cam 893 - Cam F350 - Cam 4054 - Cam 4067 - Cam 4061 - Cam 212 - Cam 4069 …" at bounding box center [572, 193] width 1145 height 386
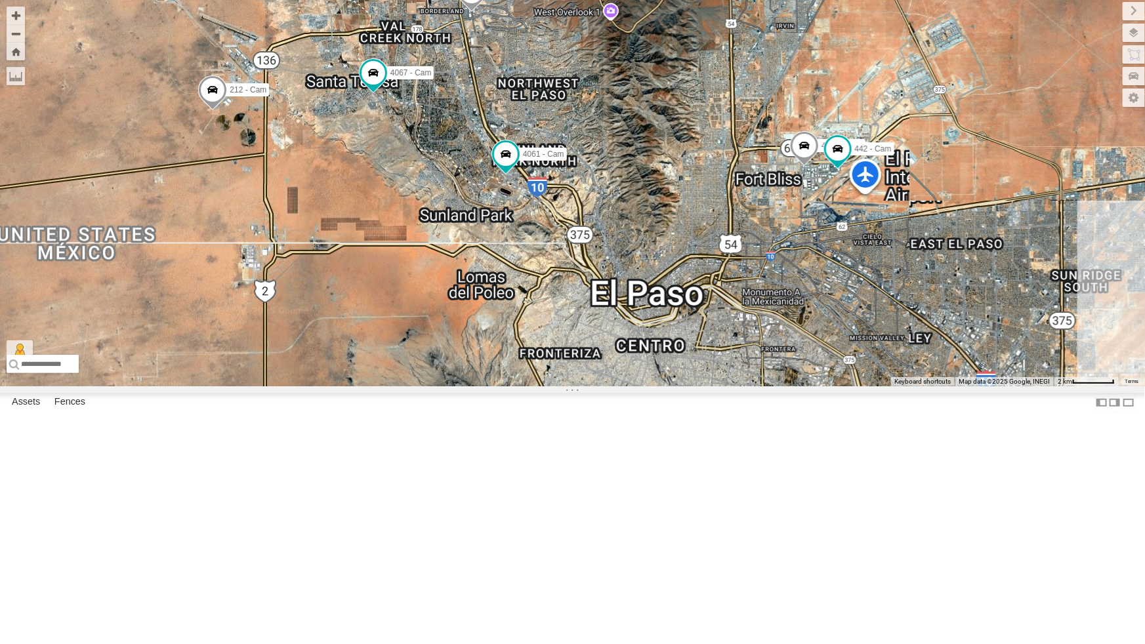
click at [607, 285] on div "444 - Cam 893 - Cam F350 - Cam 4054 - Cam 4067 - Cam 4061 - Cam 212 - Cam 4069 …" at bounding box center [572, 193] width 1145 height 386
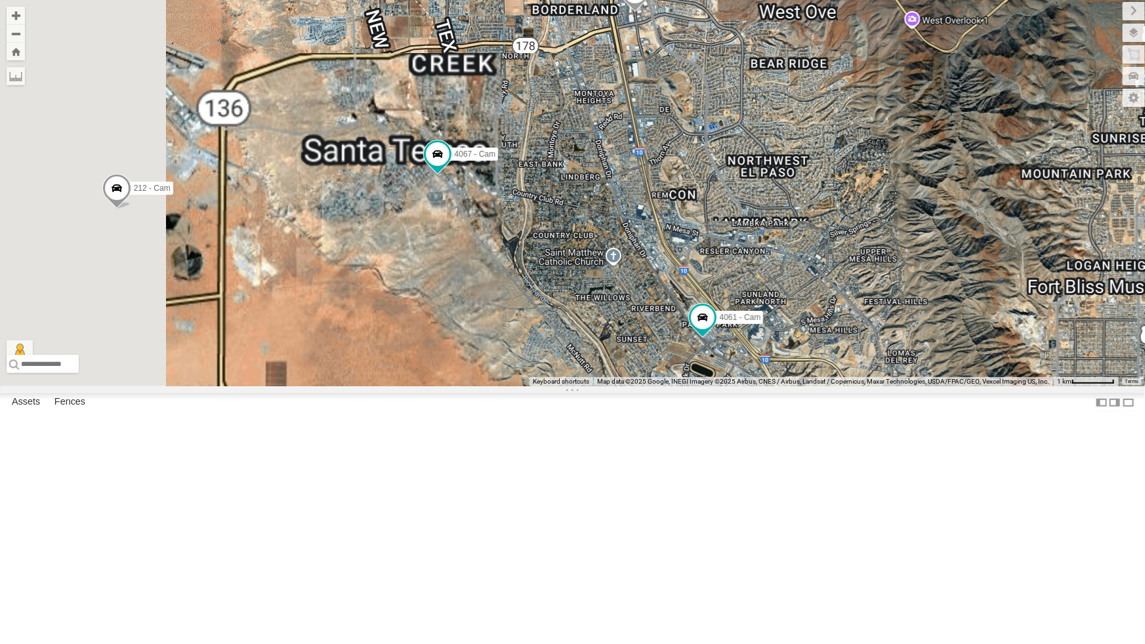
drag, startPoint x: 603, startPoint y: 300, endPoint x: 743, endPoint y: 451, distance: 205.2
click at [743, 386] on div "444 - Cam 893 - Cam F350 - Cam 4054 - Cam 4067 - Cam 4061 - Cam 212 - Cam 4069 …" at bounding box center [572, 193] width 1145 height 386
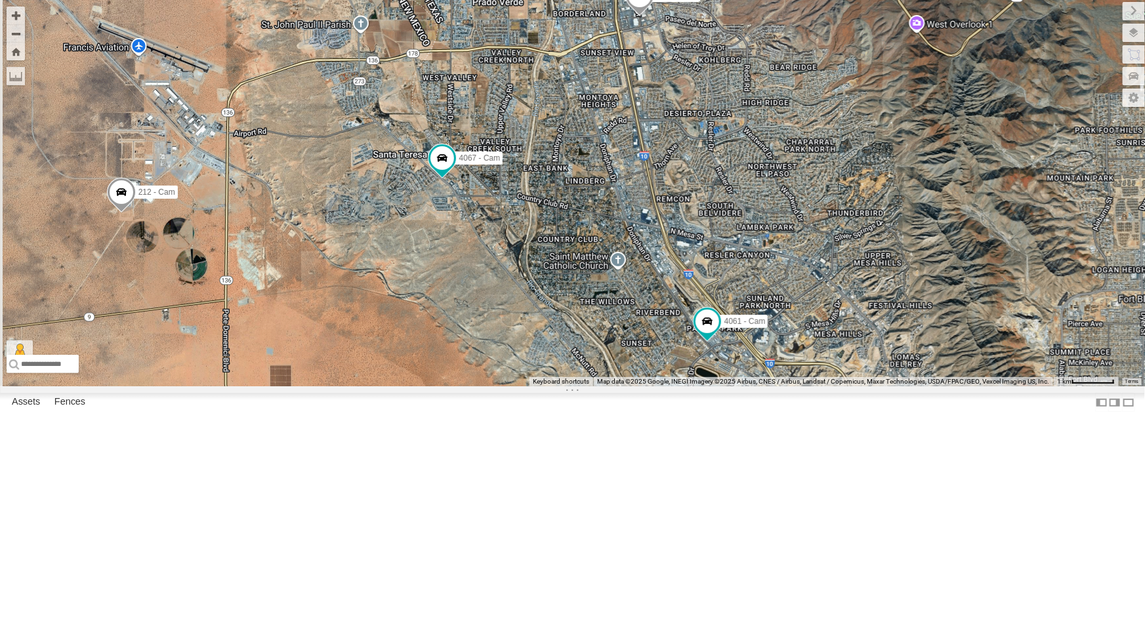
click at [900, 386] on div "444 - Cam 893 - Cam F350 - Cam 4054 - Cam 4067 - Cam 4061 - Cam 212 - Cam 4069 …" at bounding box center [572, 193] width 1145 height 386
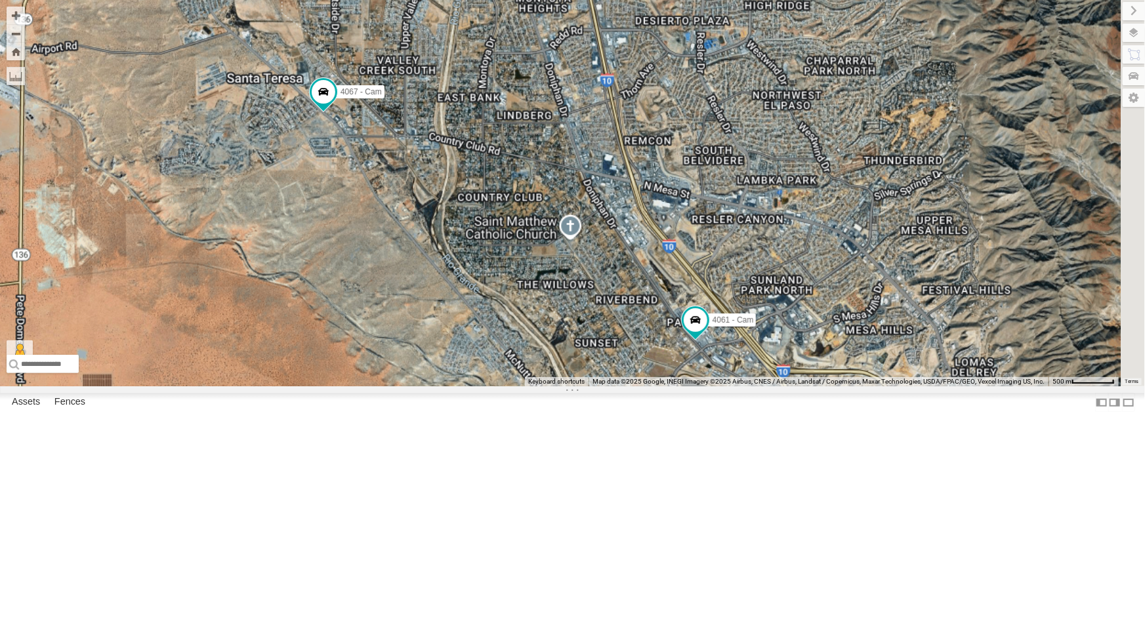
click at [900, 386] on div "444 - Cam 893 - Cam F350 - Cam 4054 - Cam 4067 - Cam 4061 - Cam 212 - Cam 4069 …" at bounding box center [572, 193] width 1145 height 386
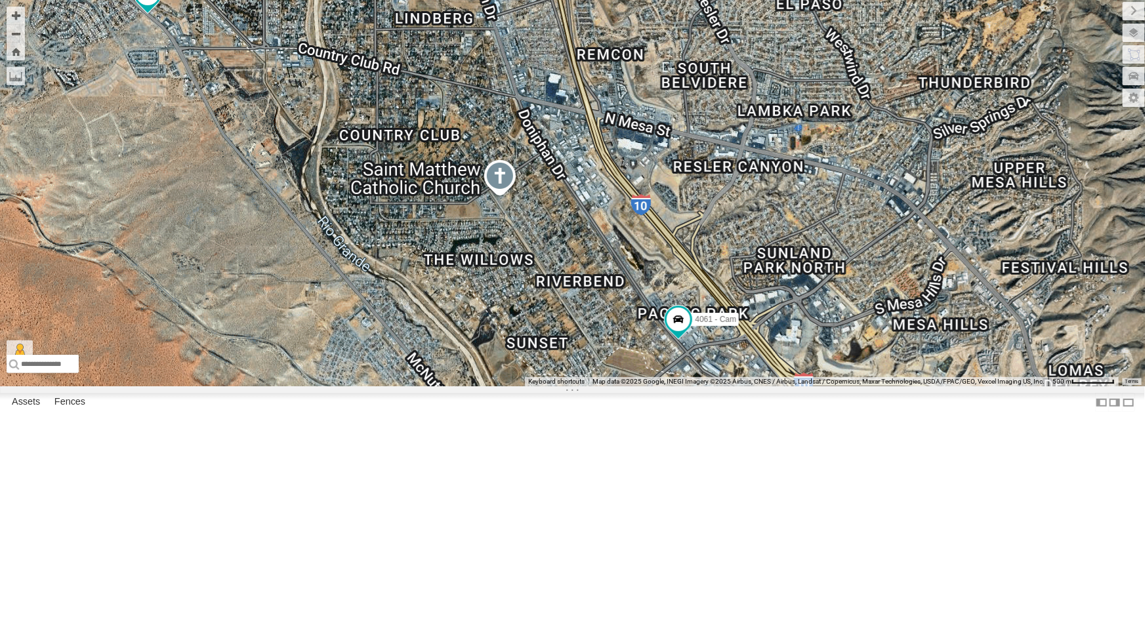
click at [882, 386] on div "444 - Cam 893 - Cam F350 - Cam 4054 - Cam 4067 - Cam 4061 - Cam 212 - Cam 4069 …" at bounding box center [572, 193] width 1145 height 386
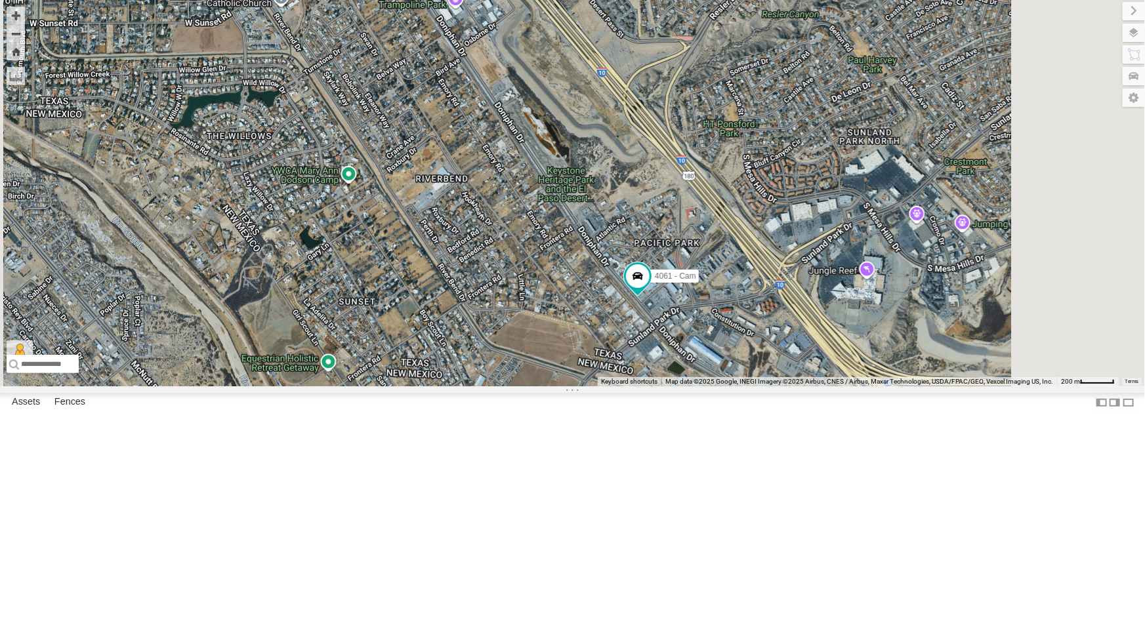
click at [882, 386] on div "444 - Cam 893 - Cam F350 - Cam 4054 - Cam 4067 - Cam 4061 - Cam 212 - Cam 4069 …" at bounding box center [572, 193] width 1145 height 386
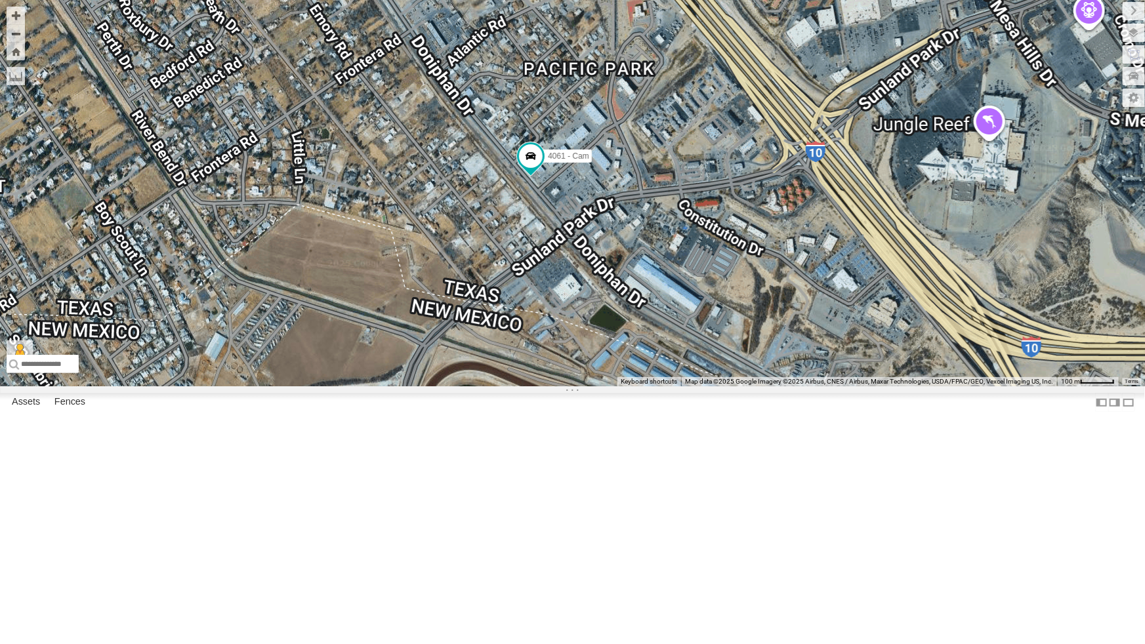
drag, startPoint x: 859, startPoint y: 432, endPoint x: 840, endPoint y: 404, distance: 33.9
click at [840, 386] on div "444 - Cam 893 - Cam F350 - Cam 4054 - Cam 4067 - Cam 4061 - Cam 212 - Cam 4069 …" at bounding box center [572, 193] width 1145 height 386
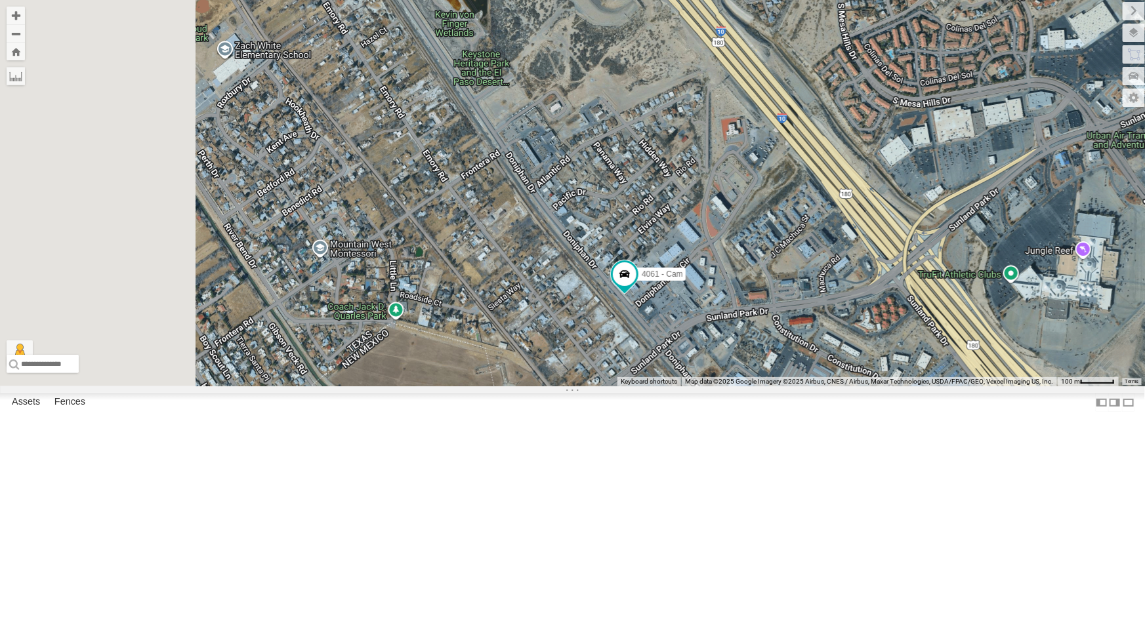
drag, startPoint x: 738, startPoint y: 471, endPoint x: 799, endPoint y: 527, distance: 83.1
click at [799, 386] on div "444 - Cam 893 - Cam F350 - Cam 4054 - Cam 4067 - Cam 4061 - Cam 212 - Cam 4069 …" at bounding box center [572, 193] width 1145 height 386
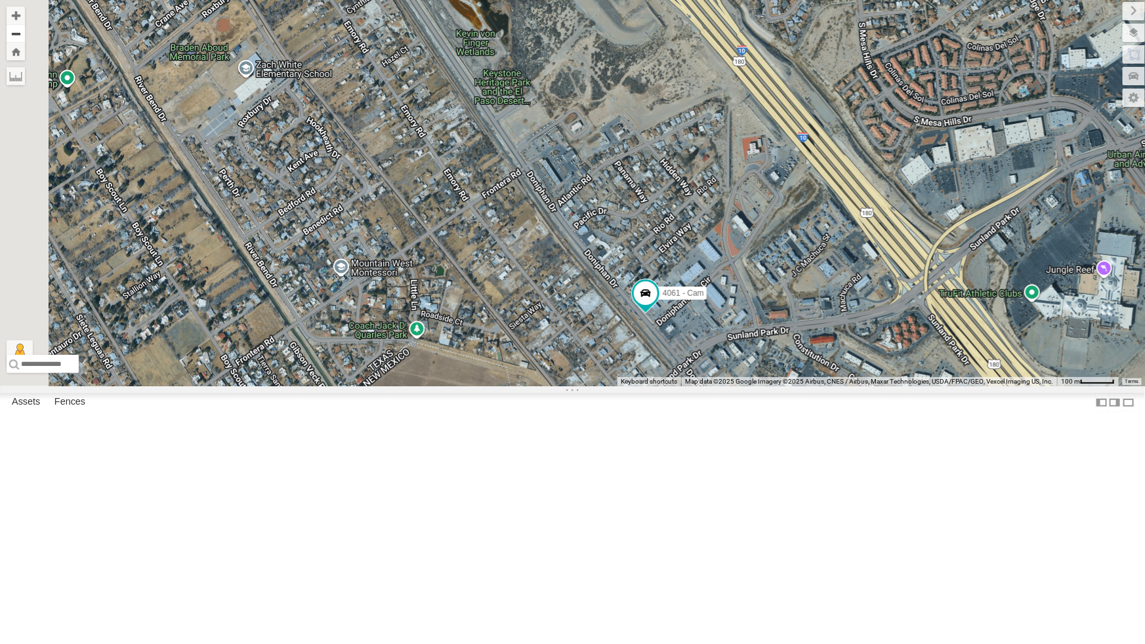
click at [25, 36] on button "Zoom out" at bounding box center [16, 33] width 18 height 18
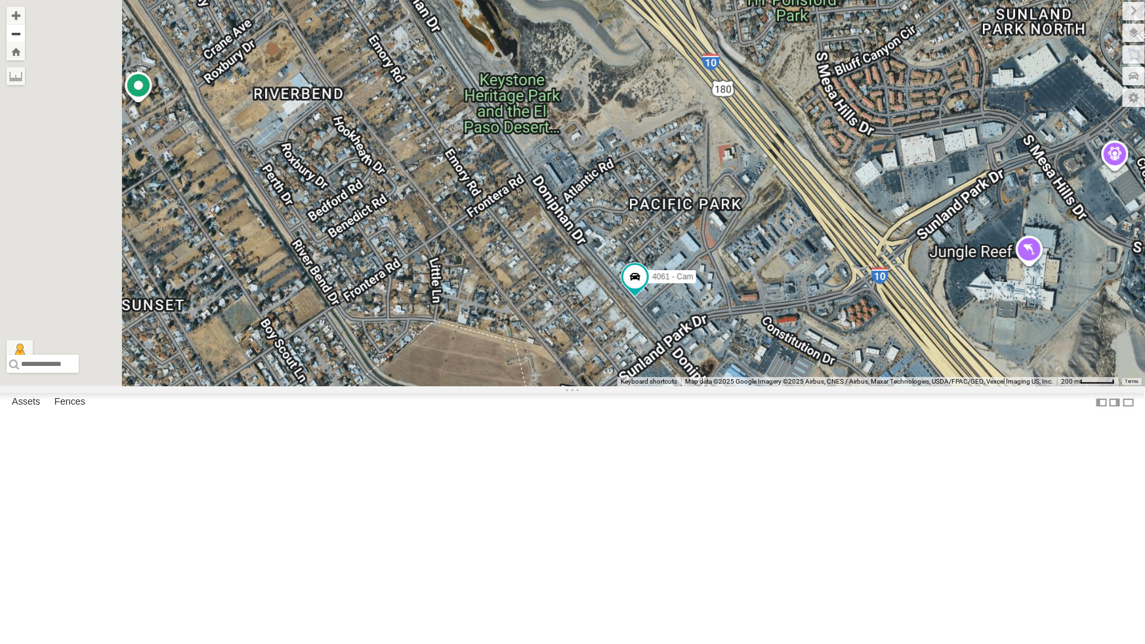
click at [25, 36] on button "Zoom out" at bounding box center [16, 33] width 18 height 18
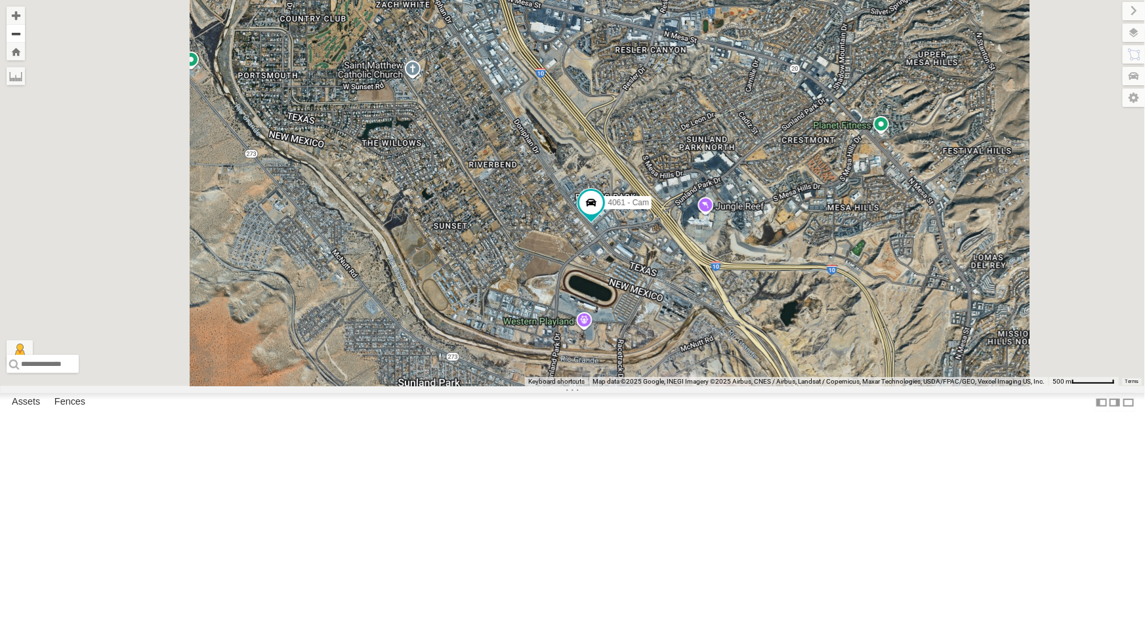
click at [25, 36] on button "Zoom out" at bounding box center [16, 33] width 18 height 18
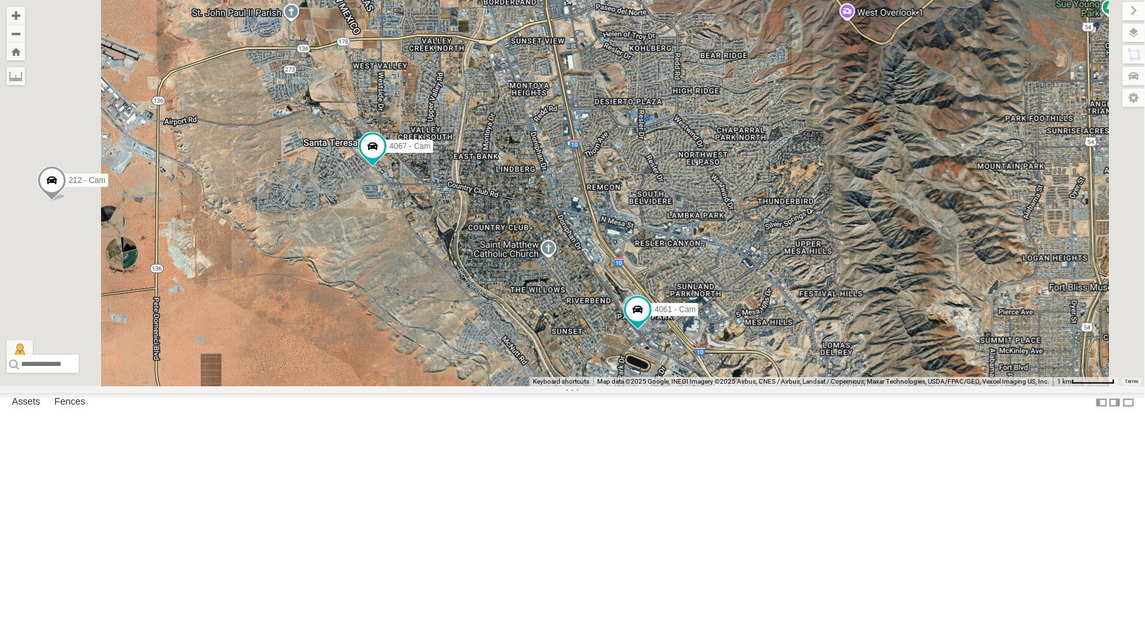
drag, startPoint x: 575, startPoint y: 256, endPoint x: 630, endPoint y: 380, distance: 135.9
click at [630, 380] on div "444 - Cam 893 - Cam F350 - Cam 4054 - Cam 4067 - Cam 4061 - Cam 212 - Cam 4069 …" at bounding box center [572, 193] width 1145 height 386
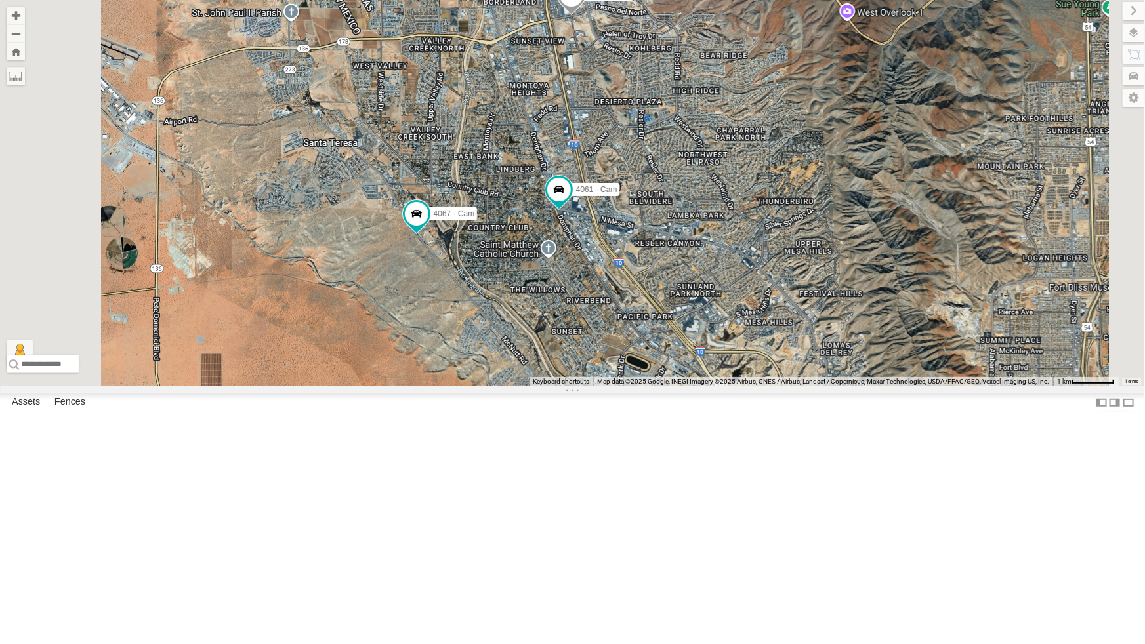
click at [0, 0] on div "444 - Cam" at bounding box center [0, 0] width 0 height 0
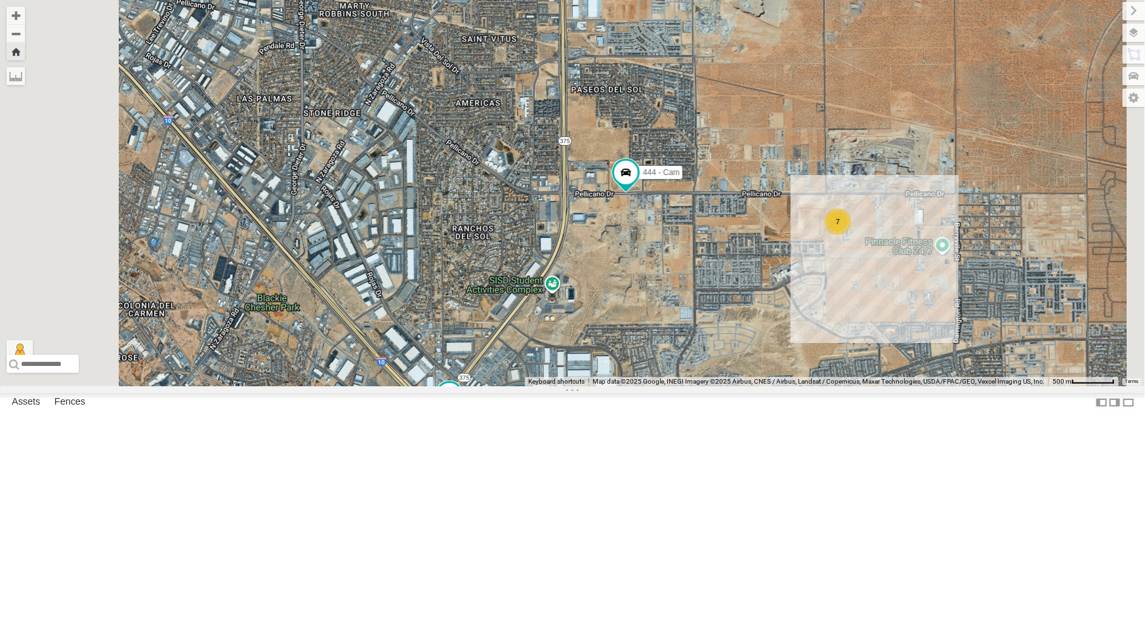
click at [0, 0] on div "4067 - Cam" at bounding box center [0, 0] width 0 height 0
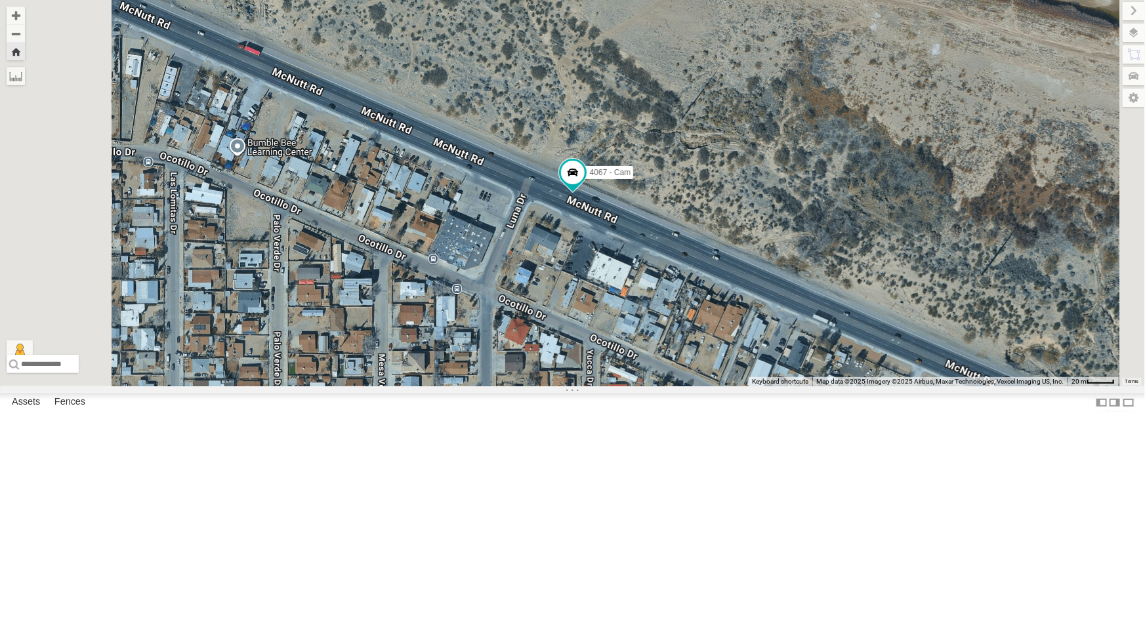
click at [0, 0] on div "4061 - Cam" at bounding box center [0, 0] width 0 height 0
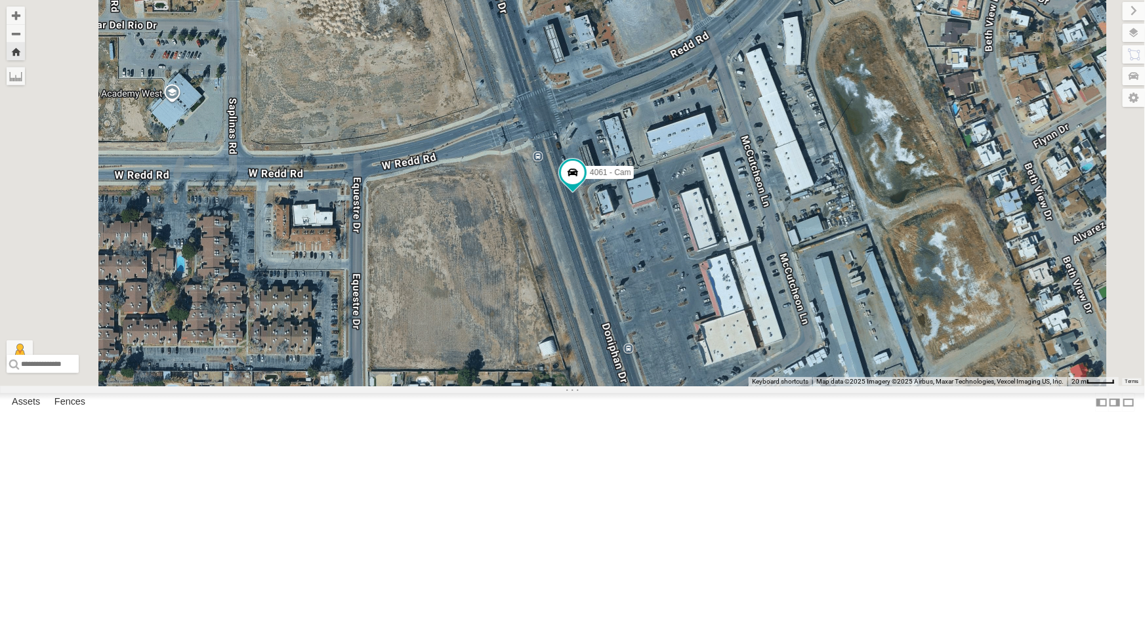
click at [0, 0] on div "4067 - Cam" at bounding box center [0, 0] width 0 height 0
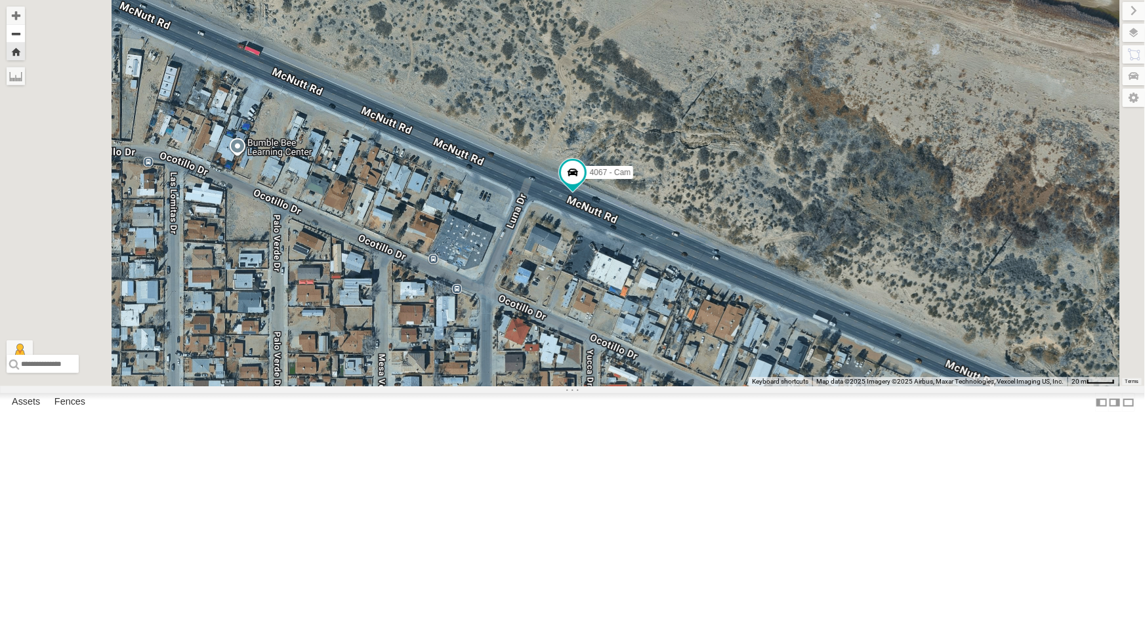
click at [25, 35] on button "Zoom out" at bounding box center [16, 33] width 18 height 18
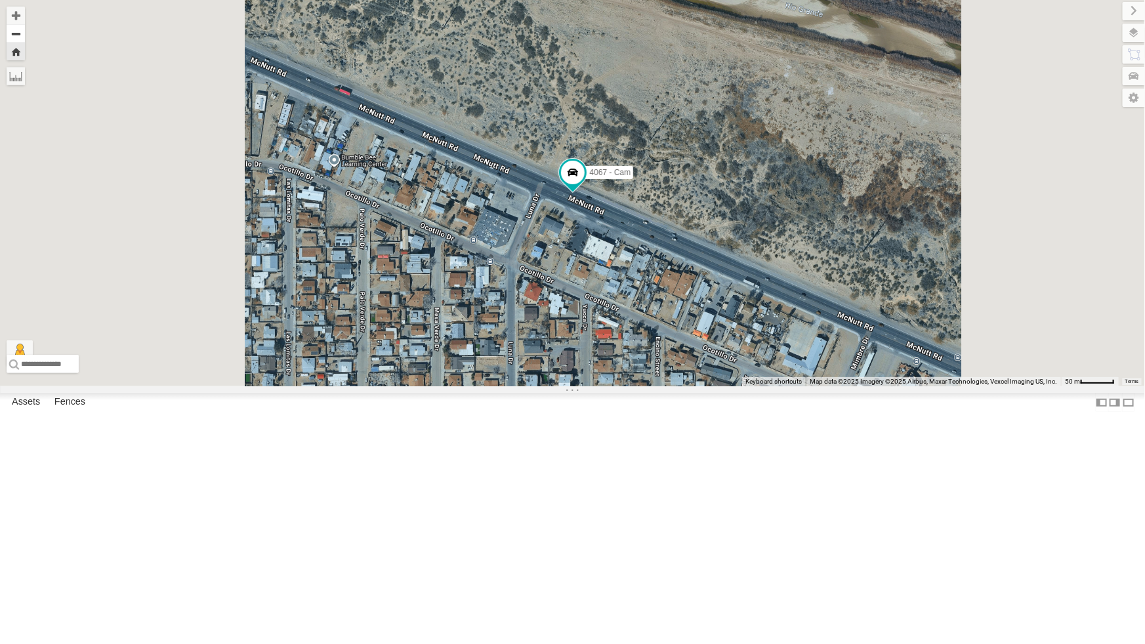
click at [25, 35] on button "Zoom out" at bounding box center [16, 33] width 18 height 18
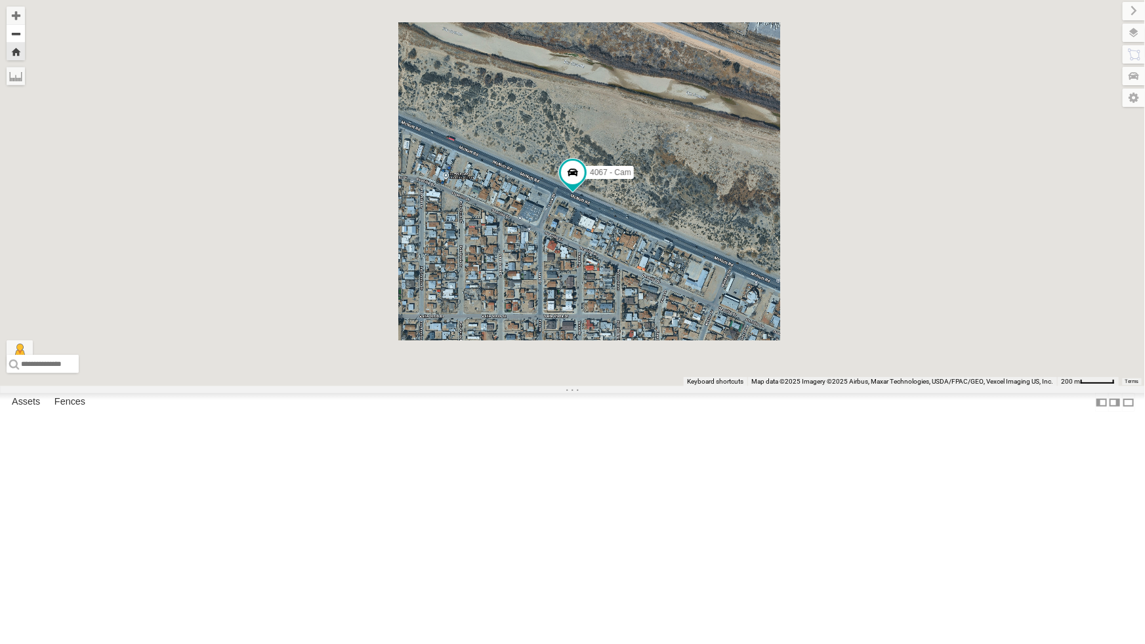
click at [25, 35] on button "Zoom out" at bounding box center [16, 33] width 18 height 18
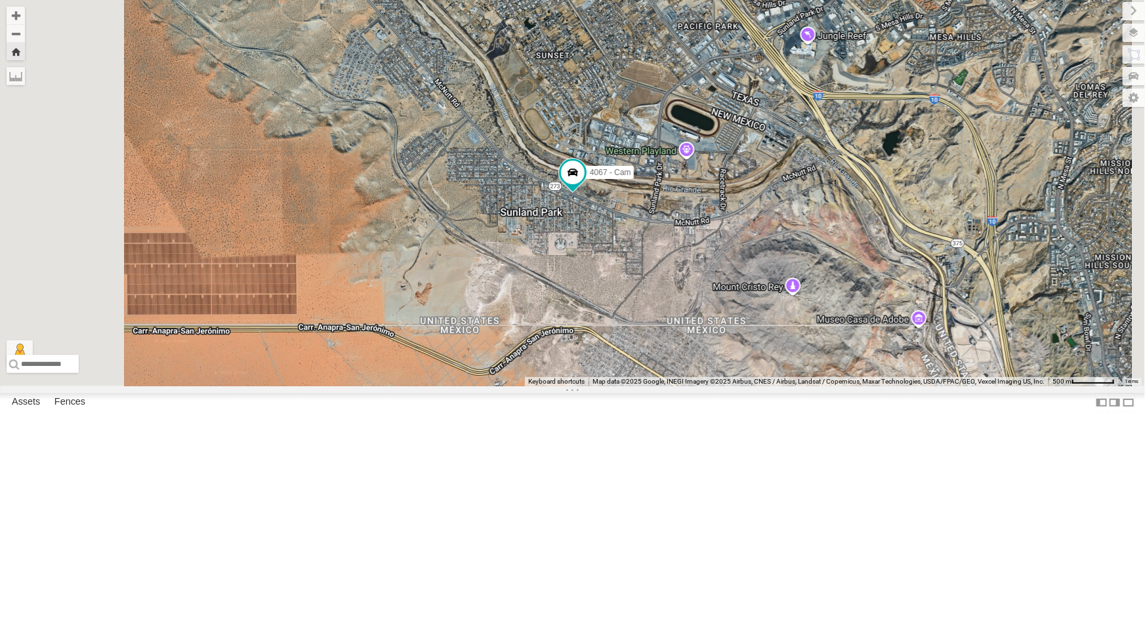
click at [25, 53] on button "Zoom Home" at bounding box center [16, 52] width 18 height 18
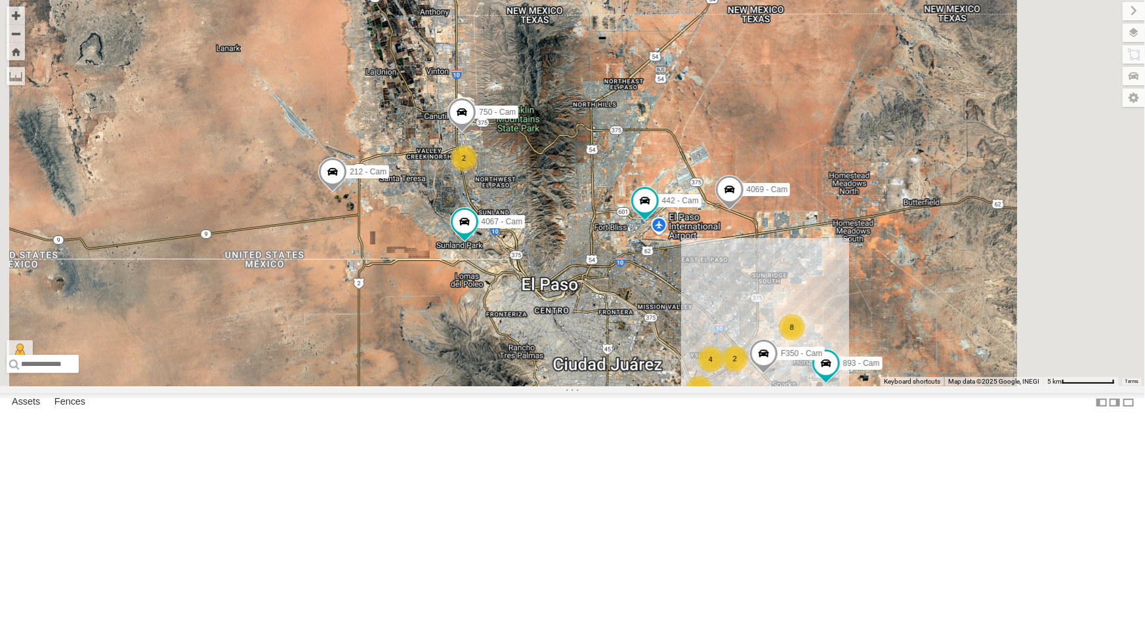
drag, startPoint x: 454, startPoint y: 306, endPoint x: 461, endPoint y: 375, distance: 69.9
click at [461, 375] on div "4067 - Cam 4069 - Cam 893 - Cam F350 - Cam 8 4 442 - Cam 2 2 2 750 - Cam 212 - …" at bounding box center [572, 193] width 1145 height 386
click at [641, 377] on div "4067 - Cam 4069 - Cam 893 - Cam F350 - Cam 8 4 442 - Cam 2 2 2 750 - Cam 212 - …" at bounding box center [572, 193] width 1145 height 386
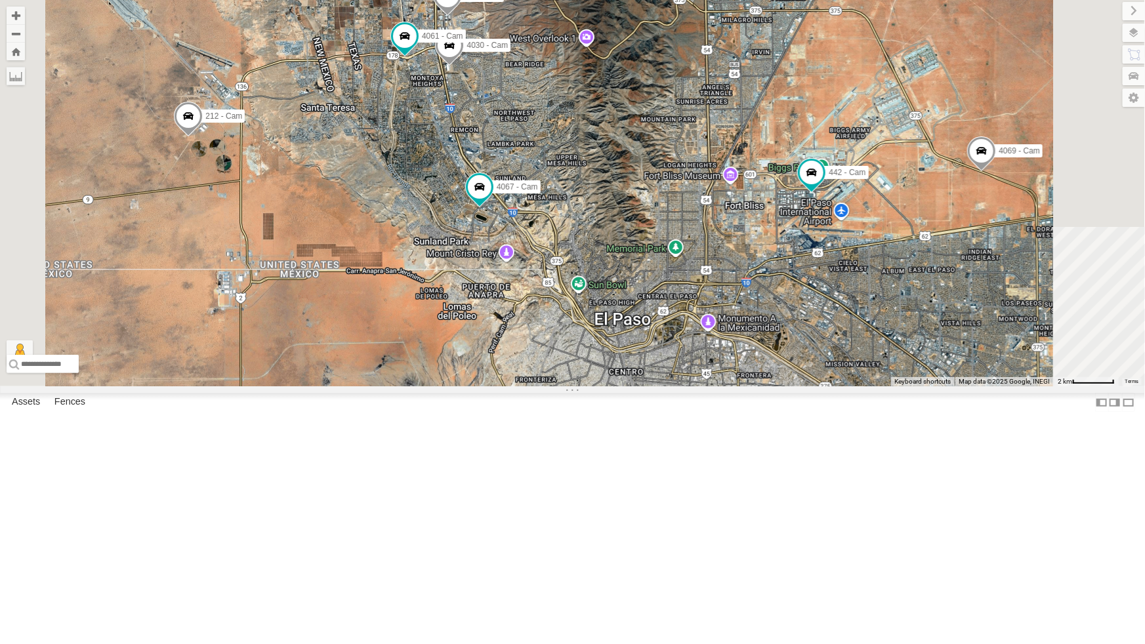
click at [0, 0] on div "444 - Cam" at bounding box center [0, 0] width 0 height 0
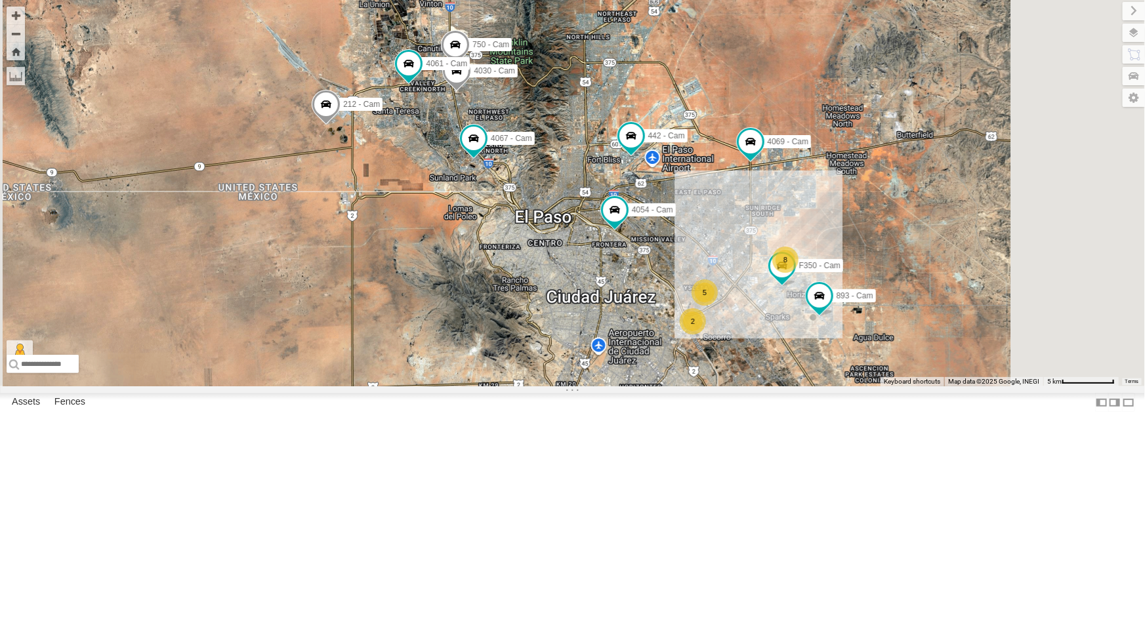
click at [0, 0] on div "4069 - Cam" at bounding box center [0, 0] width 0 height 0
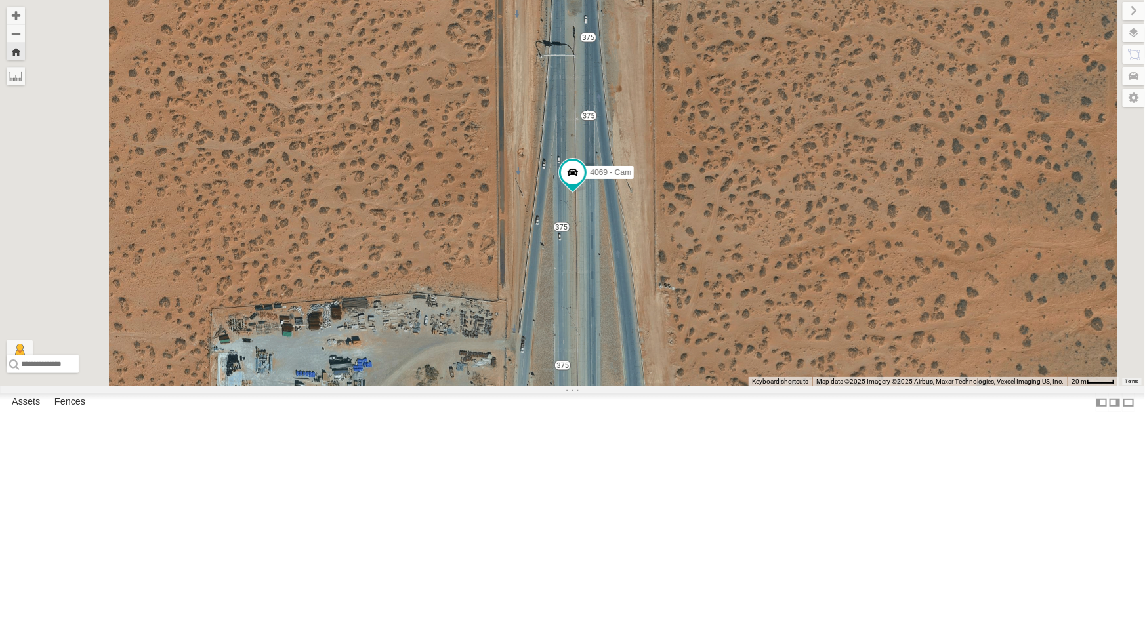
click at [0, 0] on div "4069 - Cam" at bounding box center [0, 0] width 0 height 0
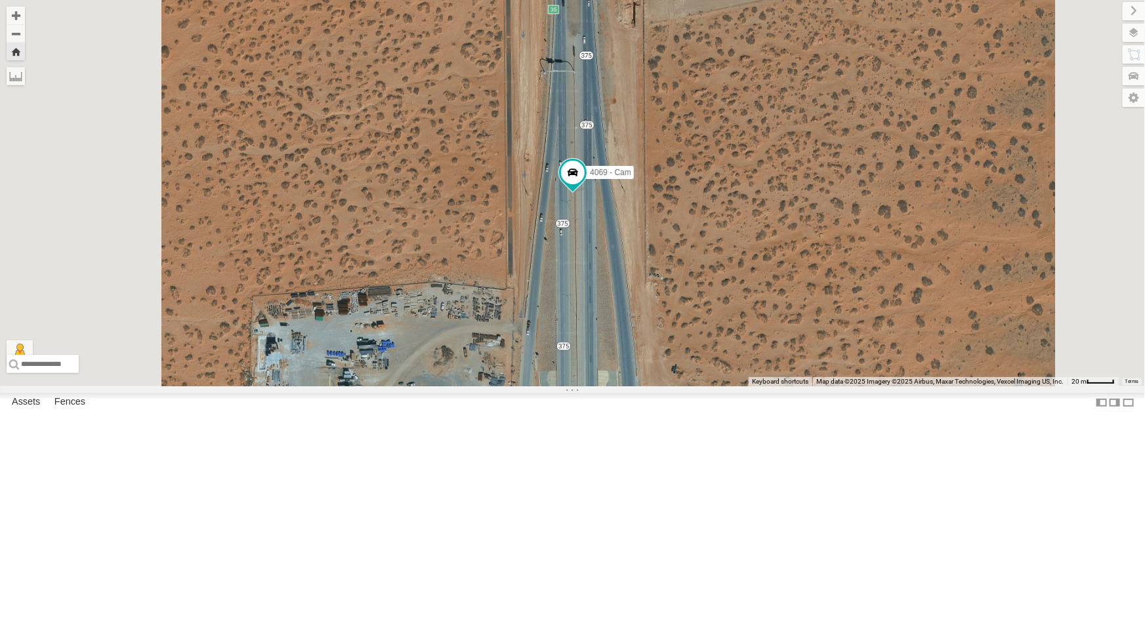
click at [0, 0] on div "4069 - Cam" at bounding box center [0, 0] width 0 height 0
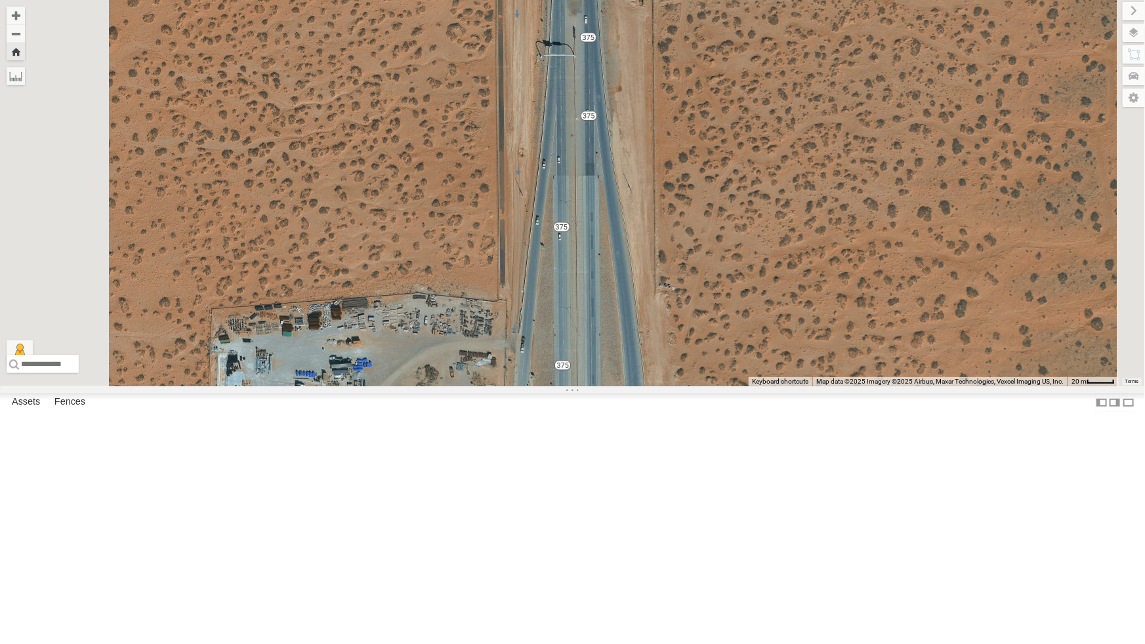
click at [0, 0] on div "4069 - Cam" at bounding box center [0, 0] width 0 height 0
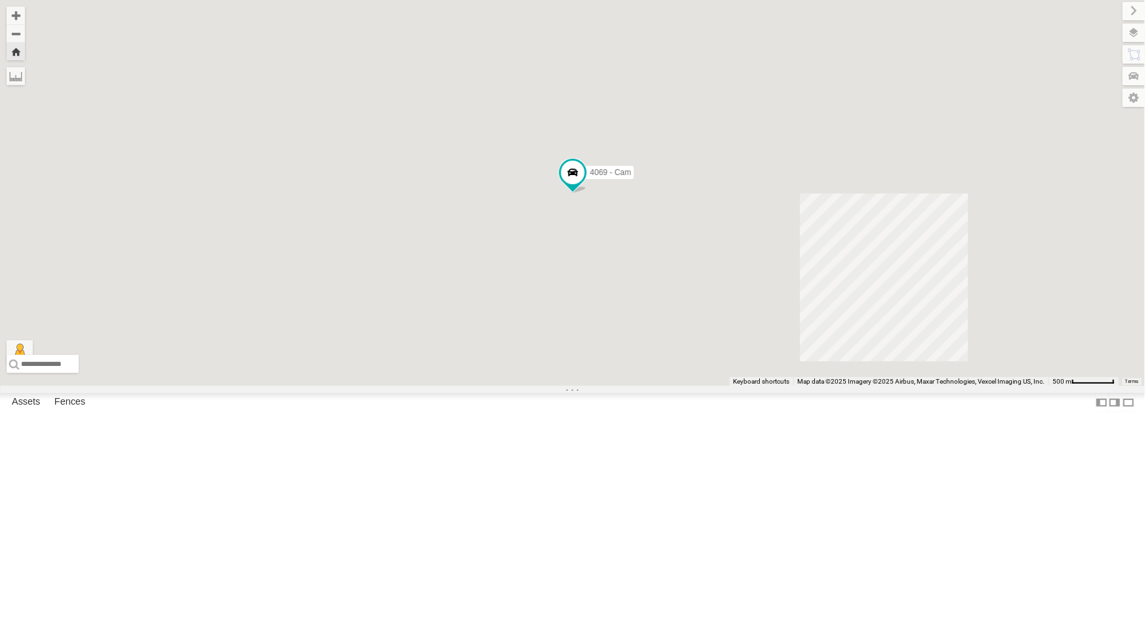
click at [0, 0] on div "4069 - Cam" at bounding box center [0, 0] width 0 height 0
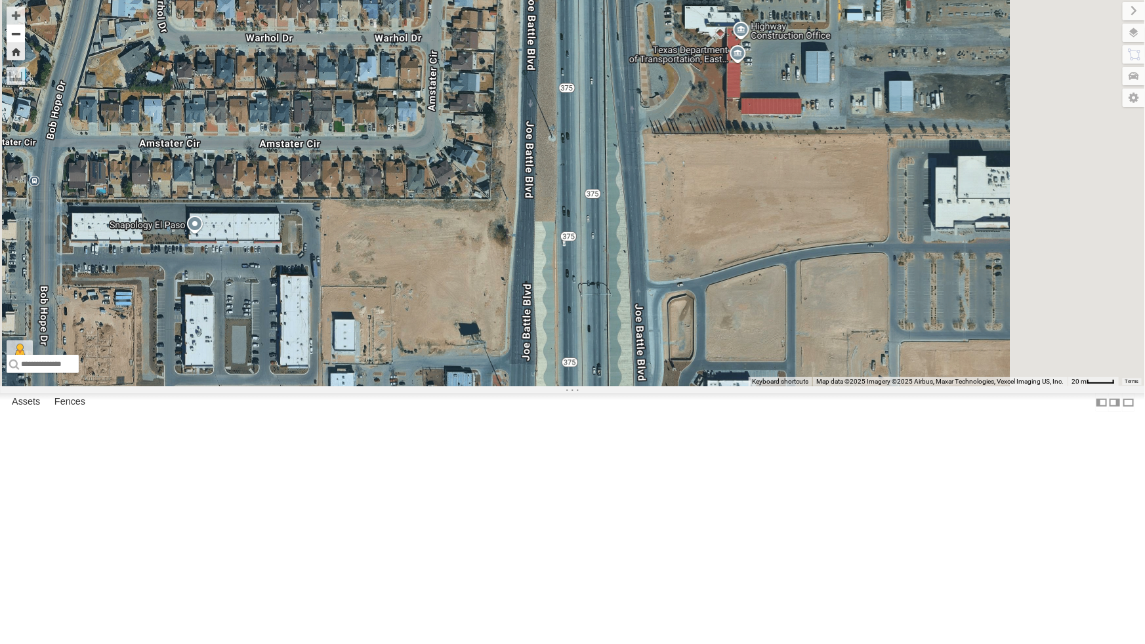
click at [25, 35] on button "Zoom out" at bounding box center [16, 33] width 18 height 18
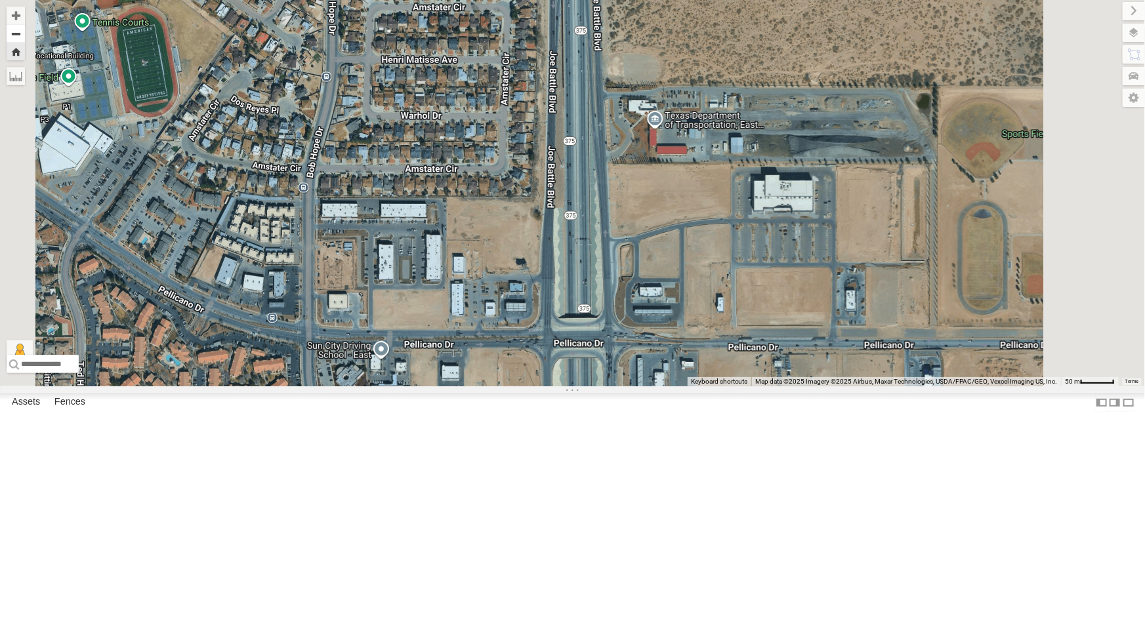
click at [25, 33] on button "Zoom out" at bounding box center [16, 33] width 18 height 18
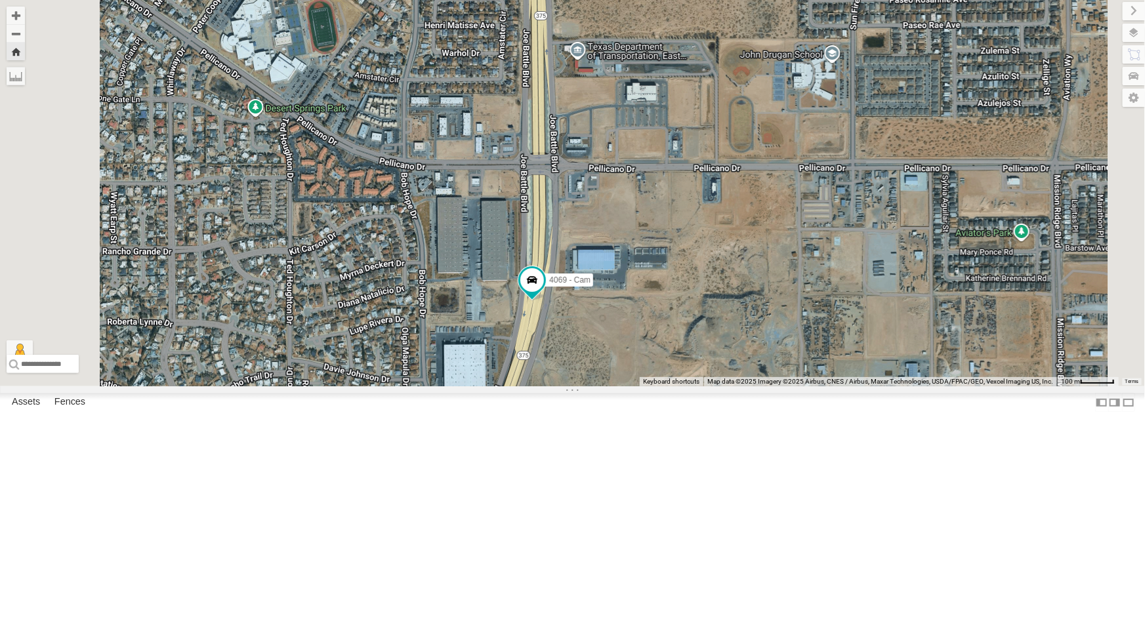
drag, startPoint x: 694, startPoint y: 470, endPoint x: 638, endPoint y: 314, distance: 165.4
click at [638, 314] on div "4069 - Cam" at bounding box center [572, 193] width 1145 height 386
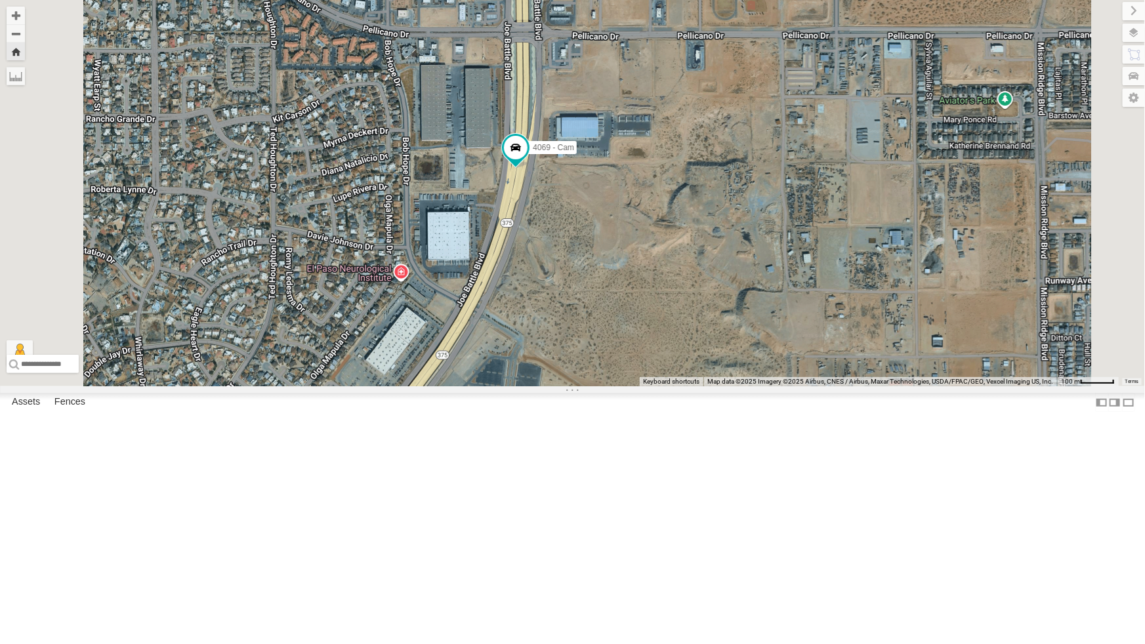
drag, startPoint x: 786, startPoint y: 501, endPoint x: 788, endPoint y: 411, distance: 89.9
click at [788, 386] on div "4069 - Cam" at bounding box center [572, 193] width 1145 height 386
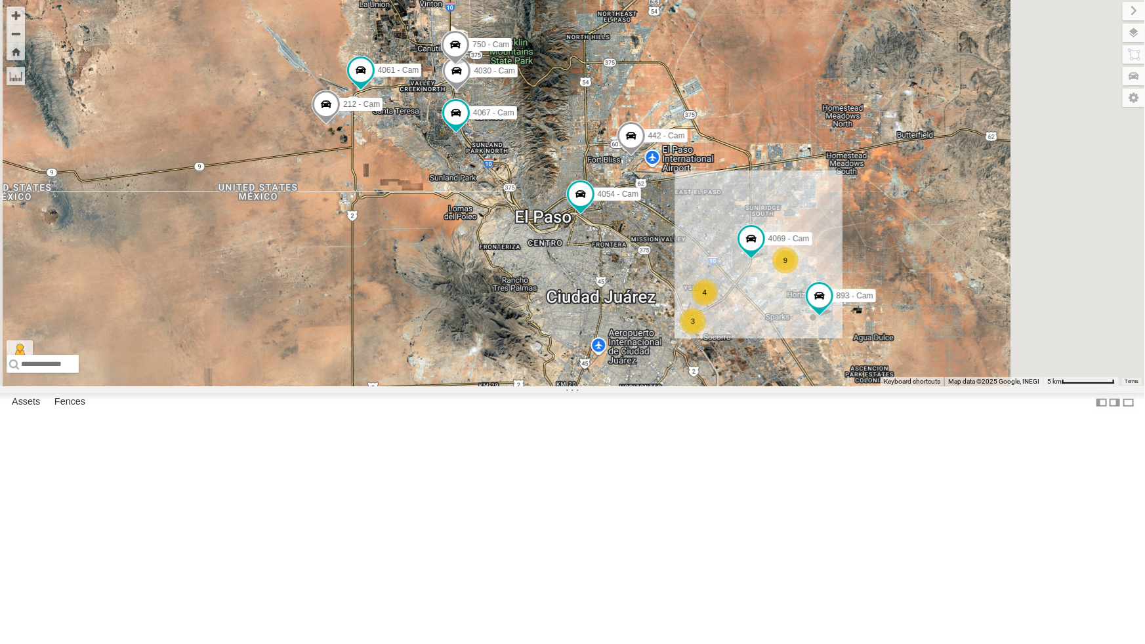
click at [0, 0] on div "4069 - Cam" at bounding box center [0, 0] width 0 height 0
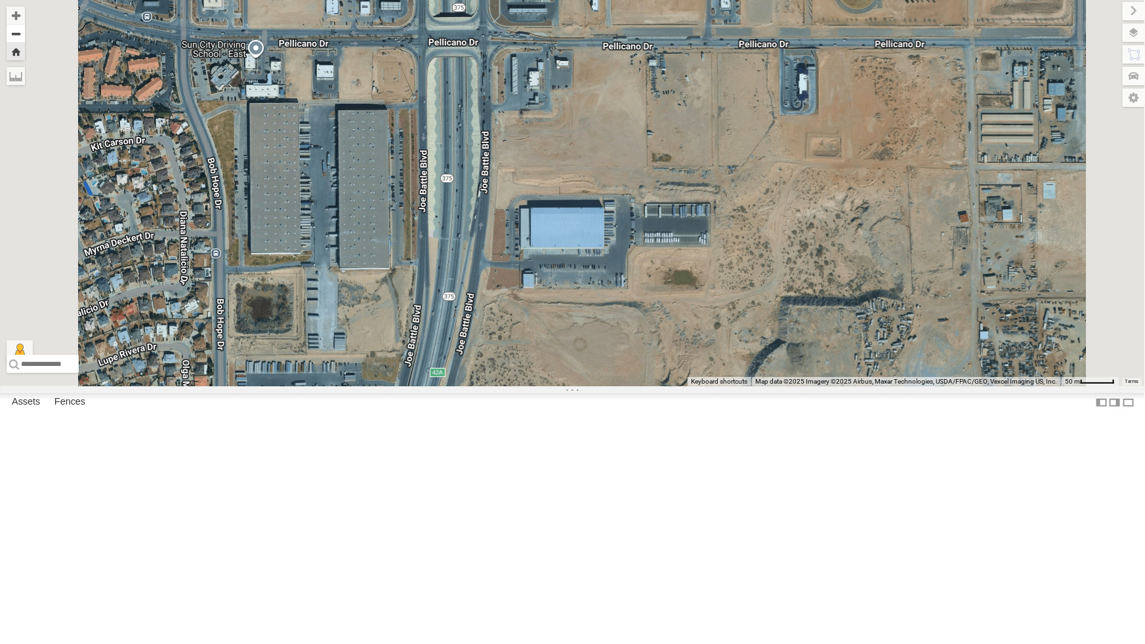
click at [25, 35] on button "Zoom out" at bounding box center [16, 33] width 18 height 18
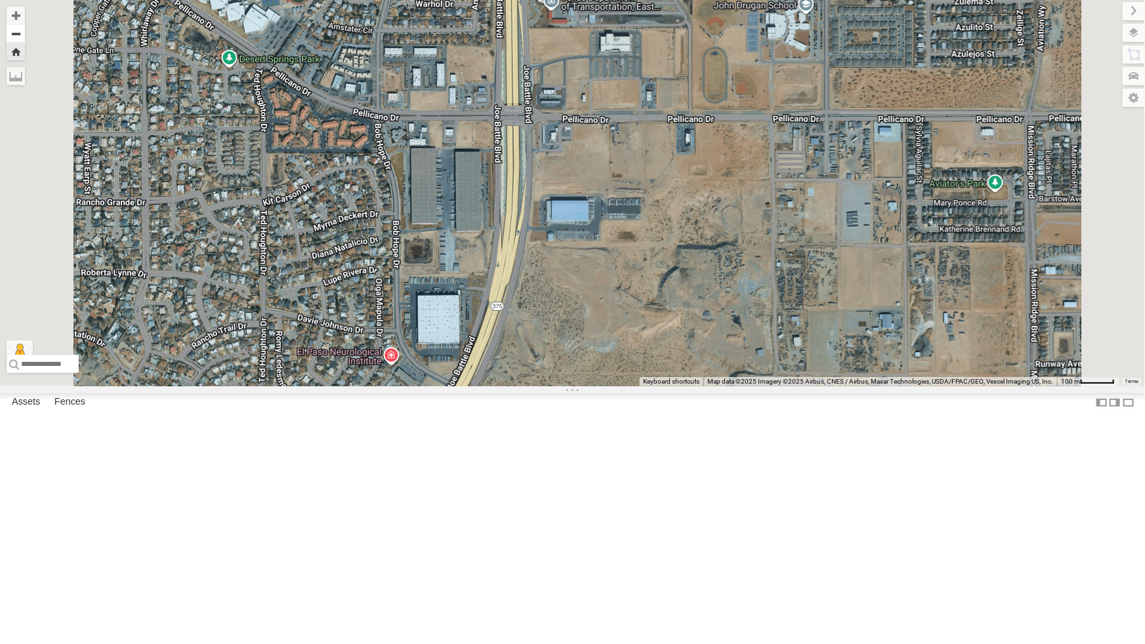
click at [25, 35] on button "Zoom out" at bounding box center [16, 33] width 18 height 18
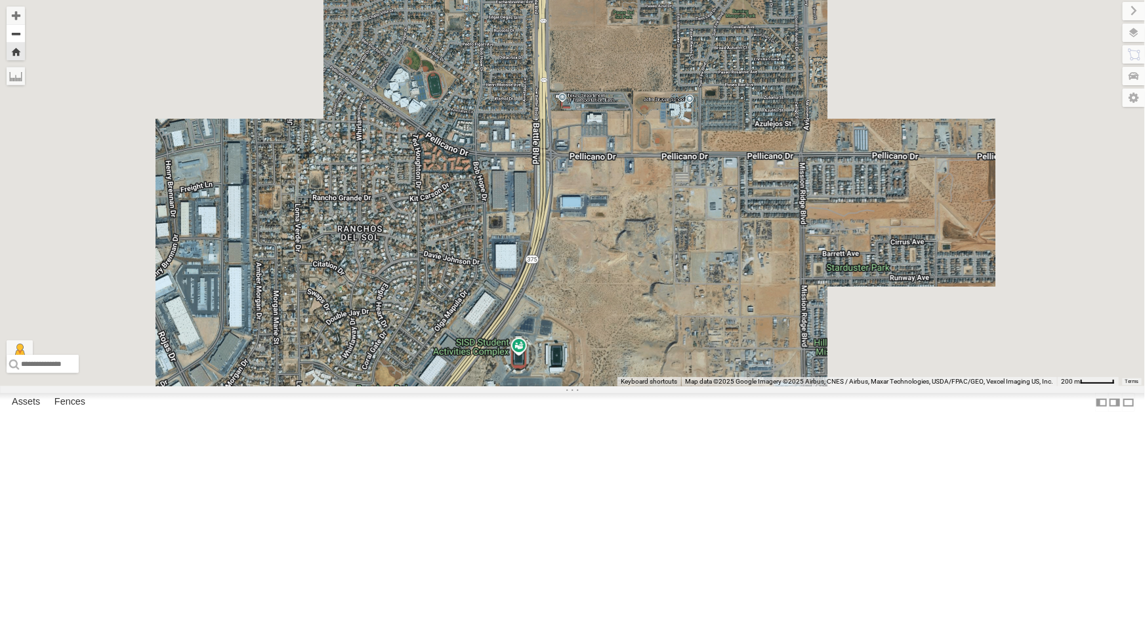
click at [25, 35] on button "Zoom out" at bounding box center [16, 33] width 18 height 18
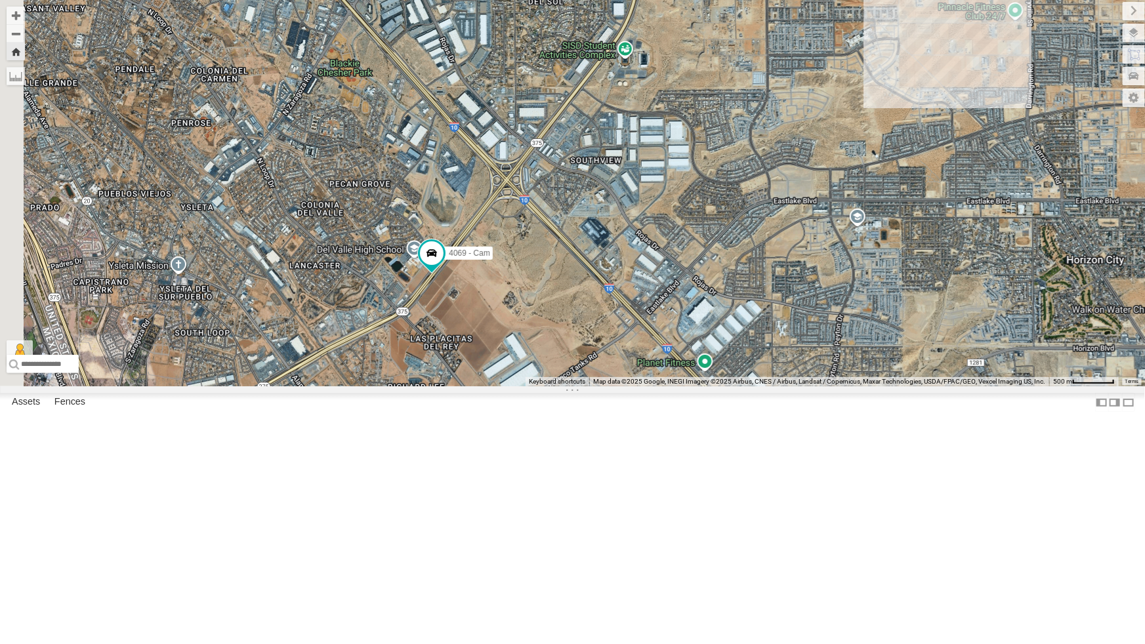
drag, startPoint x: 545, startPoint y: 405, endPoint x: 626, endPoint y: 182, distance: 237.2
click at [626, 182] on div "4069 - Cam" at bounding box center [572, 193] width 1145 height 386
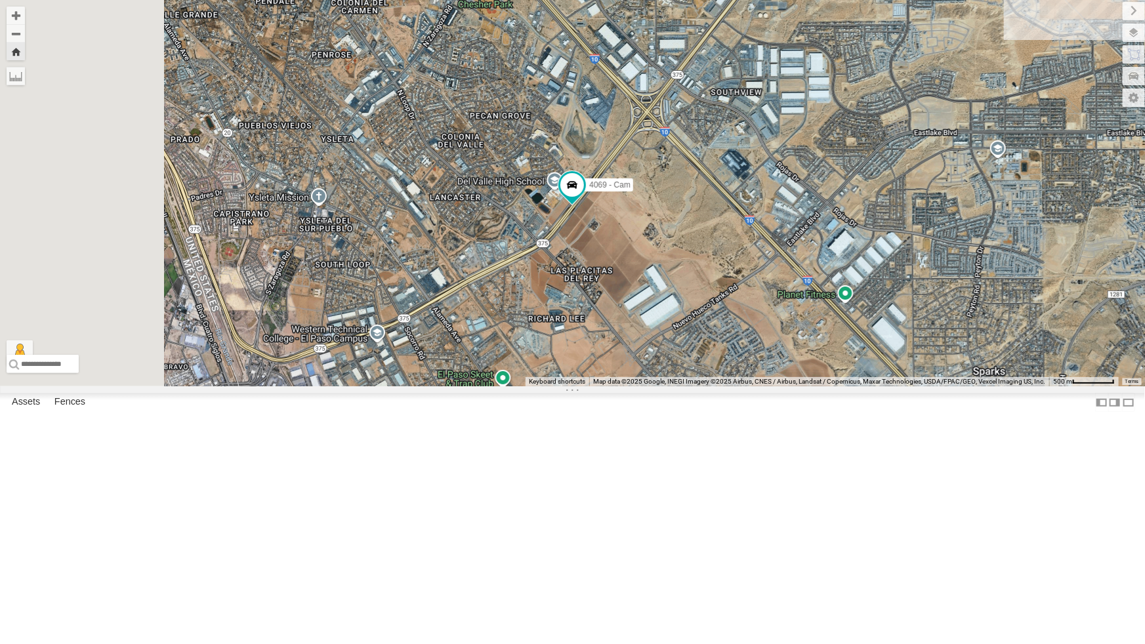
drag, startPoint x: 558, startPoint y: 348, endPoint x: 701, endPoint y: 280, distance: 159.0
click at [701, 280] on div "4069 - Cam" at bounding box center [572, 193] width 1145 height 386
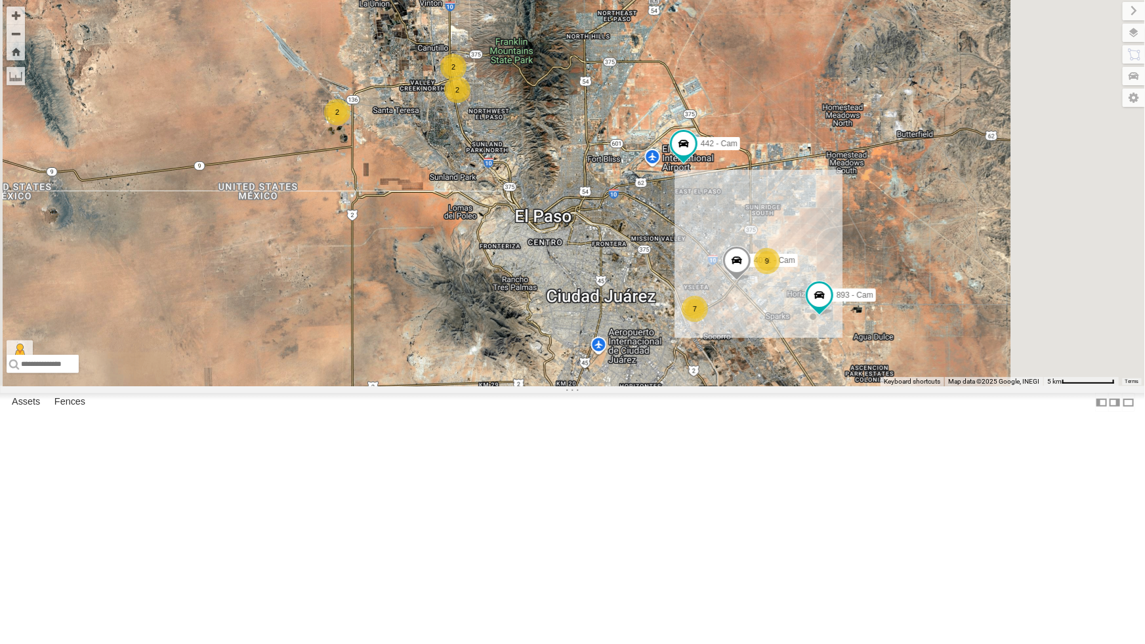
click at [0, 0] on div "4071 - Cam All Assets" at bounding box center [0, 0] width 0 height 0
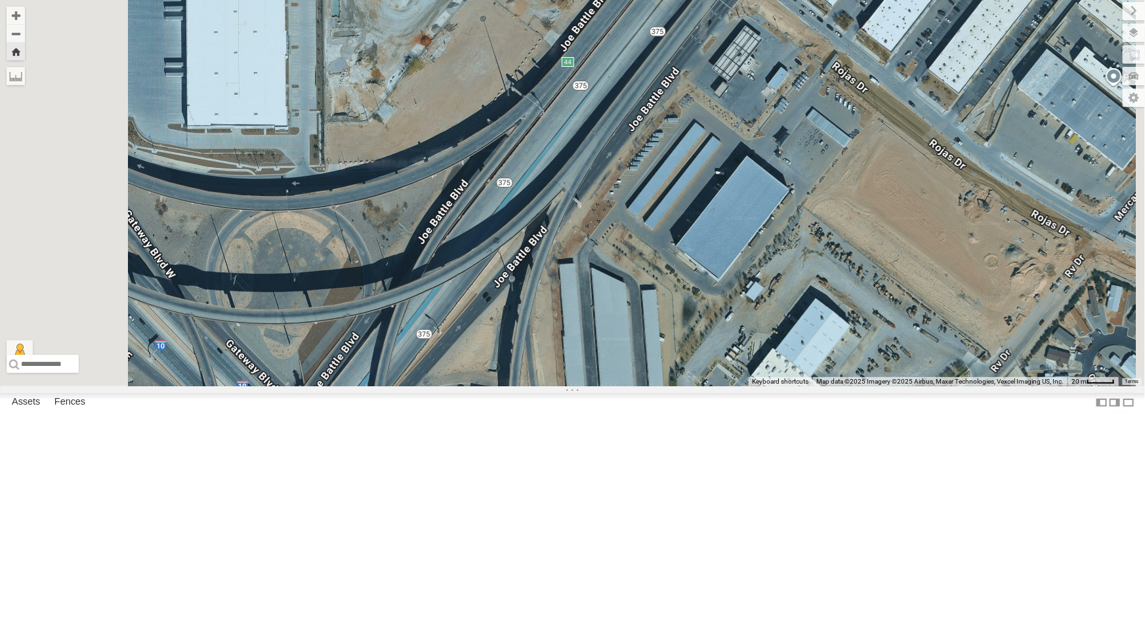
click at [0, 0] on div "4071 - Cam All Assets" at bounding box center [0, 0] width 0 height 0
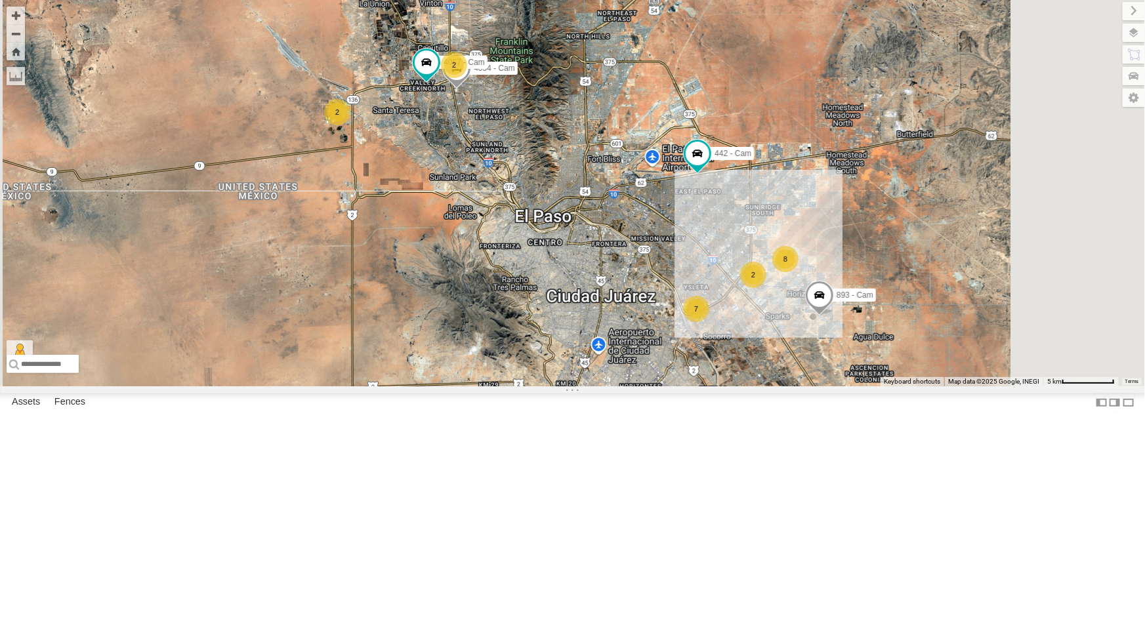
click at [0, 0] on div "4071 - Cam" at bounding box center [0, 0] width 0 height 0
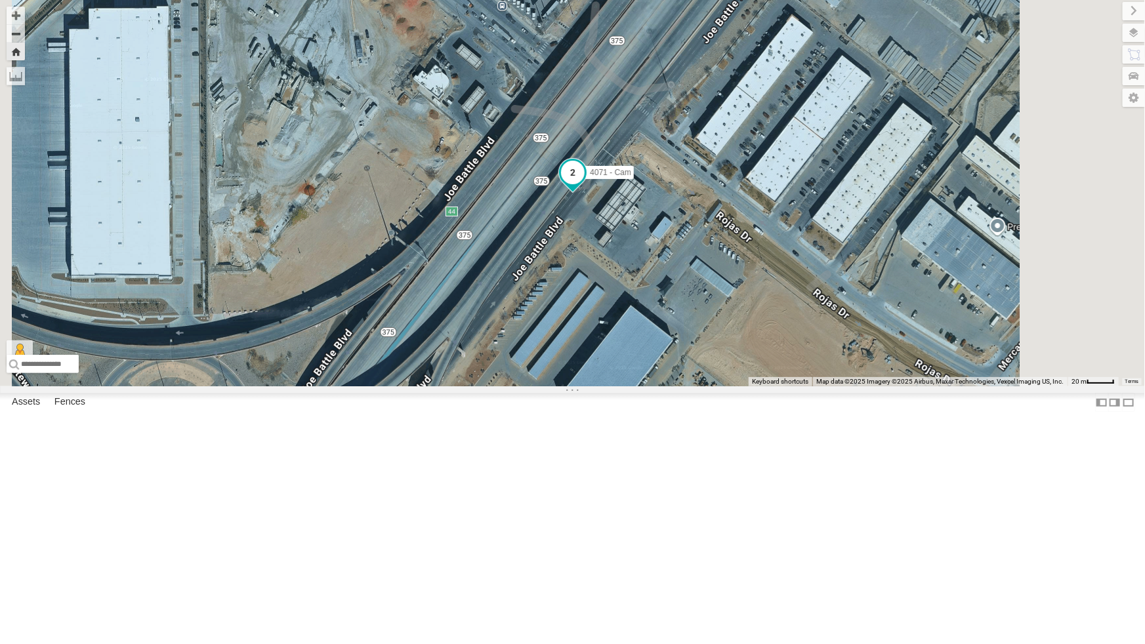
click at [584, 184] on span at bounding box center [573, 172] width 24 height 24
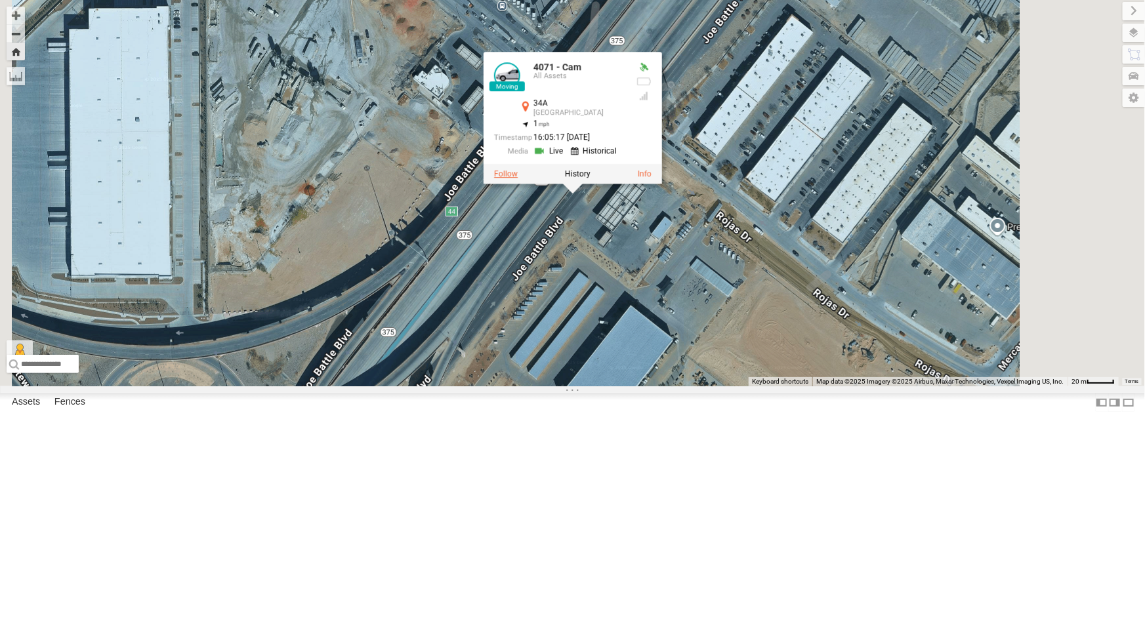
click at [518, 178] on label at bounding box center [506, 173] width 24 height 9
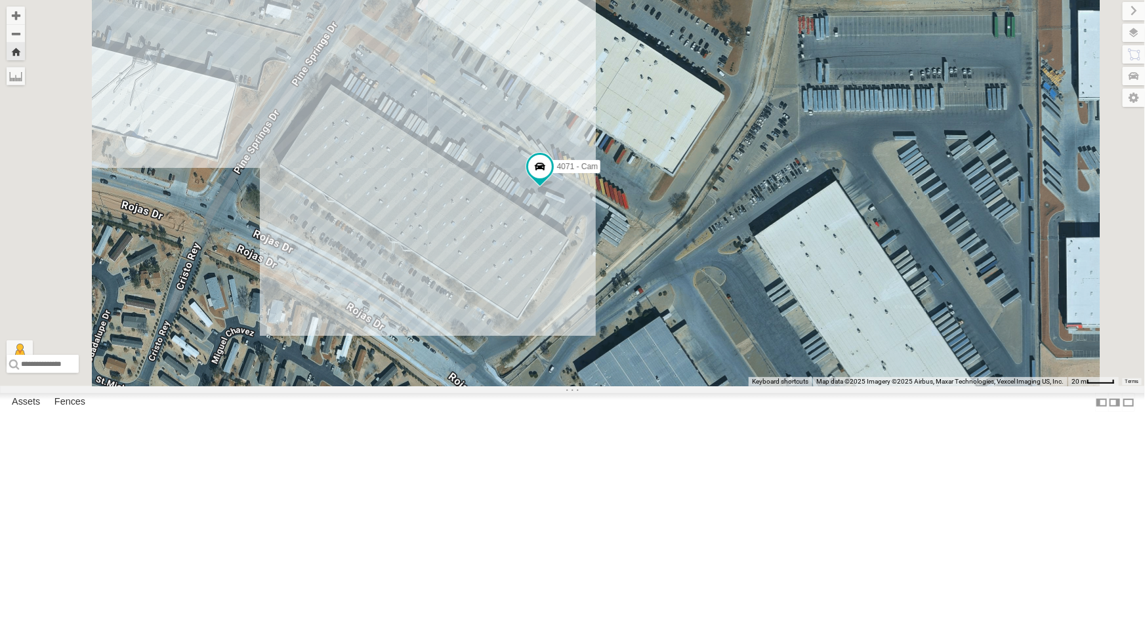
click at [0, 0] on div "442 - Cam All Assets [US_STATE][GEOGRAPHIC_DATA] 31.79904 -106.32338 Video" at bounding box center [0, 0] width 0 height 0
click at [0, 0] on div "442 - Cam" at bounding box center [0, 0] width 0 height 0
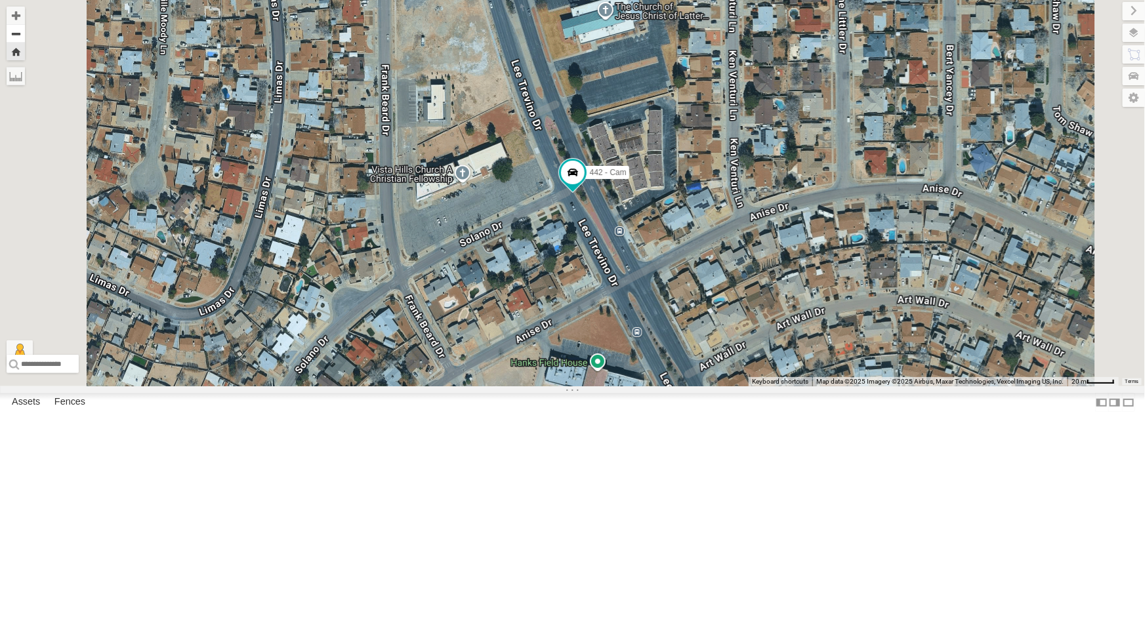
click at [25, 33] on button "Zoom out" at bounding box center [16, 33] width 18 height 18
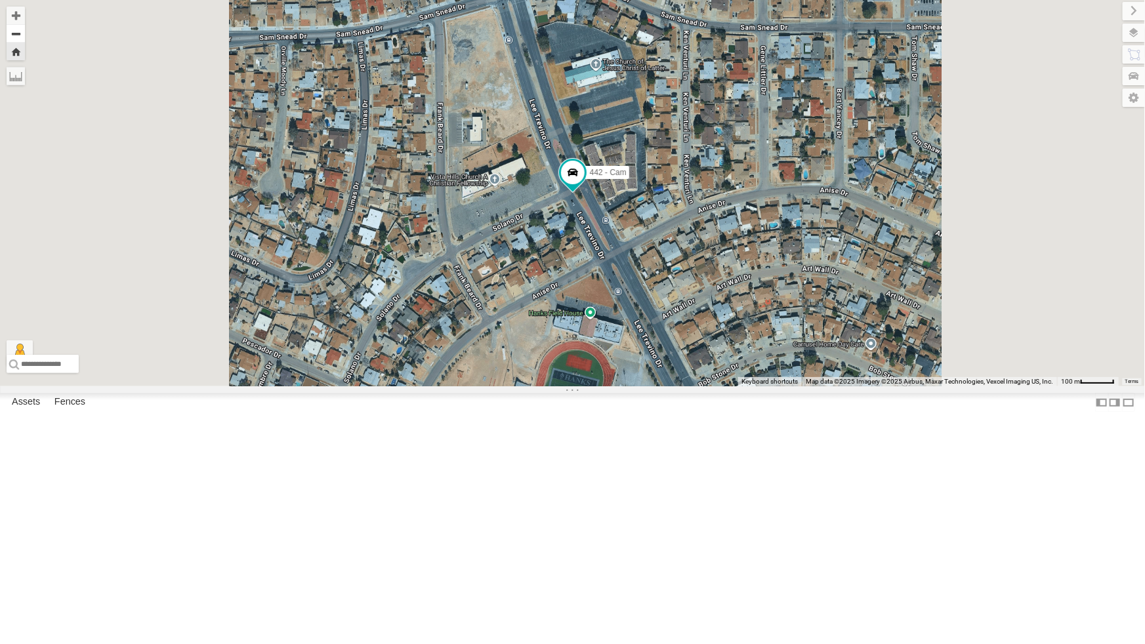
click at [25, 33] on button "Zoom out" at bounding box center [16, 33] width 18 height 18
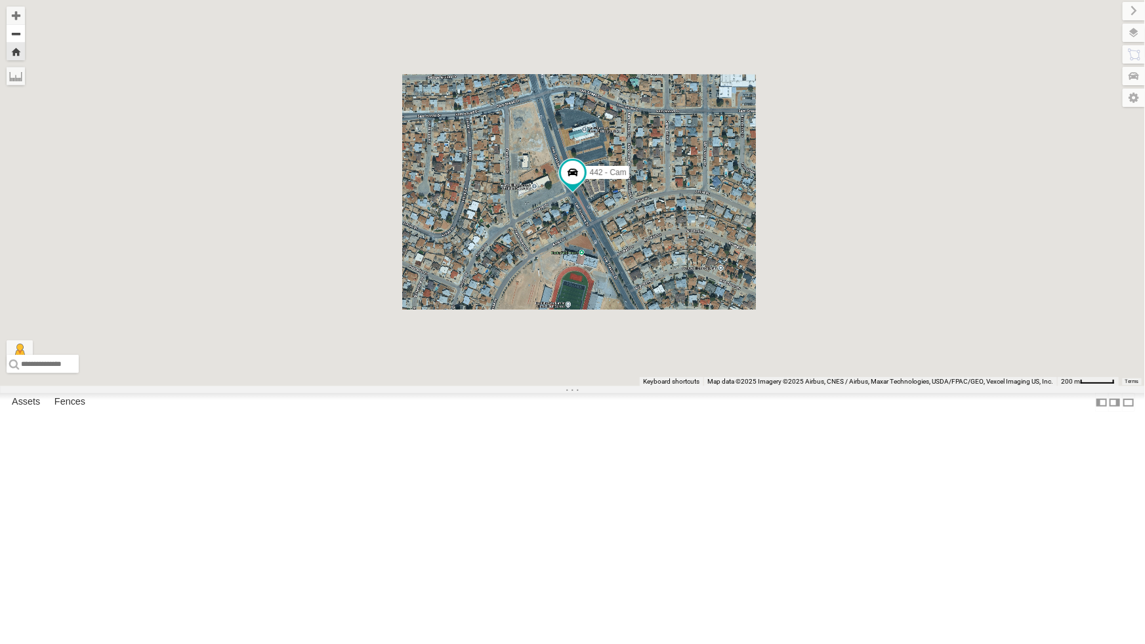
click at [25, 33] on button "Zoom out" at bounding box center [16, 33] width 18 height 18
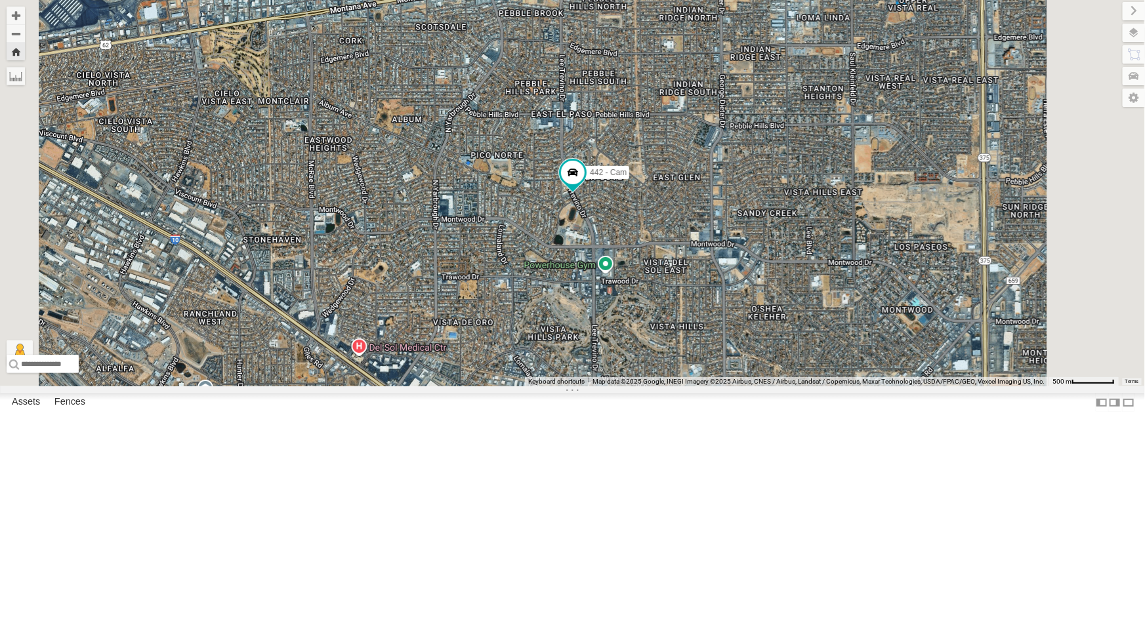
click at [0, 0] on div "4069 - Cam" at bounding box center [0, 0] width 0 height 0
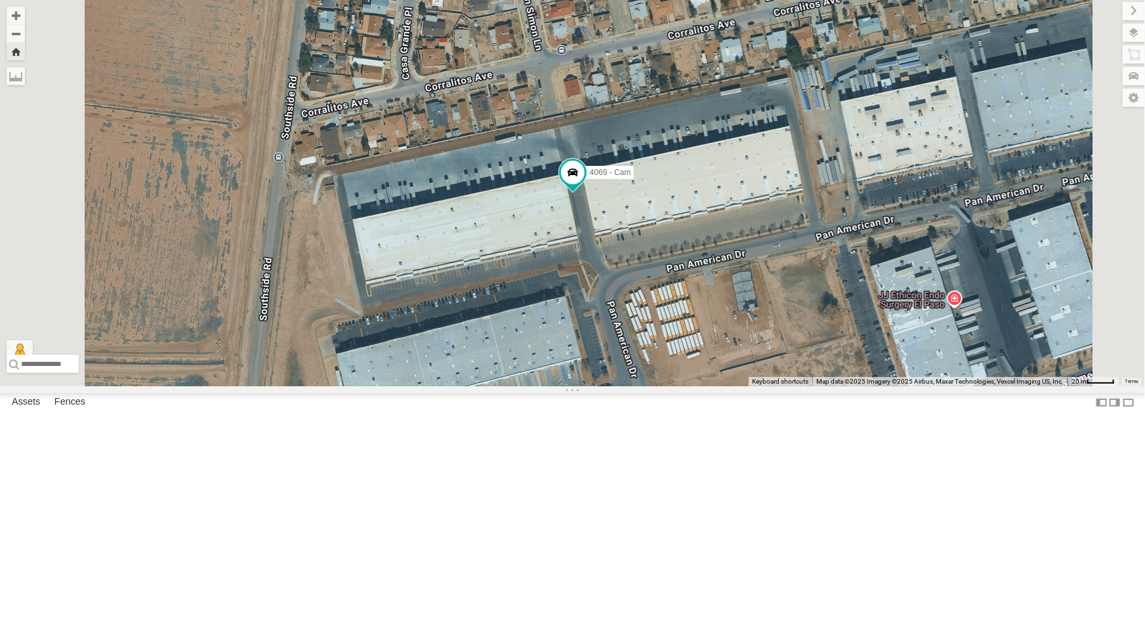
click at [0, 0] on div "4069 - Cam" at bounding box center [0, 0] width 0 height 0
click at [0, 0] on div "All Assets" at bounding box center [0, 0] width 0 height 0
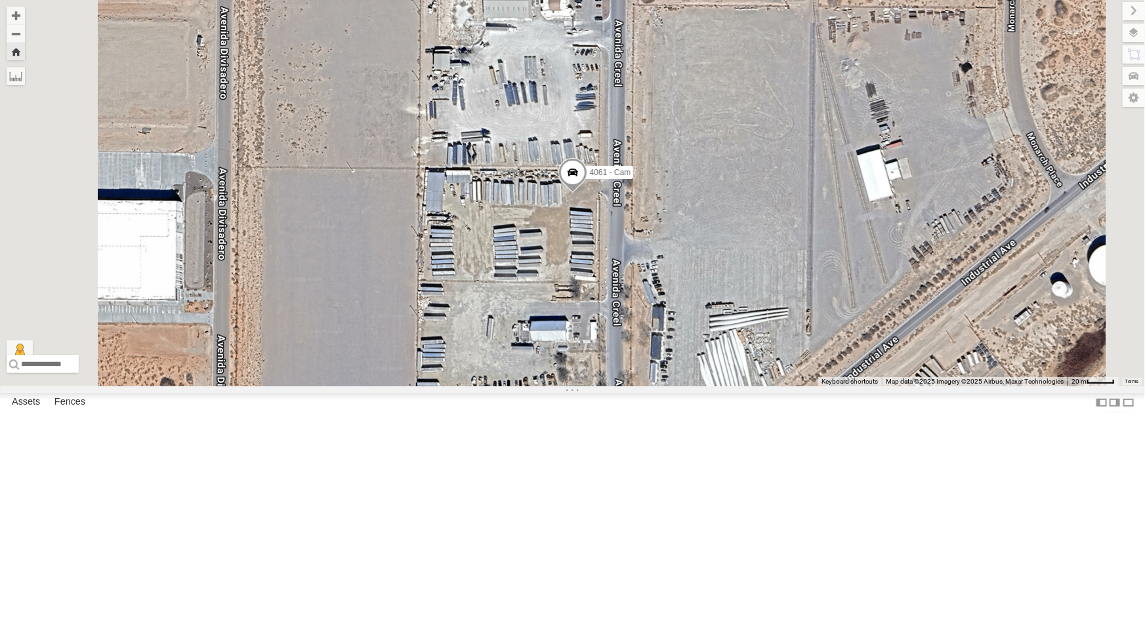
click at [0, 0] on div "4067 - Cam" at bounding box center [0, 0] width 0 height 0
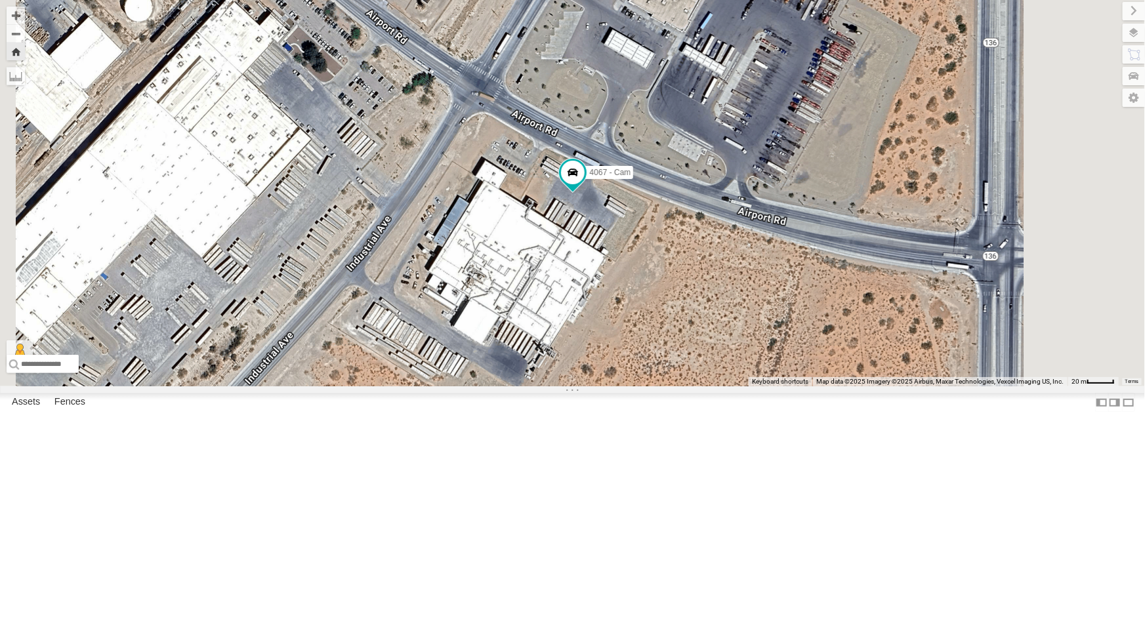
click at [0, 0] on div "4063 - Cam" at bounding box center [0, 0] width 0 height 0
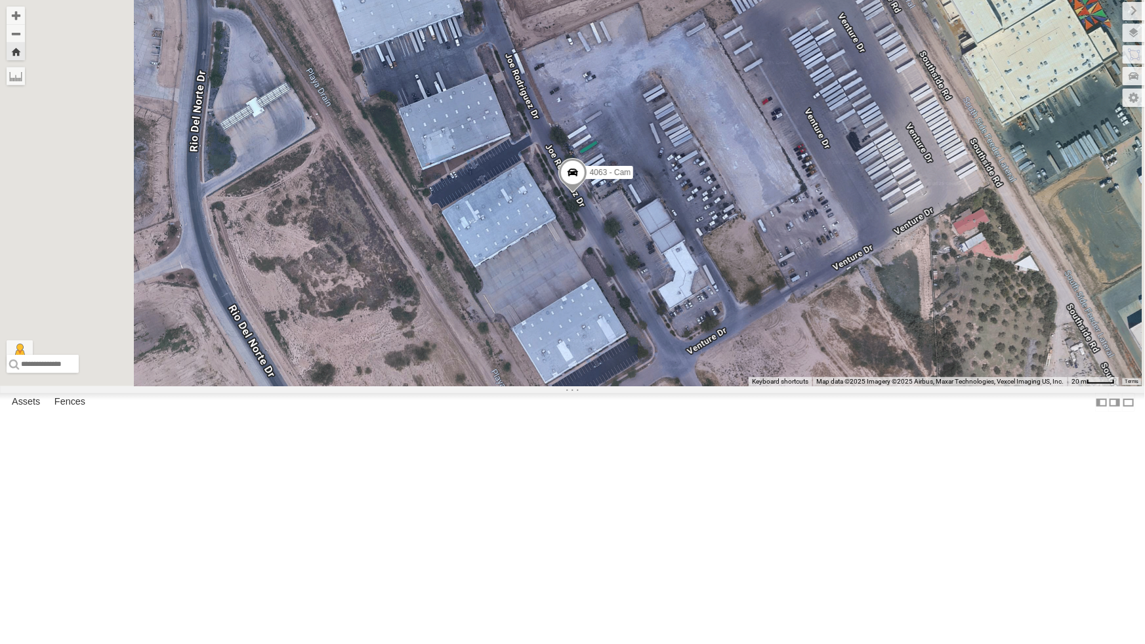
click at [0, 0] on div "442 - Cam" at bounding box center [0, 0] width 0 height 0
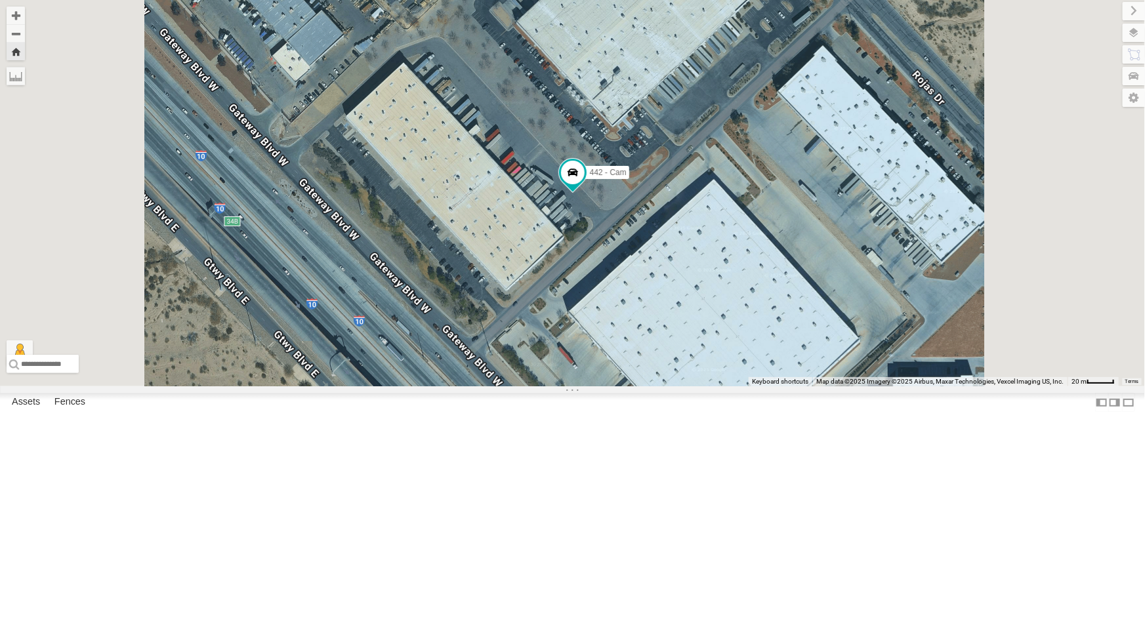
click at [0, 0] on div "4063 - Cam" at bounding box center [0, 0] width 0 height 0
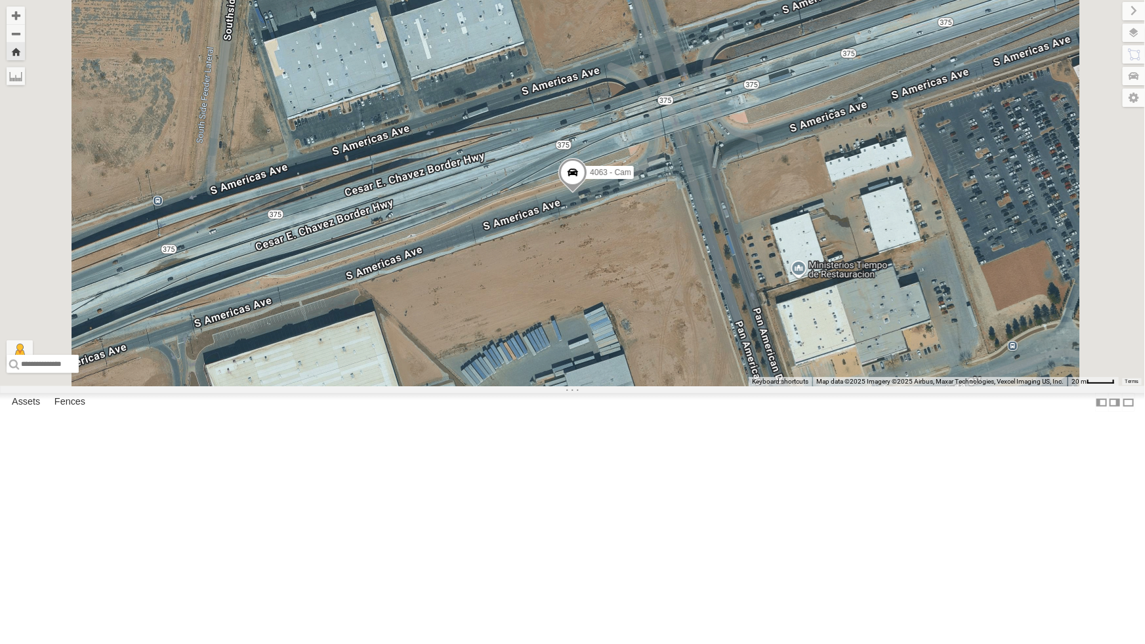
click at [587, 194] on span at bounding box center [572, 175] width 29 height 35
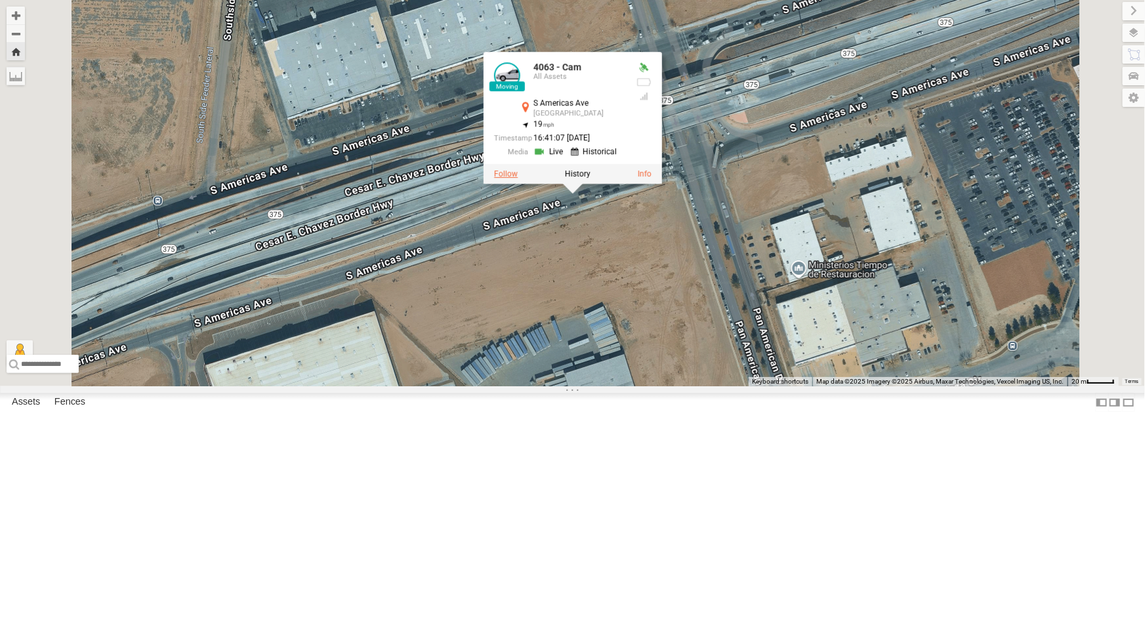
click at [518, 178] on label at bounding box center [506, 173] width 24 height 9
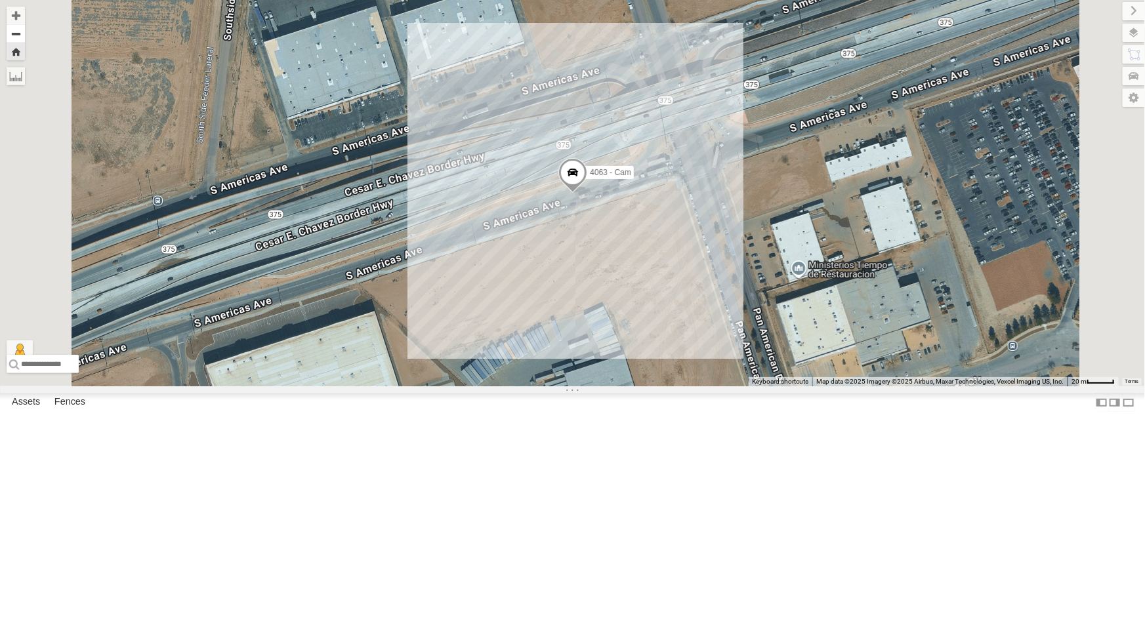
click at [25, 30] on button "Zoom out" at bounding box center [16, 33] width 18 height 18
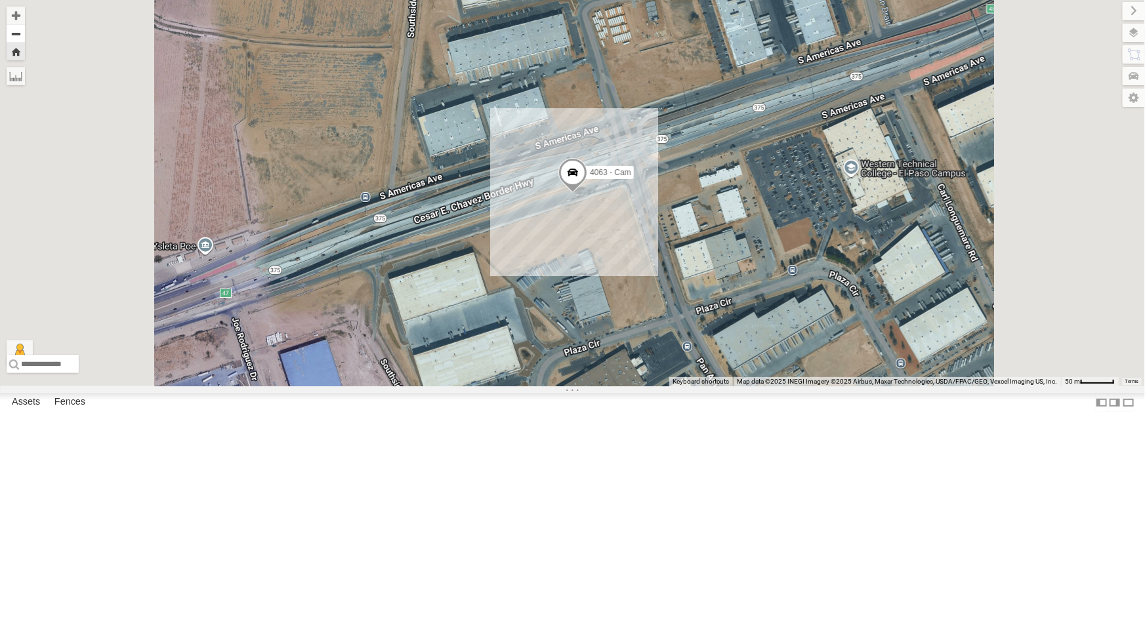
click at [25, 30] on button "Zoom out" at bounding box center [16, 33] width 18 height 18
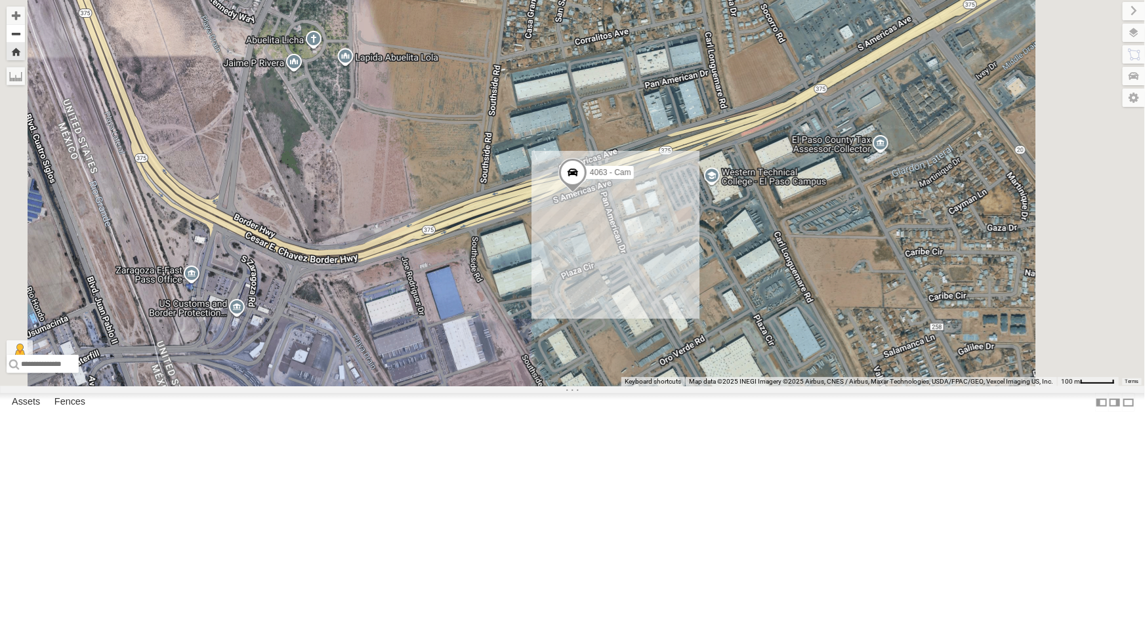
click at [25, 30] on button "Zoom out" at bounding box center [16, 33] width 18 height 18
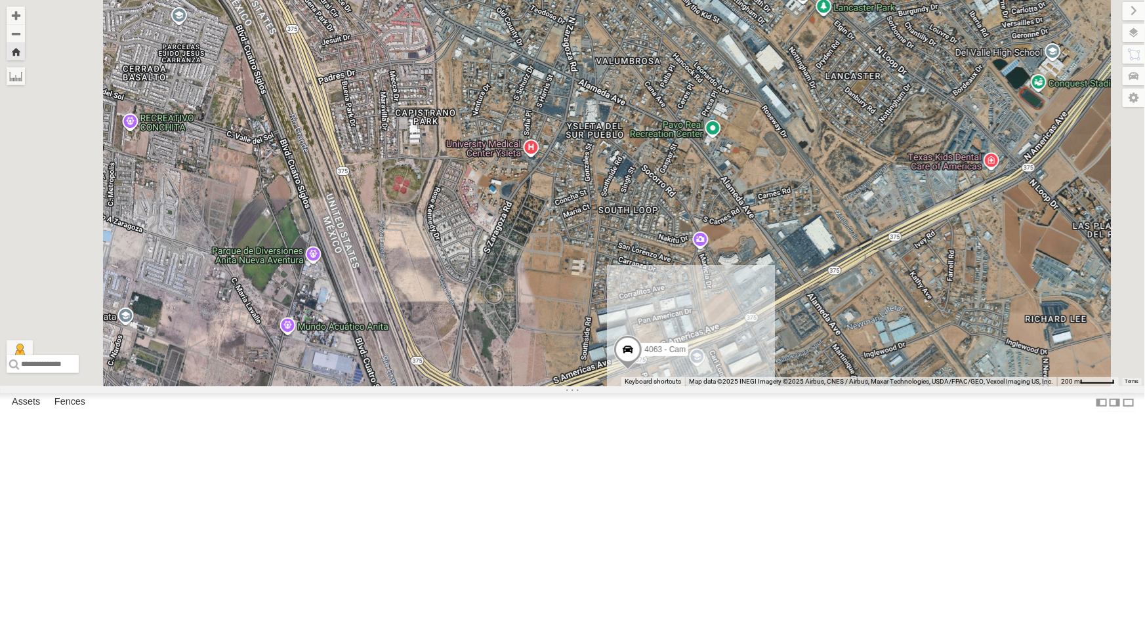
drag, startPoint x: 536, startPoint y: 262, endPoint x: 595, endPoint y: 441, distance: 188.6
click at [595, 386] on div "4063 - Cam" at bounding box center [572, 193] width 1145 height 386
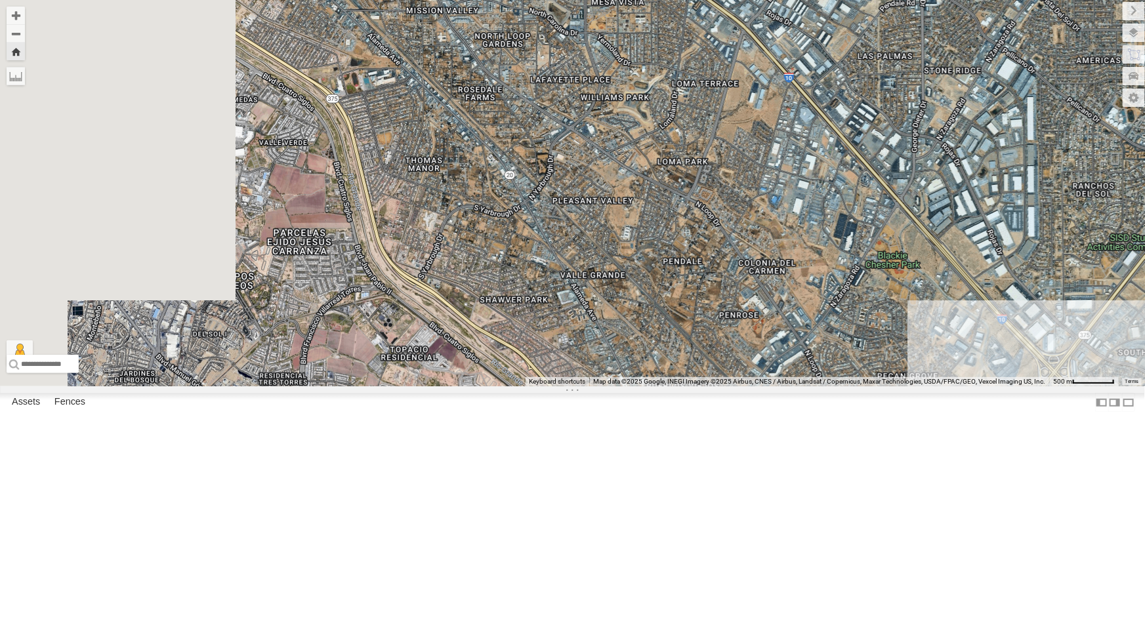
drag, startPoint x: 498, startPoint y: 182, endPoint x: 726, endPoint y: 457, distance: 356.8
click at [726, 386] on div "4063 - Cam" at bounding box center [572, 193] width 1145 height 386
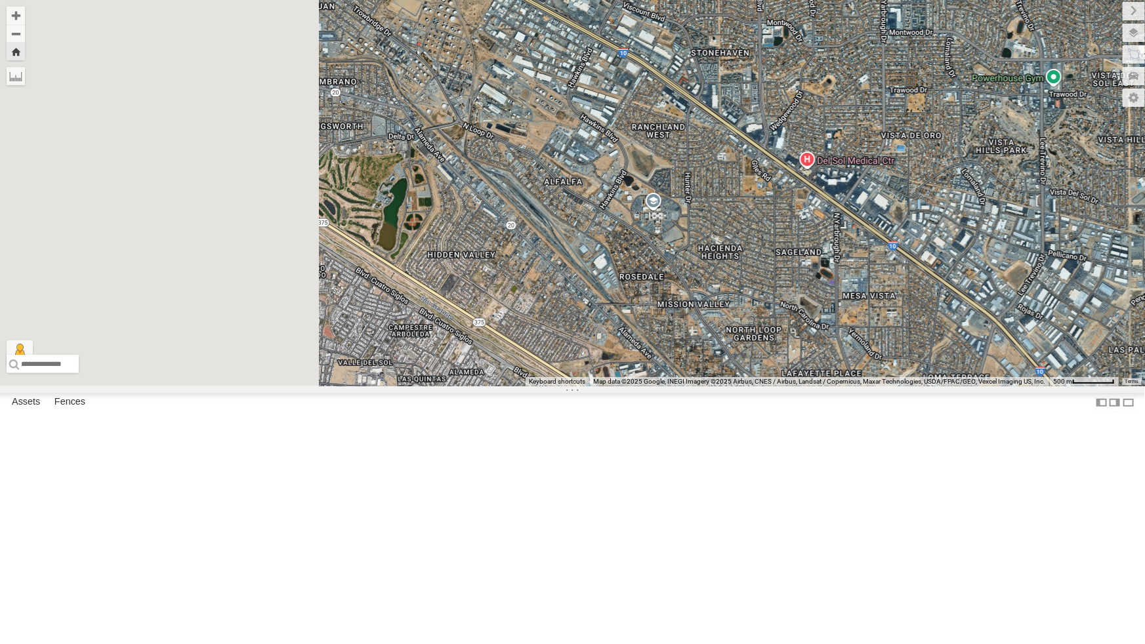
drag, startPoint x: 534, startPoint y: 224, endPoint x: 787, endPoint y: 520, distance: 389.4
click at [787, 386] on div "4063 - Cam" at bounding box center [572, 193] width 1145 height 386
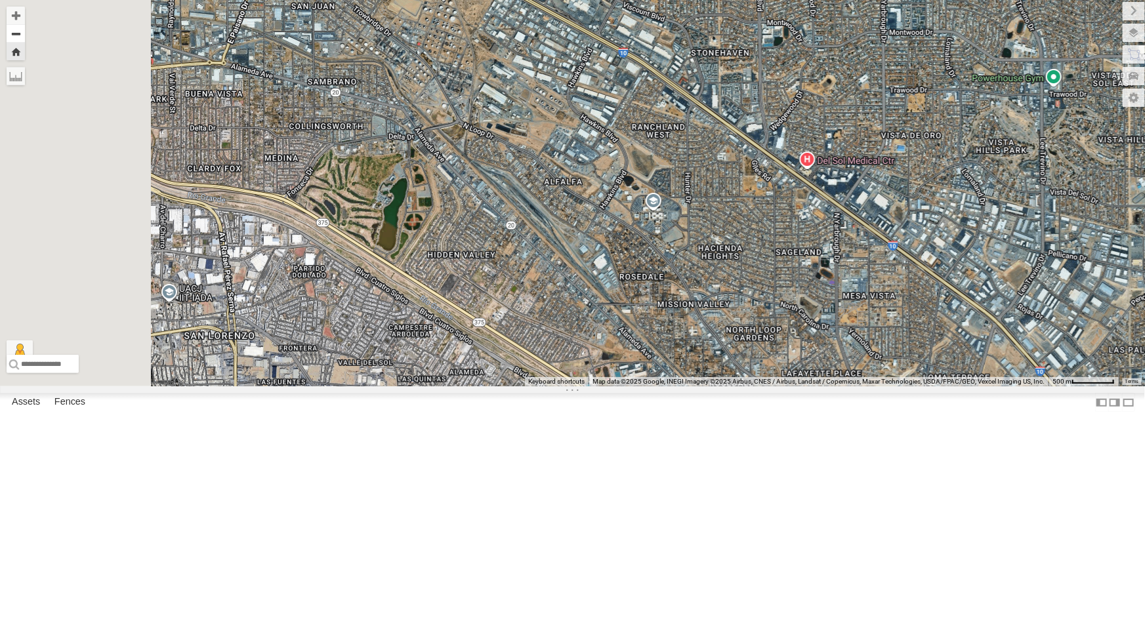
click at [25, 30] on button "Zoom out" at bounding box center [16, 33] width 18 height 18
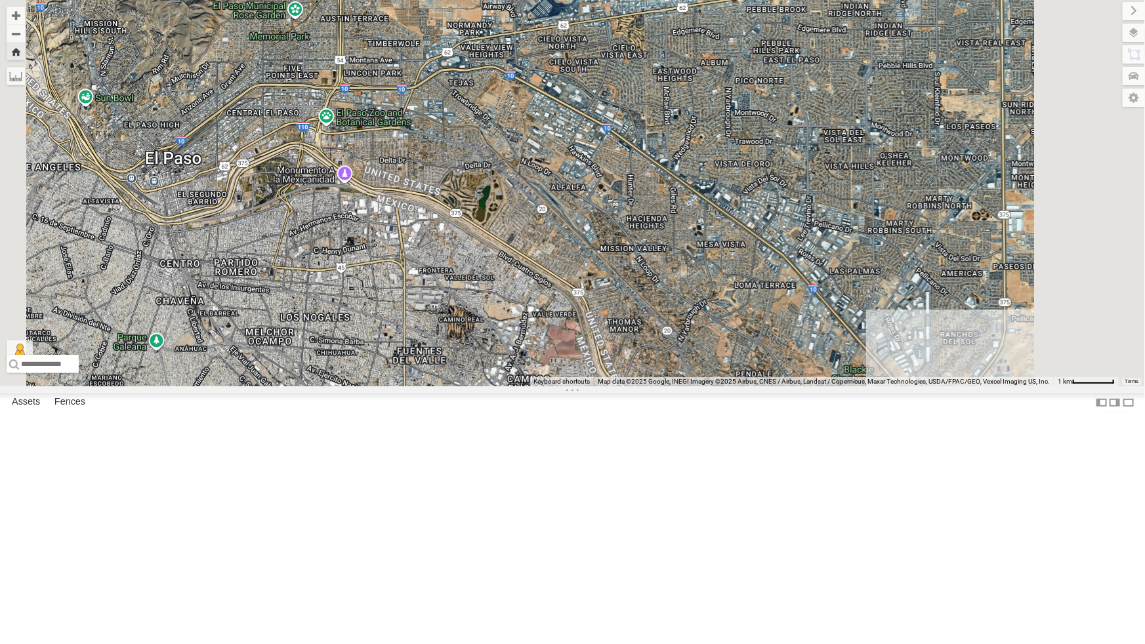
drag, startPoint x: 748, startPoint y: 393, endPoint x: 579, endPoint y: 184, distance: 269.5
click at [579, 184] on div "4063 - Cam" at bounding box center [572, 193] width 1145 height 386
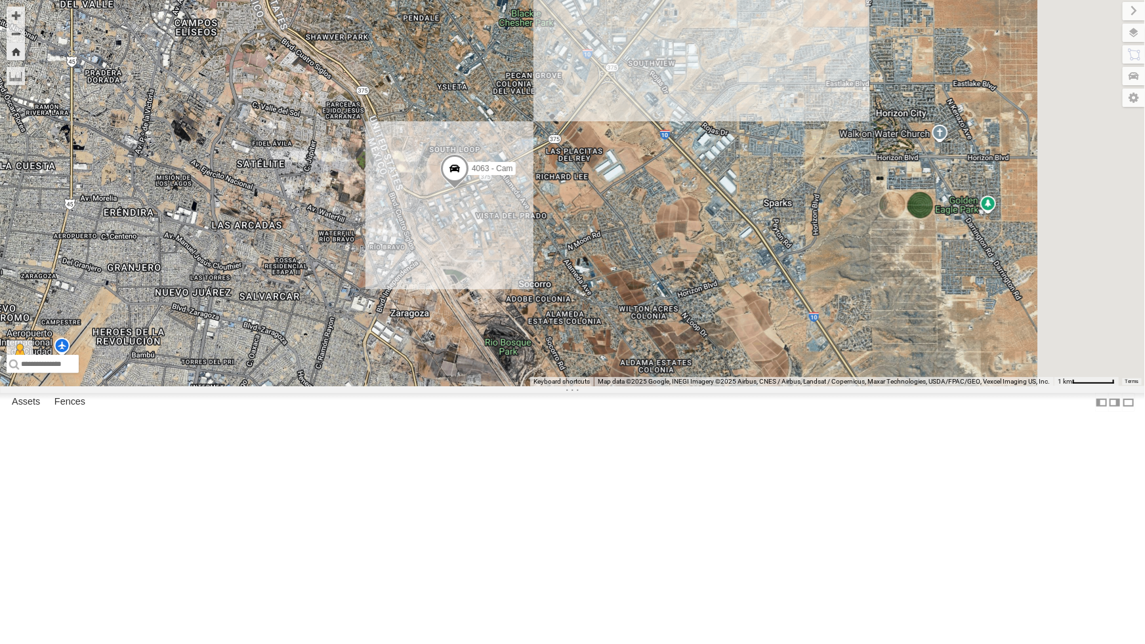
click at [0, 0] on div "4071 - Cam All Assets" at bounding box center [0, 0] width 0 height 0
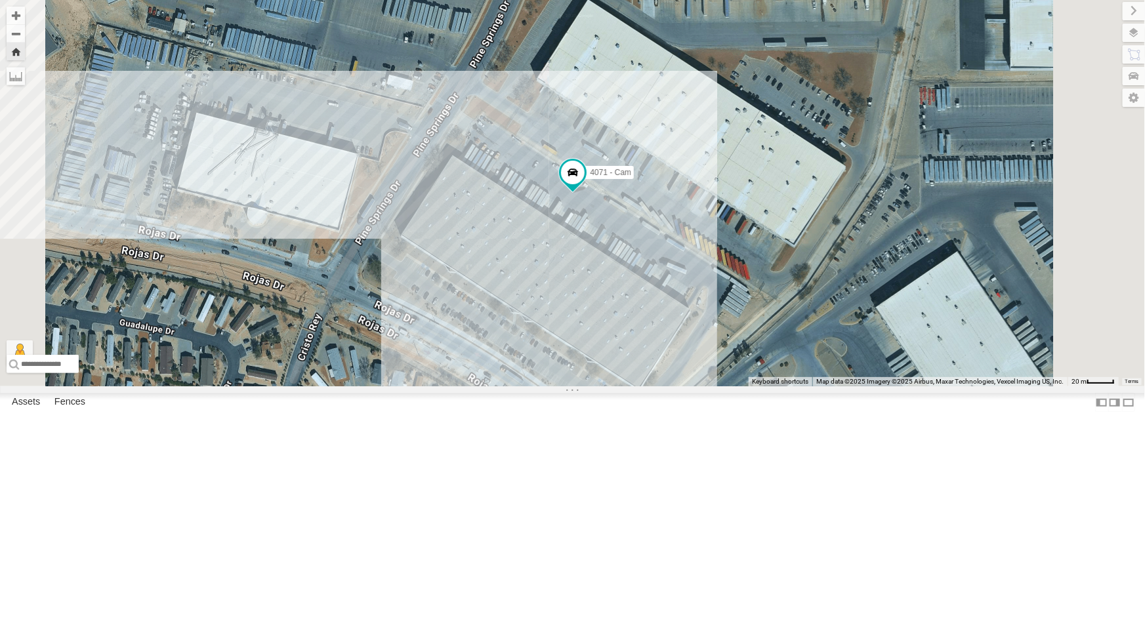
click at [0, 0] on div "All Assets" at bounding box center [0, 0] width 0 height 0
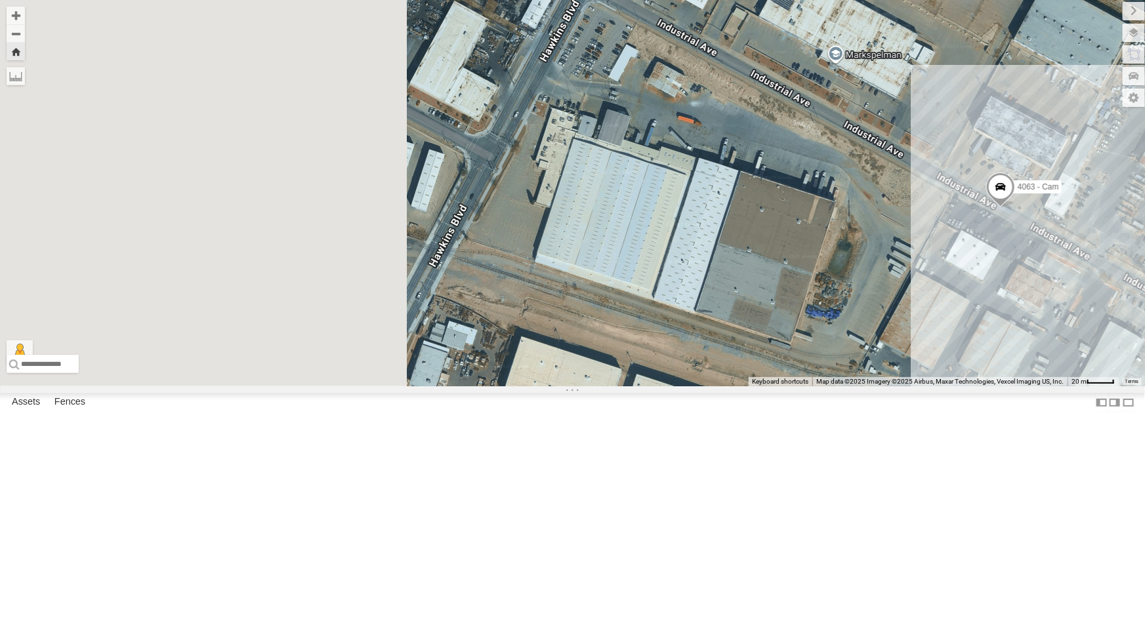
drag, startPoint x: 983, startPoint y: 350, endPoint x: 1018, endPoint y: 354, distance: 34.9
click at [1018, 354] on div "4063 - Cam" at bounding box center [572, 193] width 1145 height 386
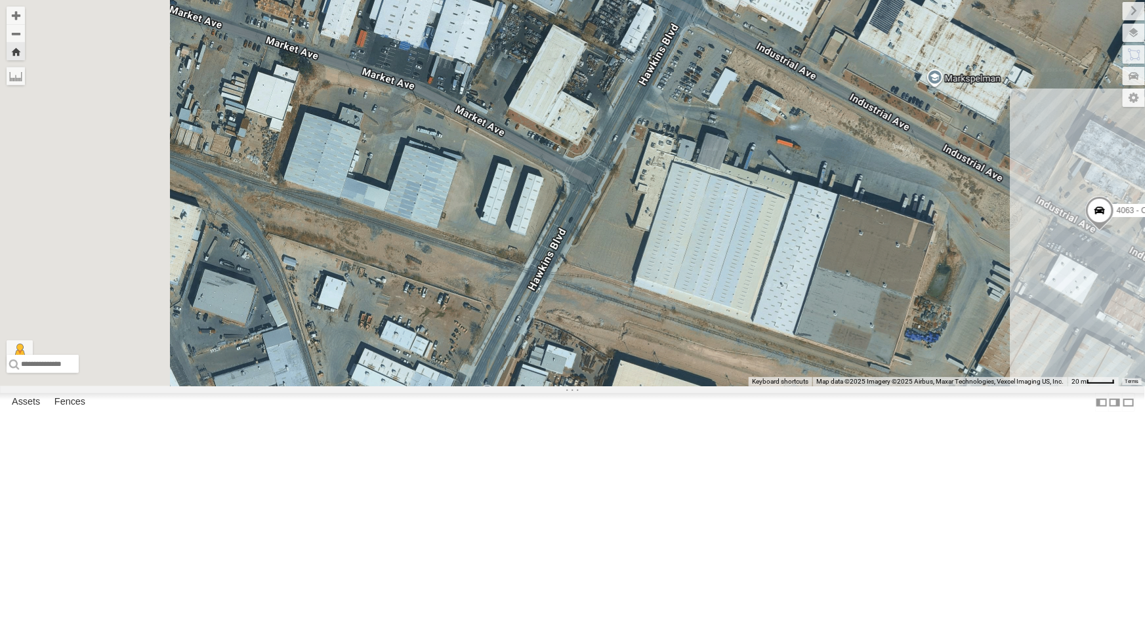
drag, startPoint x: 671, startPoint y: 376, endPoint x: 770, endPoint y: 399, distance: 101.7
click at [770, 386] on div "4063 - Cam" at bounding box center [572, 193] width 1145 height 386
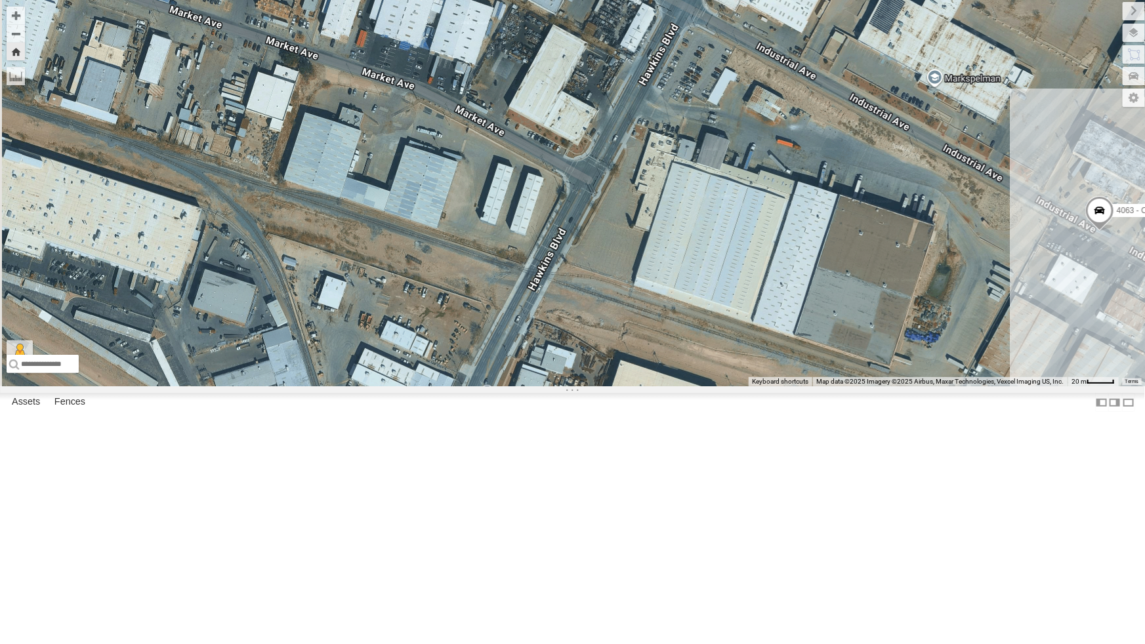
click at [737, 386] on div "4063 - Cam" at bounding box center [572, 193] width 1145 height 386
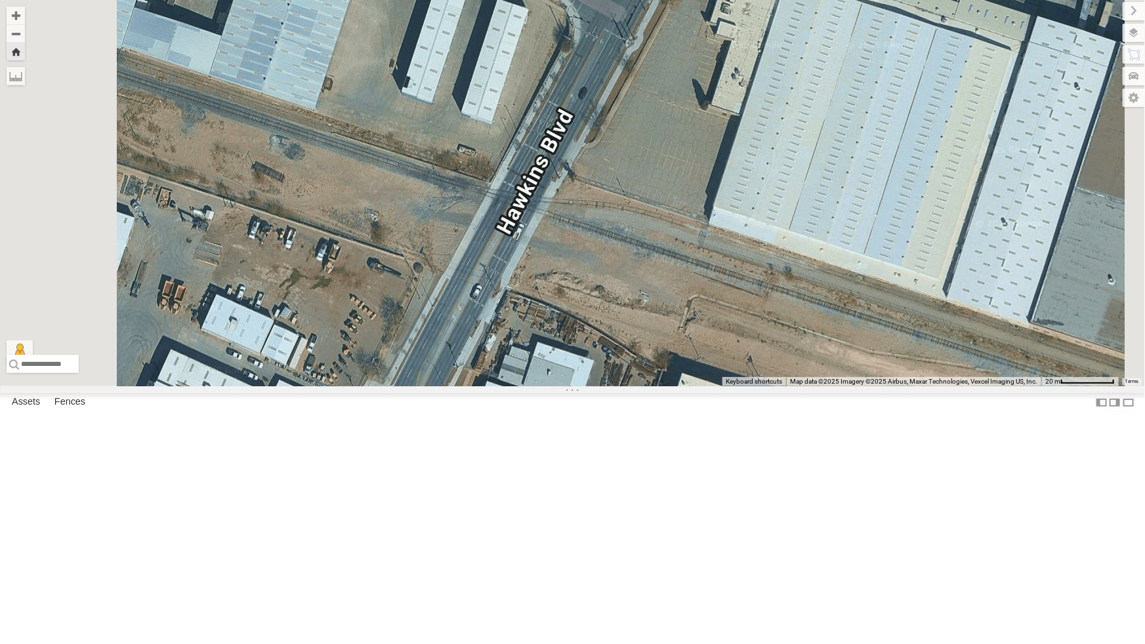
drag, startPoint x: 737, startPoint y: 440, endPoint x: 751, endPoint y: 289, distance: 150.9
click at [751, 289] on div "4063 - Cam" at bounding box center [572, 193] width 1145 height 386
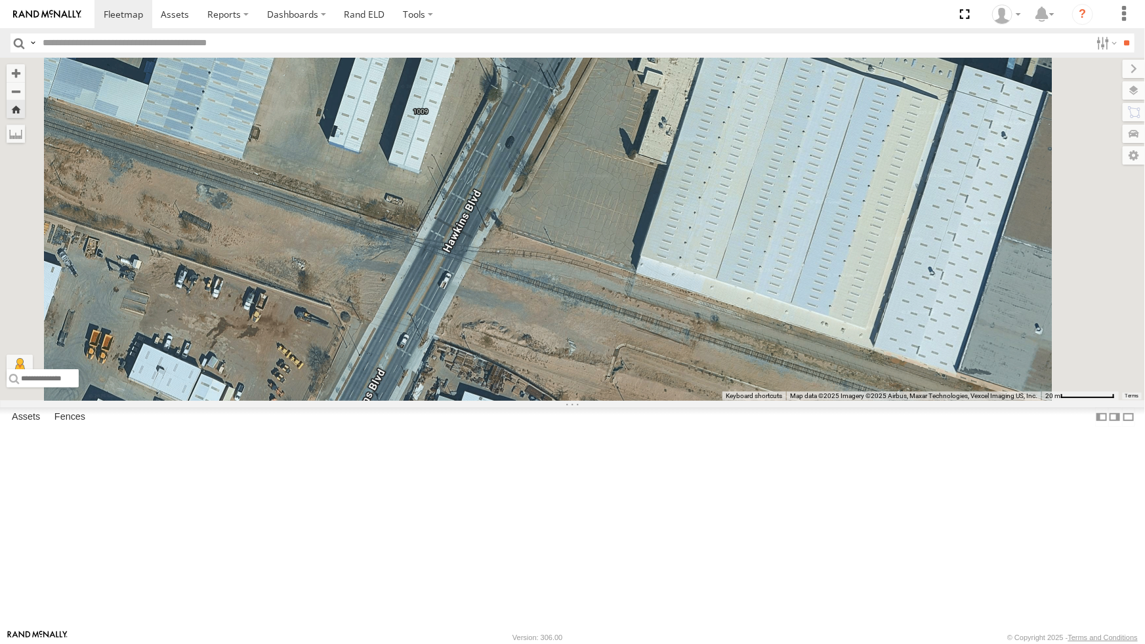
drag, startPoint x: 726, startPoint y: 289, endPoint x: 665, endPoint y: 525, distance: 243.9
click at [665, 401] on div "4063 - Cam" at bounding box center [572, 229] width 1145 height 343
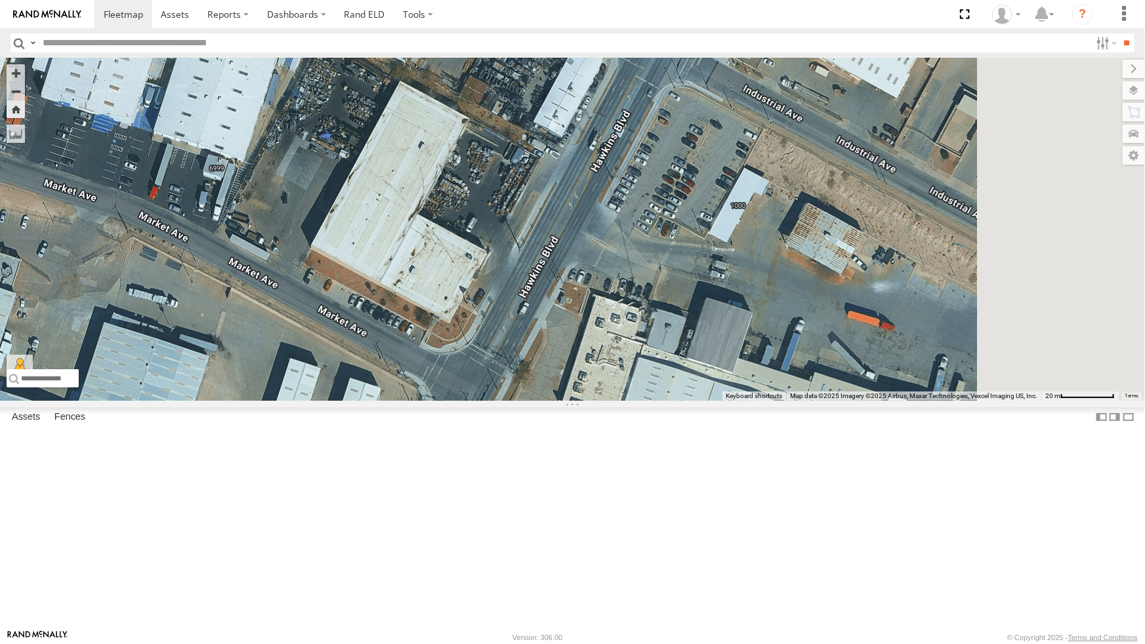
drag, startPoint x: 752, startPoint y: 352, endPoint x: 706, endPoint y: 497, distance: 151.9
click at [706, 401] on div "4063 - Cam" at bounding box center [572, 229] width 1145 height 343
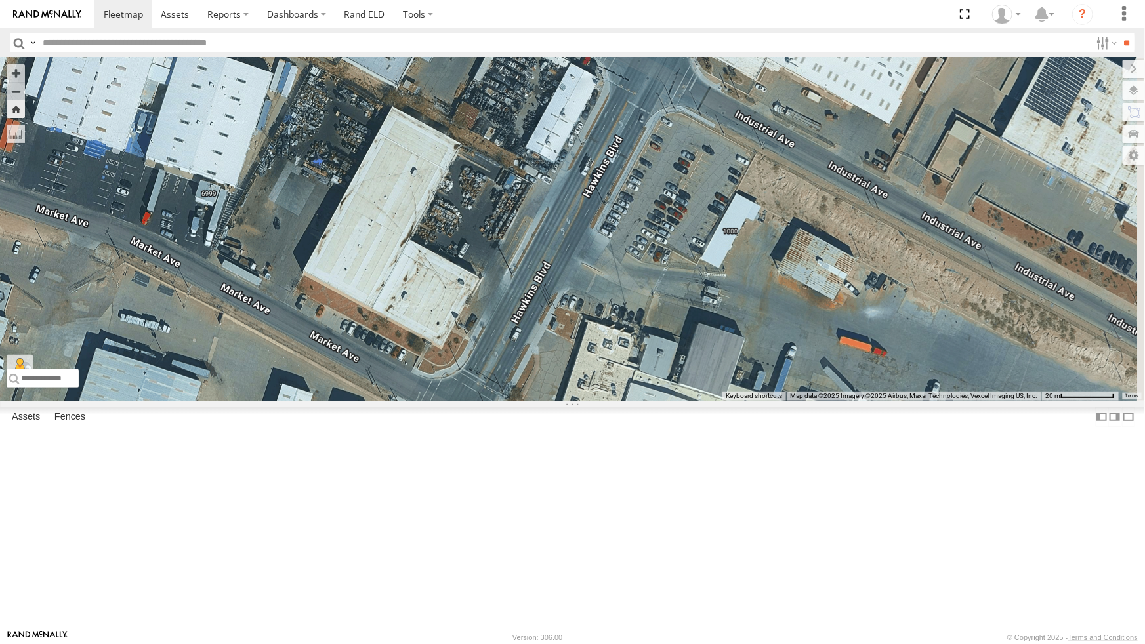
click at [795, 381] on div "4063 - Cam" at bounding box center [572, 229] width 1145 height 343
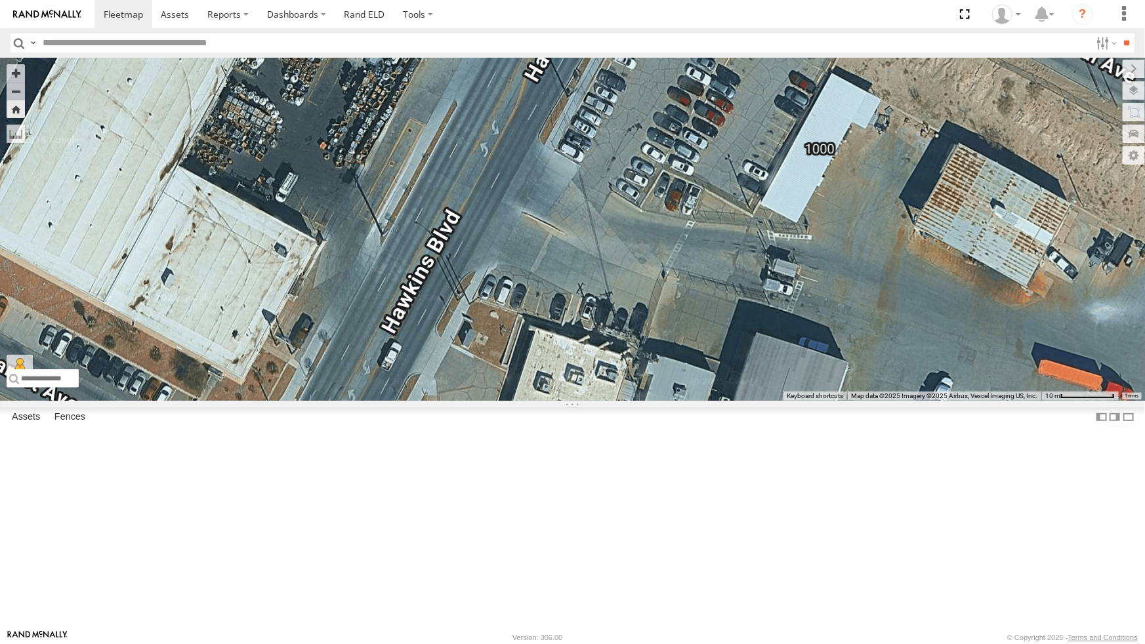
drag, startPoint x: 775, startPoint y: 459, endPoint x: 765, endPoint y: 434, distance: 27.0
click at [765, 401] on div "4063 - Cam" at bounding box center [572, 229] width 1145 height 343
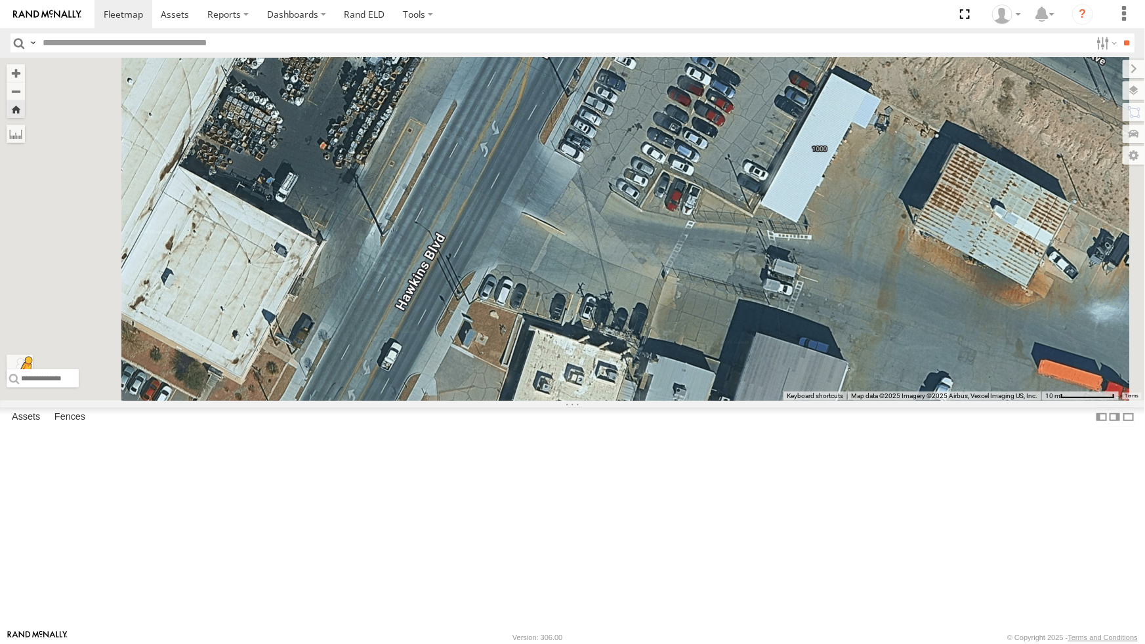
drag, startPoint x: 349, startPoint y: 609, endPoint x: 402, endPoint y: 491, distance: 129.5
click at [33, 381] on button "Drag Pegman onto the map to open Street View" at bounding box center [20, 368] width 26 height 26
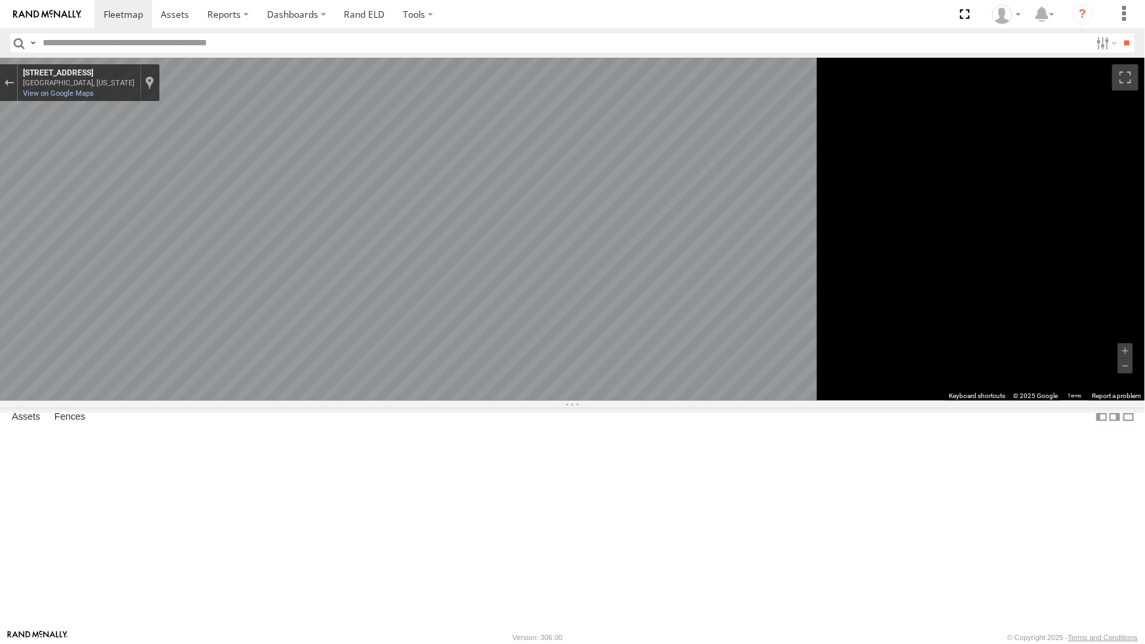
click at [522, 266] on div "To navigate the map with touch gestures double-tap and hold your finger on the …" at bounding box center [572, 229] width 1145 height 343
click at [14, 79] on div "Exit the Street View" at bounding box center [9, 83] width 10 height 8
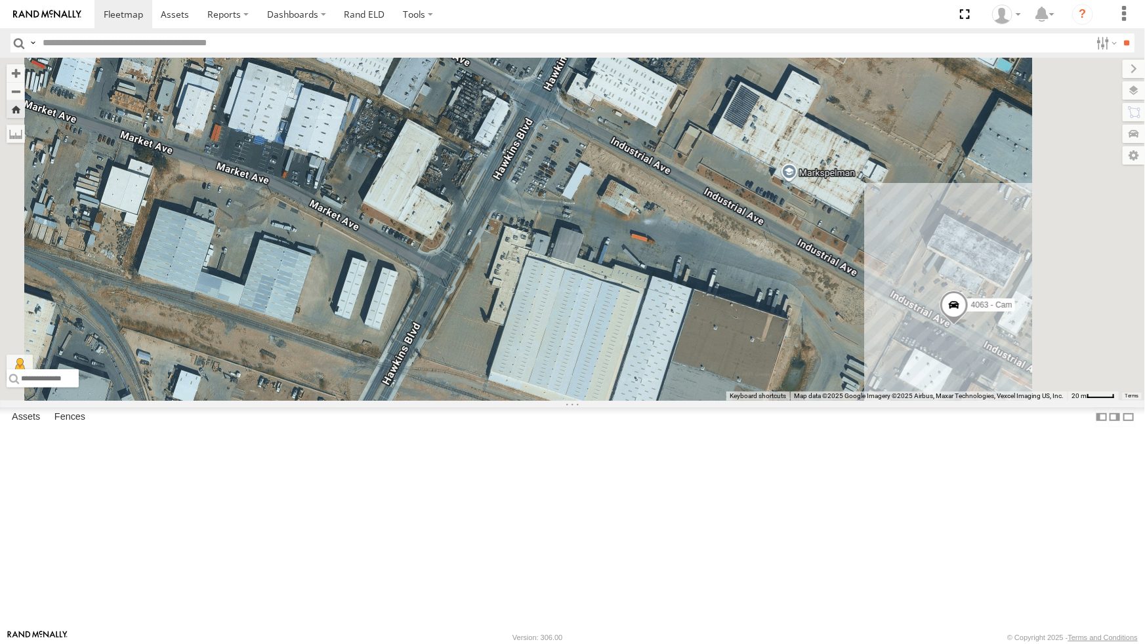
drag, startPoint x: 615, startPoint y: 383, endPoint x: 620, endPoint y: 376, distance: 8.6
click at [620, 376] on div "4063 - Cam Loading..." at bounding box center [572, 229] width 1145 height 343
click at [653, 401] on div "4063 - Cam Loading..." at bounding box center [572, 229] width 1145 height 343
click at [609, 401] on div "4063 - Cam Loading..." at bounding box center [572, 229] width 1145 height 343
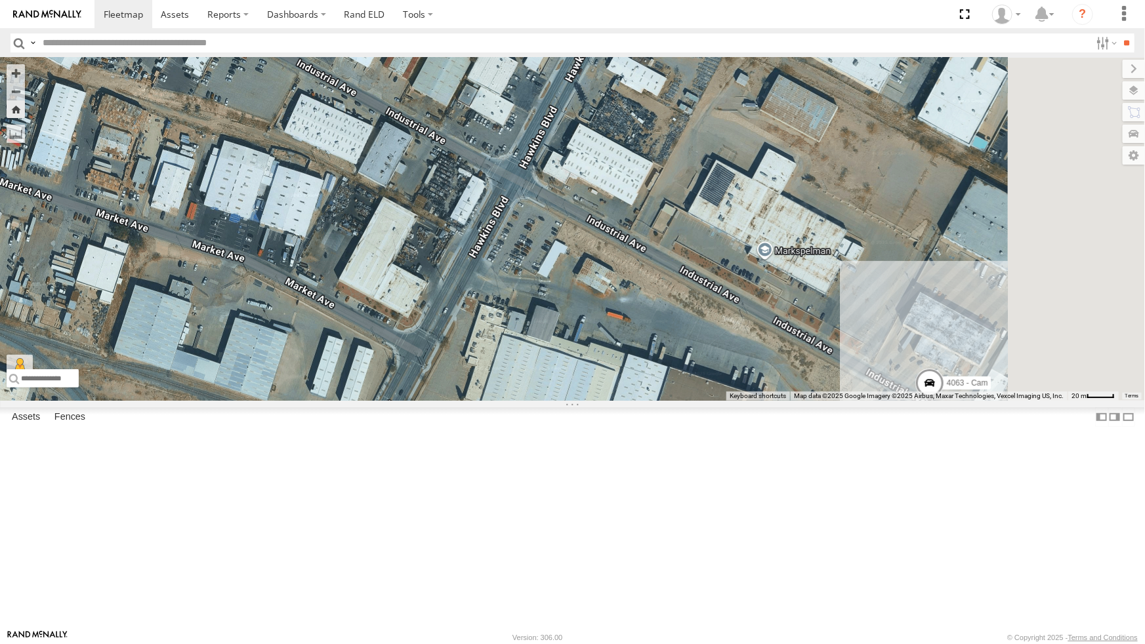
drag, startPoint x: 640, startPoint y: 424, endPoint x: 614, endPoint y: 506, distance: 85.9
click at [614, 401] on div "4063 - Cam Loading..." at bounding box center [572, 229] width 1145 height 343
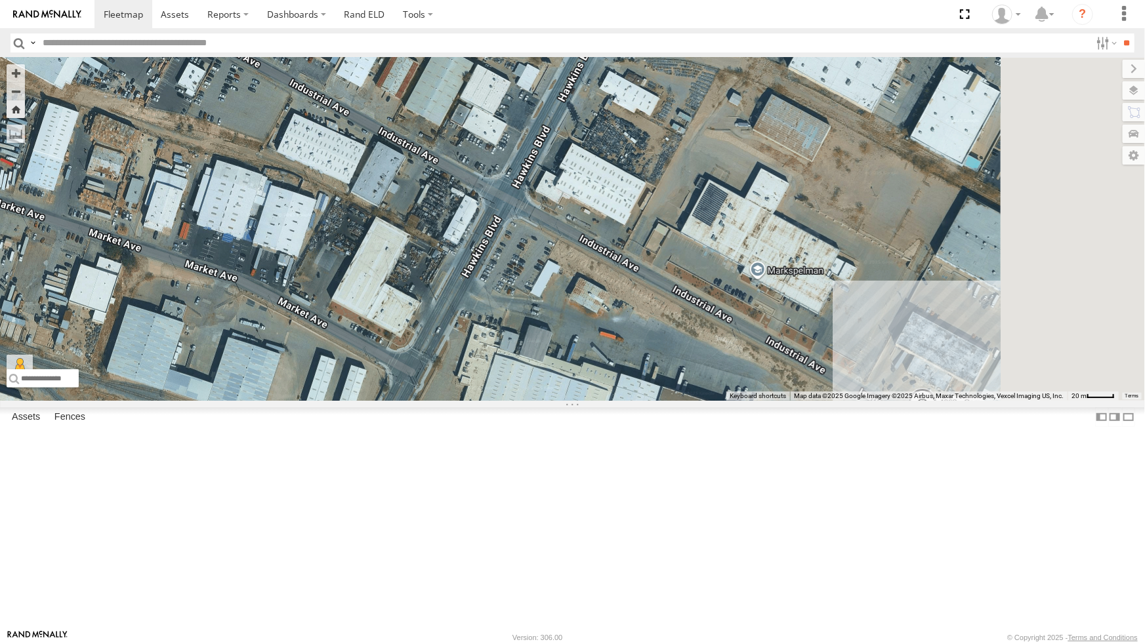
drag, startPoint x: 657, startPoint y: 300, endPoint x: 607, endPoint y: 457, distance: 164.7
click at [649, 337] on div "4063 - Cam Loading..." at bounding box center [572, 229] width 1145 height 343
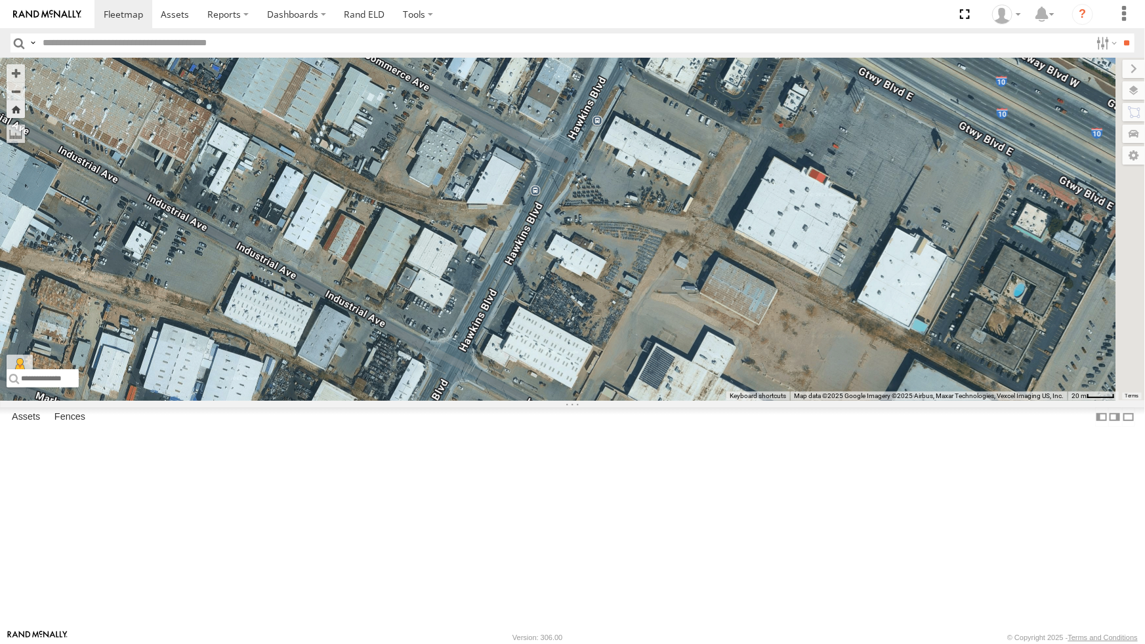
drag, startPoint x: 607, startPoint y: 457, endPoint x: 630, endPoint y: 334, distance: 125.6
click at [628, 356] on div "4063 - Cam Loading..." at bounding box center [572, 229] width 1145 height 343
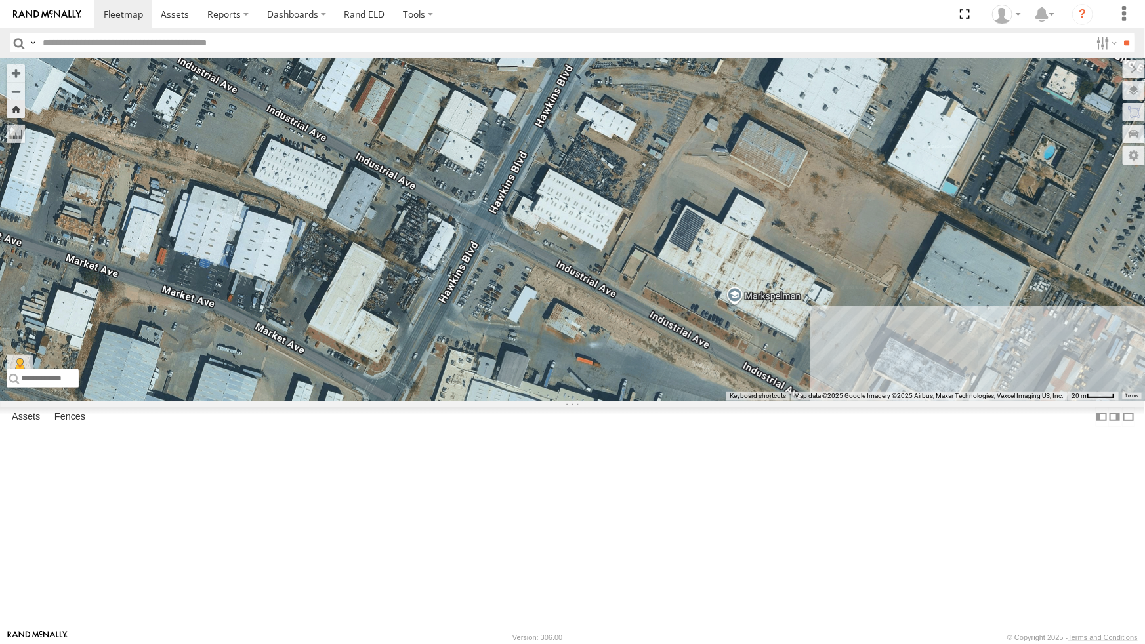
click at [640, 285] on div "4063 - Cam Loading..." at bounding box center [572, 229] width 1145 height 343
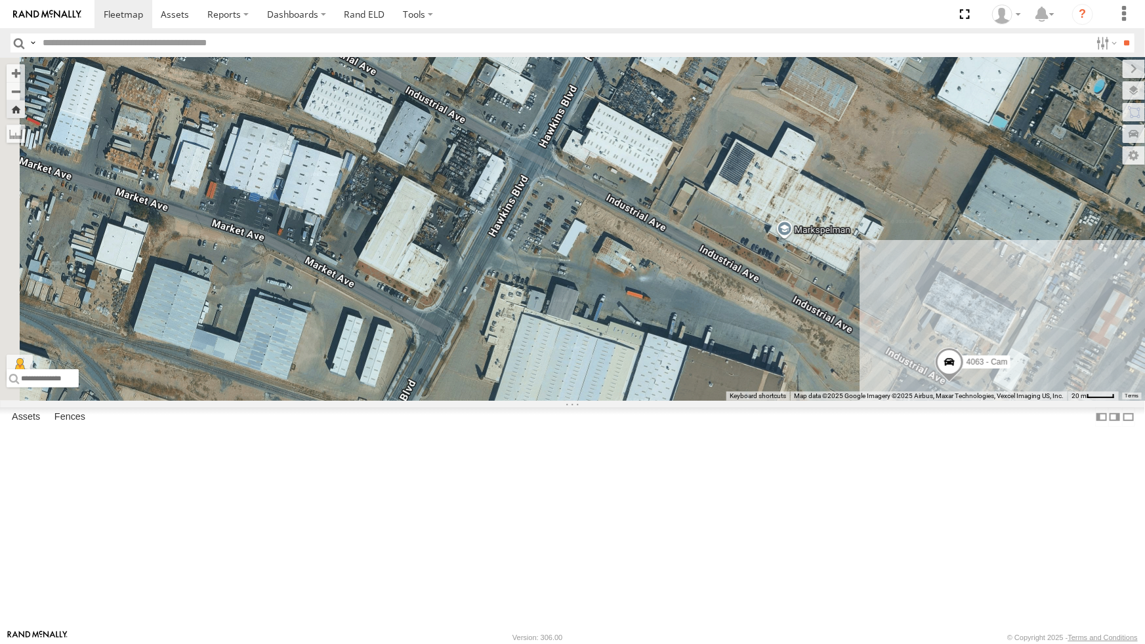
drag, startPoint x: 751, startPoint y: 235, endPoint x: 714, endPoint y: 532, distance: 299.4
click at [714, 401] on div "4063 - Cam Loading..." at bounding box center [572, 229] width 1145 height 343
click at [33, 381] on button "Drag Pegman onto the map to open Street View" at bounding box center [20, 368] width 26 height 26
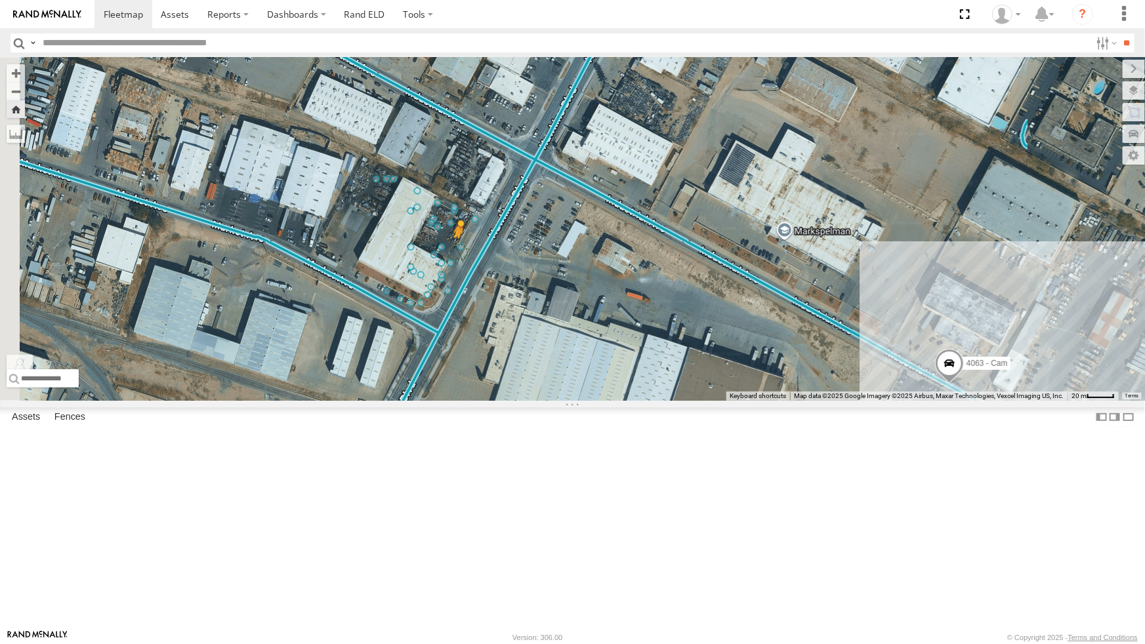
drag, startPoint x: 353, startPoint y: 612, endPoint x: 630, endPoint y: 338, distance: 389.2
click at [630, 338] on div "4063 - Cam To activate drag with keyboard, press Alt + Enter. Once in keyboard …" at bounding box center [572, 229] width 1145 height 343
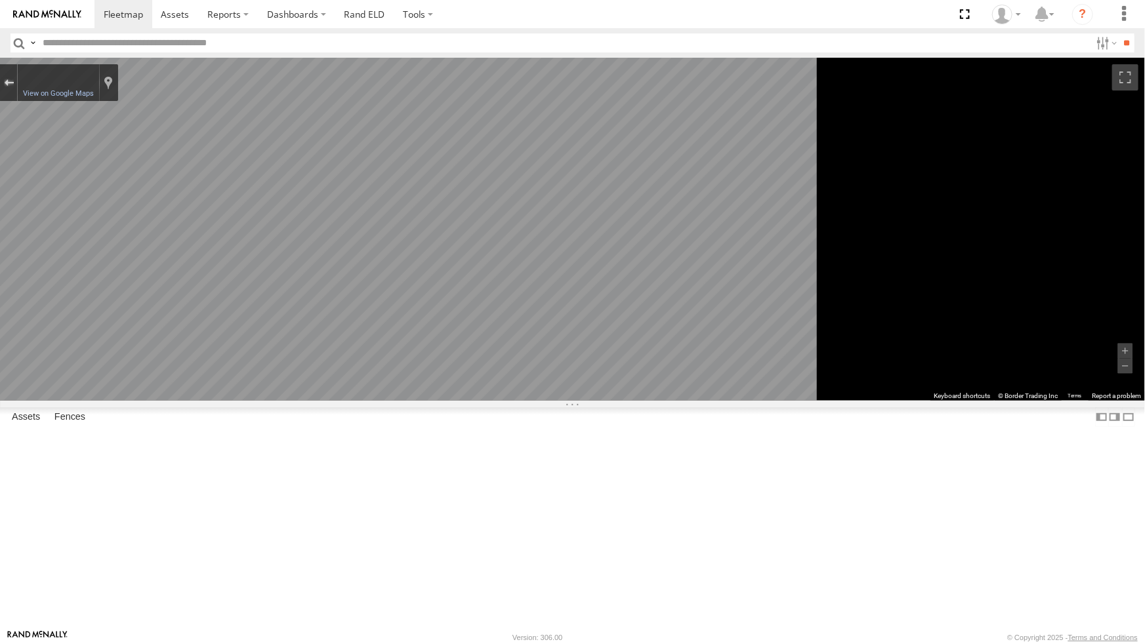
click at [14, 79] on div "Exit the Street View" at bounding box center [9, 83] width 10 height 8
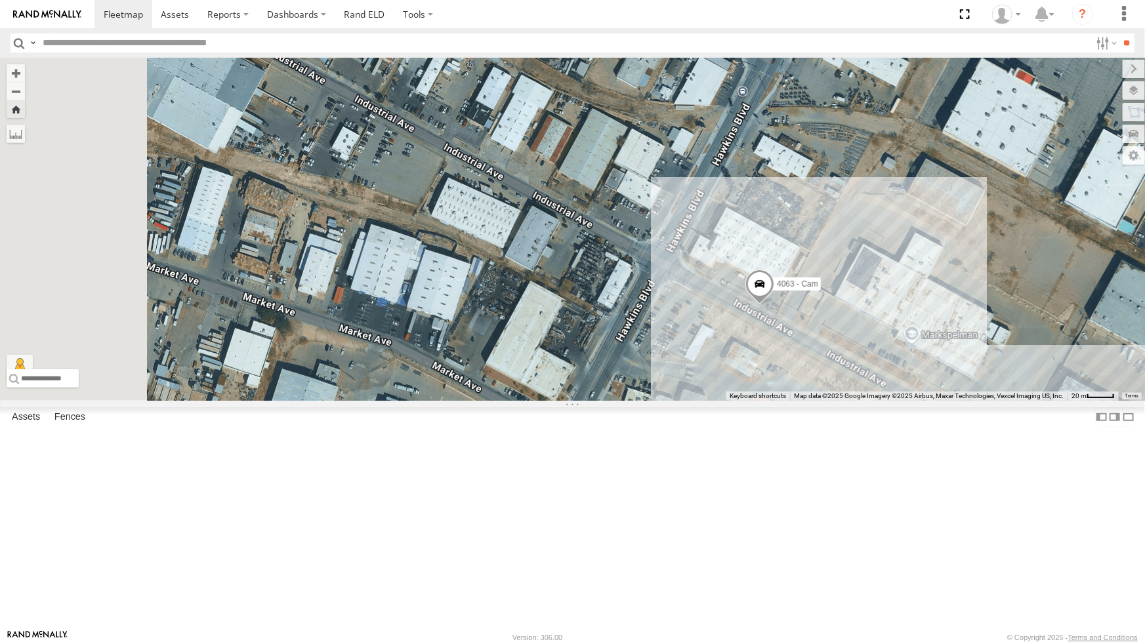
drag, startPoint x: 558, startPoint y: 338, endPoint x: 750, endPoint y: 417, distance: 207.3
click at [750, 401] on div "4063 - Cam Loading..." at bounding box center [572, 229] width 1145 height 343
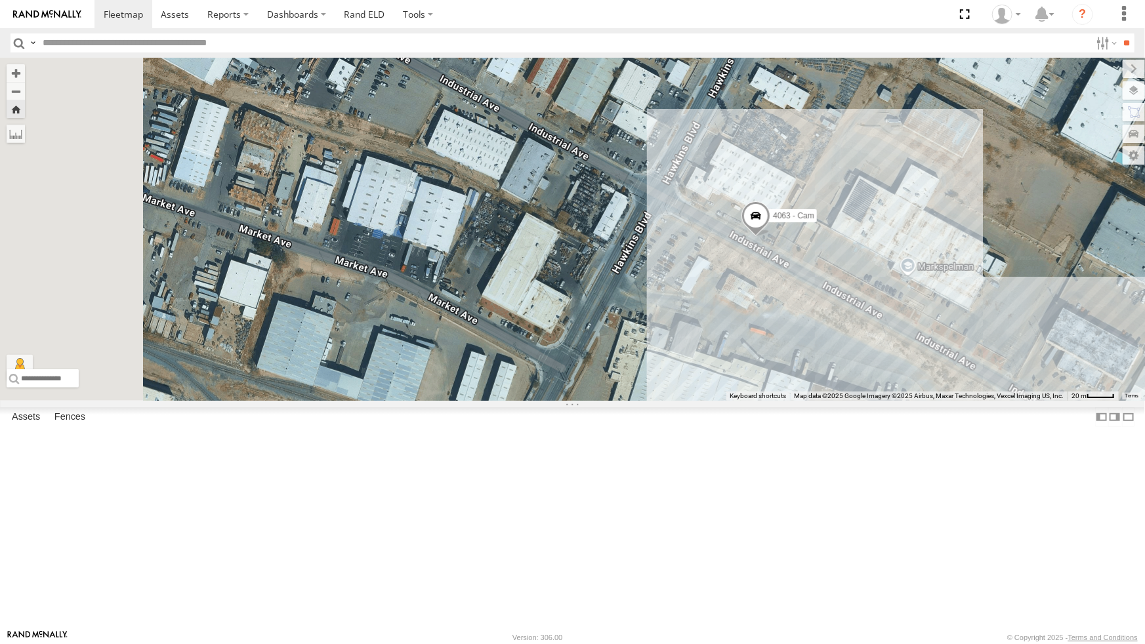
drag, startPoint x: 750, startPoint y: 513, endPoint x: 747, endPoint y: 430, distance: 82.7
click at [747, 401] on div "4063 - Cam Loading..." at bounding box center [572, 229] width 1145 height 343
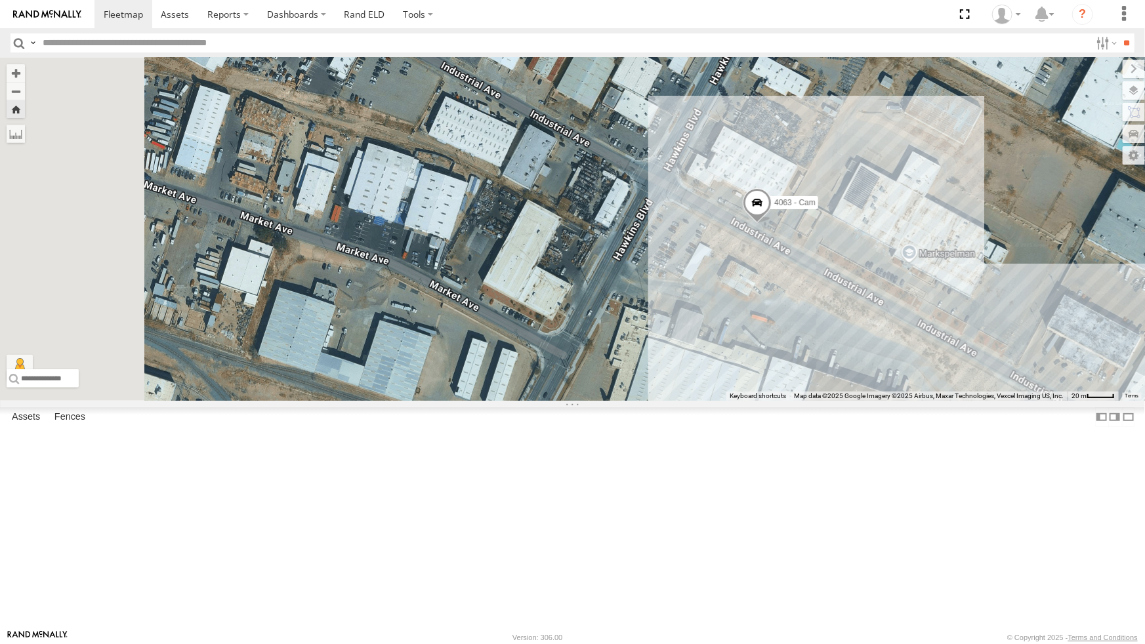
click at [771, 224] on span at bounding box center [757, 205] width 29 height 35
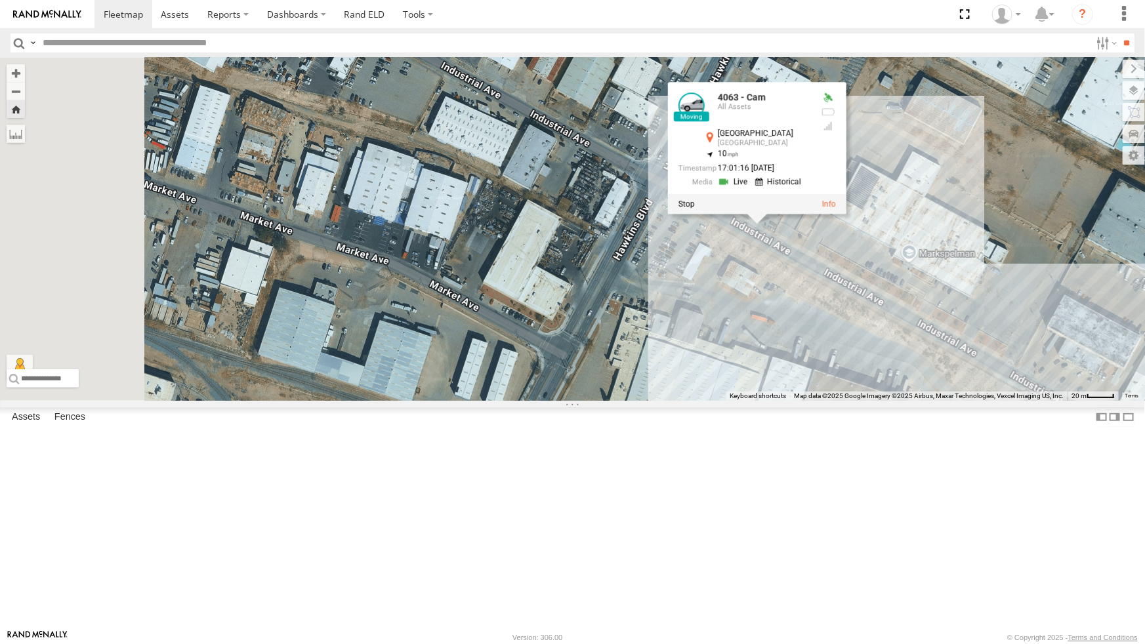
click at [863, 389] on div "4063 - Cam 4063 - Cam All Assets Industrial Ave El Paso 31.76815 , -106.37835 1…" at bounding box center [572, 229] width 1145 height 343
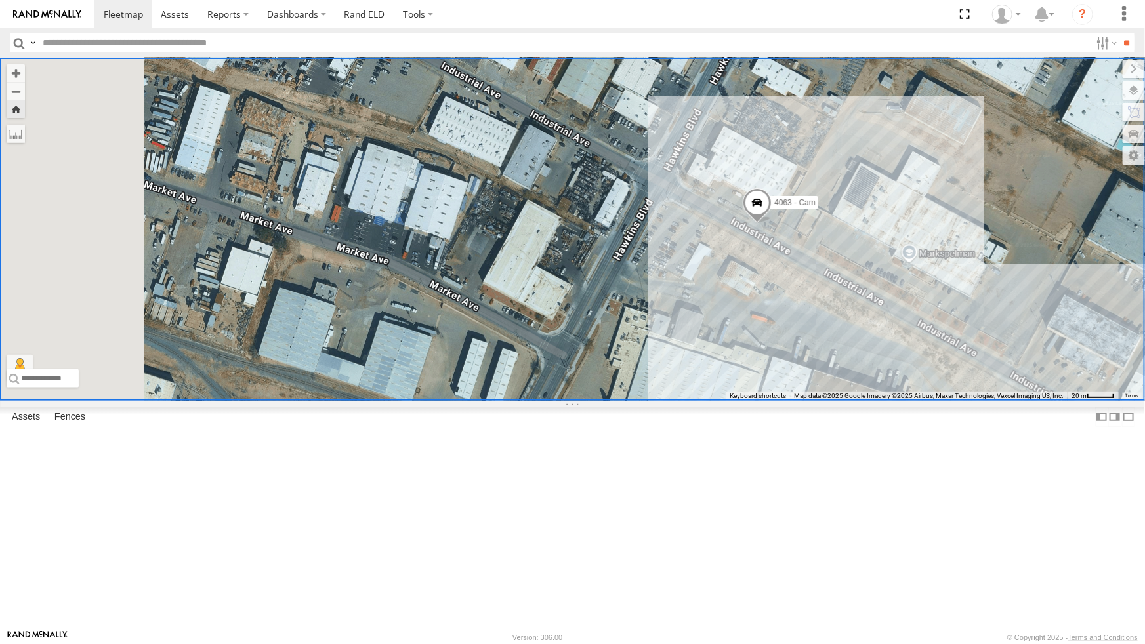
click at [0, 0] on link at bounding box center [0, 0] width 0 height 0
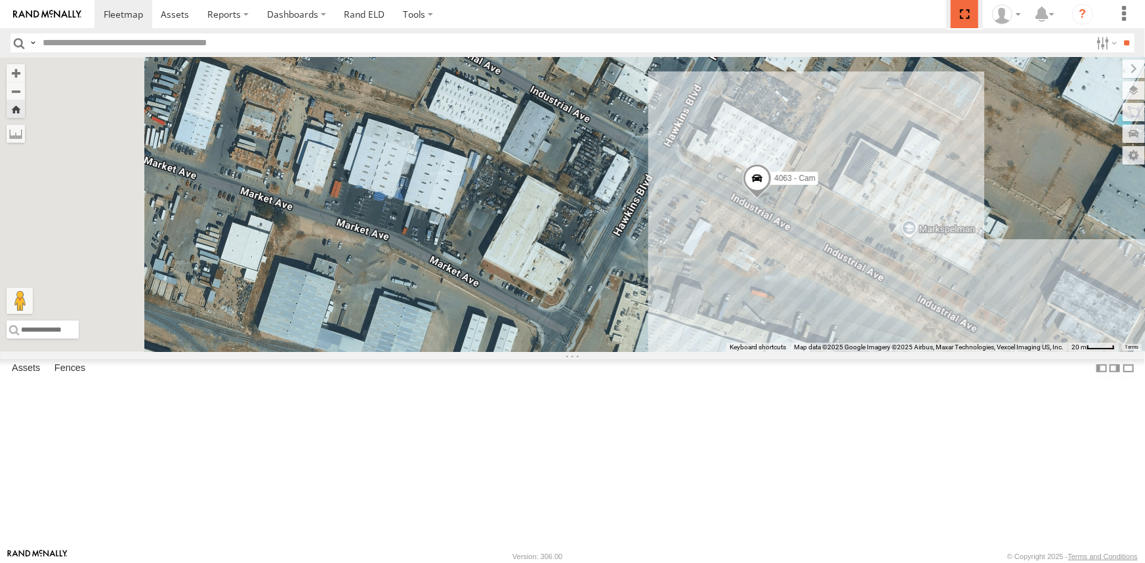
drag, startPoint x: 969, startPoint y: 13, endPoint x: 969, endPoint y: 65, distance: 51.8
click at [969, 13] on span at bounding box center [964, 14] width 27 height 28
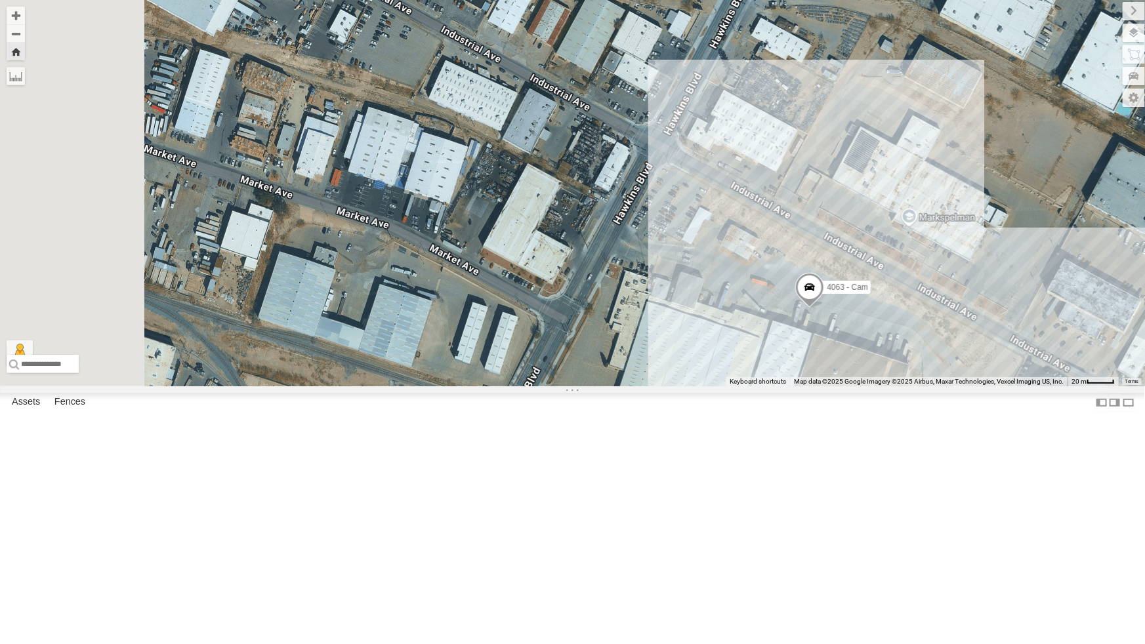
click at [0, 0] on div "442 - Cam All Assets" at bounding box center [0, 0] width 0 height 0
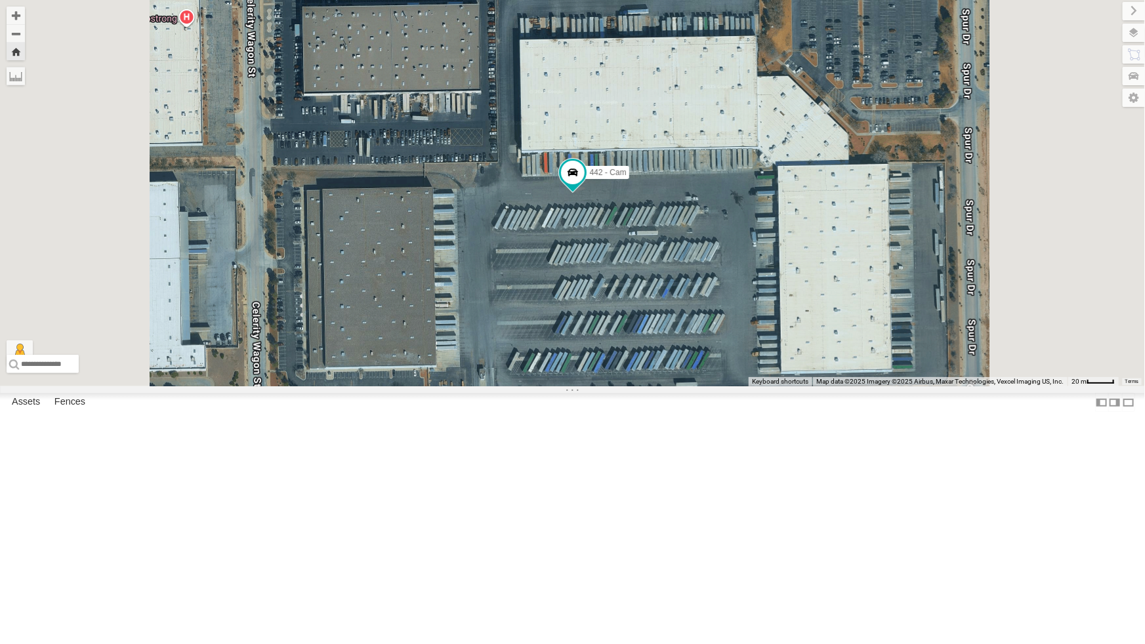
click at [0, 0] on div "442 - Cam All Assets" at bounding box center [0, 0] width 0 height 0
click at [0, 0] on div "All Assets" at bounding box center [0, 0] width 0 height 0
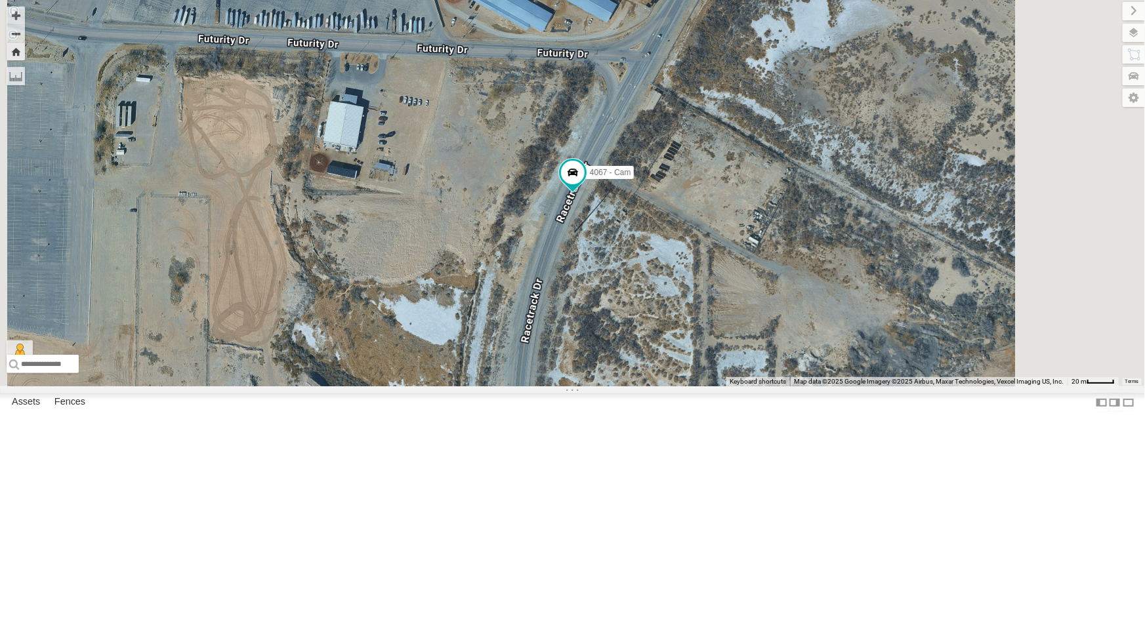
click at [0, 0] on div "4067 - Cam" at bounding box center [0, 0] width 0 height 0
click at [0, 0] on div "All Assets" at bounding box center [0, 0] width 0 height 0
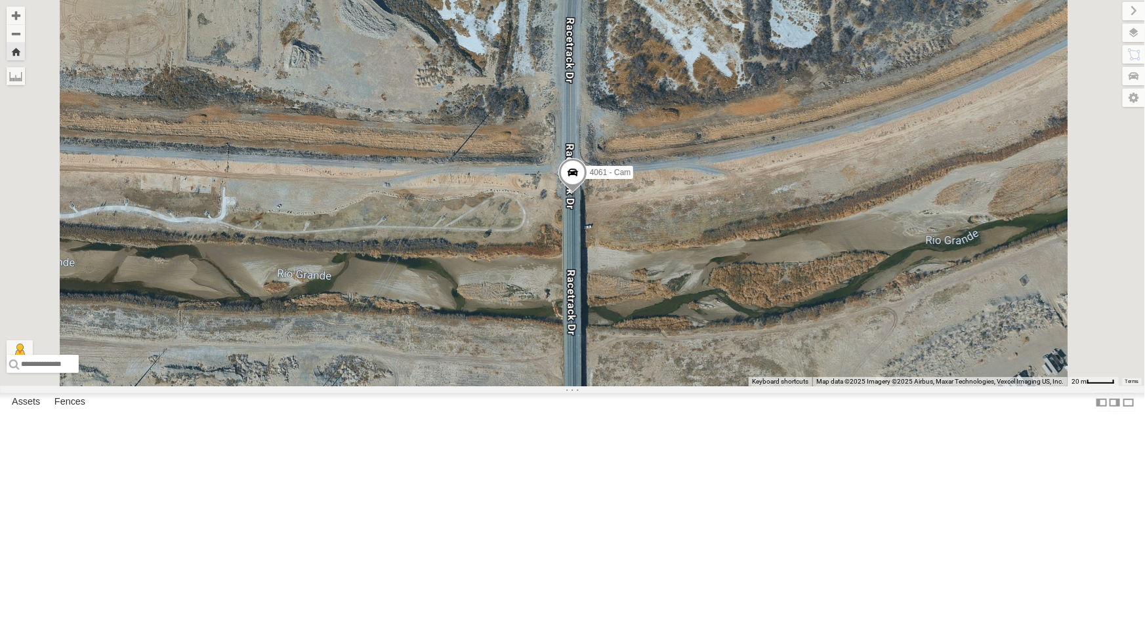
click at [0, 0] on div "All Assets" at bounding box center [0, 0] width 0 height 0
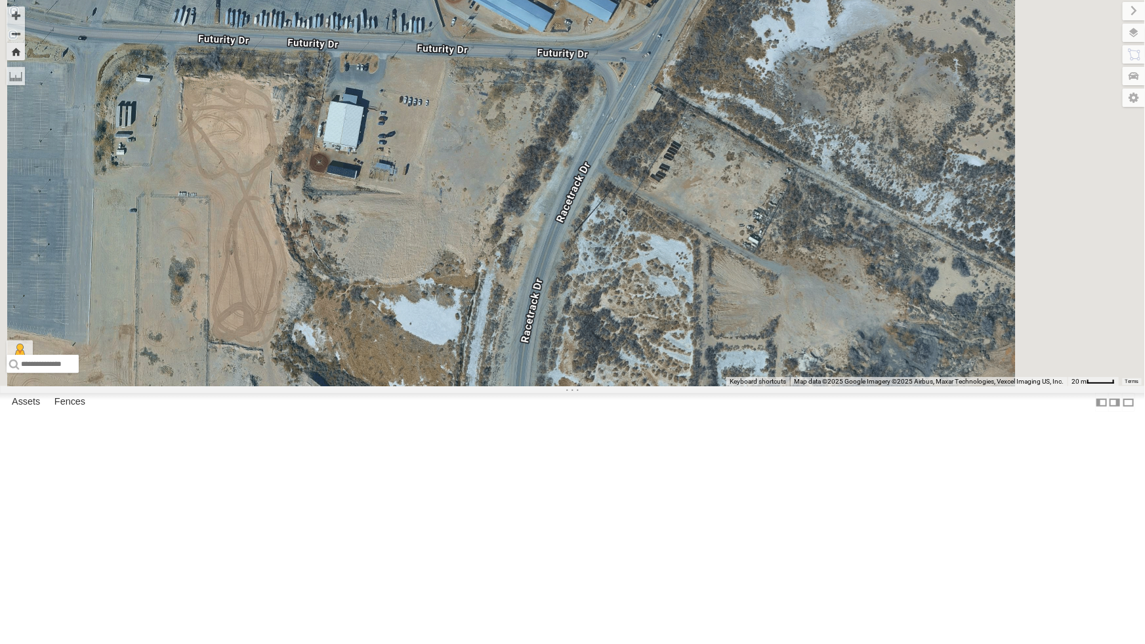
click at [0, 0] on div "4069 - Cam" at bounding box center [0, 0] width 0 height 0
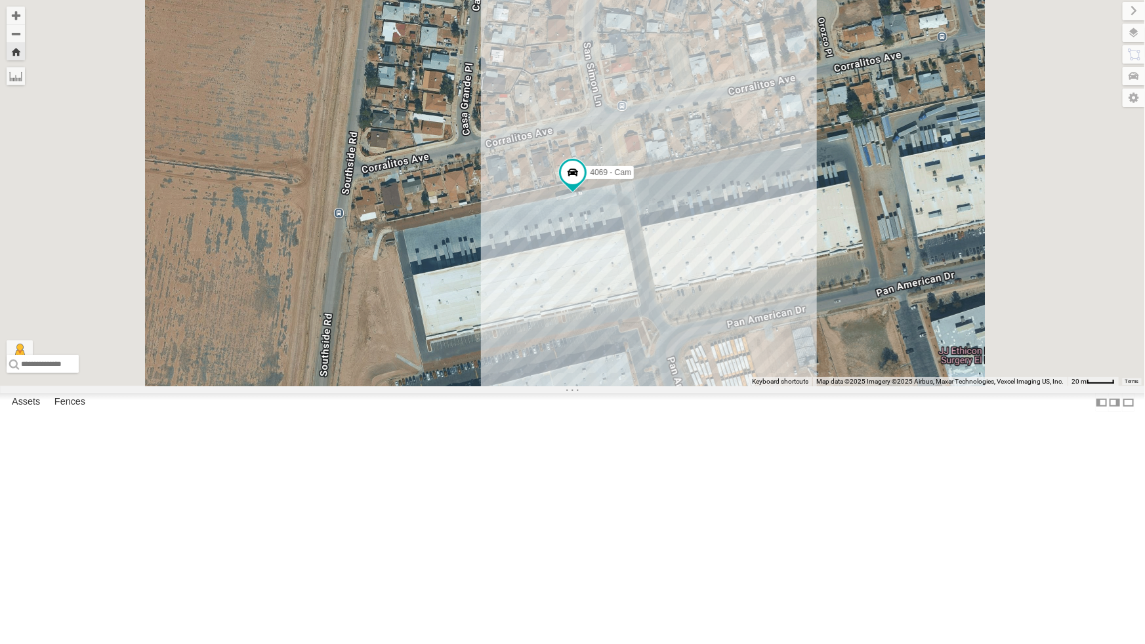
click at [0, 0] on div "All Assets" at bounding box center [0, 0] width 0 height 0
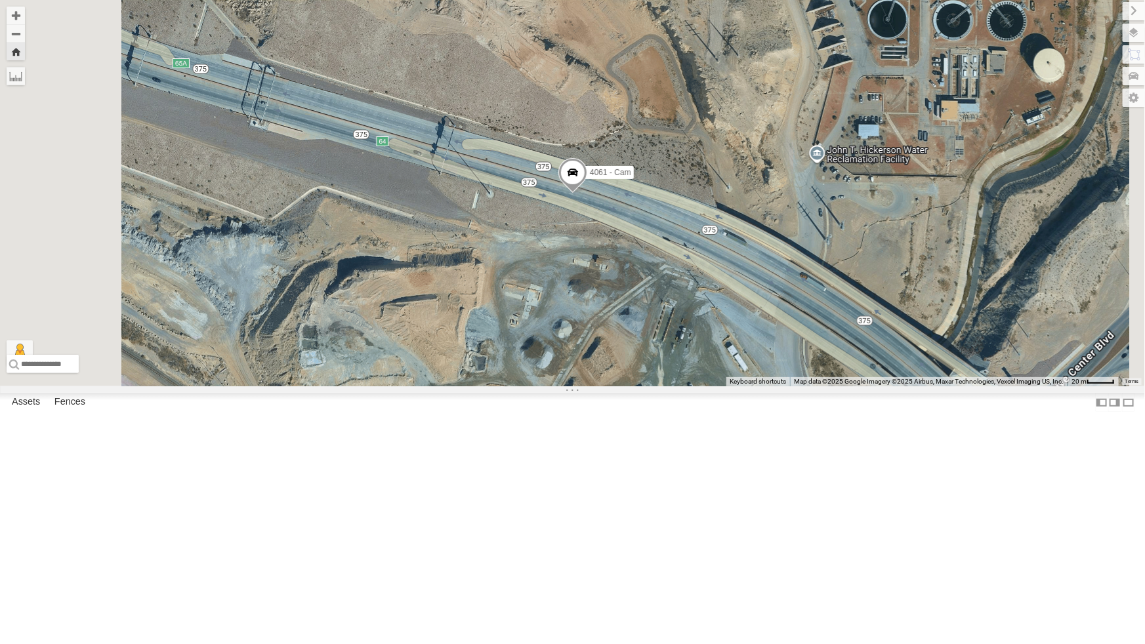
click at [0, 0] on div "All Assets" at bounding box center [0, 0] width 0 height 0
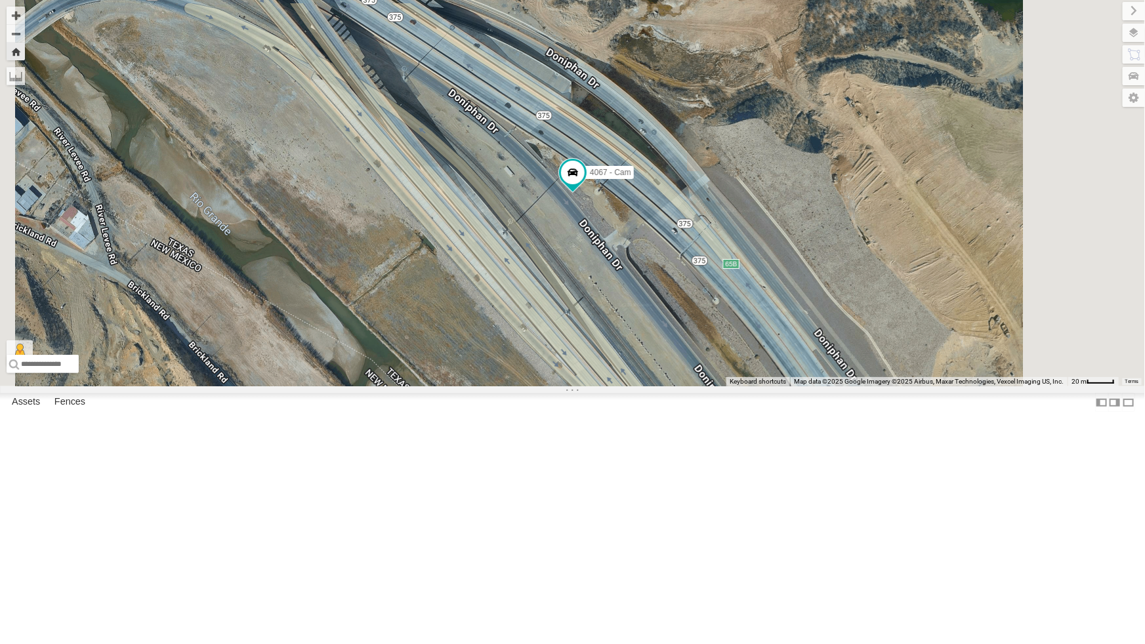
click at [0, 0] on div "4063 - Cam" at bounding box center [0, 0] width 0 height 0
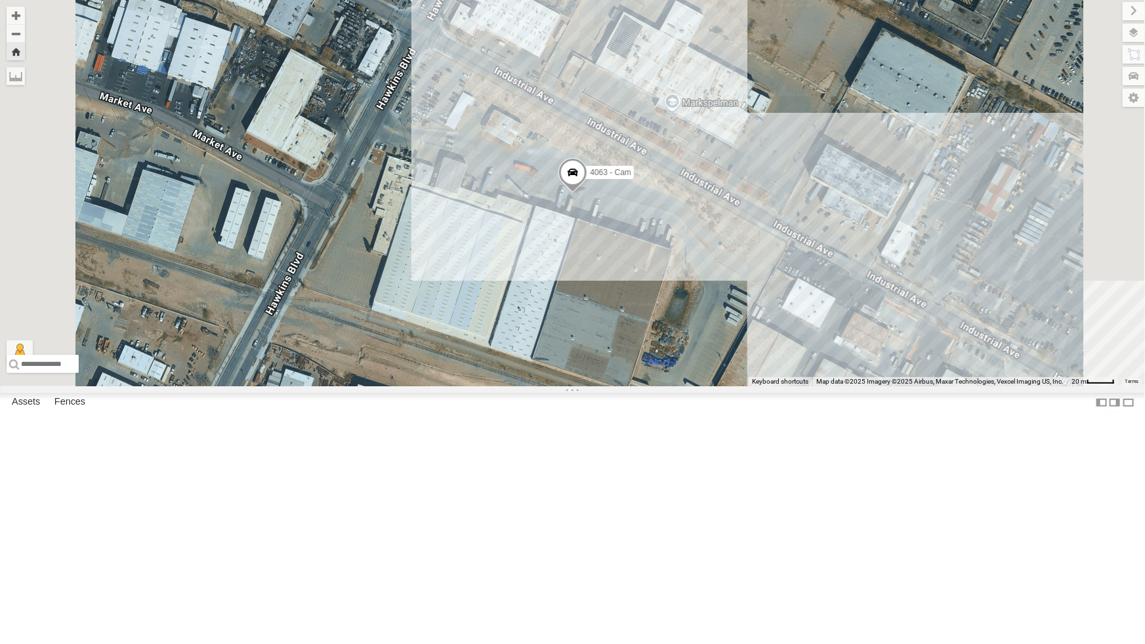
click at [587, 194] on span at bounding box center [572, 175] width 29 height 35
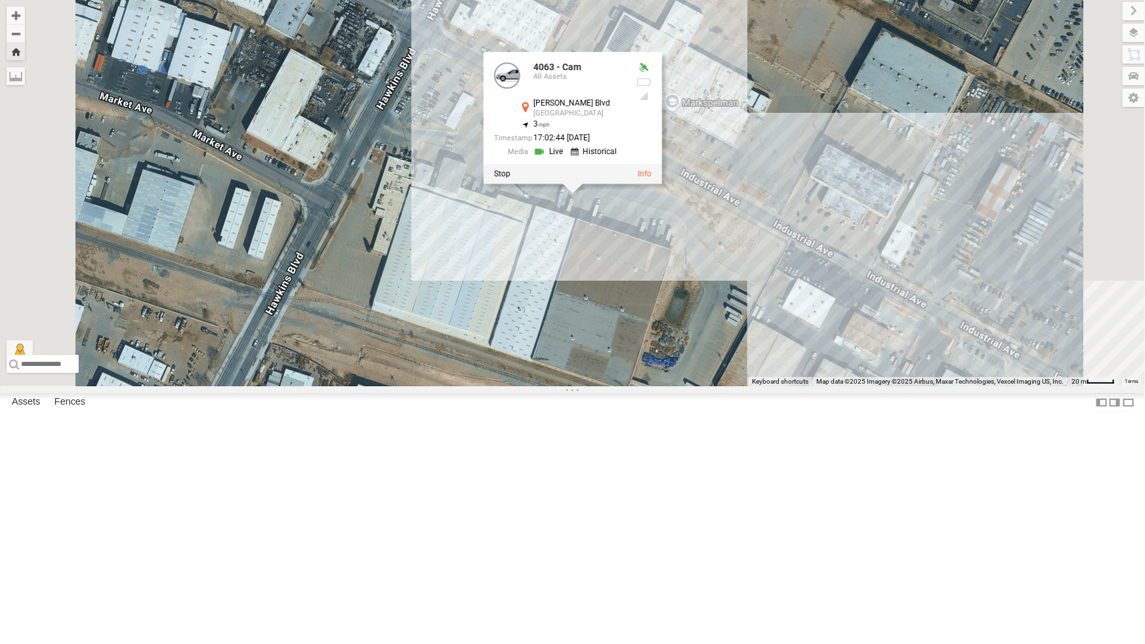
click at [567, 157] on link at bounding box center [549, 151] width 33 height 12
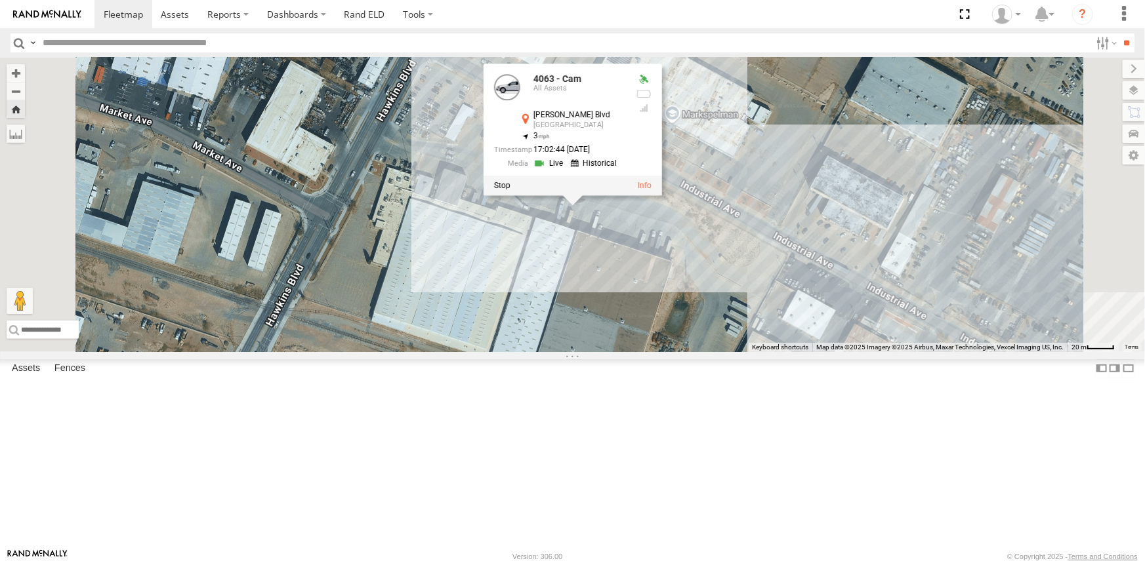
click at [869, 342] on div "4063 - Cam 4063 - Cam All Assets Hawkins Blvd El Paso 31.76731 , -106.37792 3 1…" at bounding box center [572, 205] width 1145 height 295
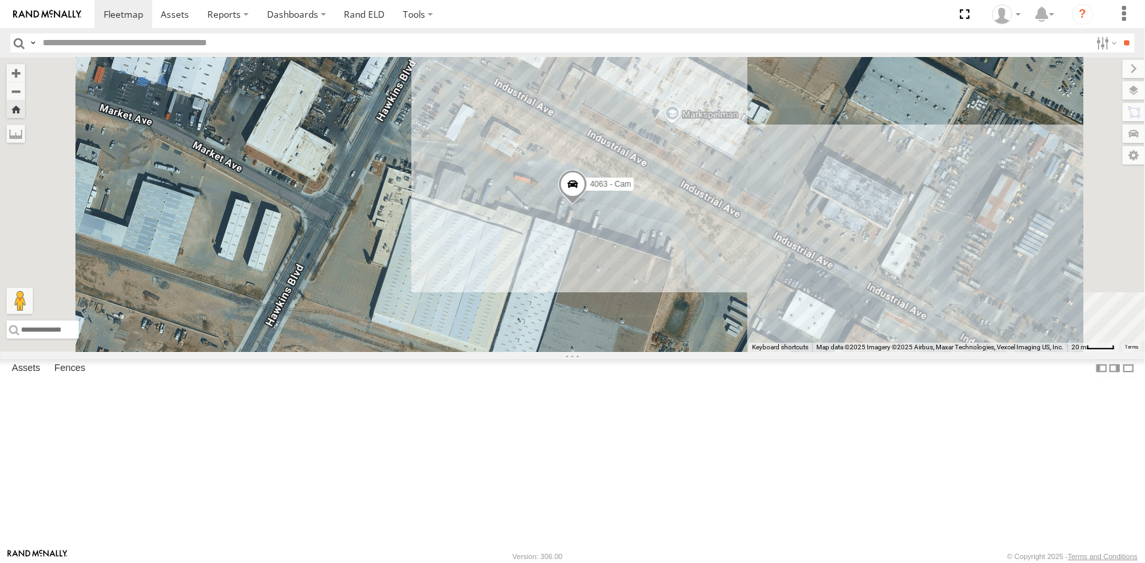
click at [0, 0] on div "442 - Cam" at bounding box center [0, 0] width 0 height 0
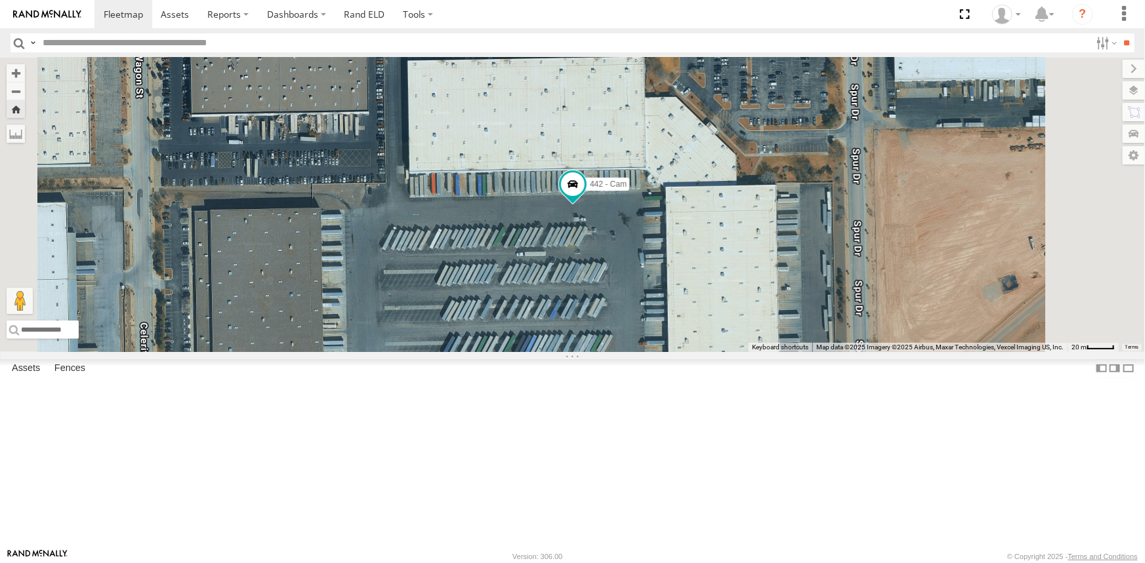
click at [0, 0] on div "4067 - Cam All Assets" at bounding box center [0, 0] width 0 height 0
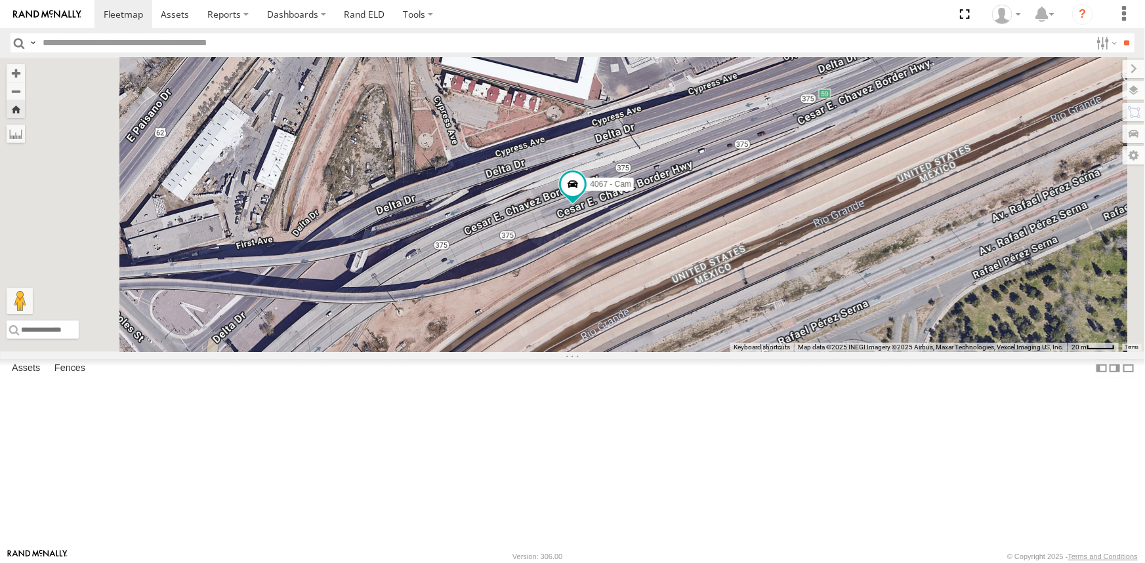
click at [0, 0] on div "All Assets" at bounding box center [0, 0] width 0 height 0
